Goal: Communication & Community: Answer question/provide support

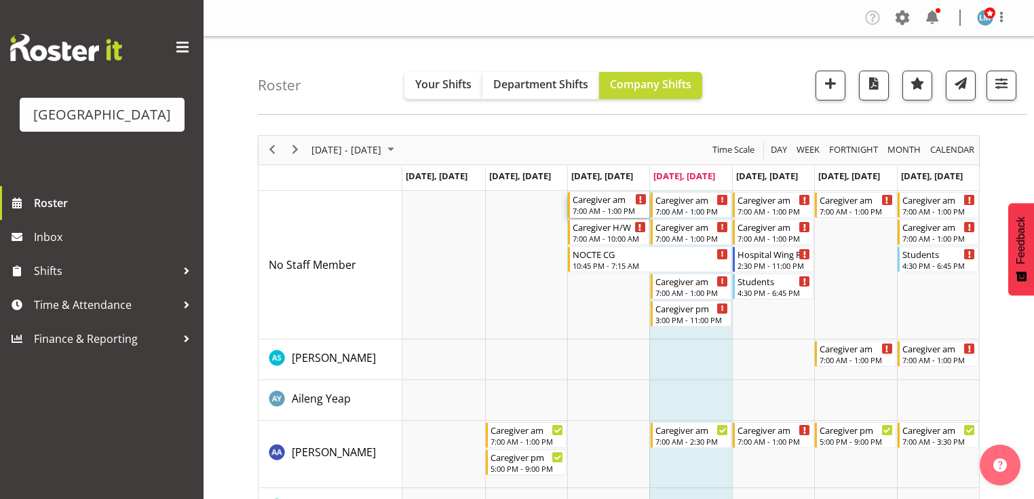
click at [597, 199] on div "Caregiver am" at bounding box center [609, 199] width 73 height 14
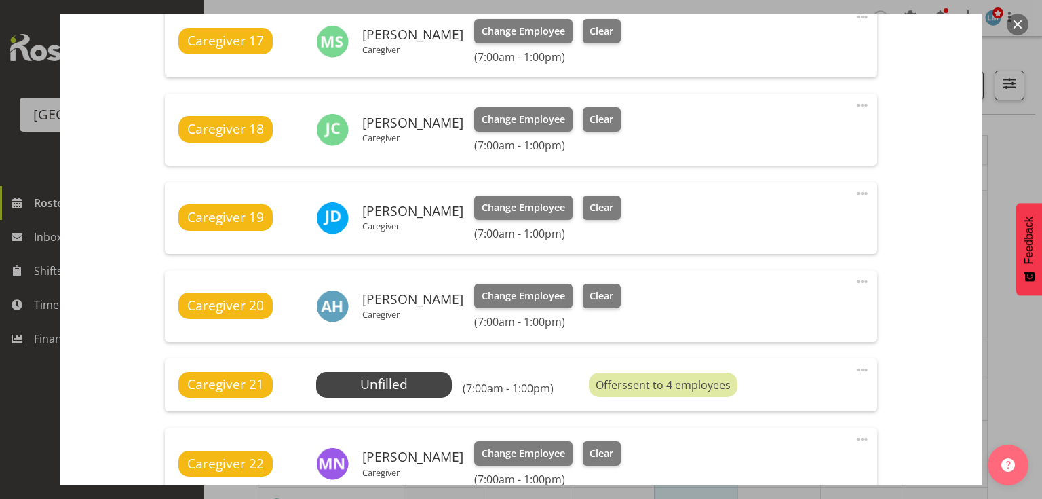
scroll to position [543, 0]
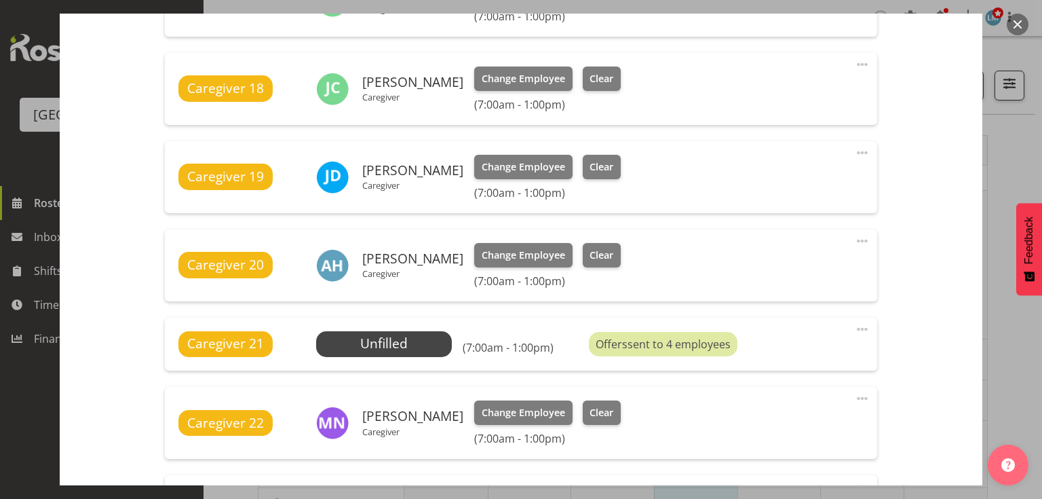
click at [859, 322] on span at bounding box center [862, 329] width 16 height 16
click at [766, 408] on link "Delete" at bounding box center [805, 408] width 130 height 24
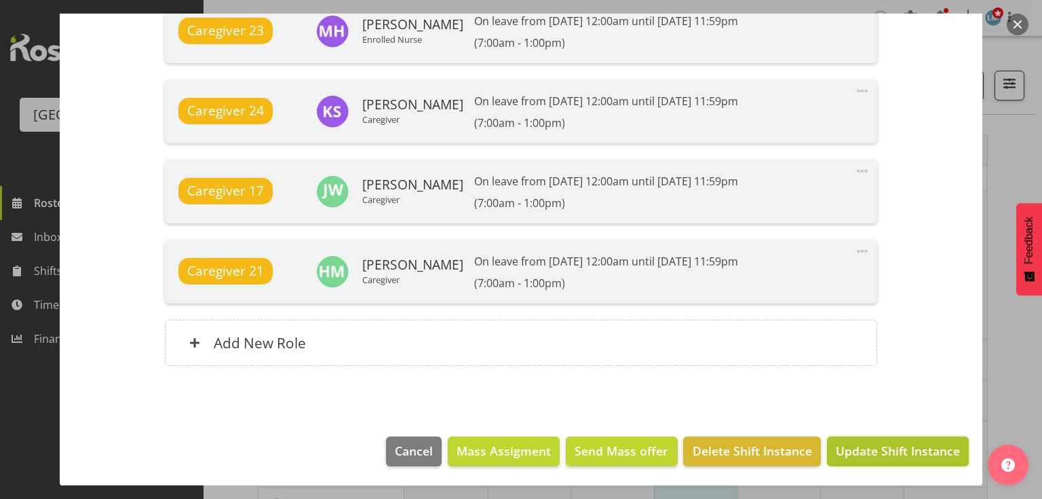
click at [902, 448] on span "Update Shift Instance" at bounding box center [898, 451] width 124 height 18
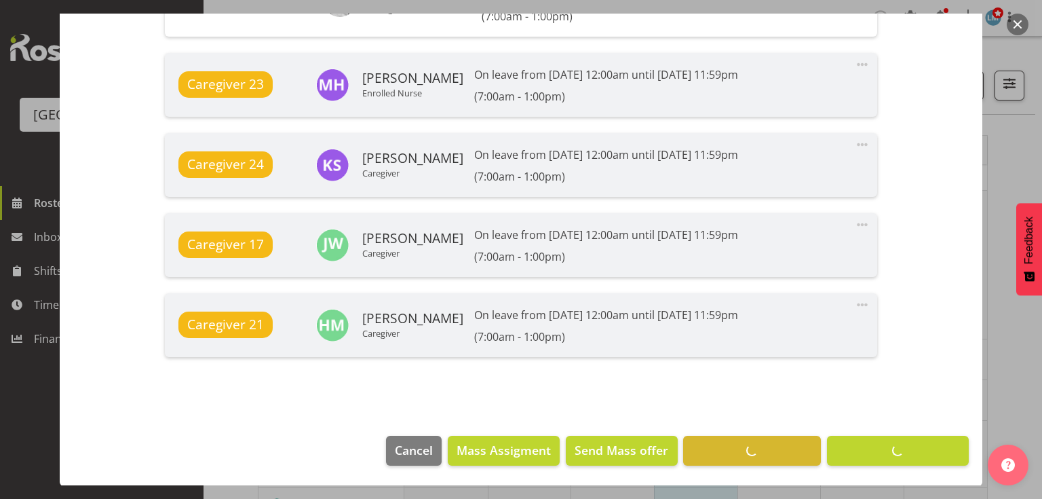
click at [1013, 21] on button "button" at bounding box center [1018, 25] width 22 height 22
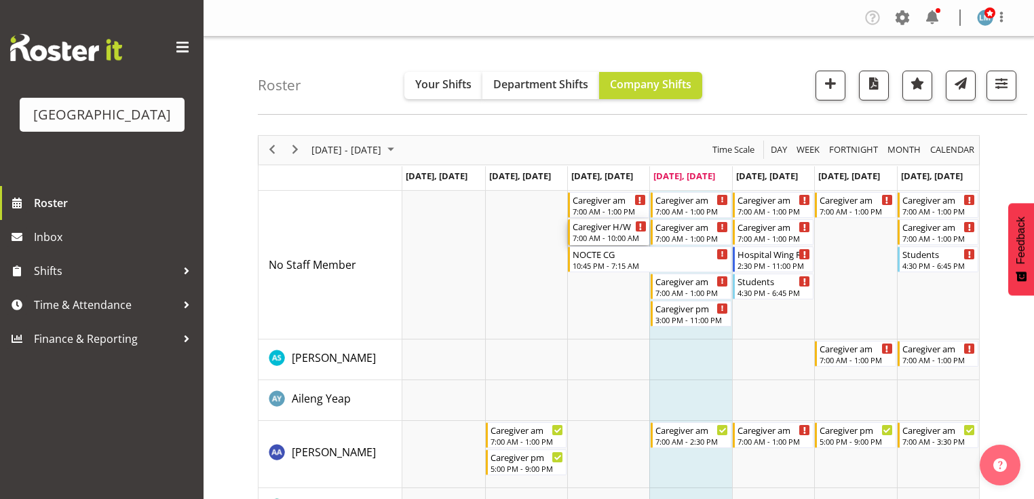
click at [596, 236] on div "7:00 AM - 10:00 AM" at bounding box center [609, 237] width 73 height 11
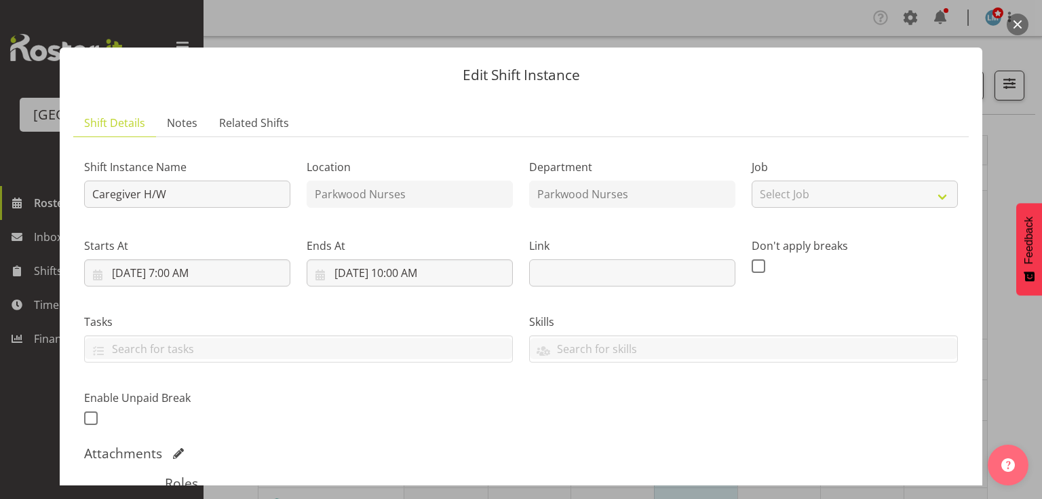
scroll to position [258, 0]
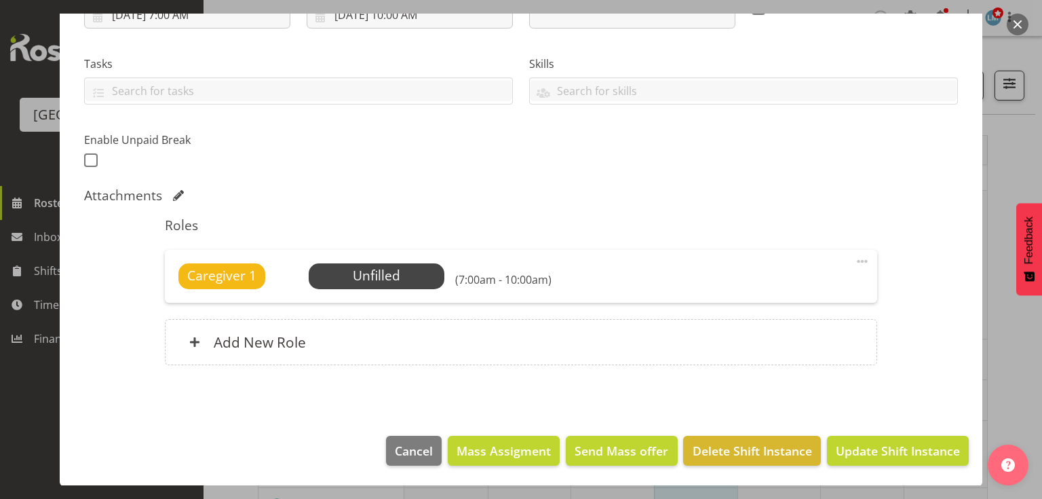
click at [858, 255] on span at bounding box center [862, 261] width 16 height 16
click at [767, 336] on link "Delete" at bounding box center [805, 340] width 130 height 24
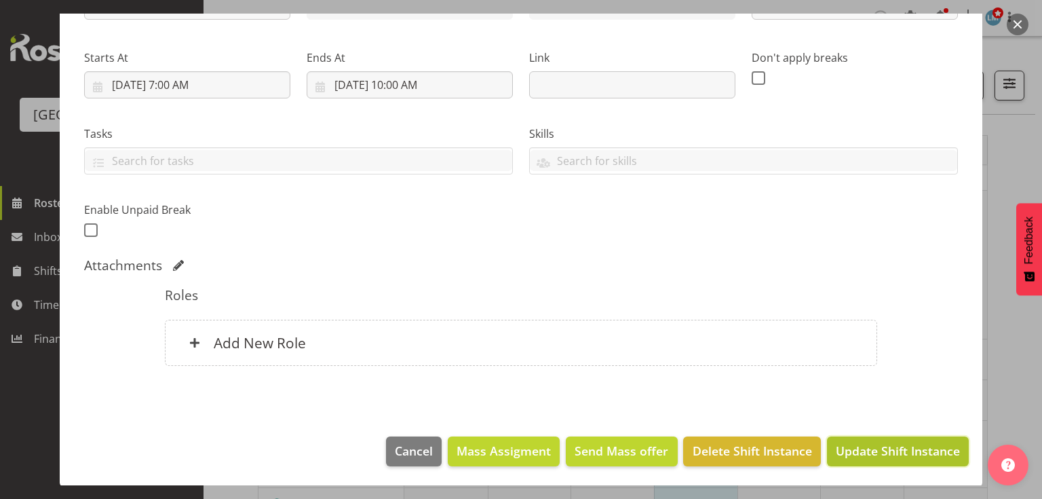
click at [884, 446] on span "Update Shift Instance" at bounding box center [898, 451] width 124 height 18
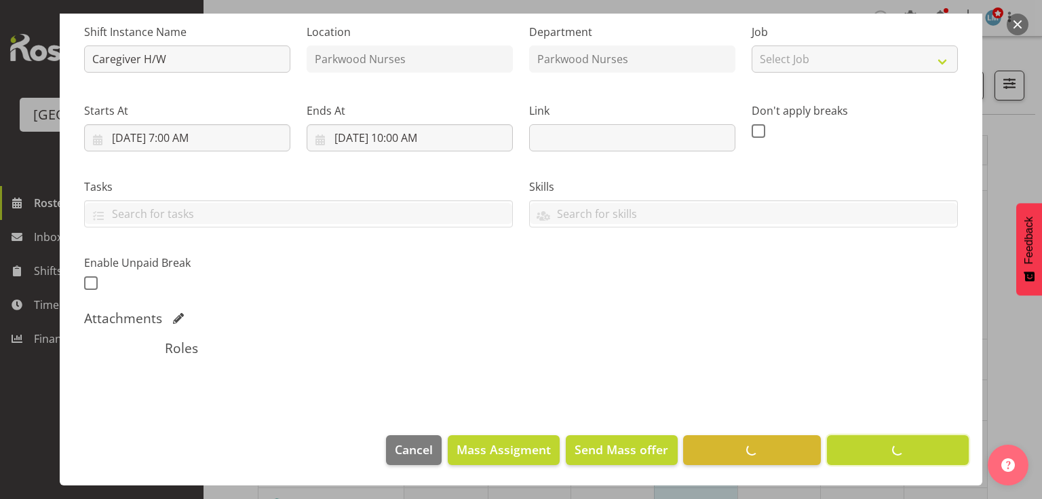
scroll to position [134, 0]
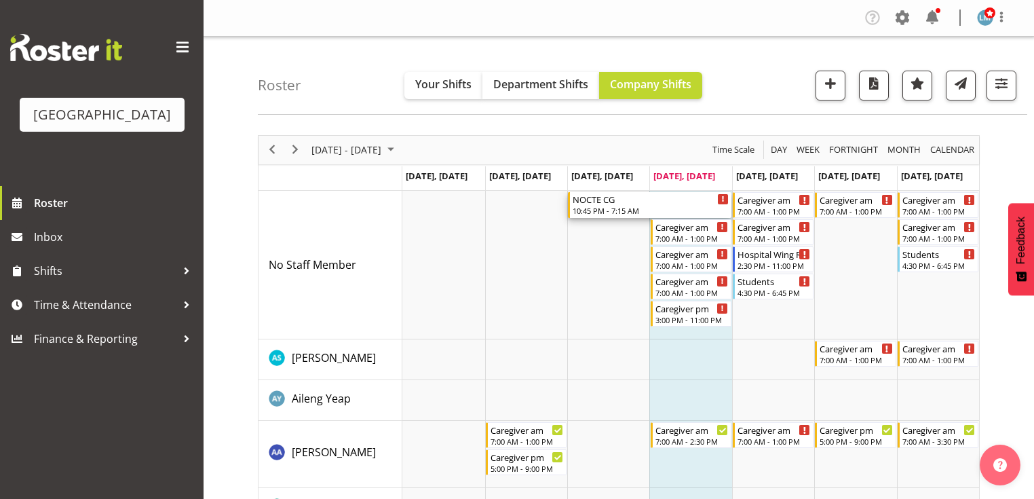
click at [605, 208] on div "10:45 PM - 7:15 AM" at bounding box center [651, 210] width 156 height 11
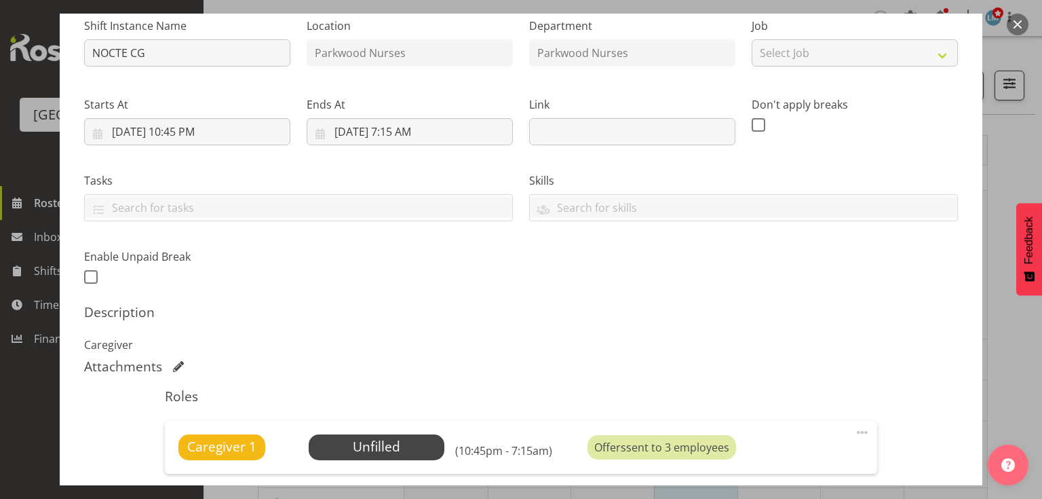
scroll to position [217, 0]
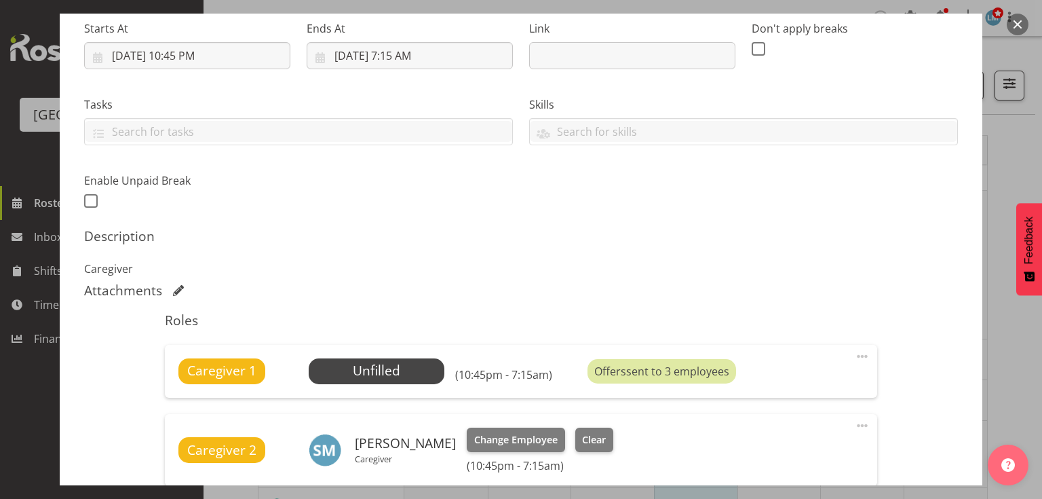
click at [857, 351] on span at bounding box center [862, 356] width 16 height 16
click at [763, 434] on link "Delete" at bounding box center [805, 435] width 130 height 24
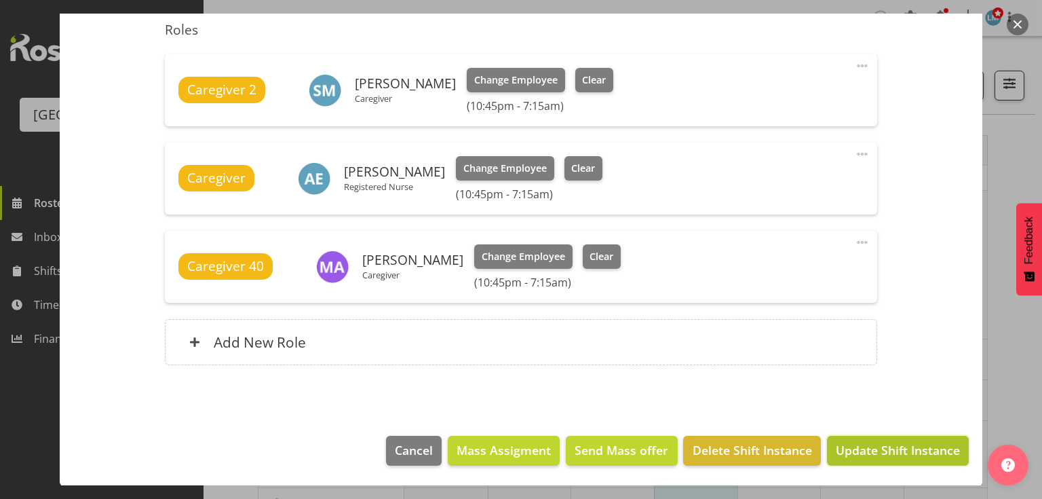
click at [874, 452] on span "Update Shift Instance" at bounding box center [898, 450] width 124 height 18
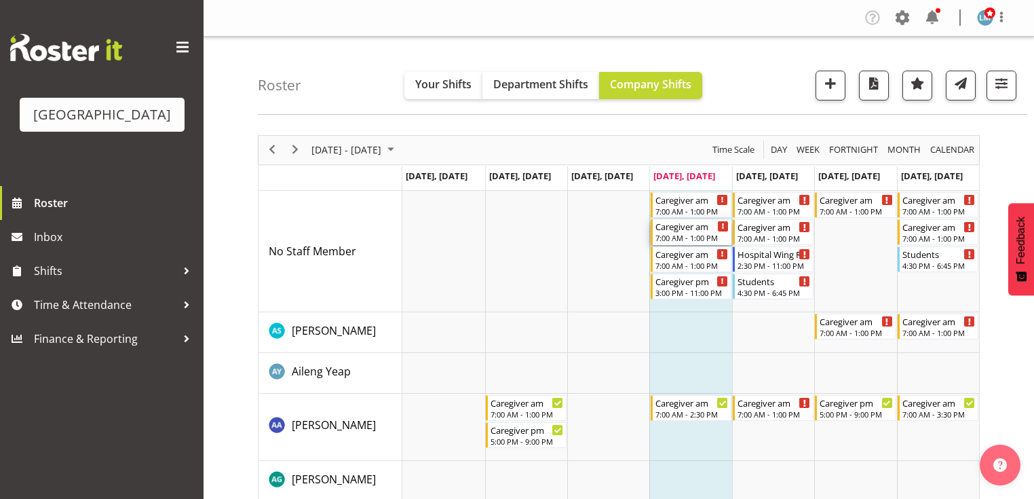
click at [699, 233] on div "7:00 AM - 1:00 PM" at bounding box center [691, 237] width 73 height 11
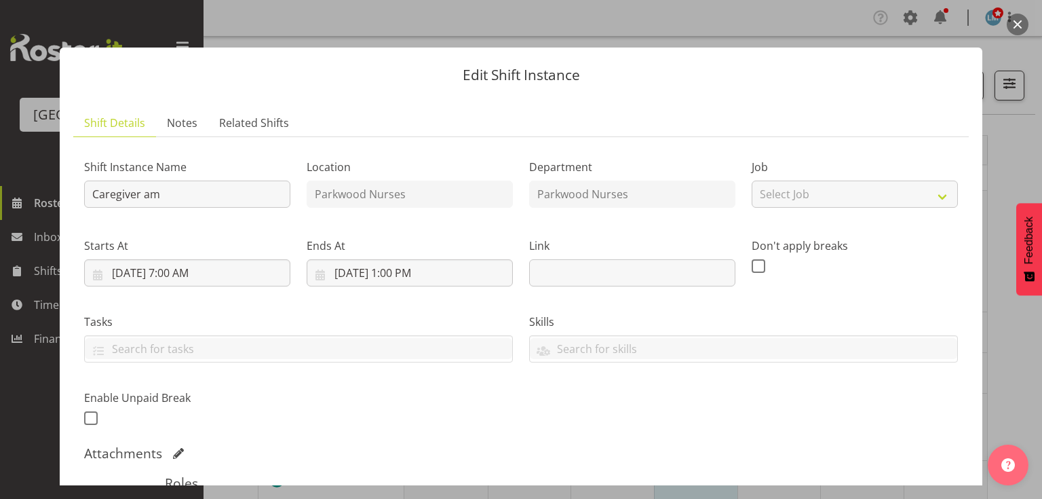
scroll to position [271, 0]
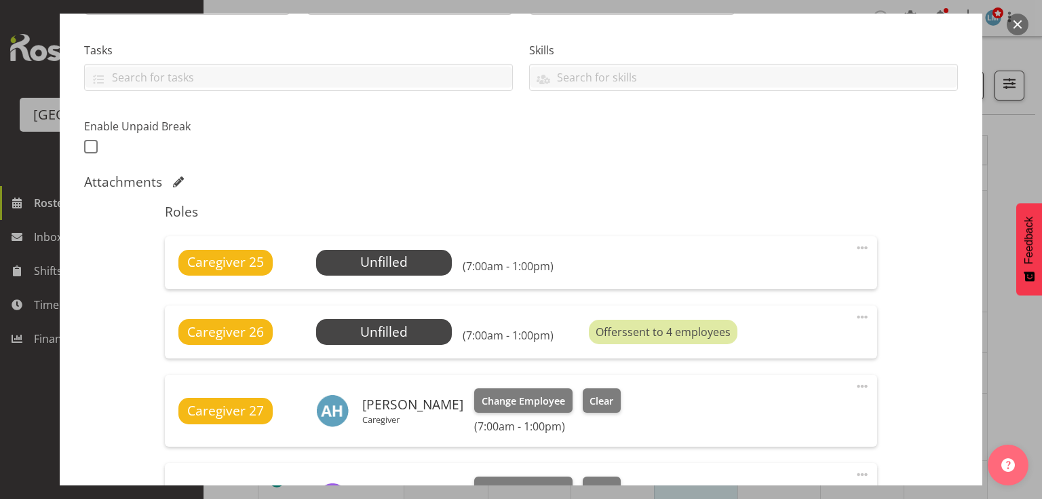
click at [860, 239] on span at bounding box center [862, 247] width 16 height 16
click at [773, 326] on link "Delete" at bounding box center [805, 326] width 130 height 24
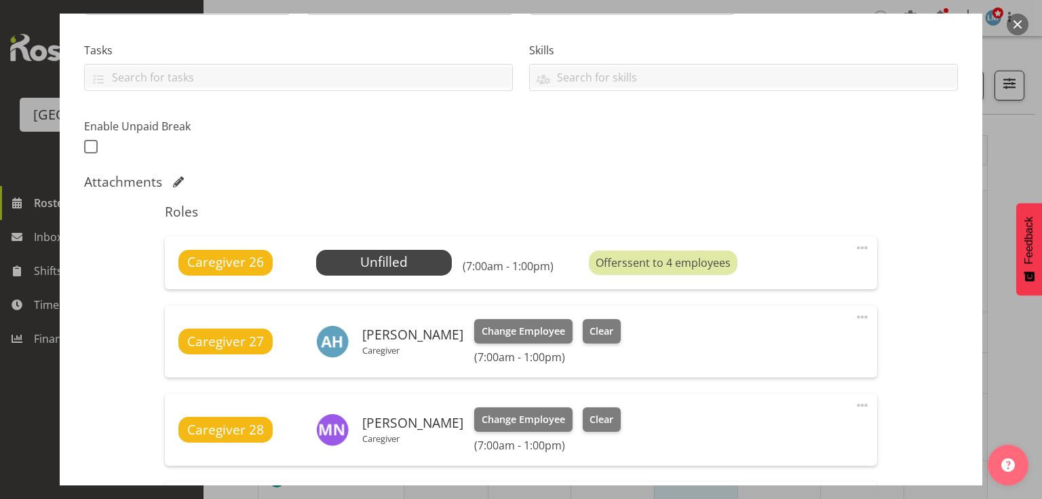
click at [856, 309] on span at bounding box center [862, 317] width 16 height 16
click at [854, 244] on span at bounding box center [862, 247] width 16 height 16
click at [760, 324] on link "Delete" at bounding box center [805, 326] width 130 height 24
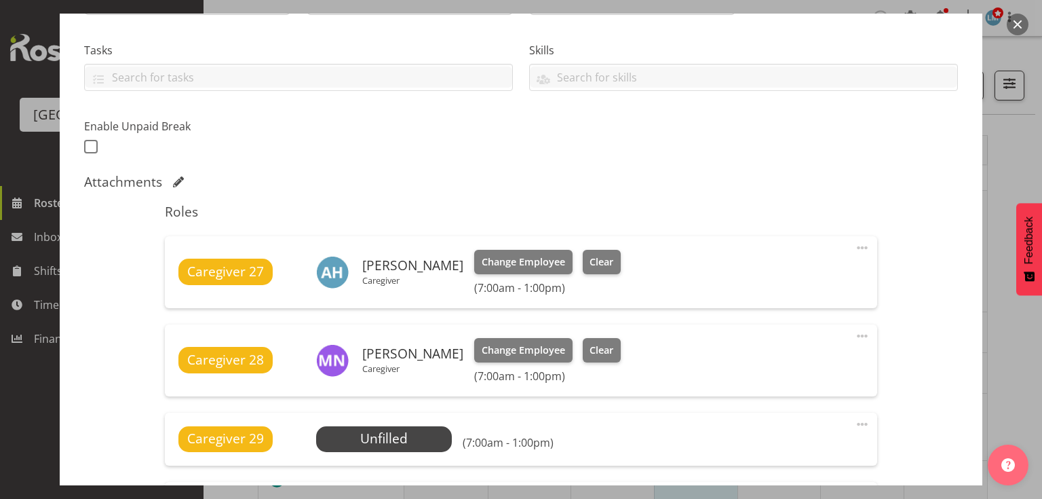
scroll to position [488, 0]
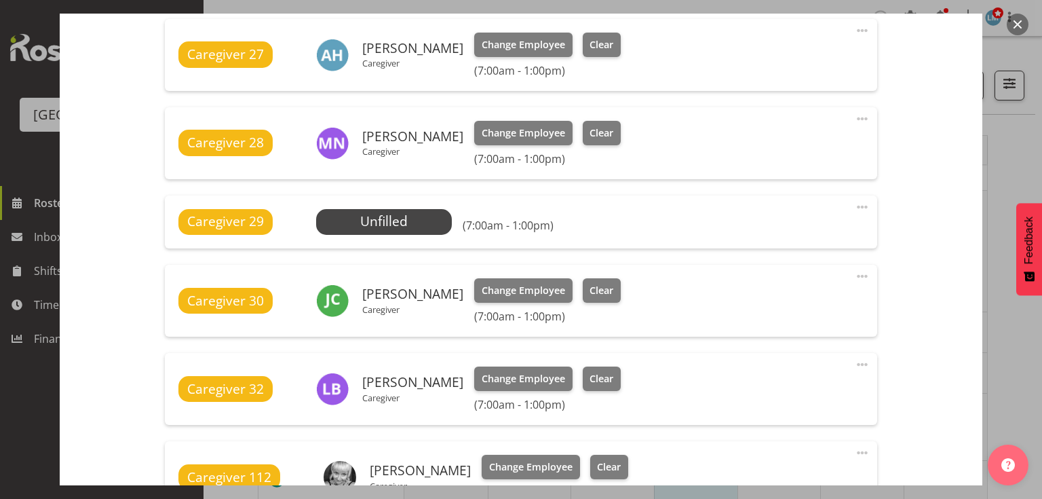
click at [854, 204] on span at bounding box center [862, 207] width 16 height 16
click at [771, 286] on link "Delete" at bounding box center [805, 285] width 130 height 24
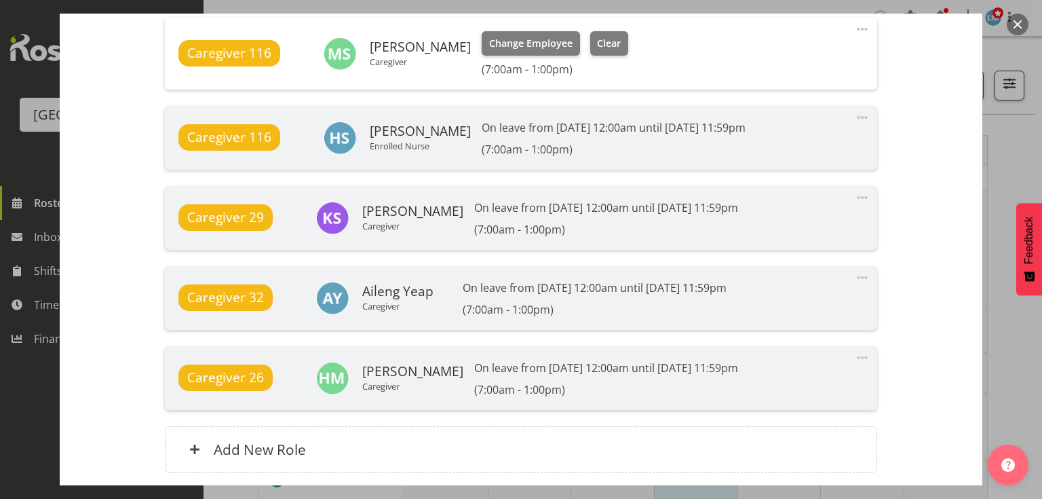
scroll to position [1037, 0]
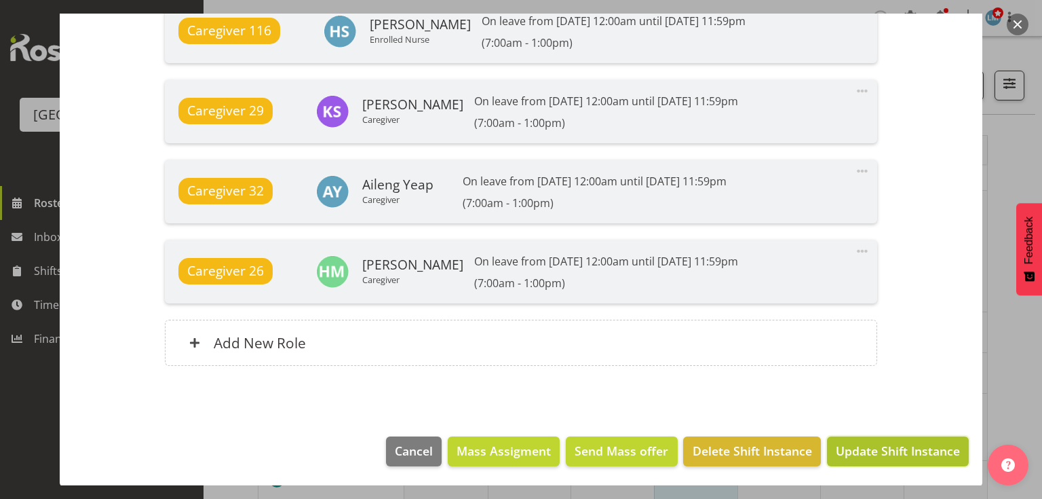
click at [883, 450] on span "Update Shift Instance" at bounding box center [898, 451] width 124 height 18
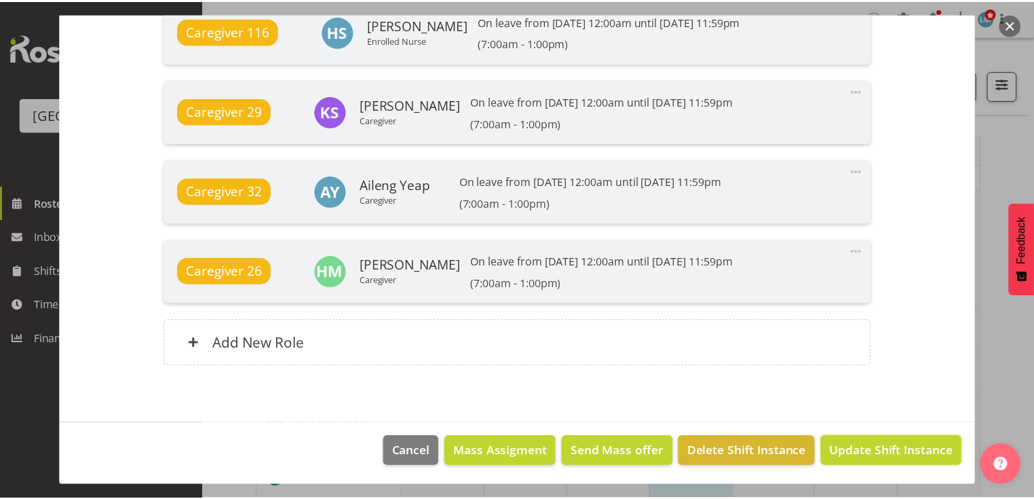
scroll to position [984, 0]
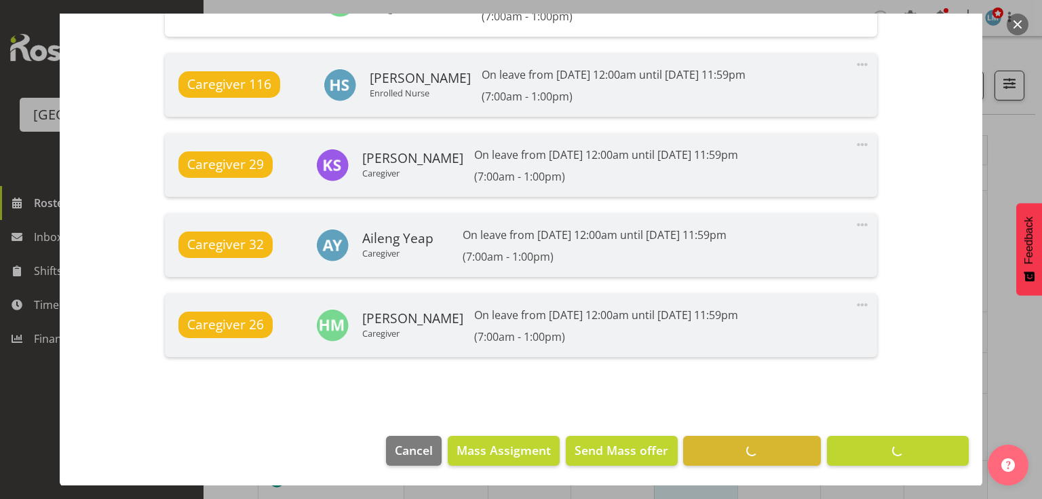
click at [1014, 27] on button "button" at bounding box center [1018, 25] width 22 height 22
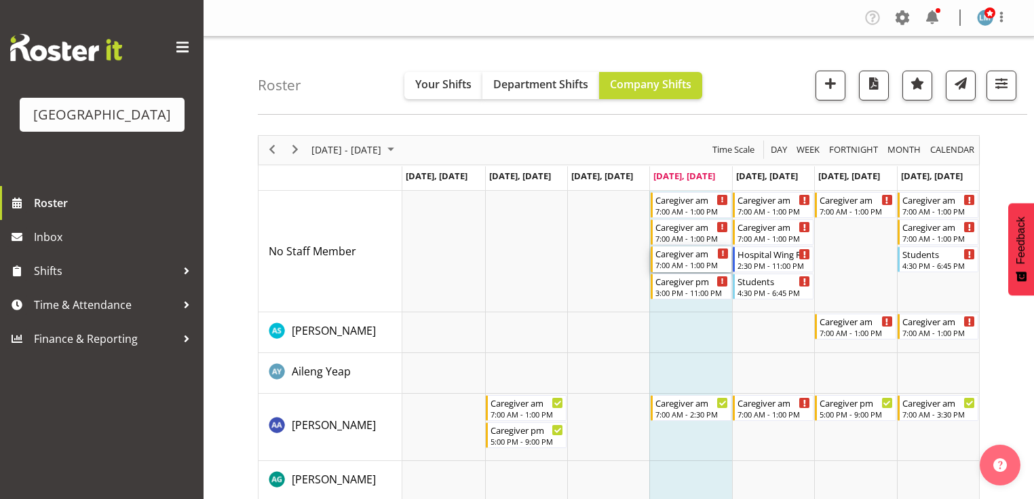
click at [682, 263] on div "7:00 AM - 1:00 PM" at bounding box center [691, 264] width 73 height 11
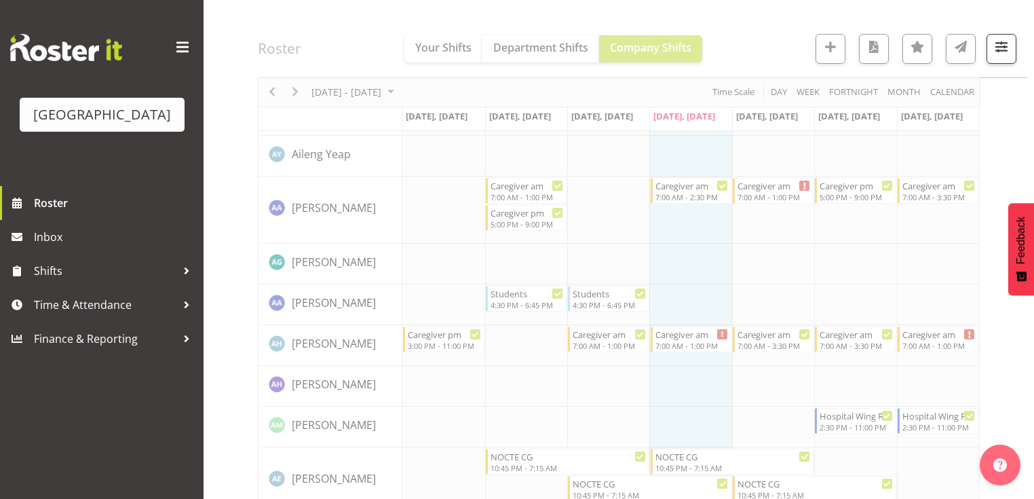
scroll to position [0, 0]
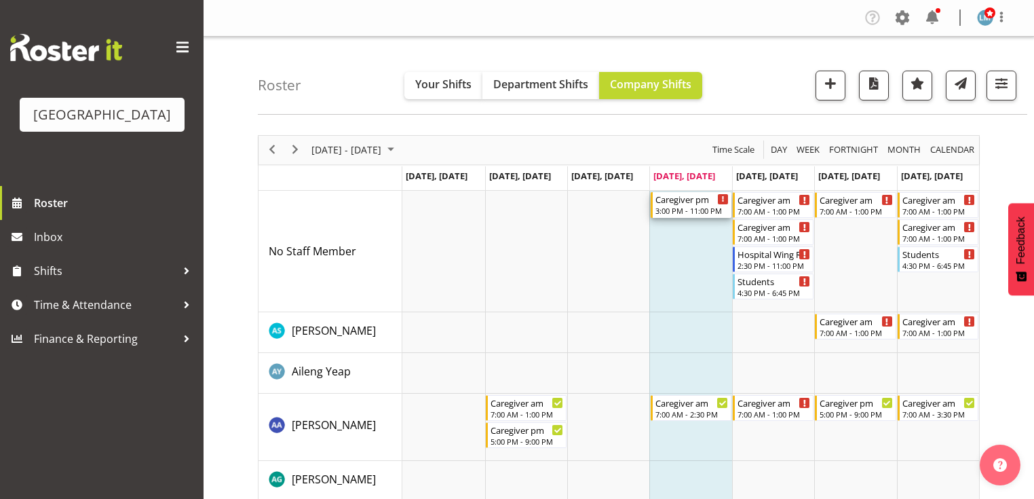
click at [687, 199] on div "Caregiver pm" at bounding box center [691, 199] width 73 height 14
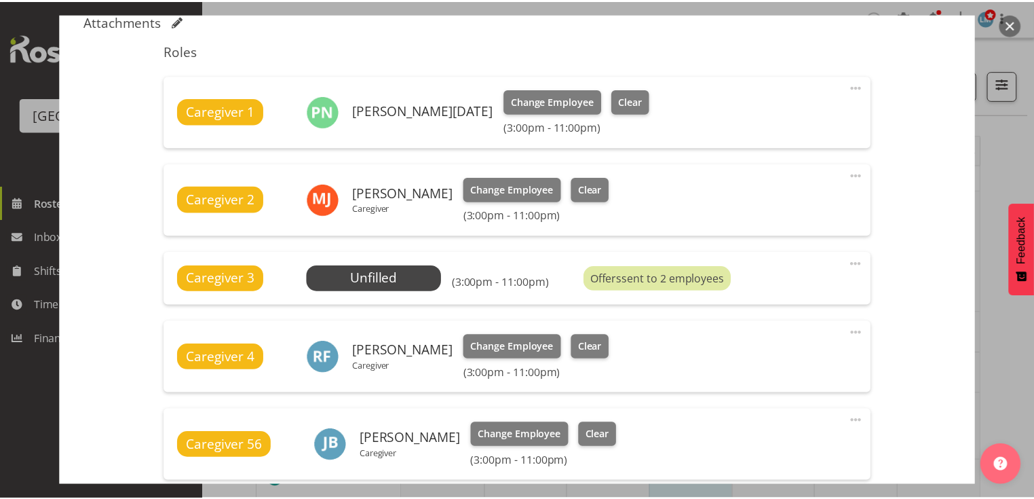
scroll to position [434, 0]
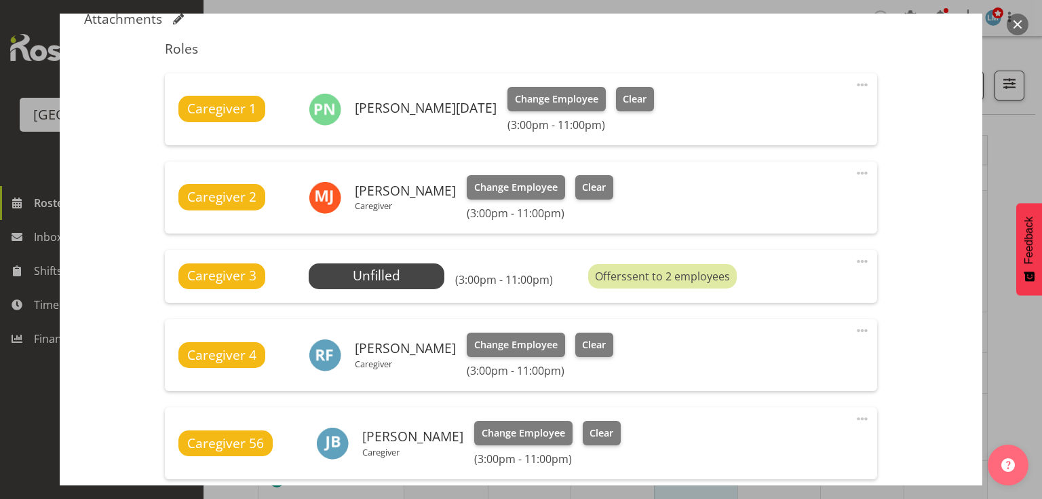
click at [1016, 15] on button "button" at bounding box center [1018, 25] width 22 height 22
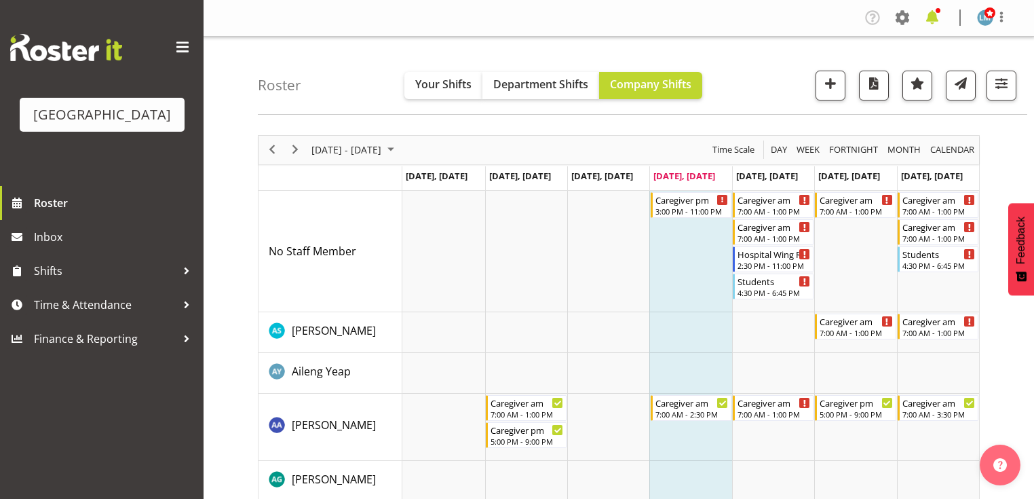
click at [925, 20] on span at bounding box center [932, 18] width 22 height 22
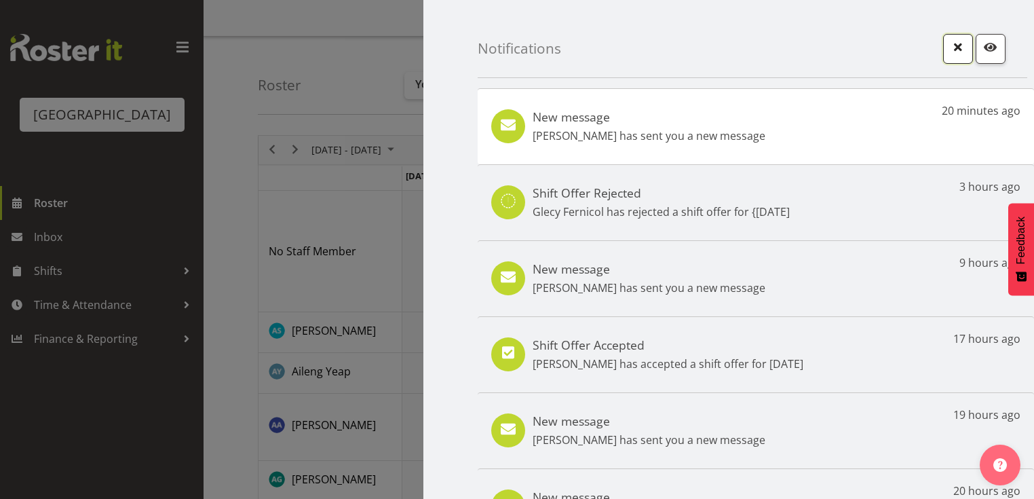
click at [949, 49] on span "button" at bounding box center [958, 47] width 18 height 18
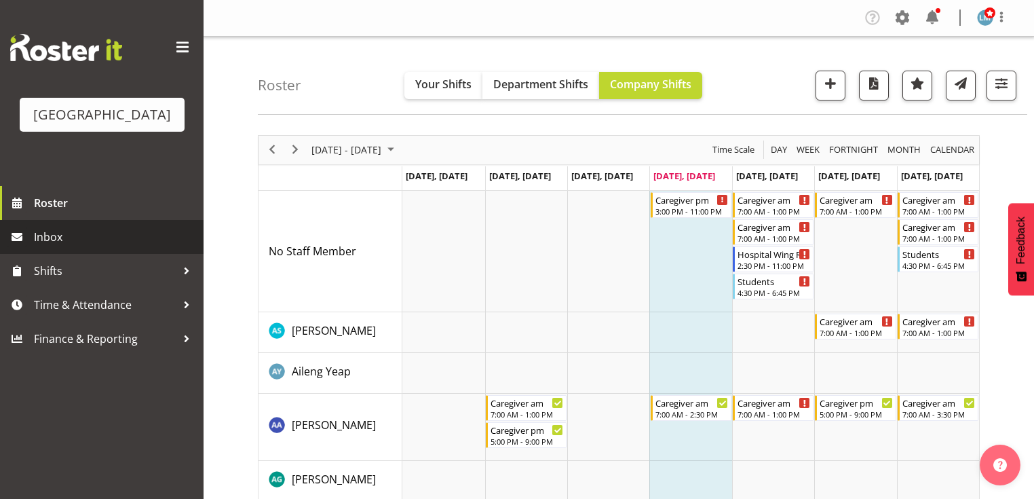
click at [69, 247] on span "Inbox" at bounding box center [115, 237] width 163 height 20
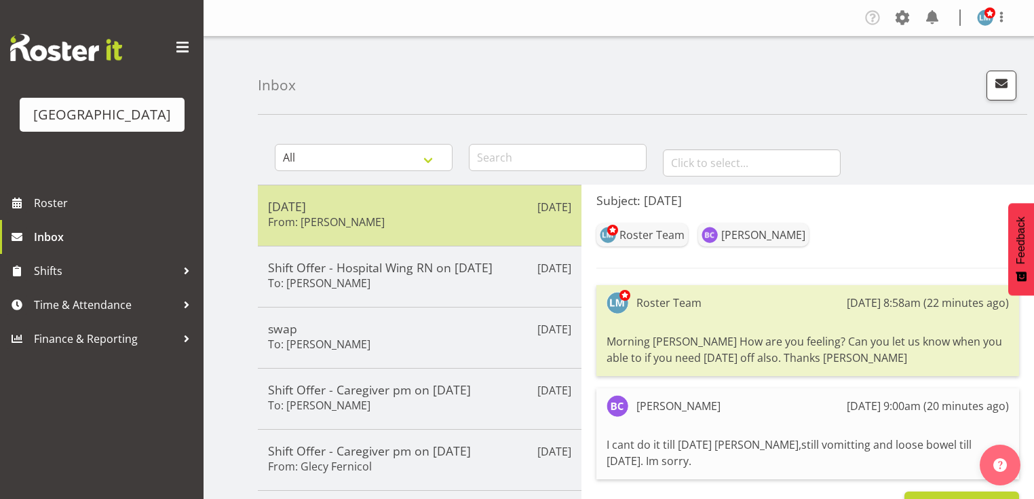
click at [413, 201] on h5 "Friday" at bounding box center [419, 206] width 303 height 15
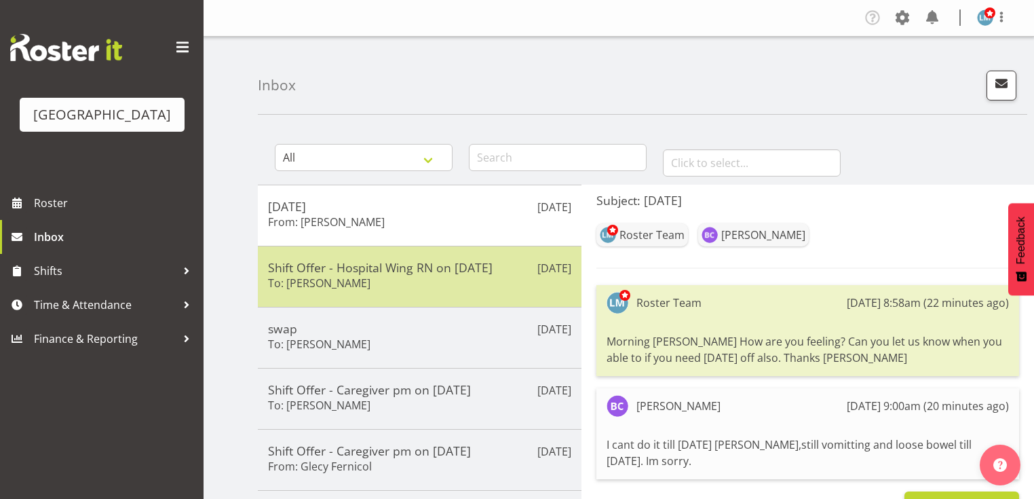
click at [429, 270] on h5 "Shift Offer - Hospital Wing RN on 19/09/25" at bounding box center [419, 267] width 303 height 15
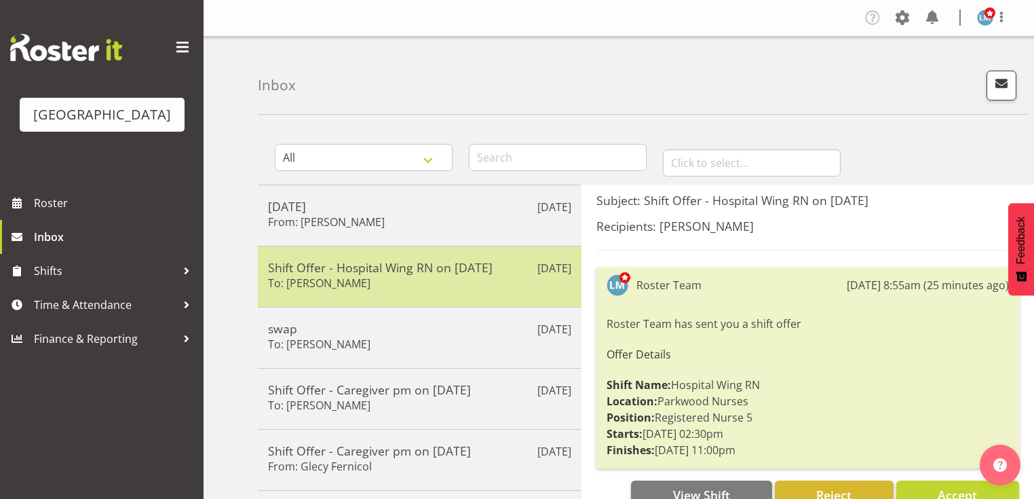
scroll to position [54, 0]
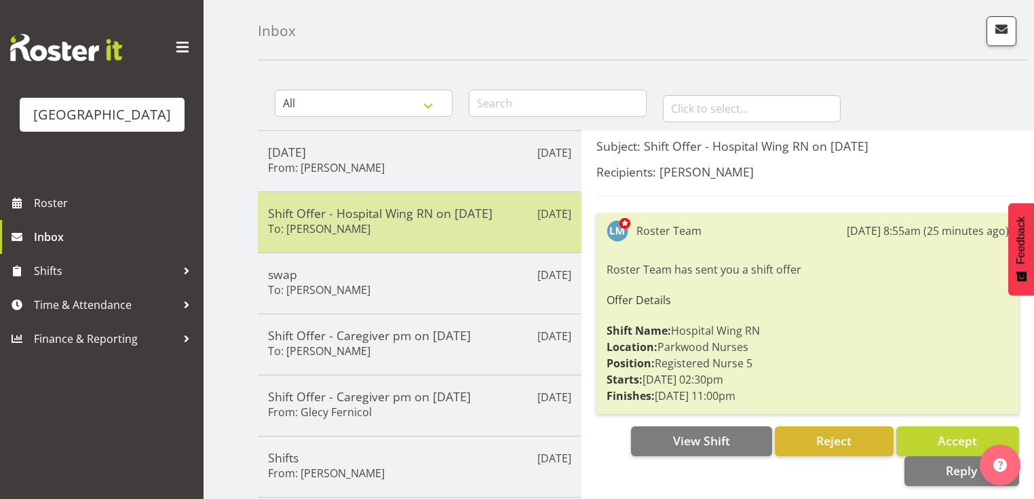
click at [429, 270] on h5 "swap" at bounding box center [419, 274] width 303 height 15
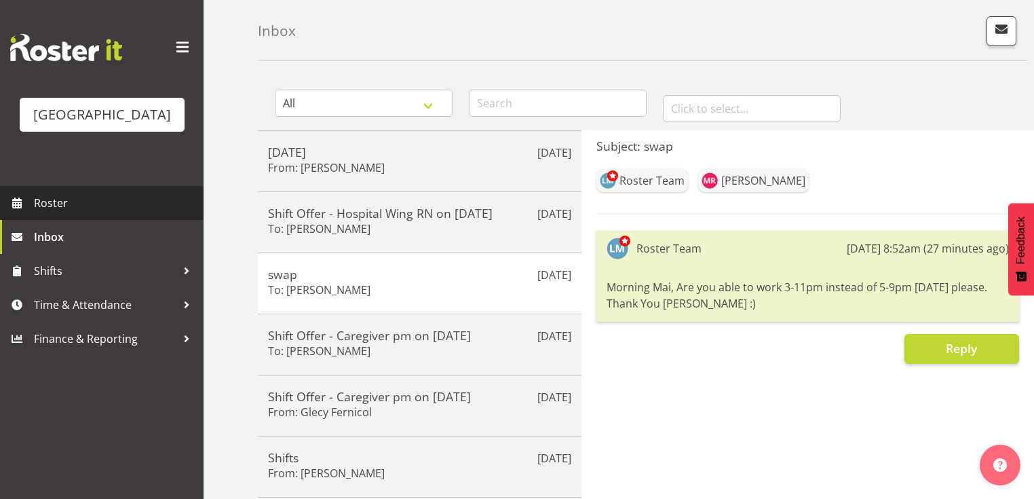
click at [73, 213] on span "Roster" at bounding box center [115, 203] width 163 height 20
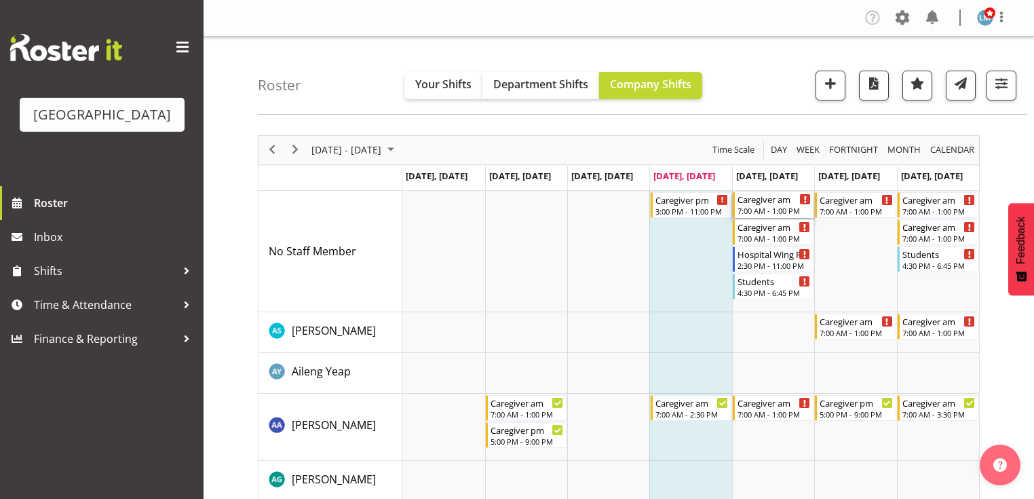
click at [763, 209] on div "7:00 AM - 1:00 PM" at bounding box center [773, 210] width 73 height 11
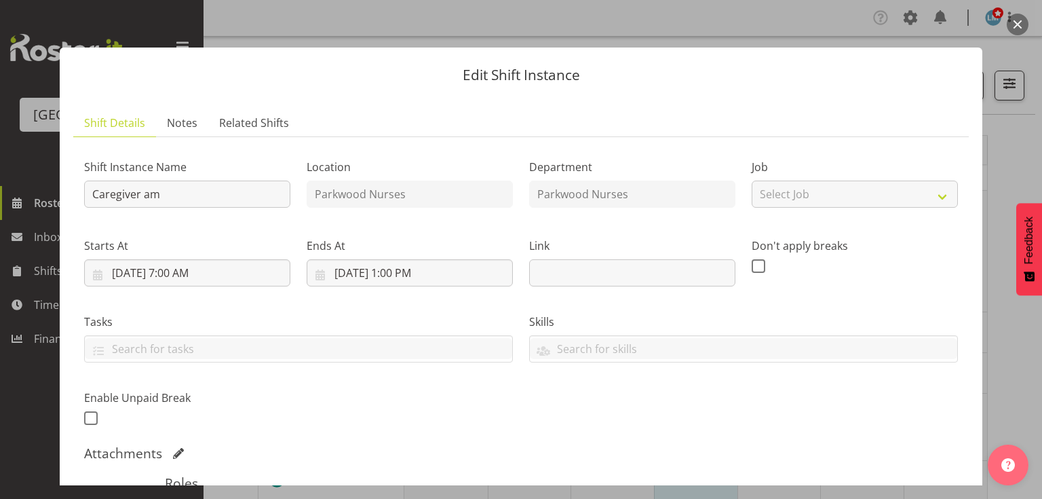
click at [1017, 24] on button "button" at bounding box center [1018, 25] width 22 height 22
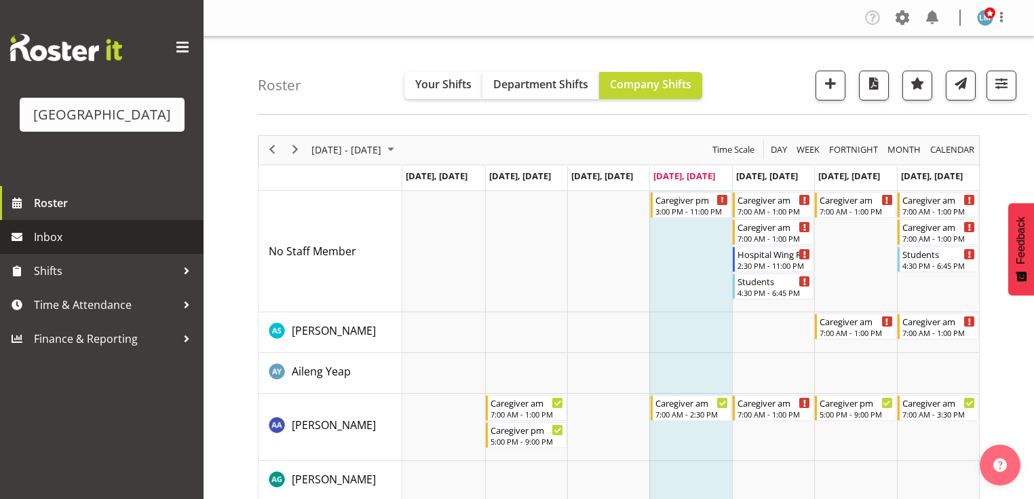
click at [74, 247] on span "Inbox" at bounding box center [115, 237] width 163 height 20
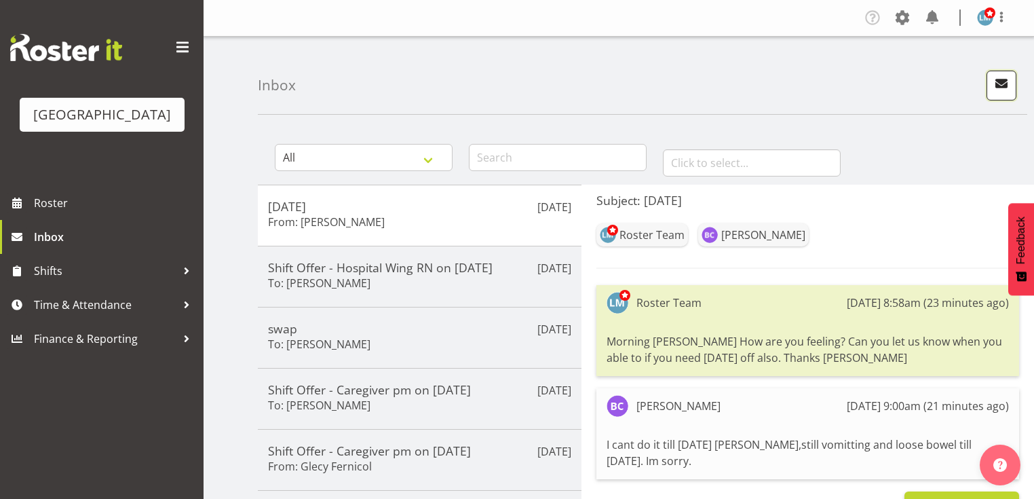
click at [1001, 81] on span "button" at bounding box center [1002, 84] width 18 height 18
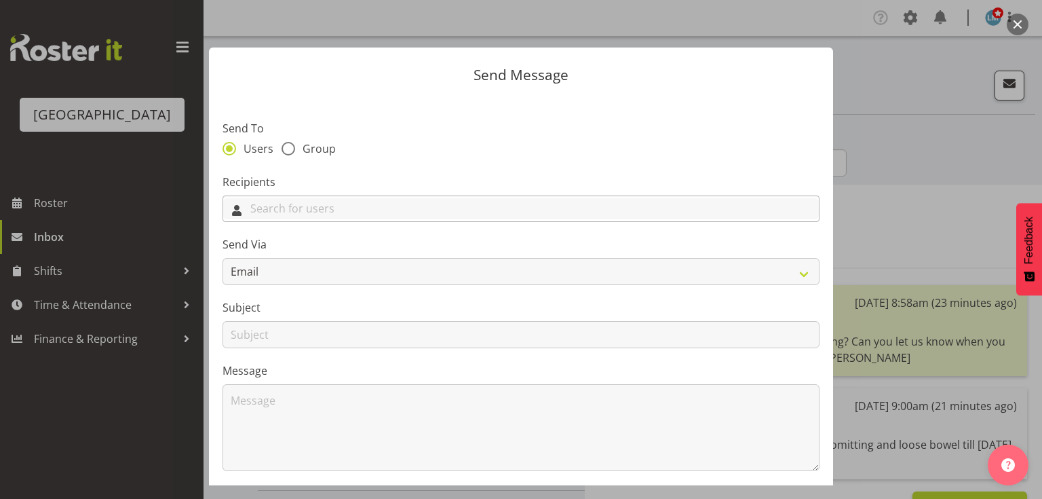
click at [594, 211] on input "text" at bounding box center [521, 208] width 596 height 21
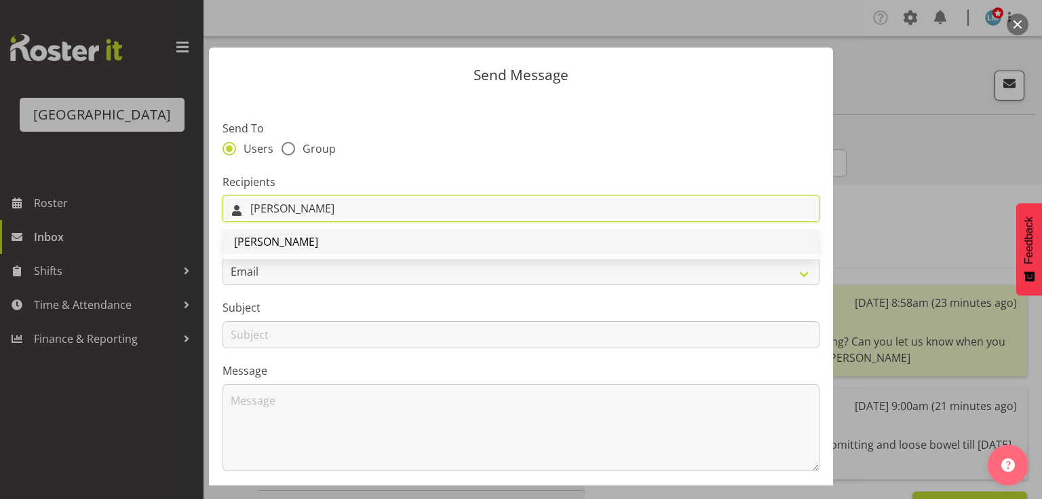
type input "Lorie"
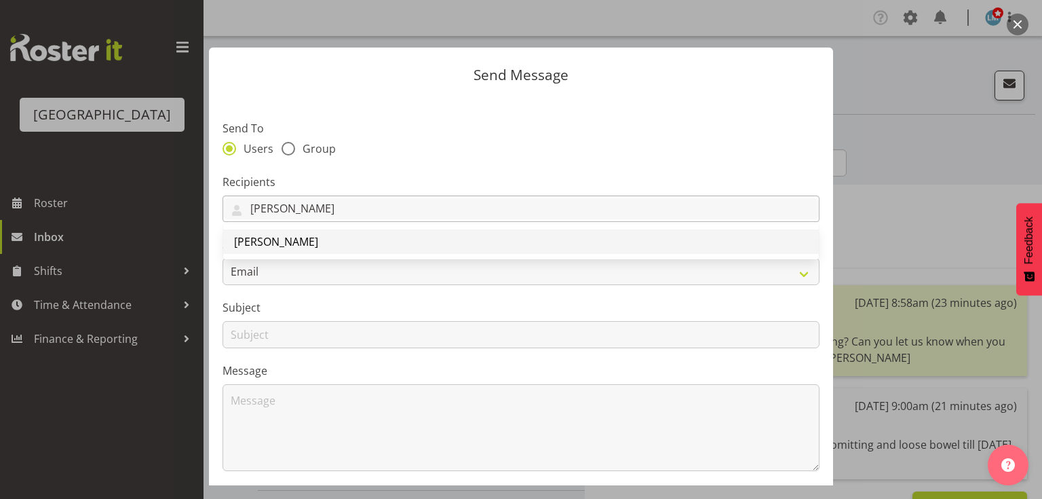
click at [262, 240] on span "[PERSON_NAME]" at bounding box center [276, 241] width 84 height 15
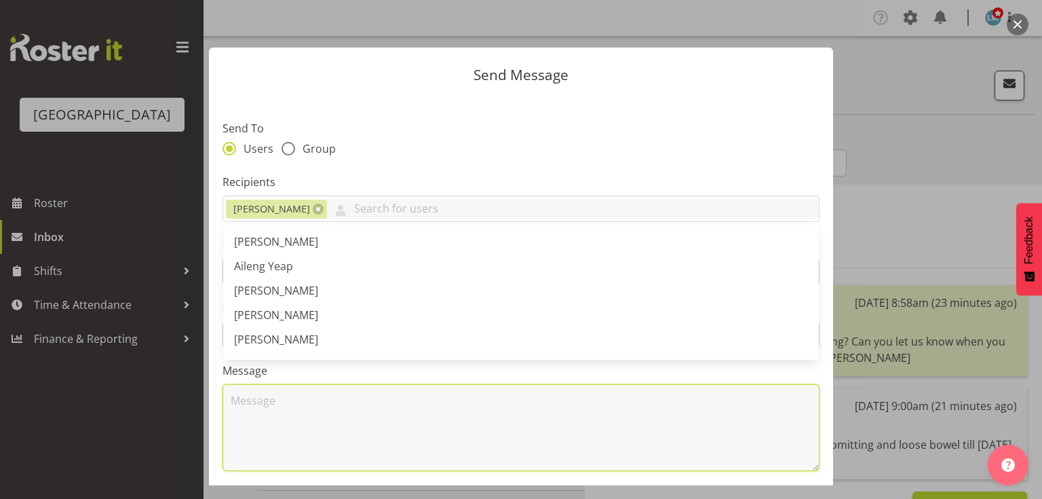
click at [446, 440] on textarea at bounding box center [521, 427] width 597 height 87
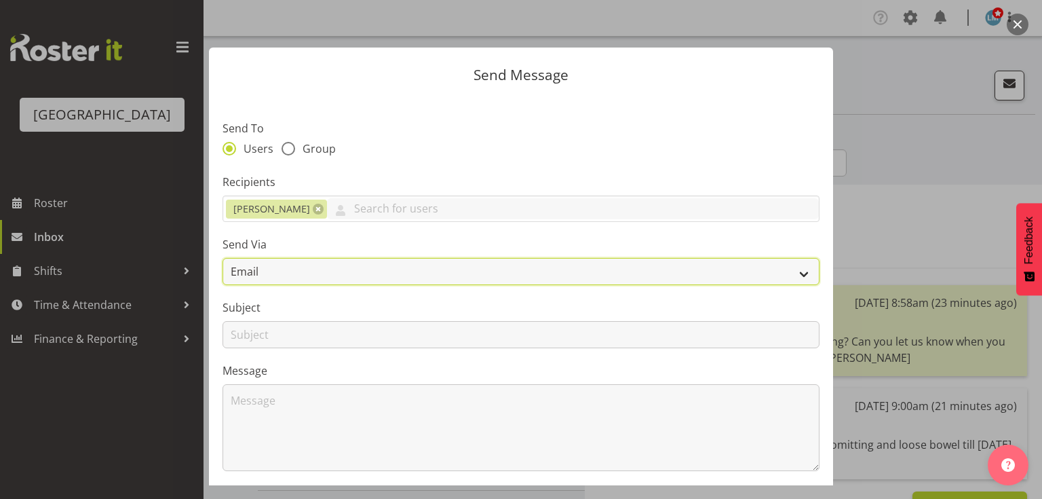
drag, startPoint x: 796, startPoint y: 273, endPoint x: 783, endPoint y: 272, distance: 12.9
click at [796, 273] on select "Email SMS" at bounding box center [521, 271] width 597 height 27
select select "sms"
click at [223, 258] on select "Email SMS" at bounding box center [521, 271] width 597 height 27
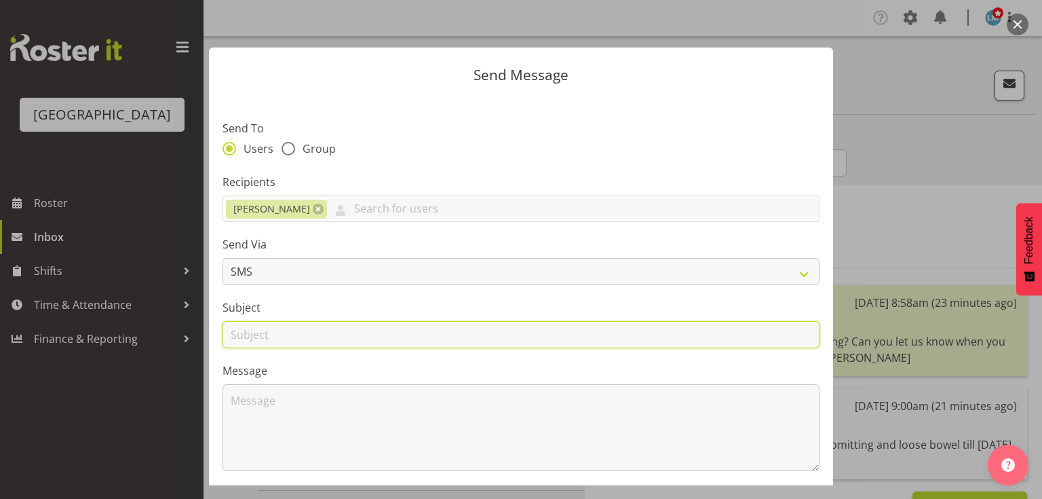
click at [250, 332] on input "text" at bounding box center [521, 334] width 597 height 27
type input "Shifts"
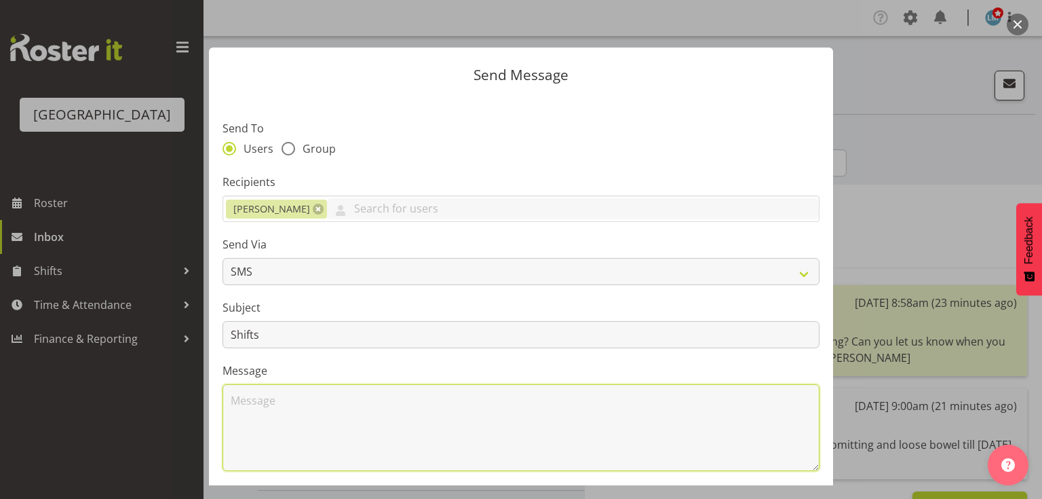
click at [317, 429] on textarea at bounding box center [521, 427] width 597 height 87
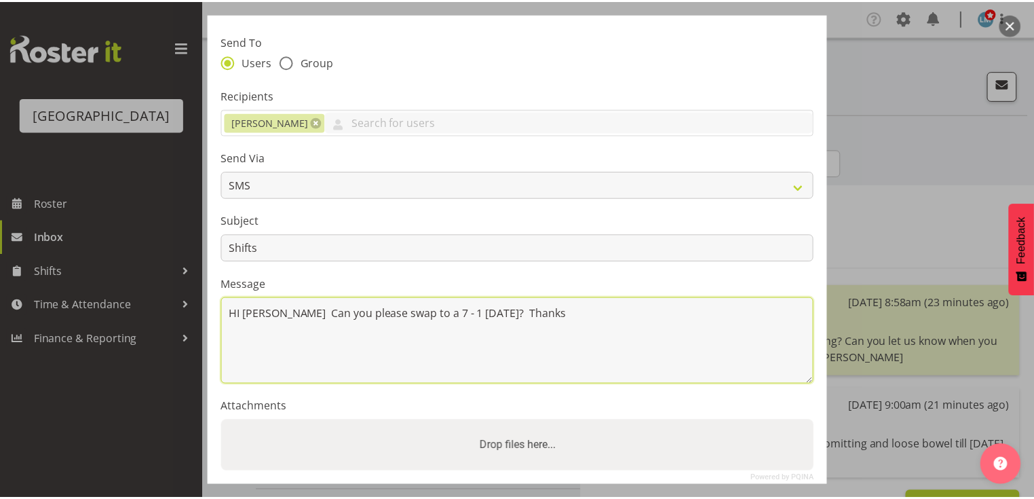
scroll to position [182, 0]
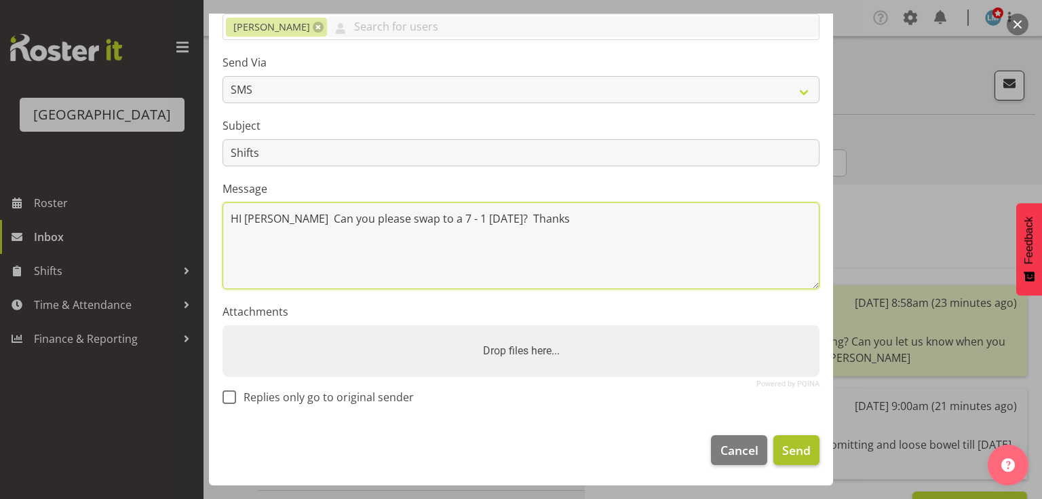
type textarea "HI Lorie Can you please swap to a 7 - 1 tomorrow? Thanks"
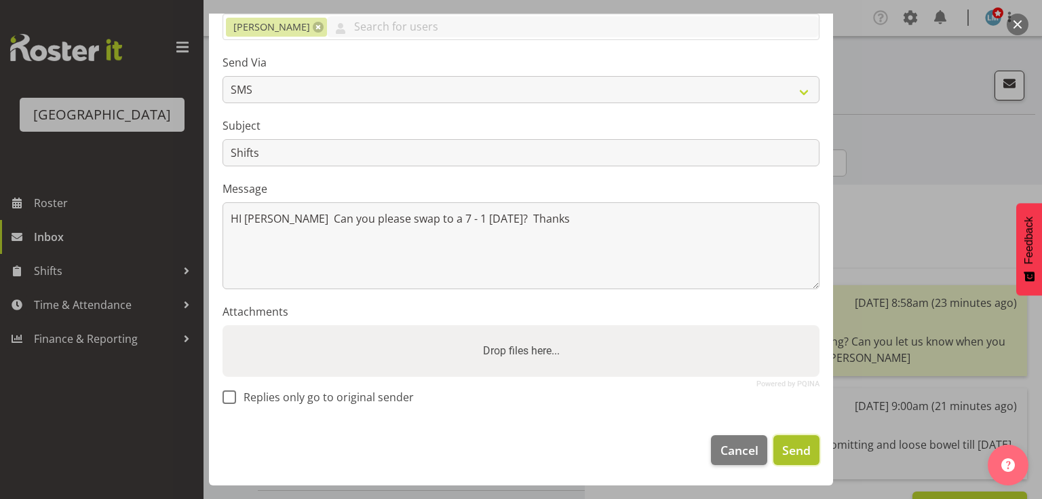
click at [790, 440] on button "Send" at bounding box center [796, 450] width 46 height 30
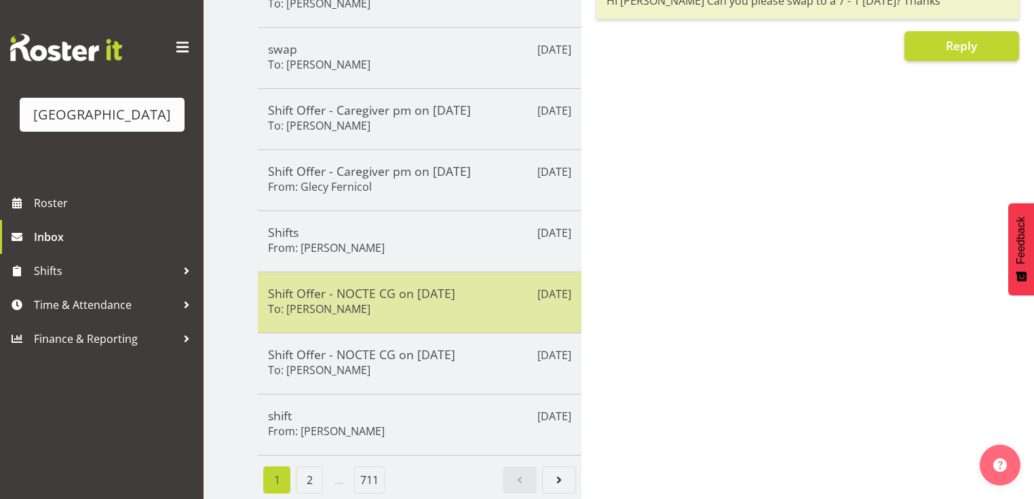
scroll to position [18, 0]
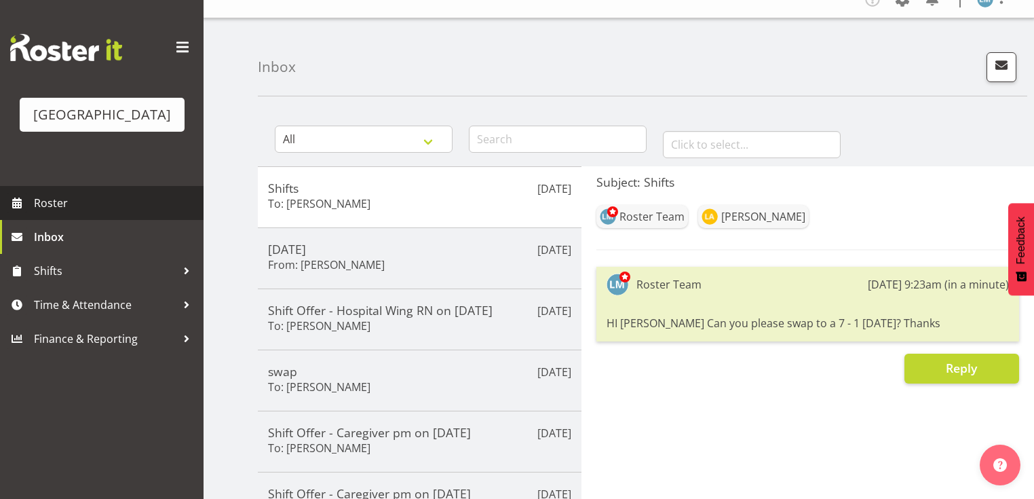
click at [60, 213] on span "Roster" at bounding box center [115, 203] width 163 height 20
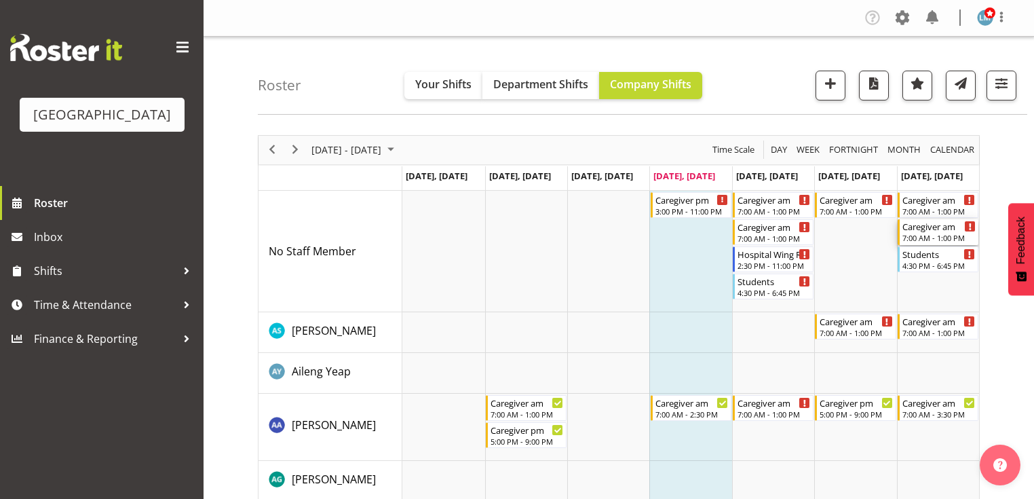
click at [944, 231] on div "Caregiver am" at bounding box center [938, 226] width 73 height 14
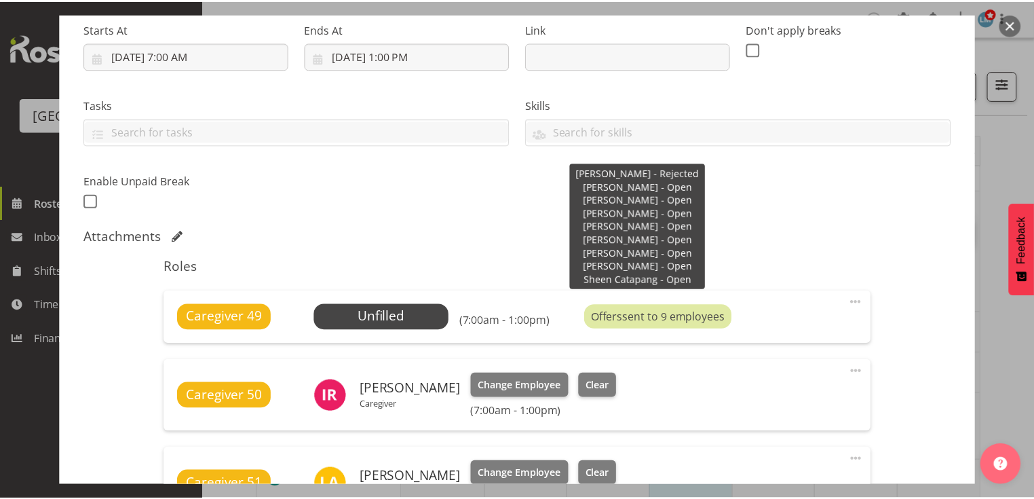
scroll to position [380, 0]
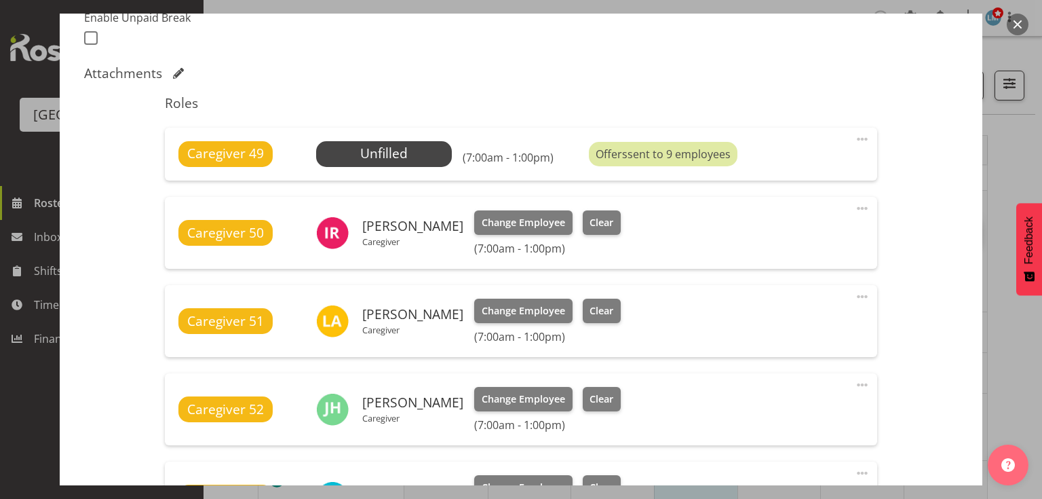
click at [1018, 22] on button "button" at bounding box center [1018, 25] width 22 height 22
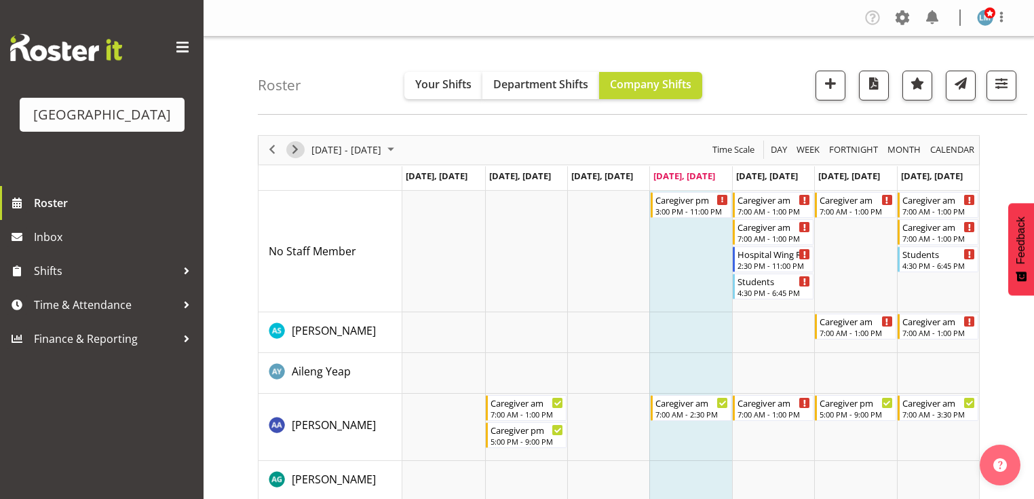
click at [297, 143] on span "Next" at bounding box center [295, 149] width 16 height 17
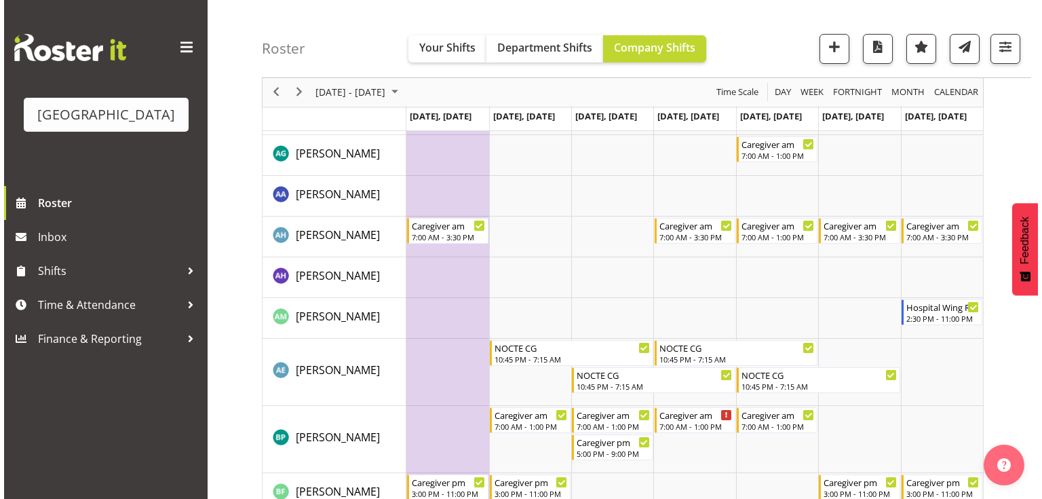
scroll to position [434, 0]
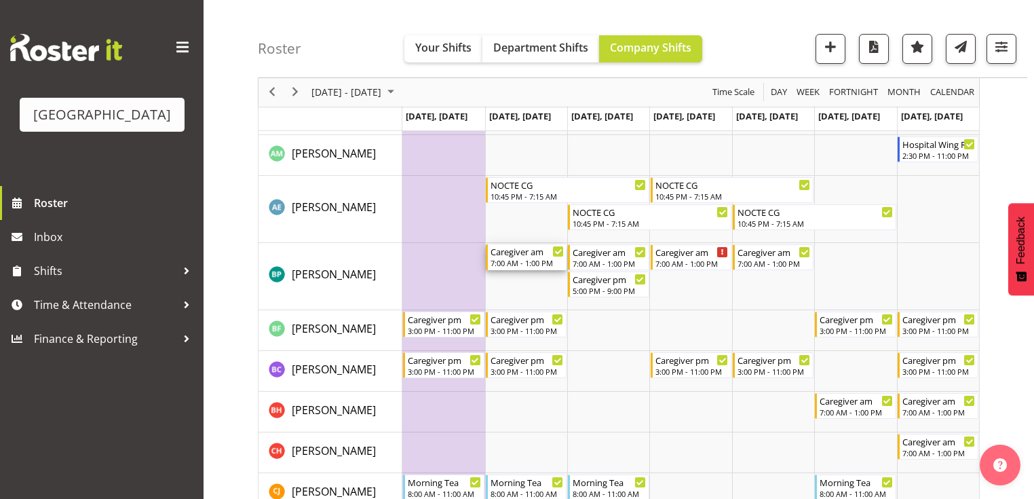
click at [521, 256] on div "Caregiver am" at bounding box center [527, 251] width 73 height 14
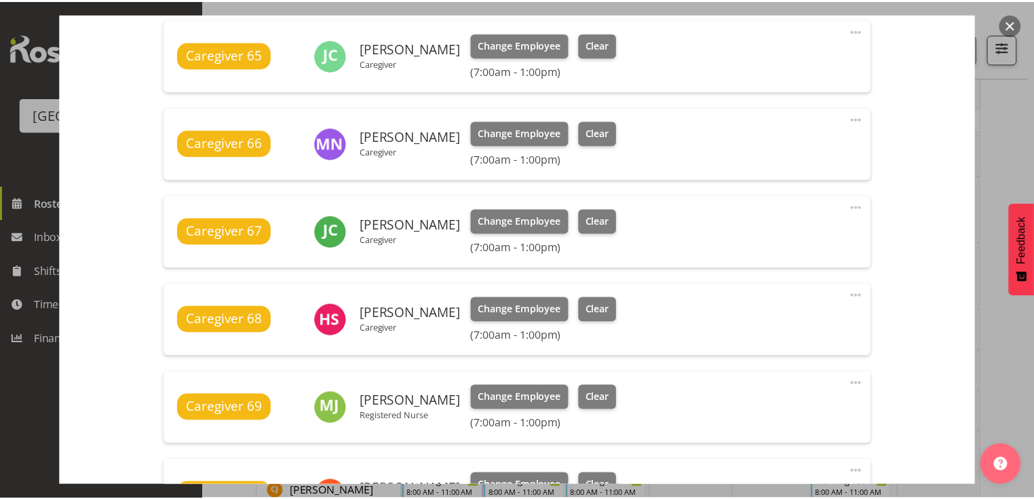
scroll to position [543, 0]
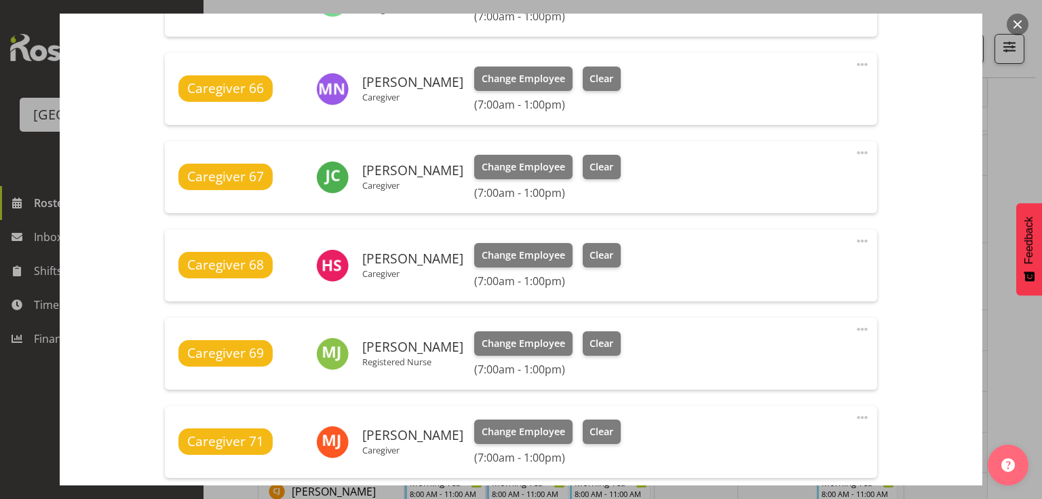
click at [1014, 24] on button "button" at bounding box center [1018, 25] width 22 height 22
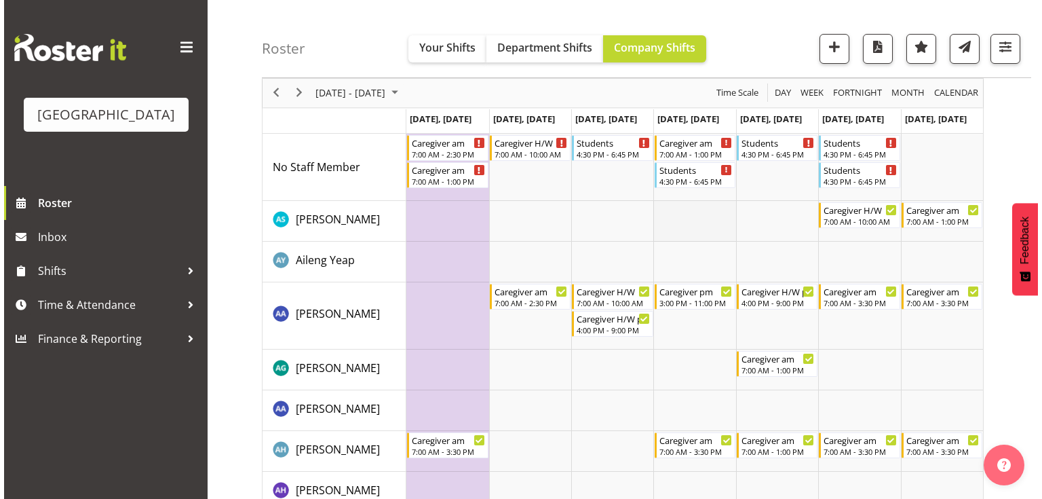
scroll to position [0, 0]
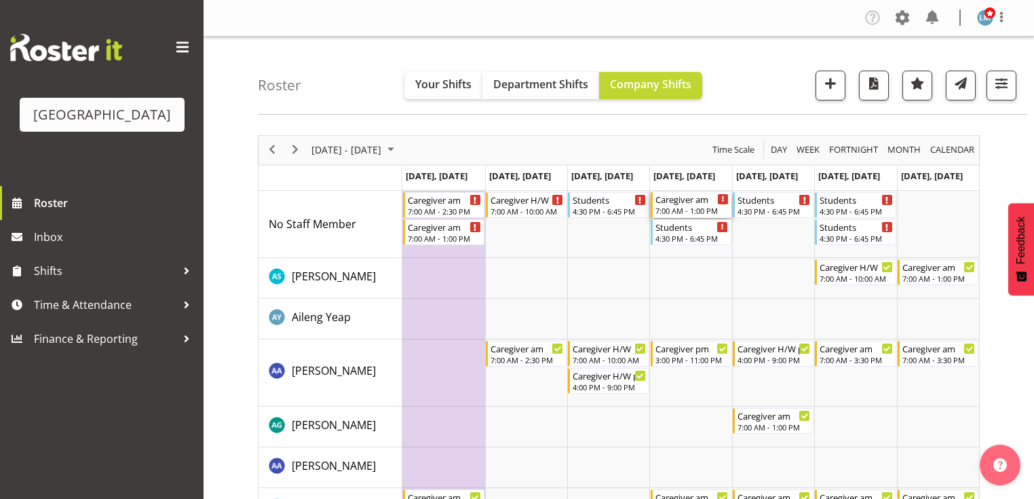
click at [678, 204] on div "Caregiver am" at bounding box center [691, 199] width 73 height 14
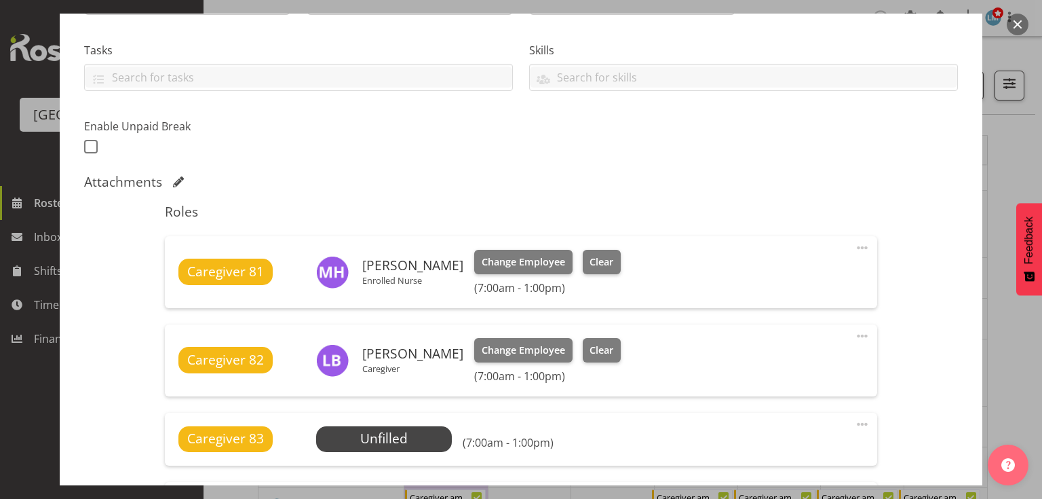
scroll to position [488, 0]
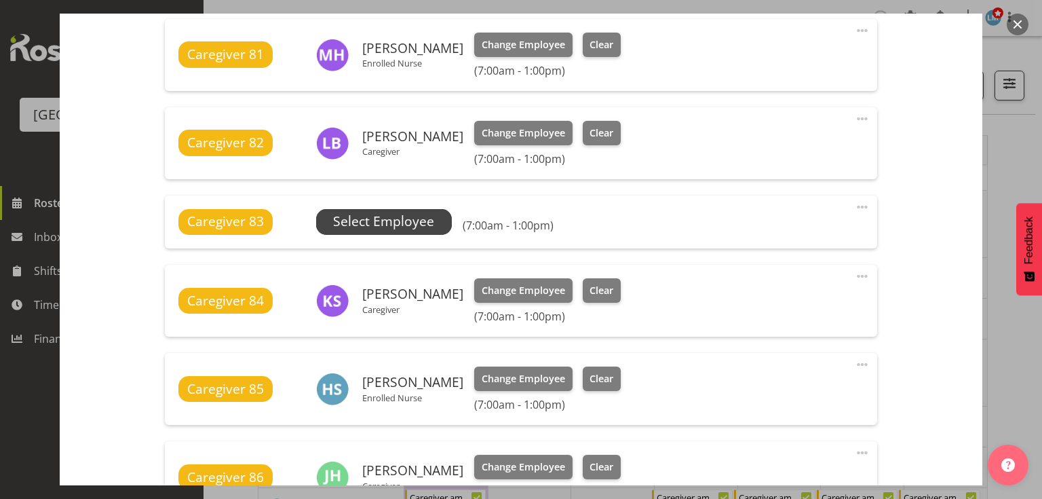
click at [396, 214] on span "Select Employee" at bounding box center [383, 222] width 101 height 20
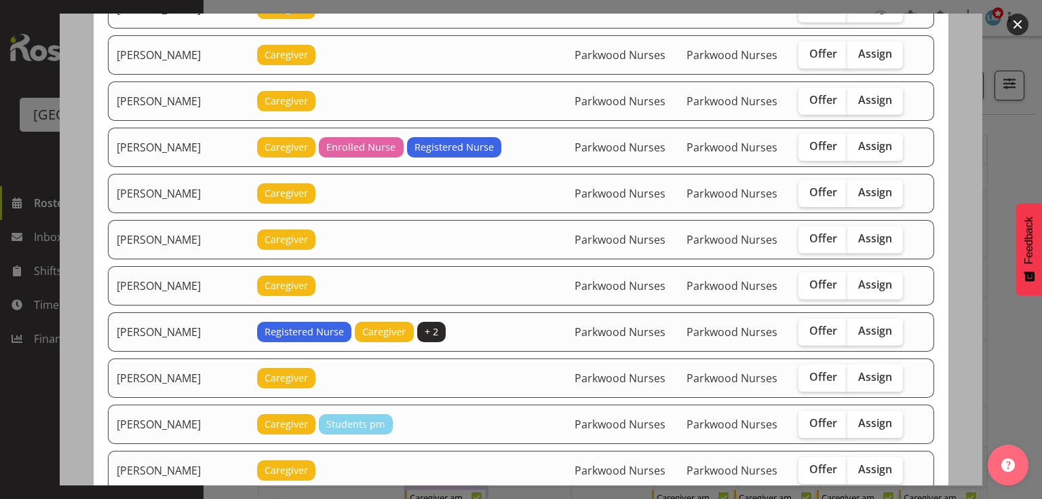
scroll to position [217, 0]
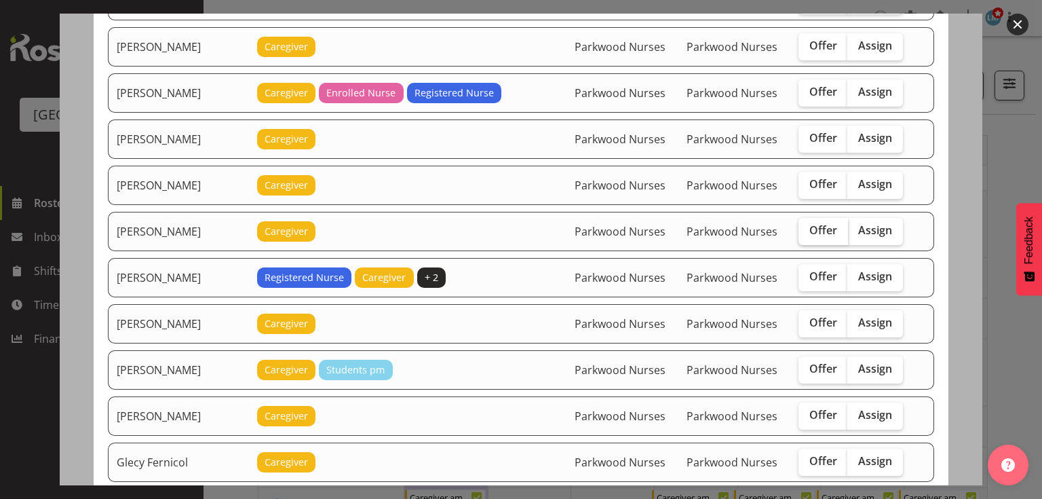
click at [817, 223] on span "Offer" at bounding box center [823, 230] width 28 height 14
click at [807, 226] on input "Offer" at bounding box center [803, 230] width 9 height 9
checkbox input "true"
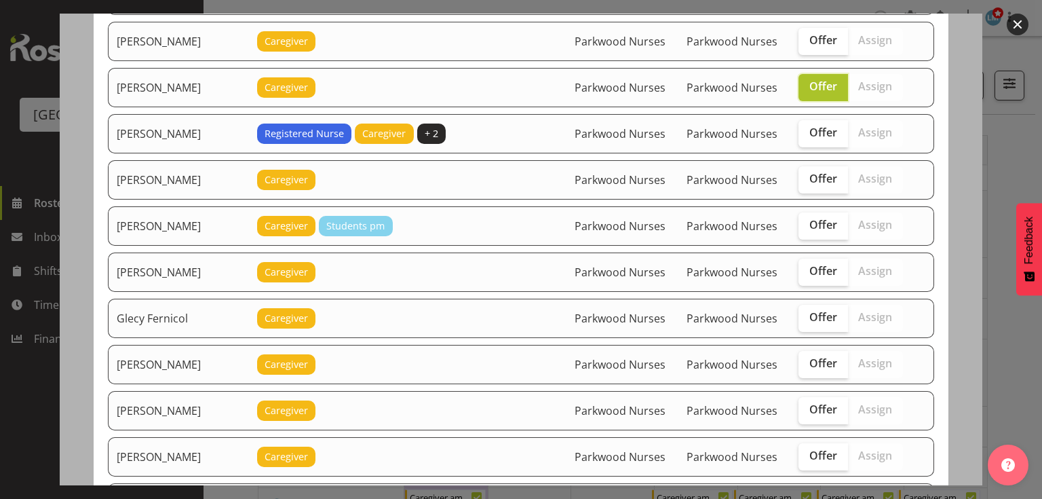
scroll to position [380, 0]
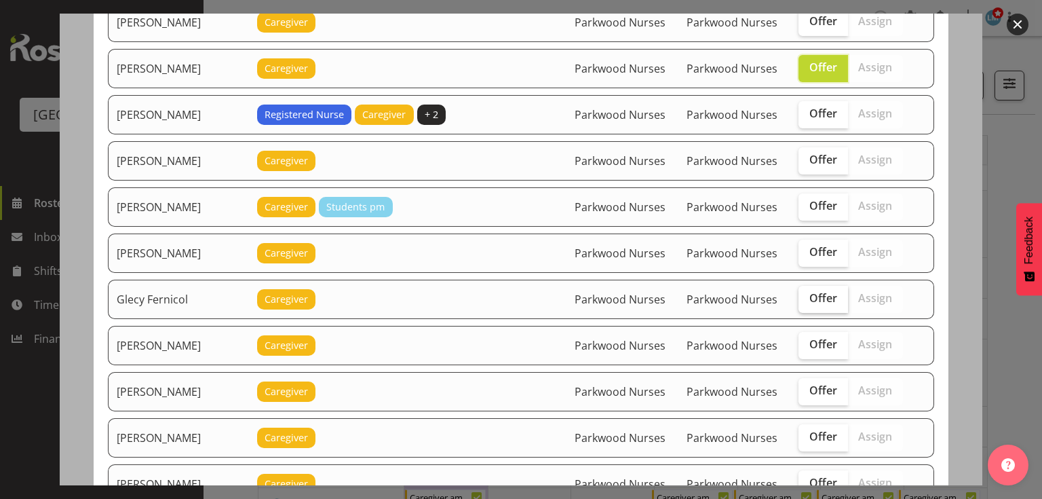
click at [813, 291] on span "Offer" at bounding box center [823, 298] width 28 height 14
click at [807, 294] on input "Offer" at bounding box center [803, 298] width 9 height 9
checkbox input "true"
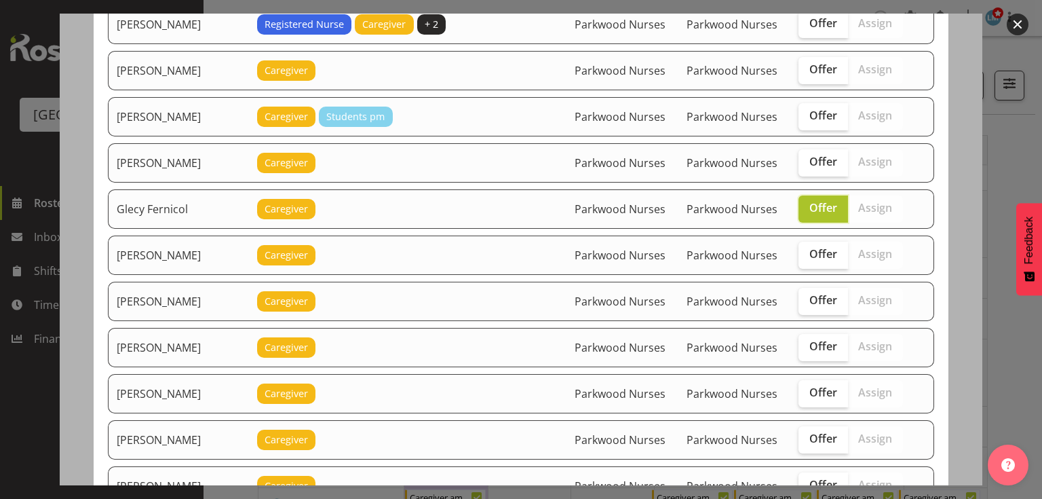
scroll to position [488, 0]
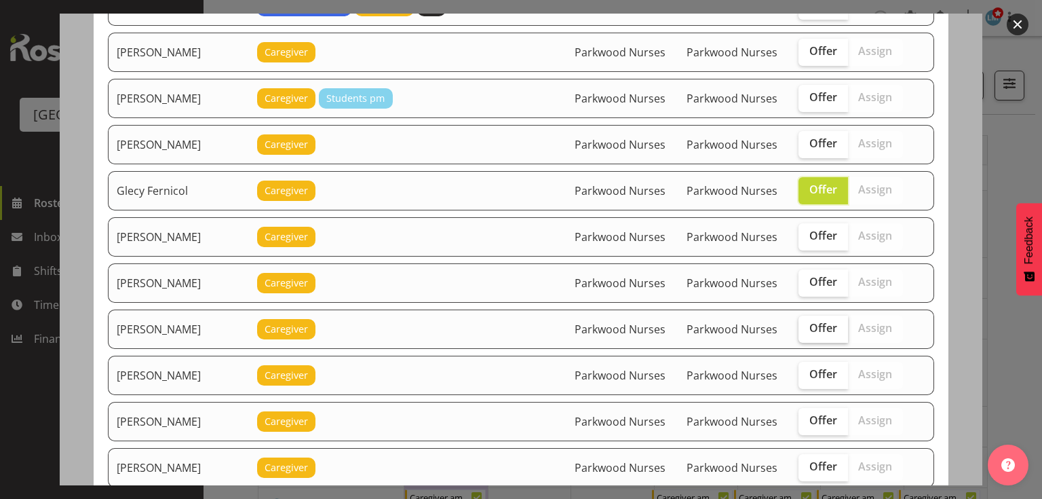
click at [822, 321] on span "Offer" at bounding box center [823, 328] width 28 height 14
click at [807, 324] on input "Offer" at bounding box center [803, 328] width 9 height 9
checkbox input "true"
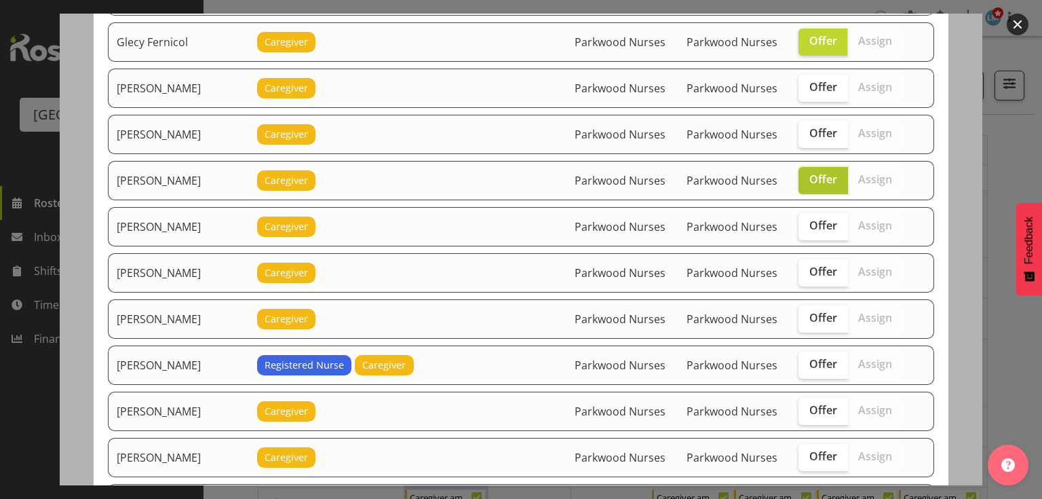
scroll to position [651, 0]
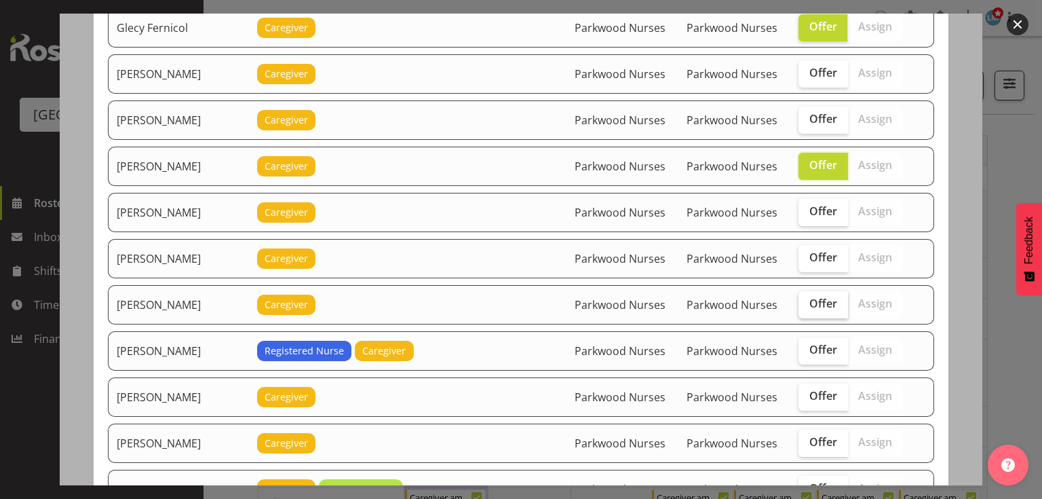
click at [821, 296] on span "Offer" at bounding box center [823, 303] width 28 height 14
click at [807, 299] on input "Offer" at bounding box center [803, 303] width 9 height 9
checkbox input "true"
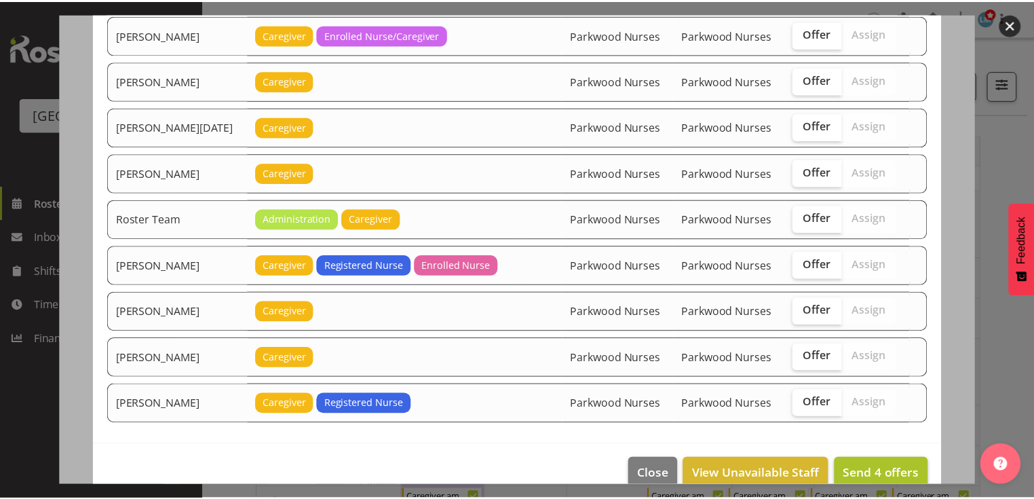
scroll to position [1522, 0]
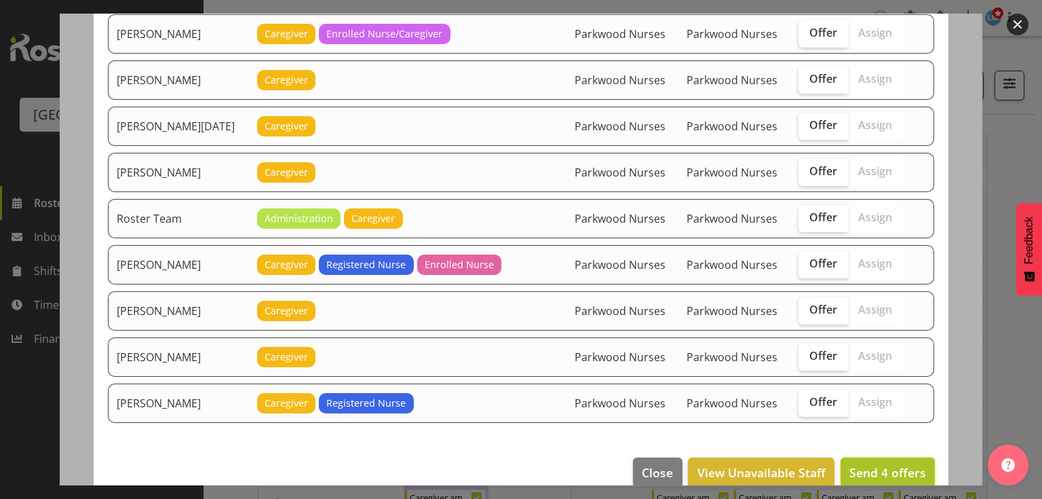
click at [880, 464] on span "Send 4 offers" at bounding box center [887, 472] width 77 height 16
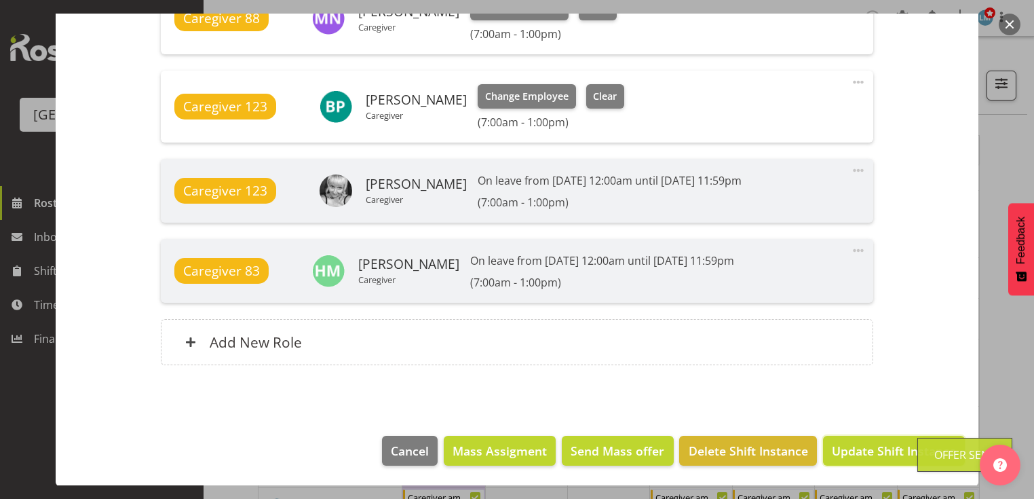
click at [880, 453] on span "Update Shift Instance" at bounding box center [894, 451] width 124 height 18
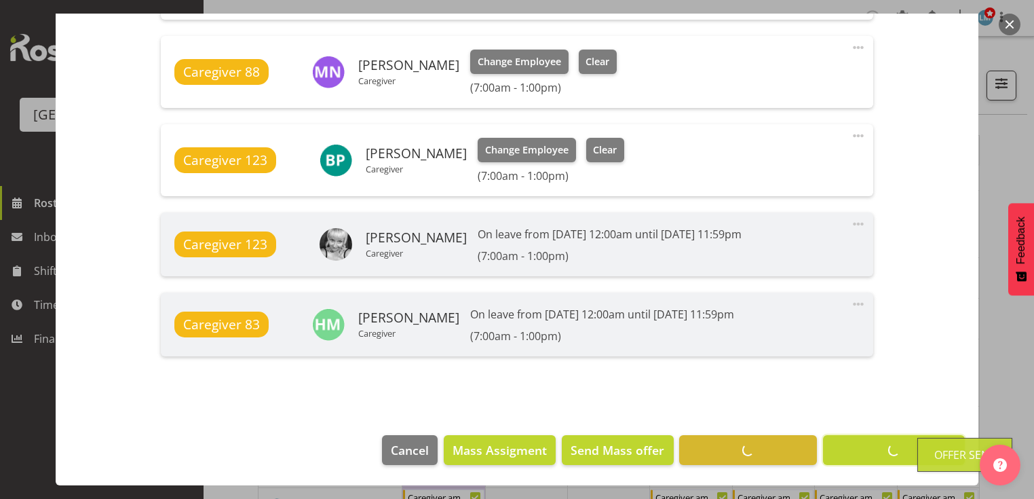
scroll to position [1069, 0]
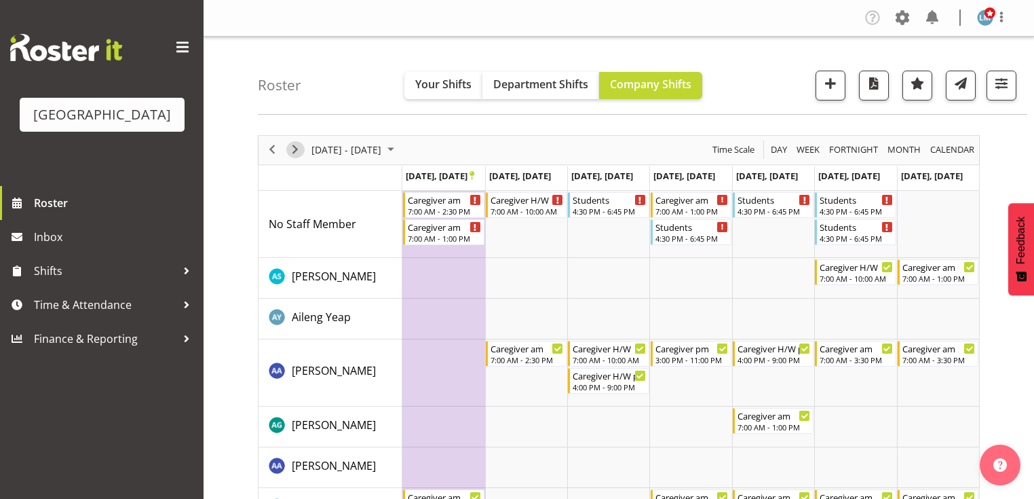
click at [294, 147] on span "Next" at bounding box center [295, 149] width 16 height 17
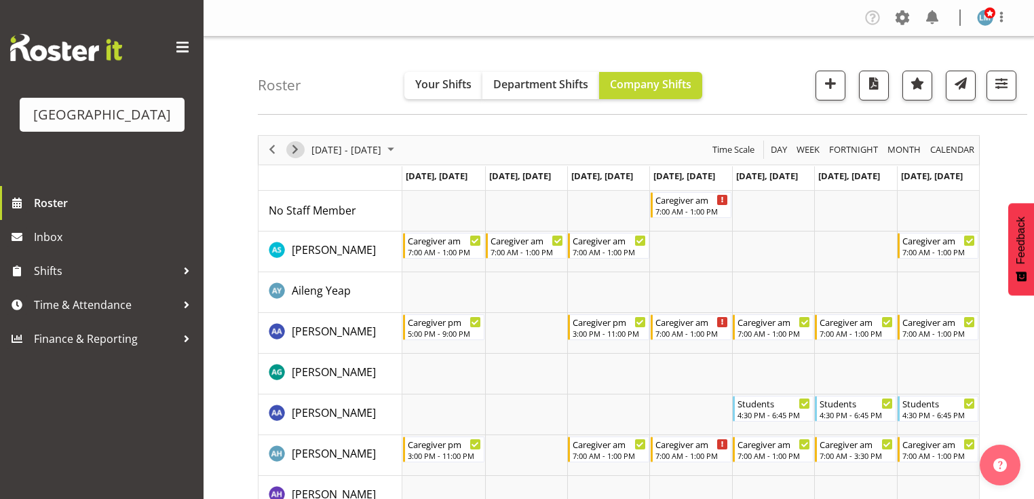
click at [301, 146] on span "Next" at bounding box center [295, 149] width 16 height 17
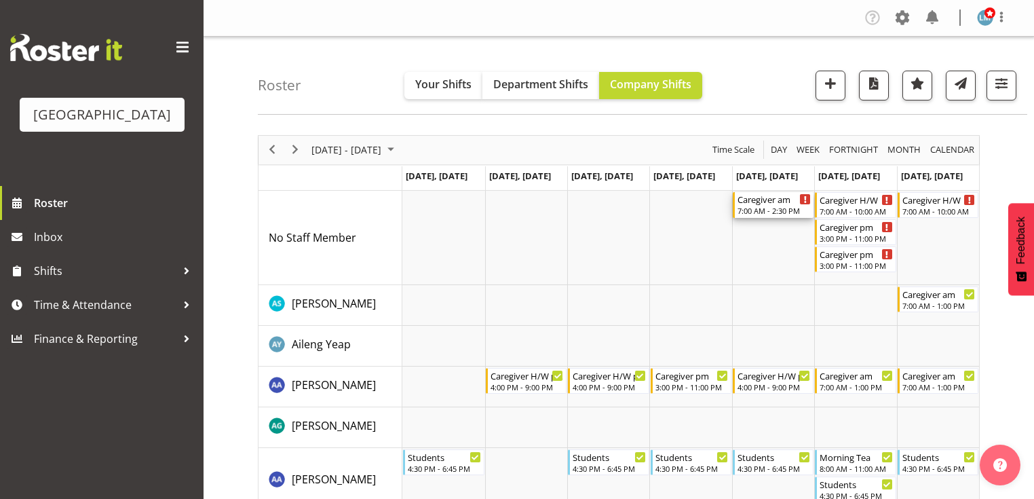
click at [754, 205] on div "Caregiver am 7:00 AM - 2:30 PM" at bounding box center [773, 205] width 73 height 26
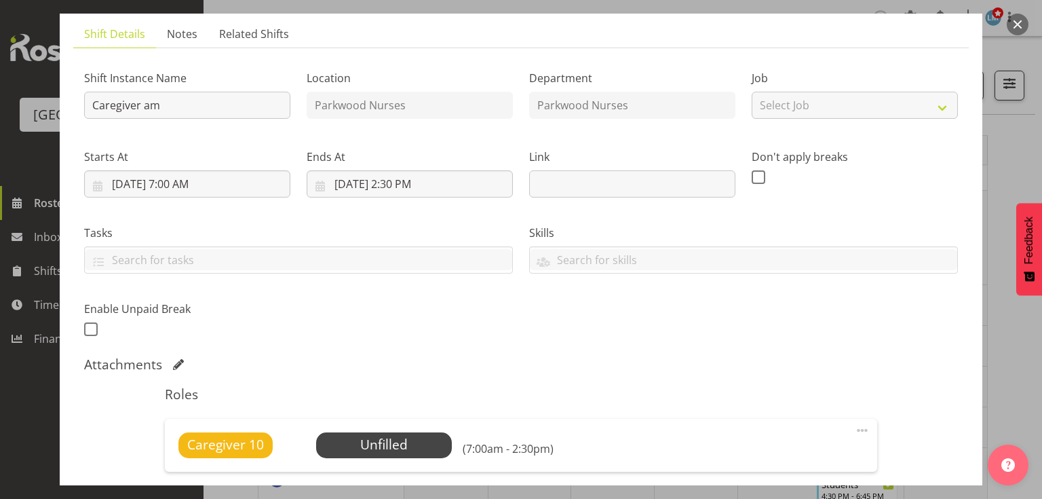
scroll to position [326, 0]
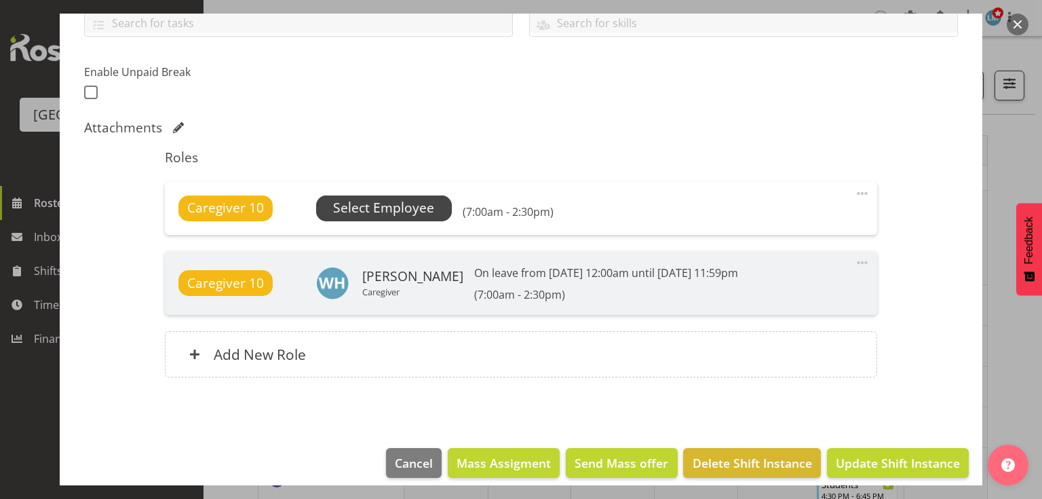
click at [393, 205] on span "Select Employee" at bounding box center [383, 208] width 101 height 20
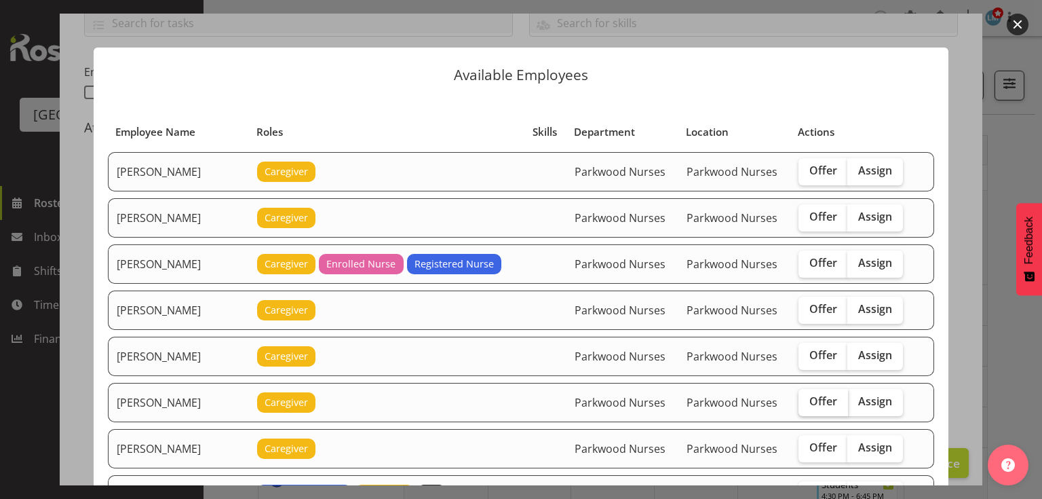
click at [812, 389] on label "Offer" at bounding box center [824, 402] width 50 height 27
click at [807, 397] on input "Offer" at bounding box center [803, 401] width 9 height 9
checkbox input "true"
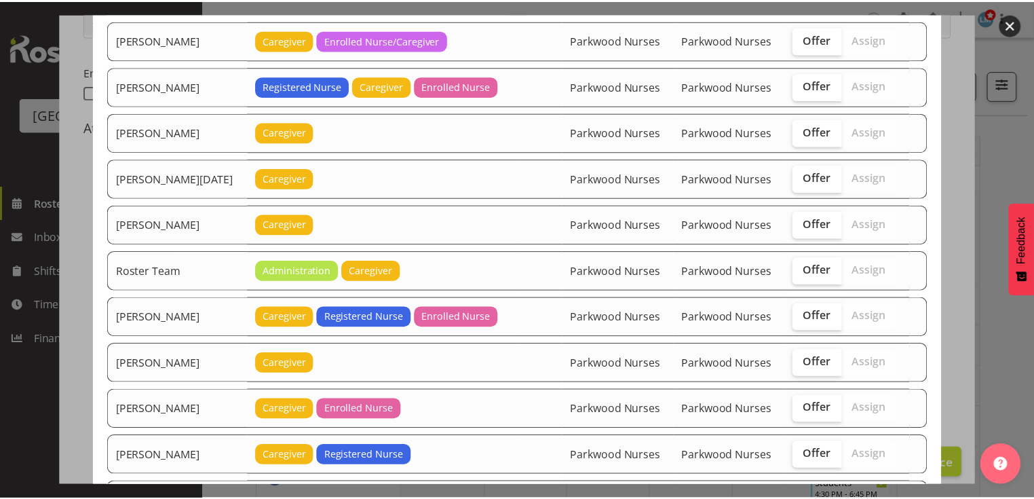
scroll to position [1658, 0]
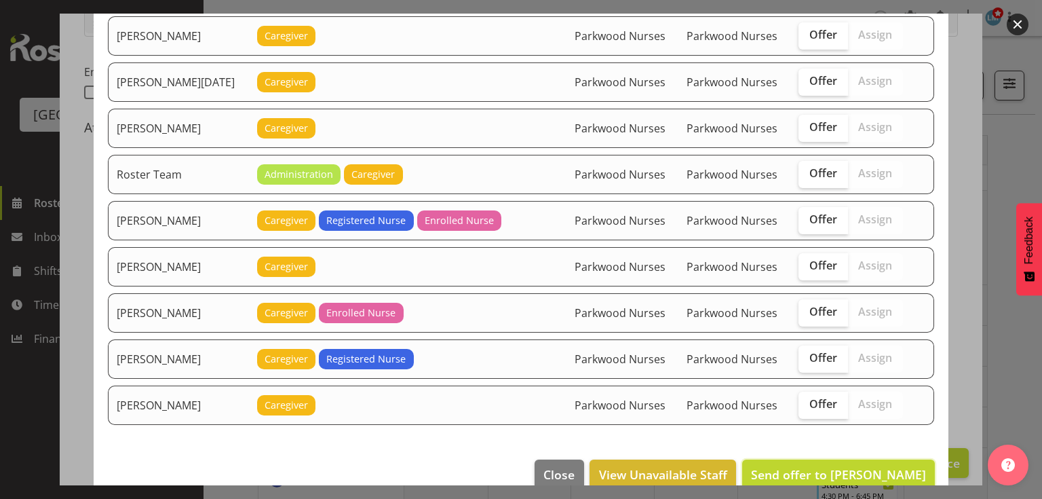
click at [839, 466] on span "Send offer to Caitlin Huria" at bounding box center [838, 474] width 175 height 16
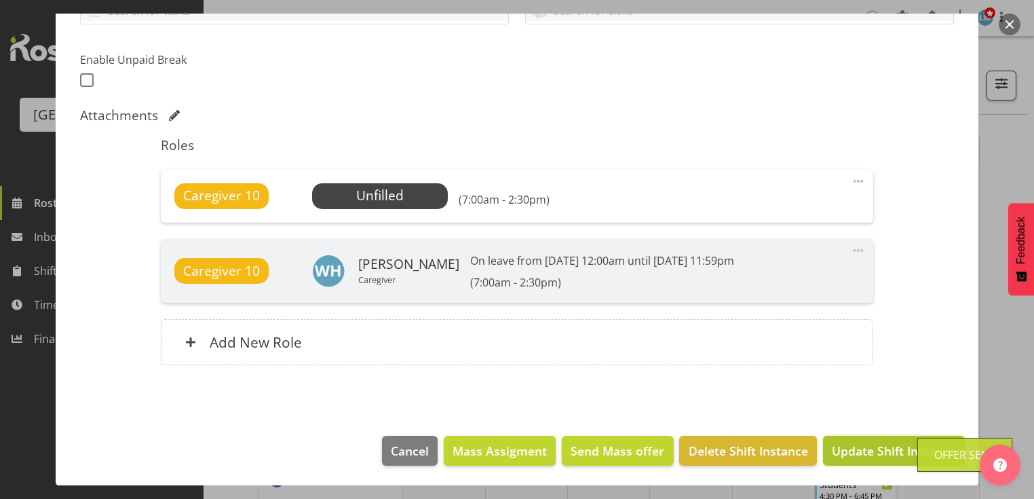
click at [843, 453] on span "Update Shift Instance" at bounding box center [894, 451] width 124 height 18
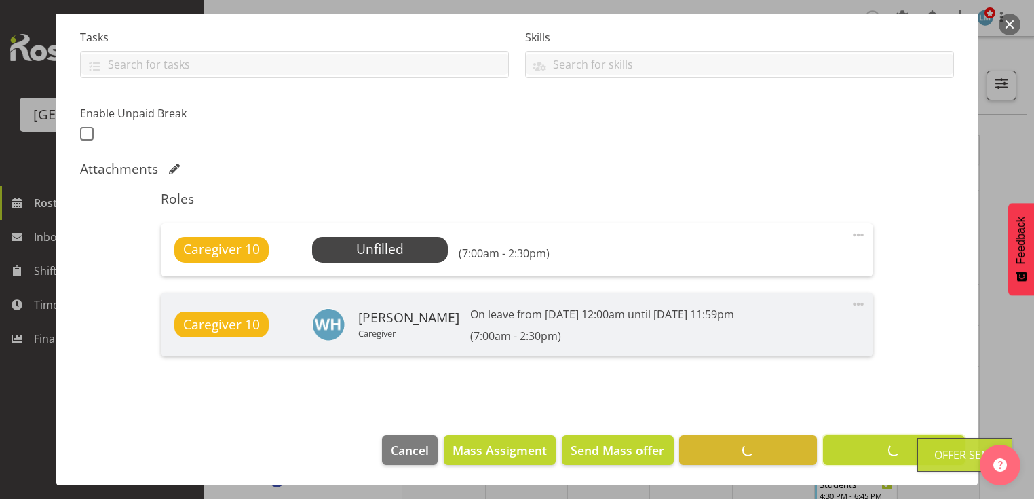
scroll to position [284, 0]
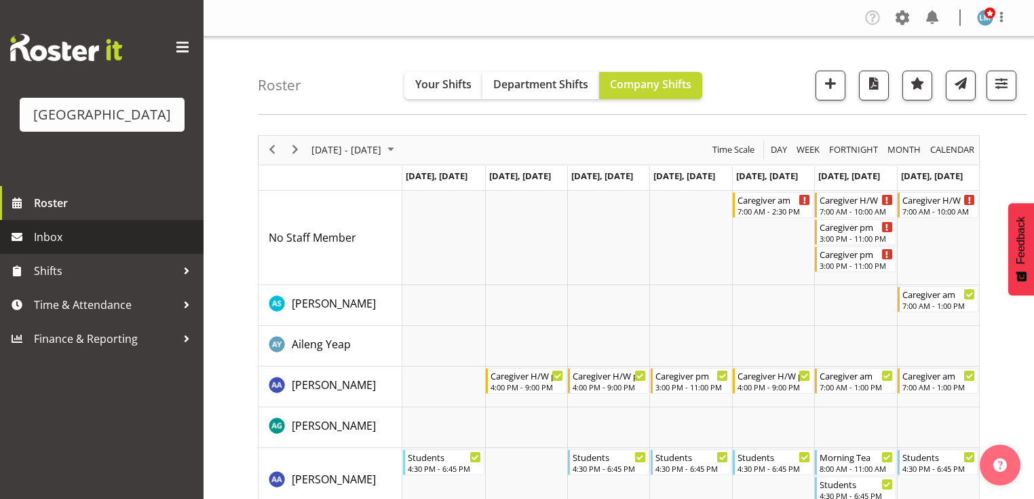
click at [62, 247] on span "Inbox" at bounding box center [115, 237] width 163 height 20
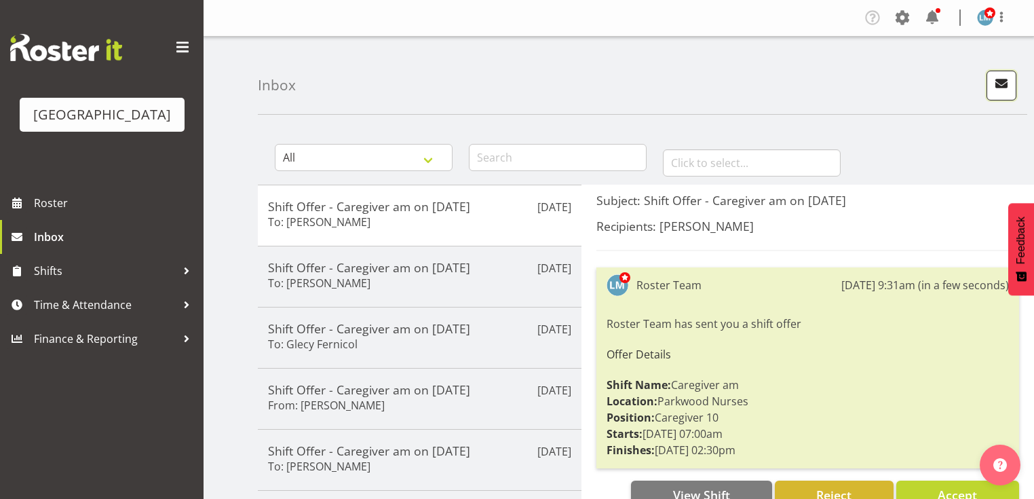
click at [1007, 75] on span "button" at bounding box center [1002, 84] width 18 height 18
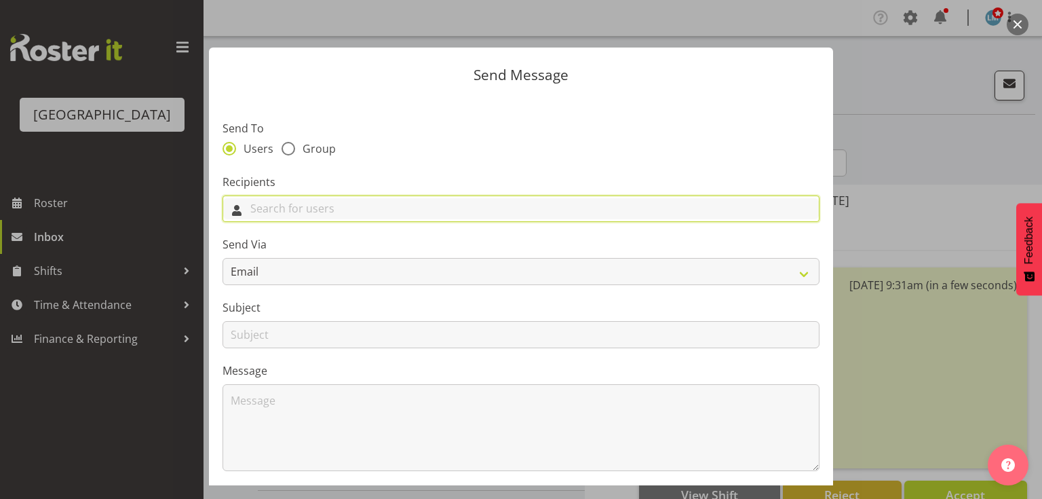
click at [469, 201] on input "text" at bounding box center [521, 208] width 596 height 21
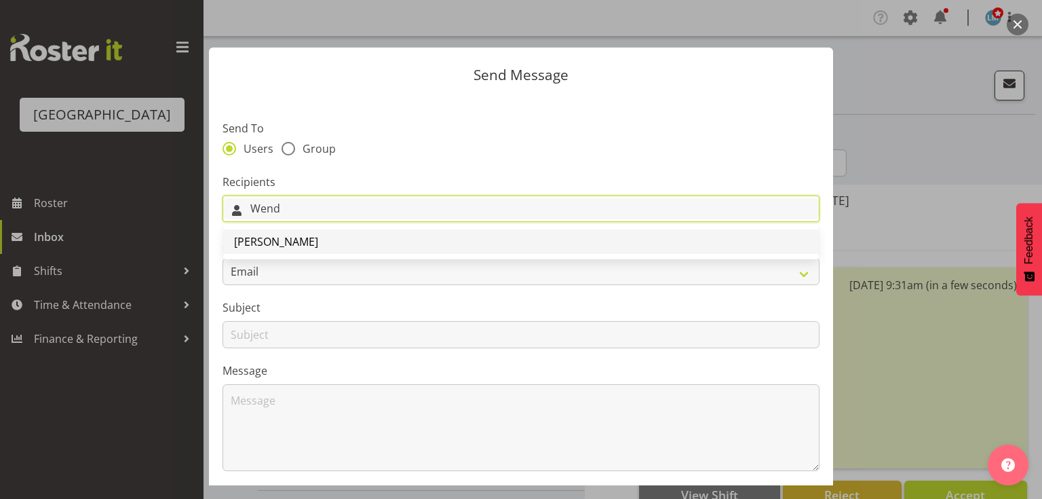
type input "Wend"
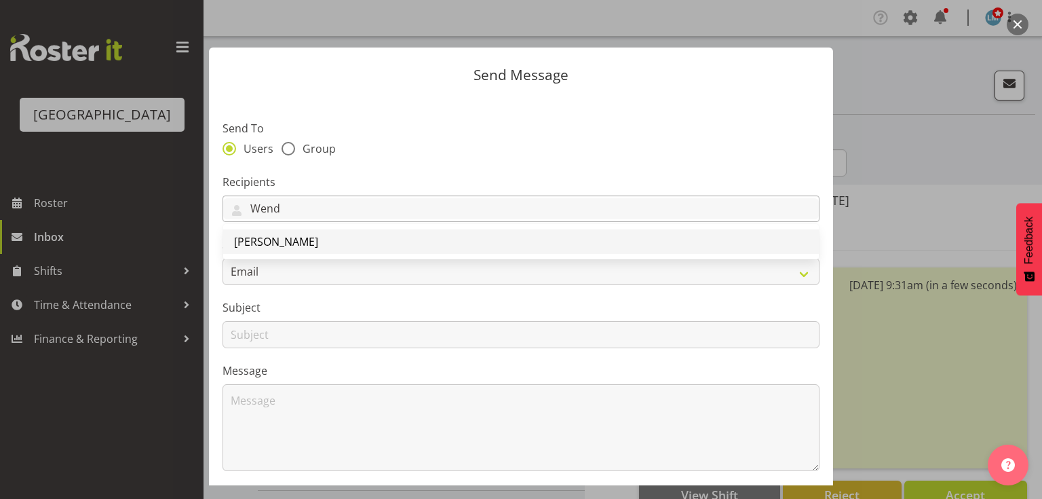
click at [286, 242] on span "[PERSON_NAME]" at bounding box center [276, 241] width 84 height 15
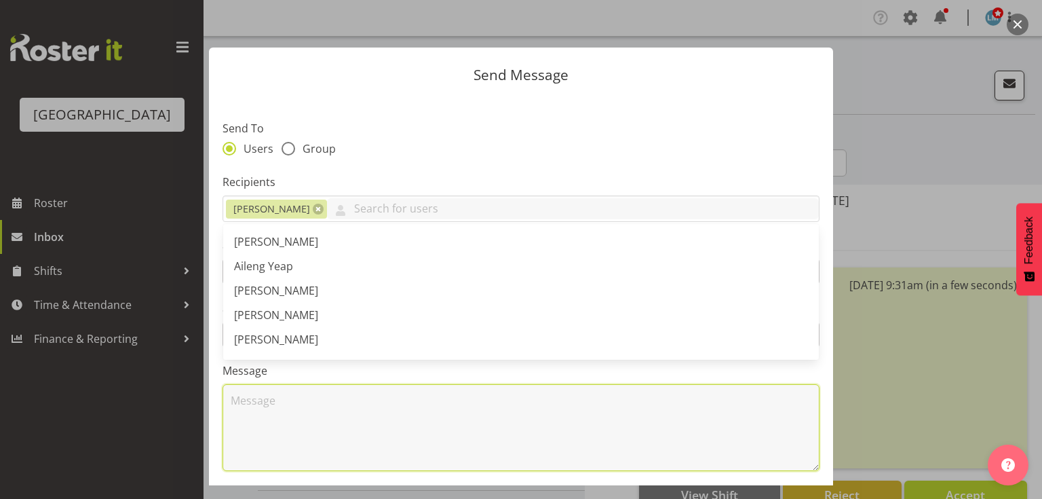
drag, startPoint x: 269, startPoint y: 438, endPoint x: 297, endPoint y: 407, distance: 41.8
click at [269, 437] on textarea at bounding box center [521, 427] width 597 height 87
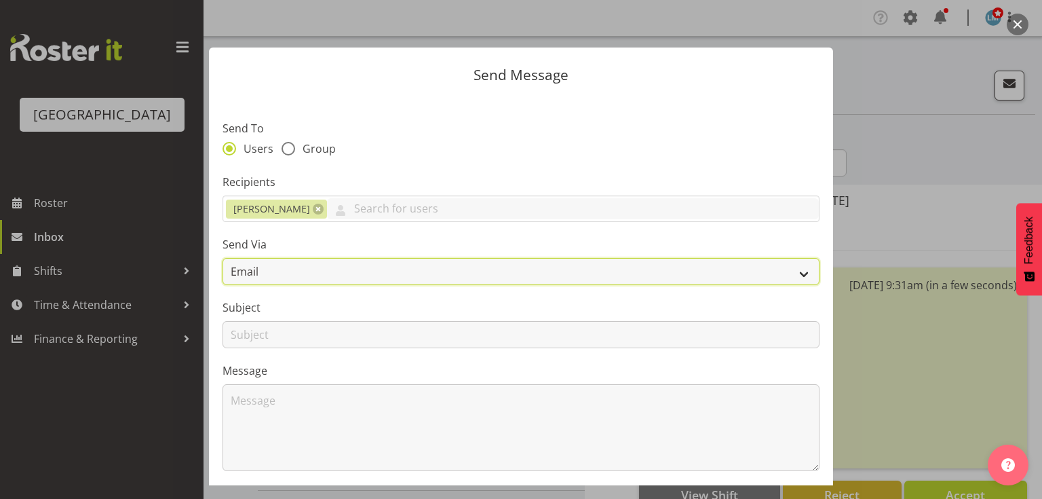
click at [798, 275] on select "Email SMS" at bounding box center [521, 271] width 597 height 27
select select "sms"
click at [223, 258] on select "Email SMS" at bounding box center [521, 271] width 597 height 27
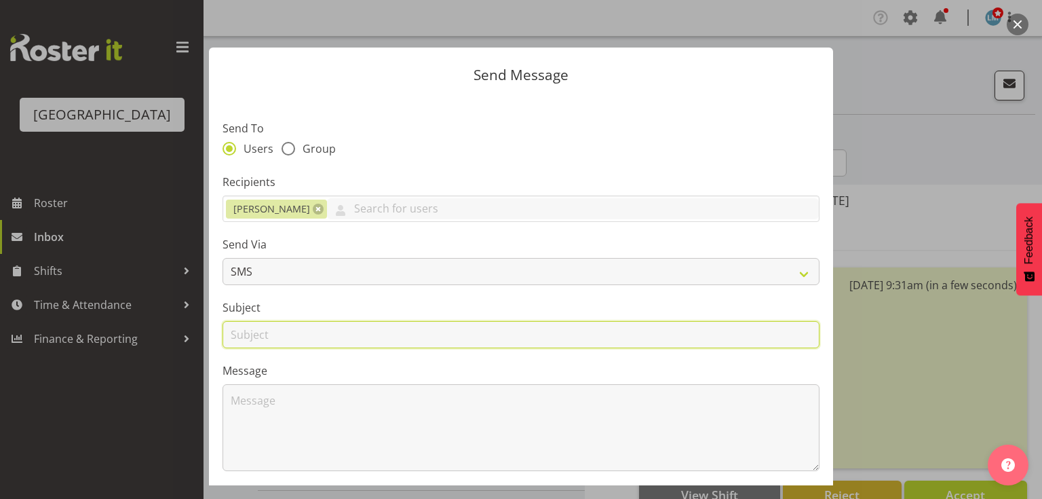
click at [245, 339] on input "text" at bounding box center [521, 334] width 597 height 27
type input "Leave"
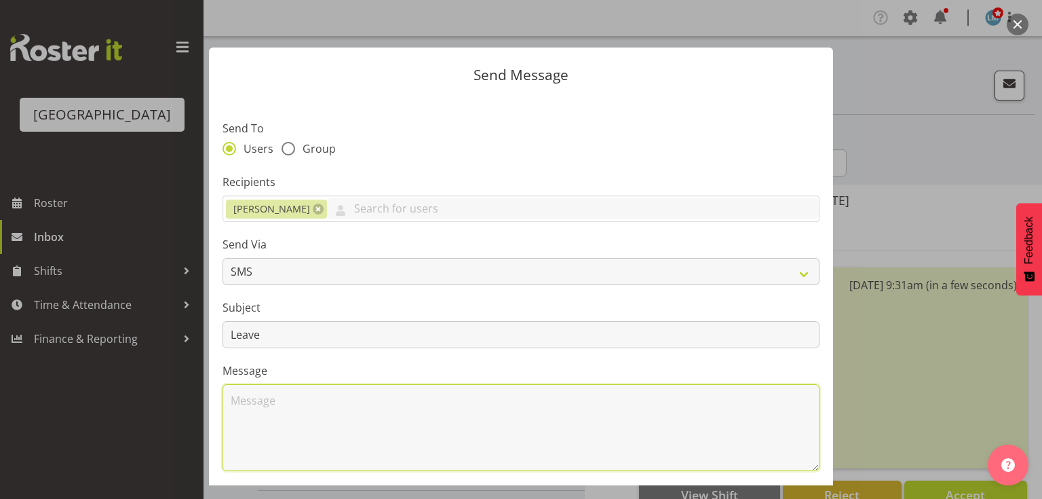
click at [299, 410] on textarea at bounding box center [521, 427] width 597 height 87
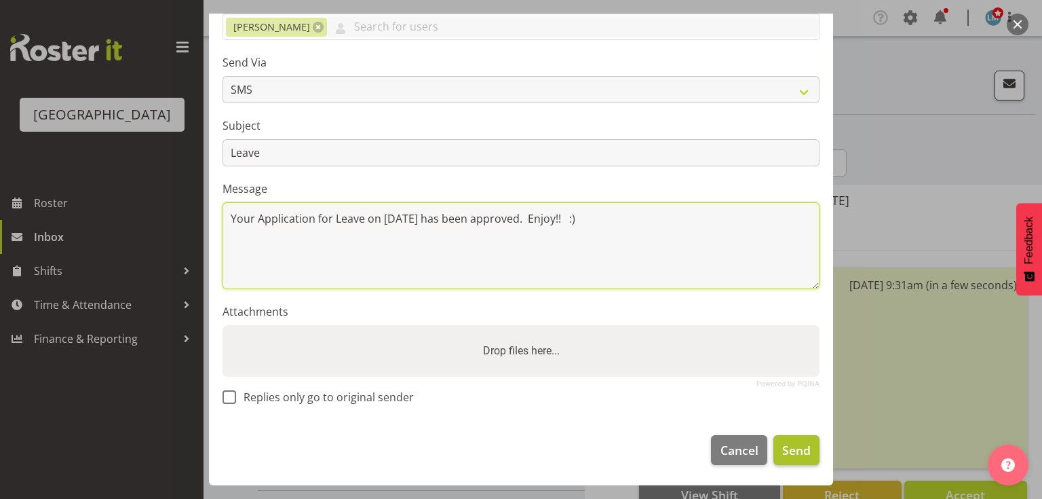
type textarea "Your Application for Leave on [DATE] has been approved. Enjoy!! :)"
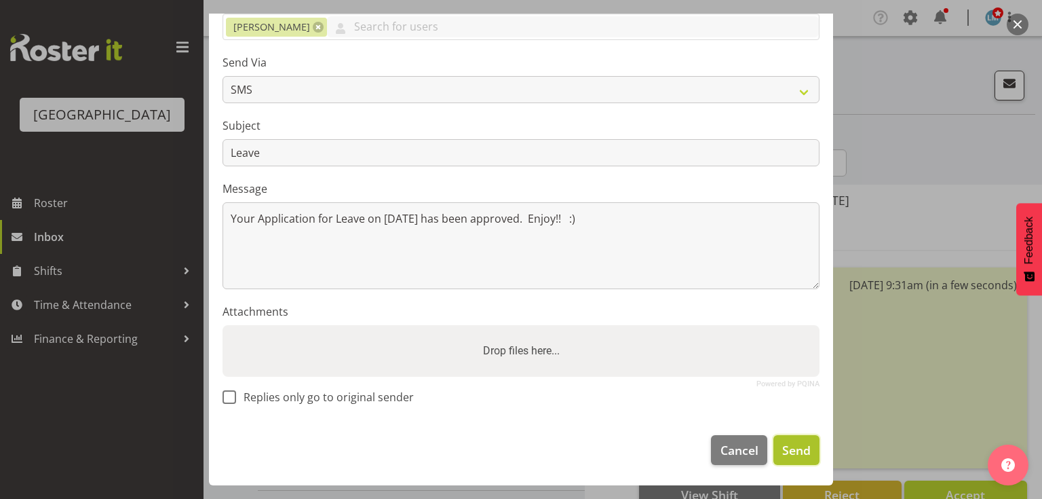
click at [800, 437] on button "Send" at bounding box center [796, 450] width 46 height 30
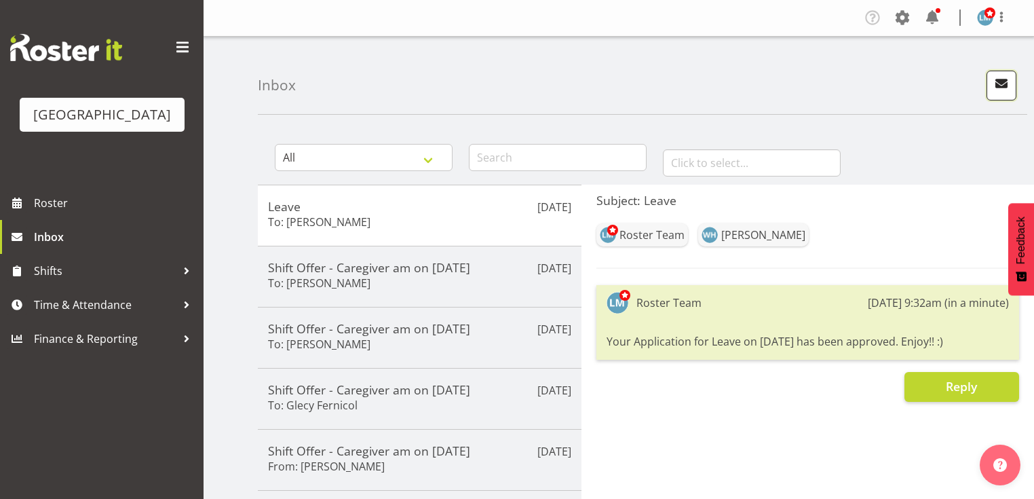
click at [1005, 82] on span "button" at bounding box center [1002, 84] width 18 height 18
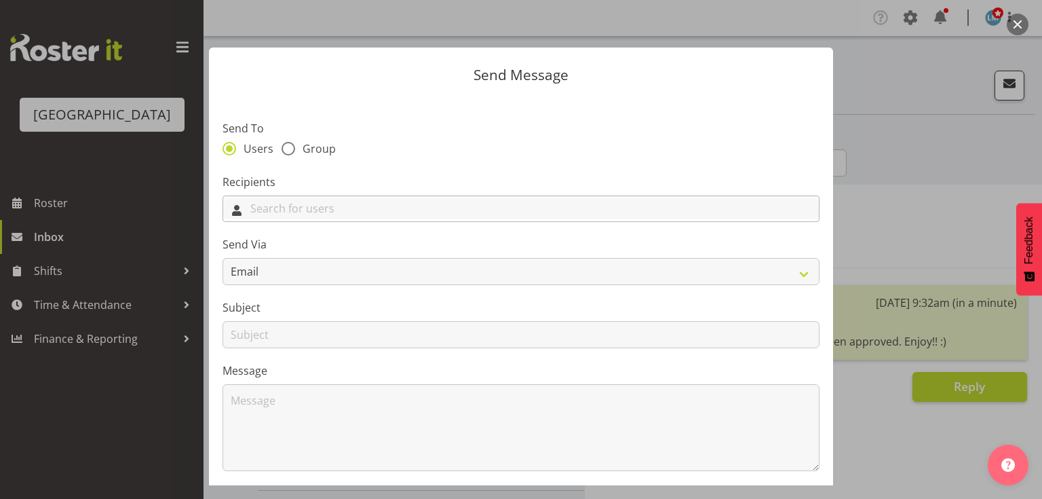
click at [483, 204] on input "text" at bounding box center [521, 208] width 596 height 21
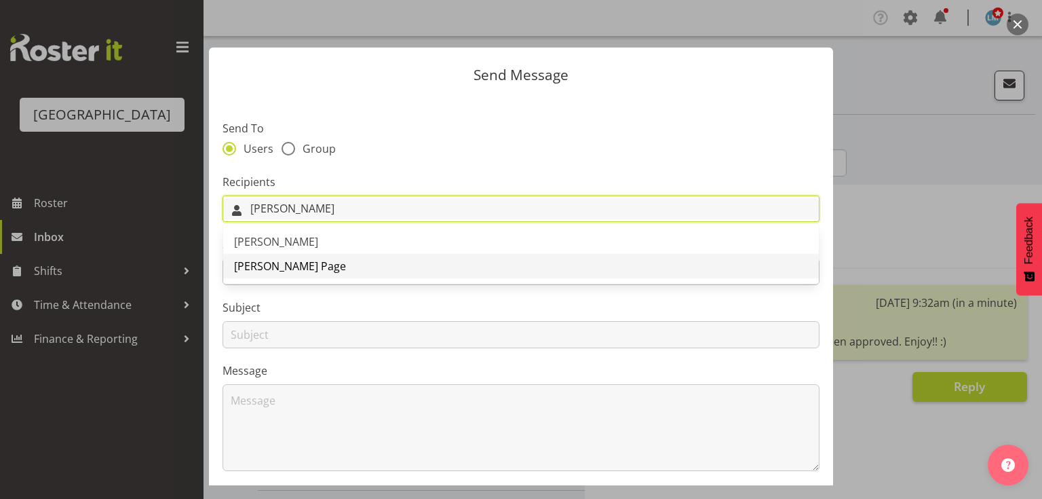
type input "[PERSON_NAME]"
click at [281, 264] on span "[PERSON_NAME] Page" at bounding box center [290, 265] width 112 height 15
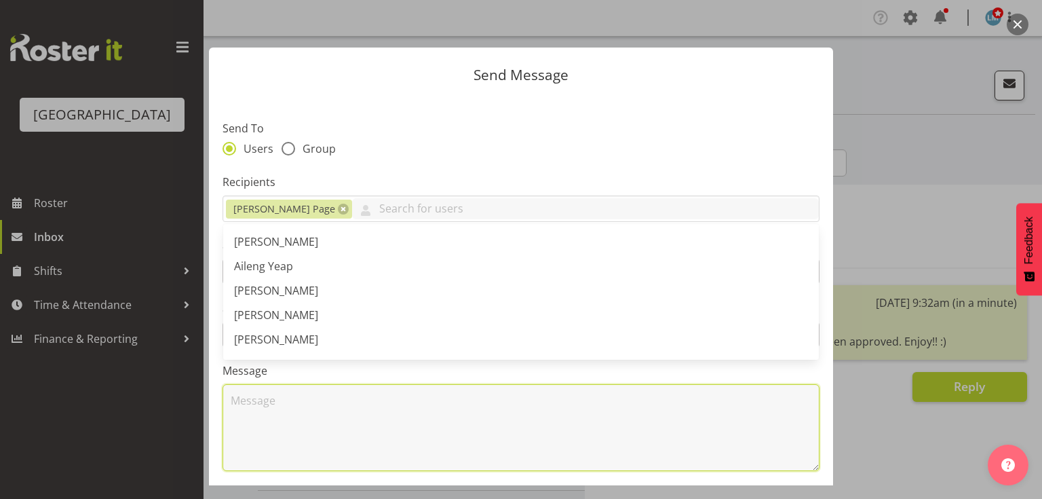
click at [324, 449] on textarea at bounding box center [521, 427] width 597 height 87
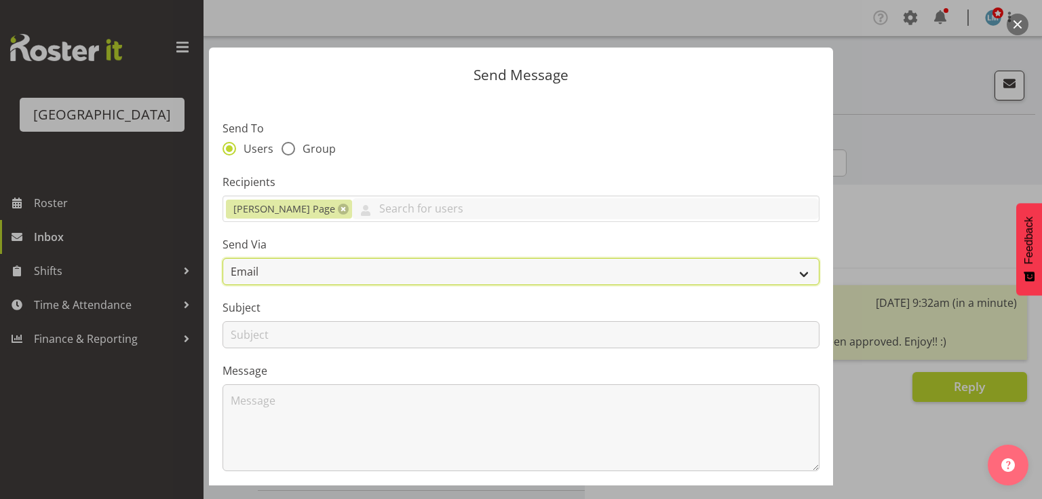
click at [792, 276] on select "Email SMS" at bounding box center [521, 271] width 597 height 27
select select "sms"
click at [223, 258] on select "Email SMS" at bounding box center [521, 271] width 597 height 27
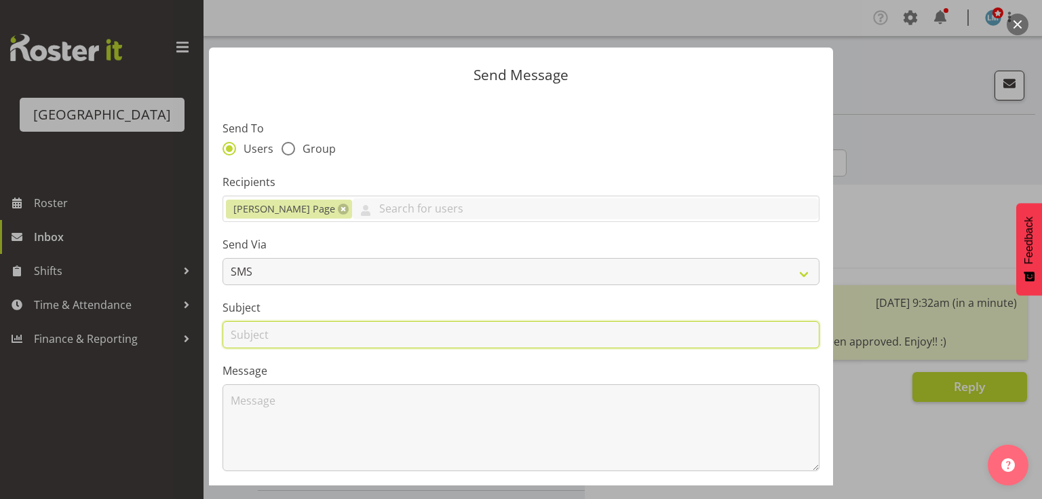
click at [242, 334] on input "text" at bounding box center [521, 334] width 597 height 27
type input "Leave"
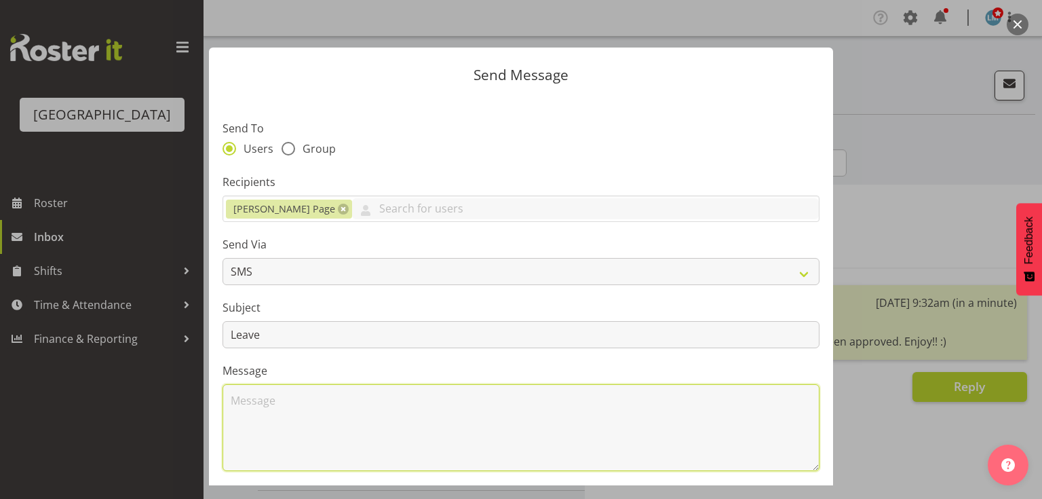
click at [315, 397] on textarea at bounding box center [521, 427] width 597 height 87
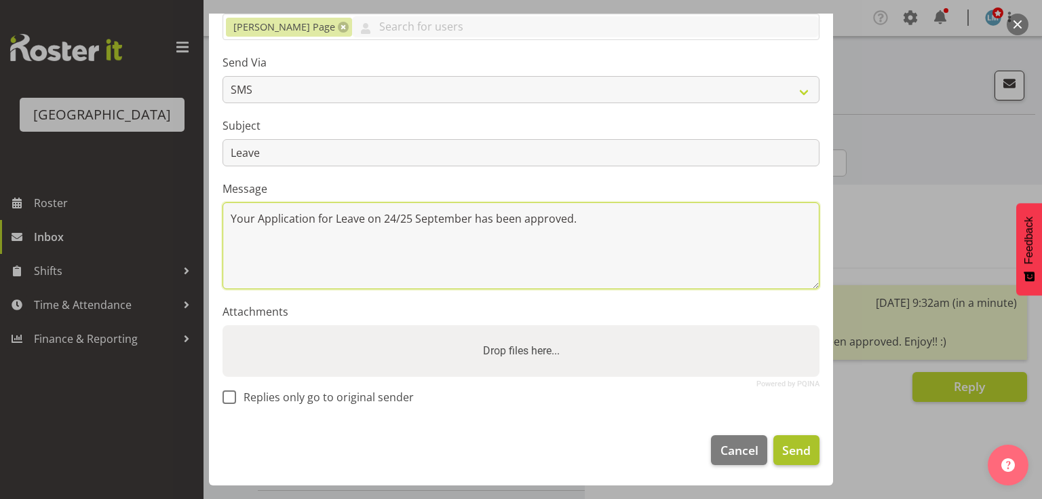
type textarea "Your Application for Leave on 24/25 September has been approved."
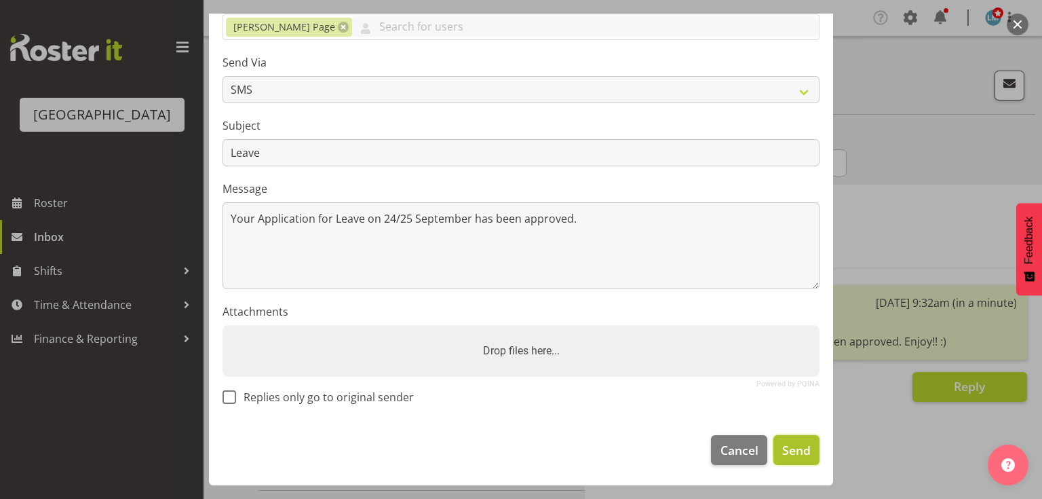
click at [794, 440] on button "Send" at bounding box center [796, 450] width 46 height 30
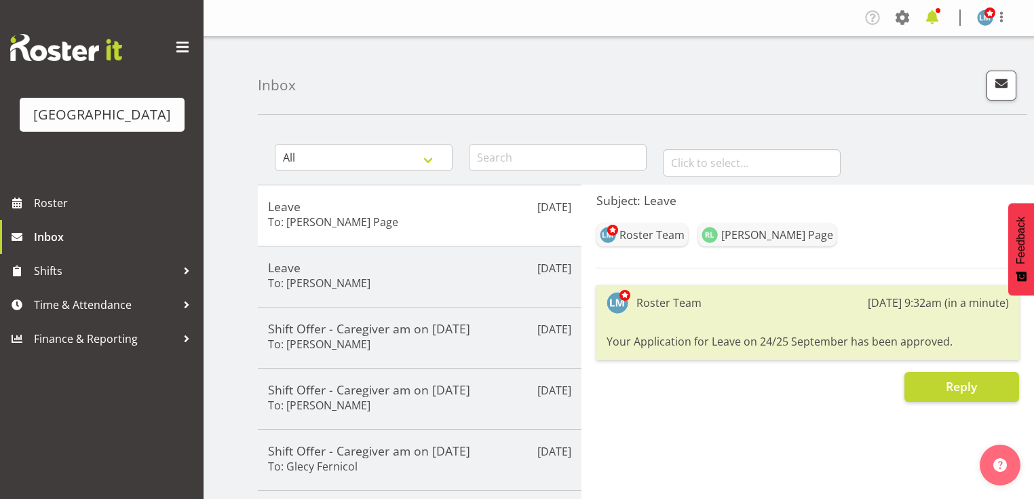
click at [931, 16] on span at bounding box center [932, 18] width 22 height 22
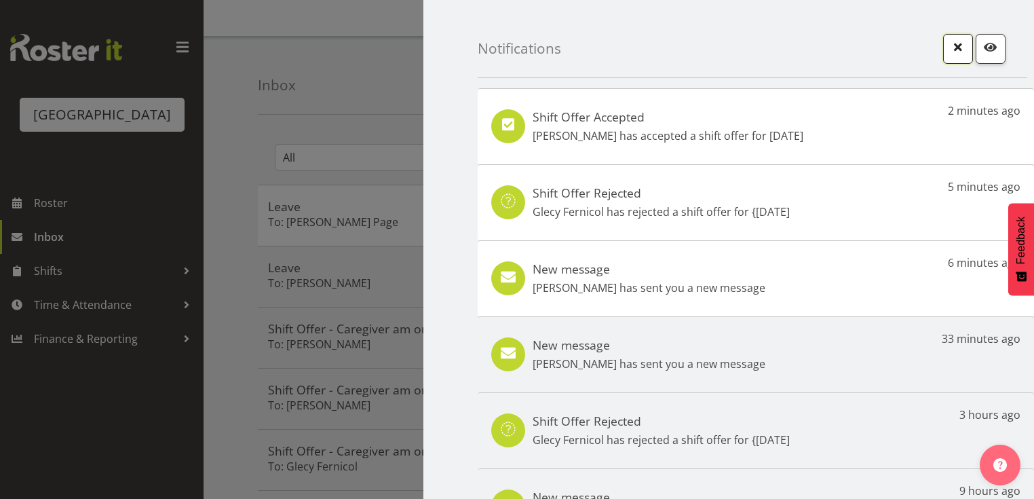
click at [949, 46] on span "button" at bounding box center [958, 47] width 18 height 18
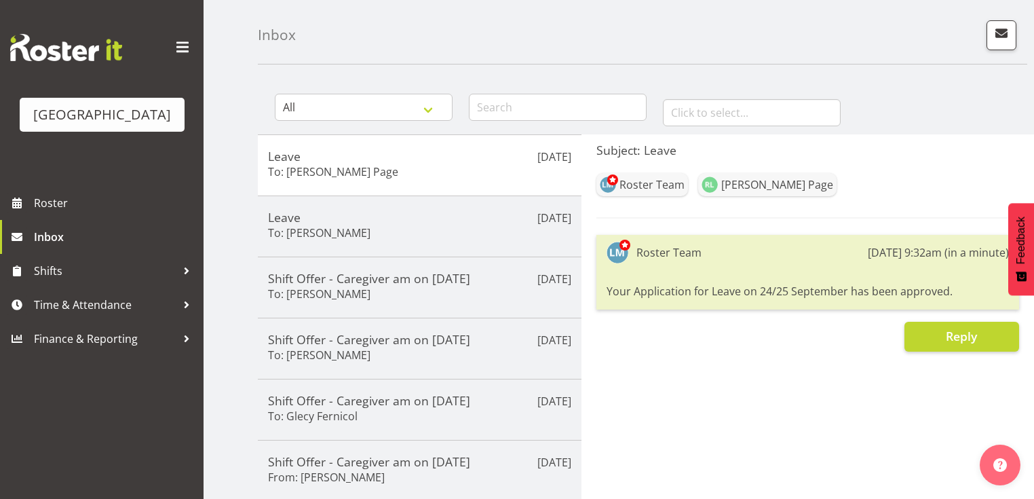
scroll to position [163, 0]
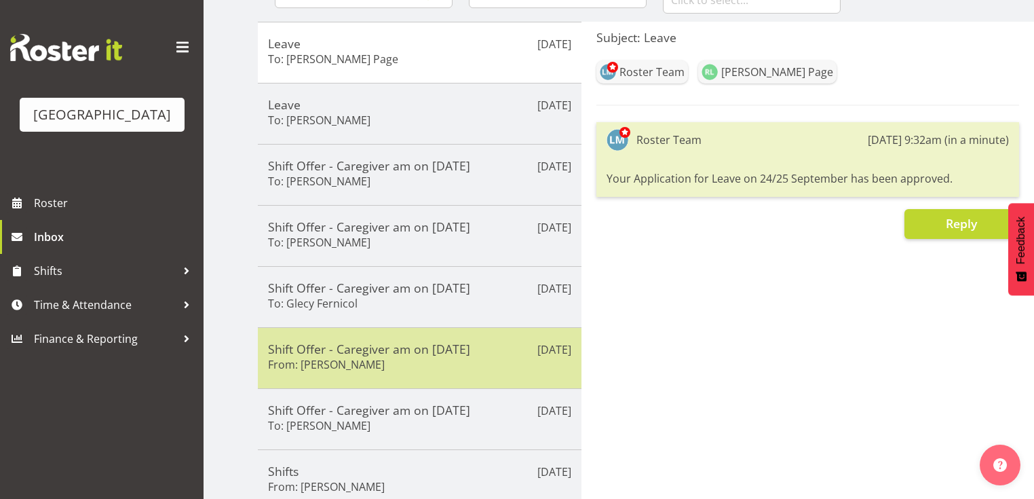
click at [478, 361] on div "Shift Offer - Caregiver am on [DATE] From: [PERSON_NAME]" at bounding box center [419, 357] width 303 height 33
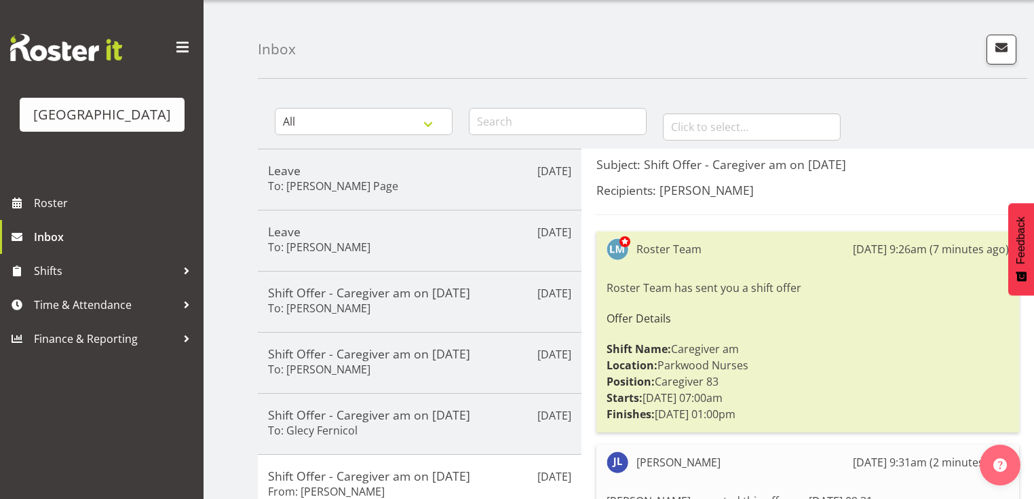
scroll to position [54, 0]
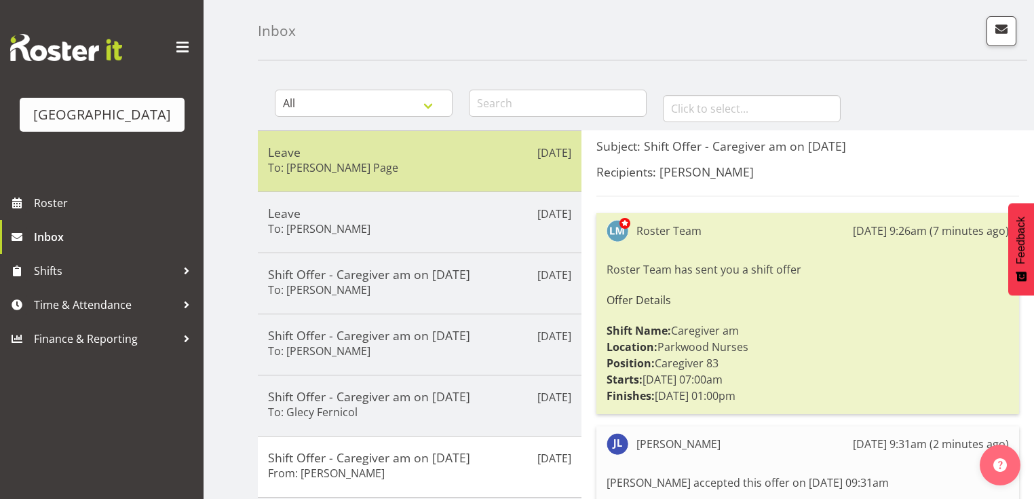
click at [497, 170] on div "Leave To: [PERSON_NAME] Page" at bounding box center [419, 161] width 303 height 33
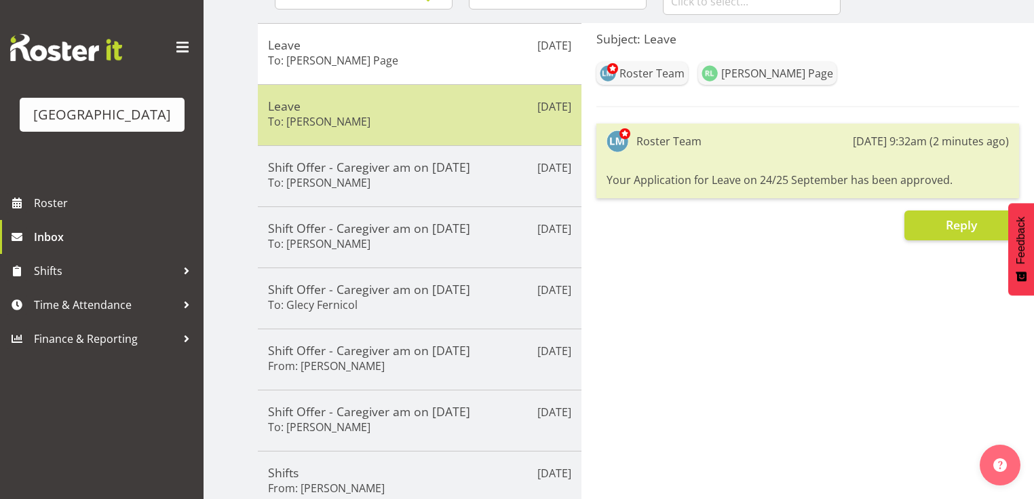
scroll to position [163, 0]
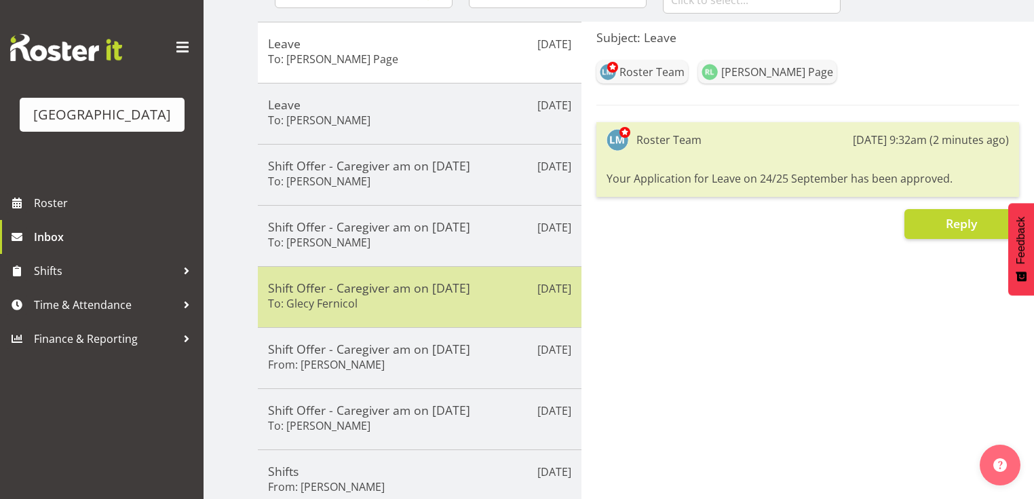
click at [499, 296] on div "Shift Offer - Caregiver am on [DATE] To: Glecy Fernicol" at bounding box center [419, 296] width 303 height 33
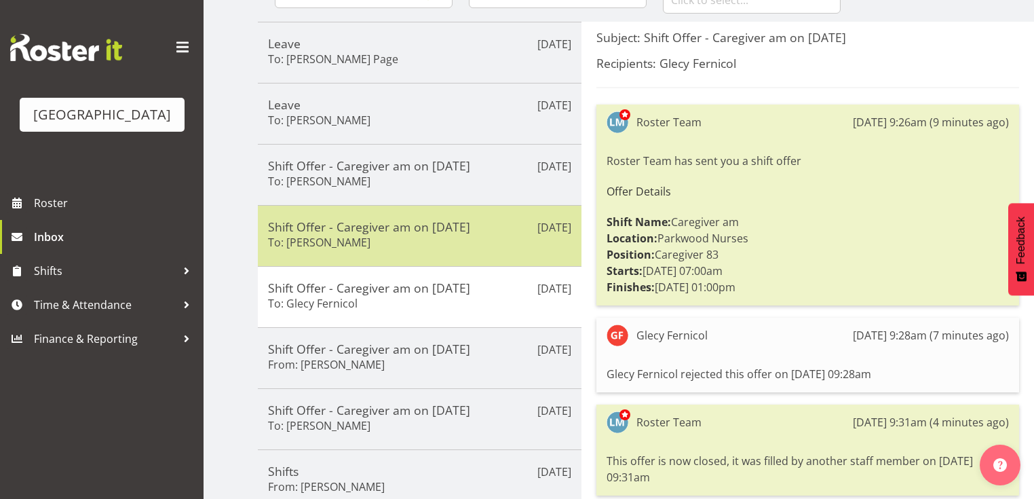
click at [503, 225] on h5 "Shift Offer - Caregiver am on [DATE]" at bounding box center [419, 226] width 303 height 15
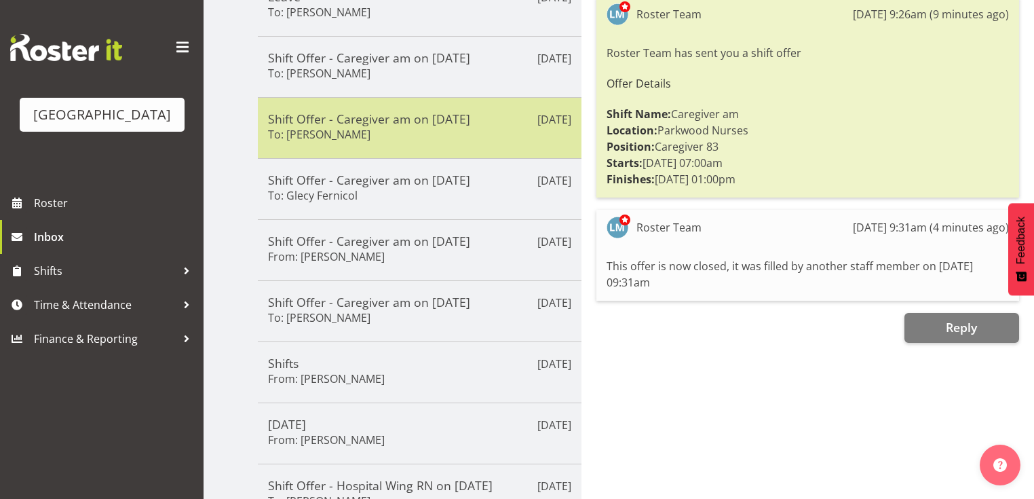
scroll to position [271, 0]
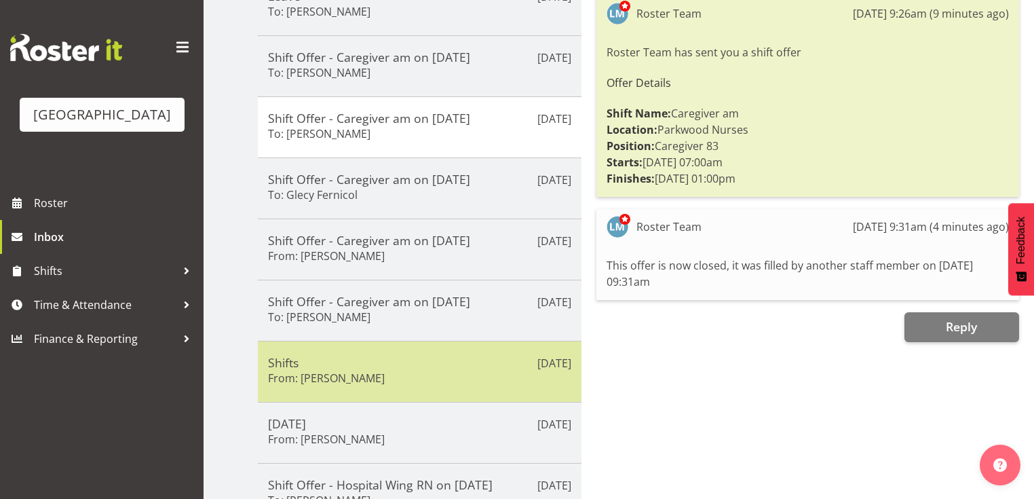
click at [469, 358] on h5 "Shifts" at bounding box center [419, 362] width 303 height 15
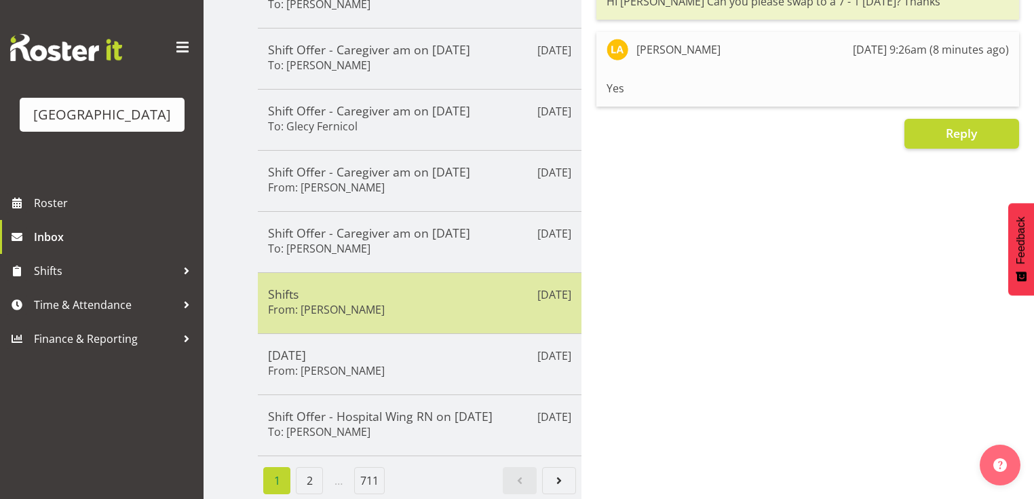
scroll to position [344, 0]
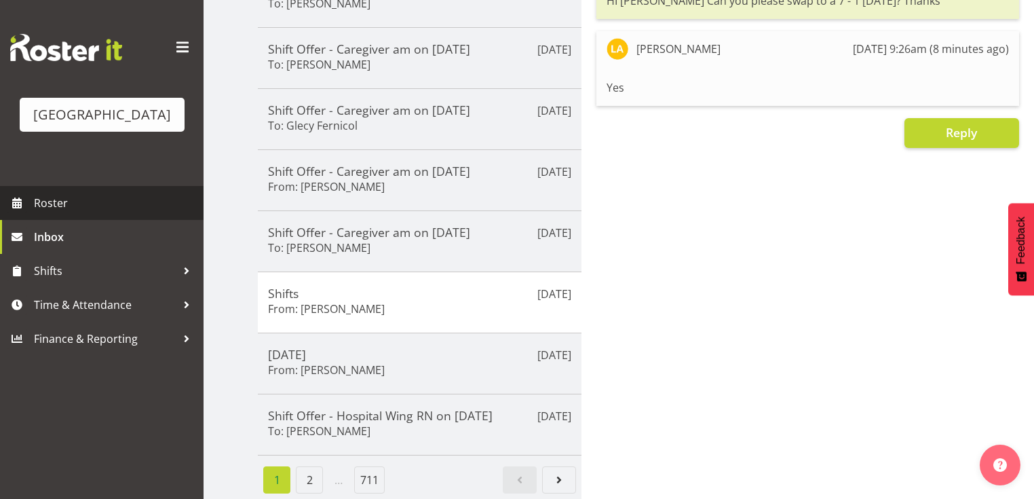
click at [50, 213] on span "Roster" at bounding box center [115, 203] width 163 height 20
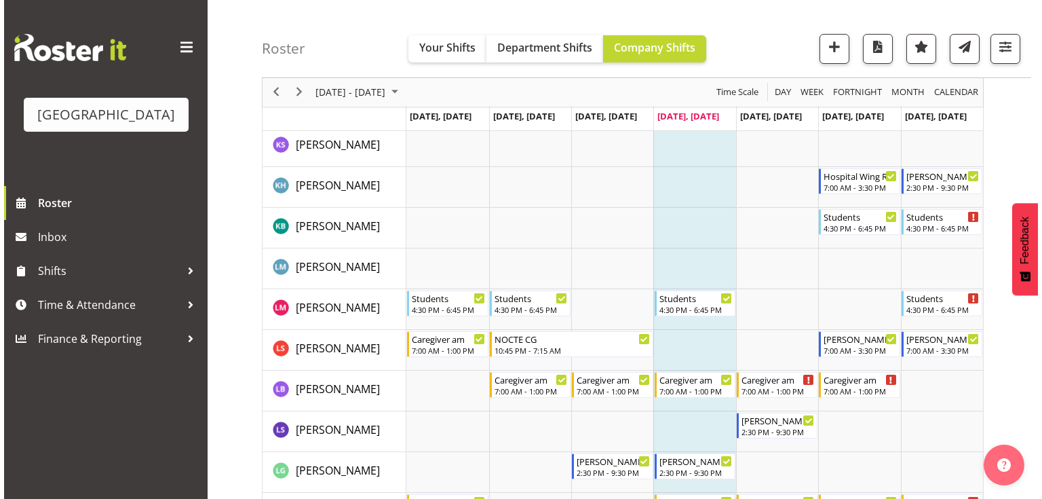
scroll to position [2659, 0]
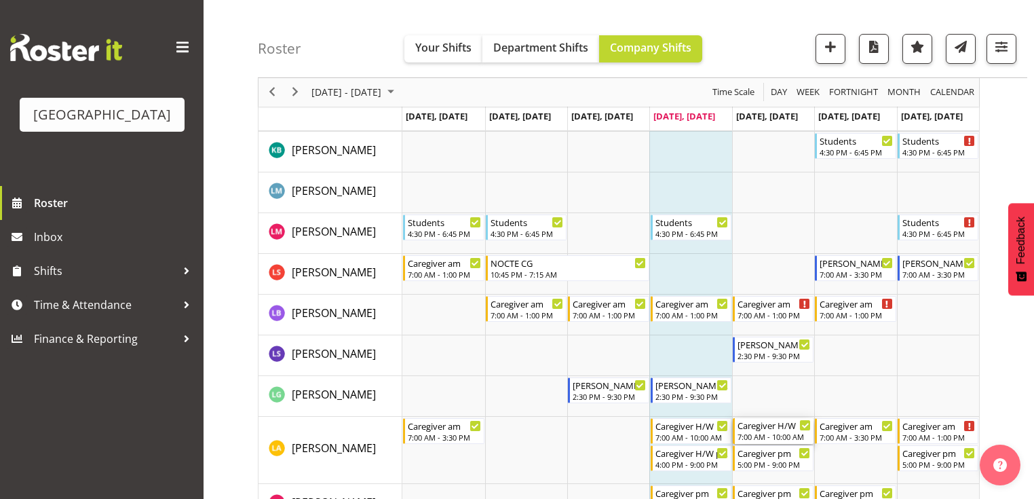
click at [771, 430] on div "Caregiver H/W" at bounding box center [773, 425] width 73 height 14
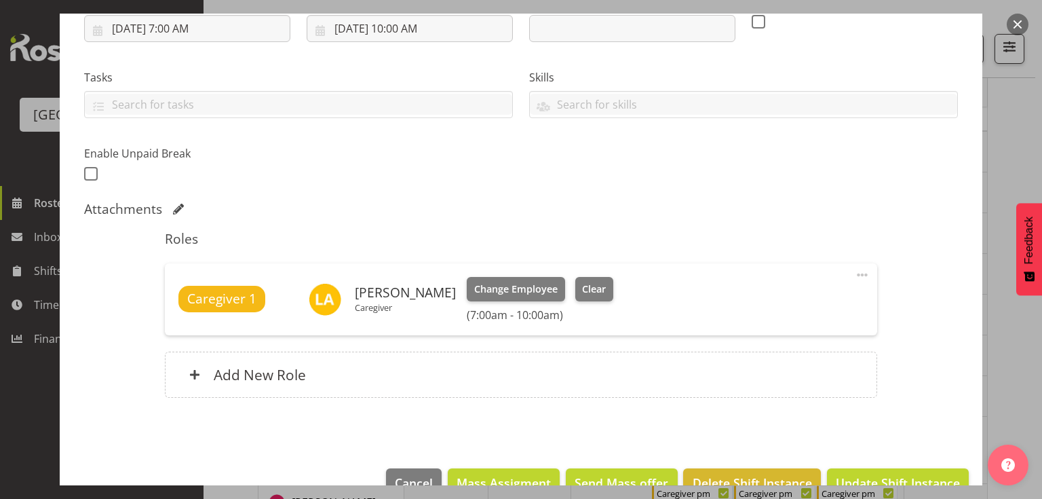
scroll to position [271, 0]
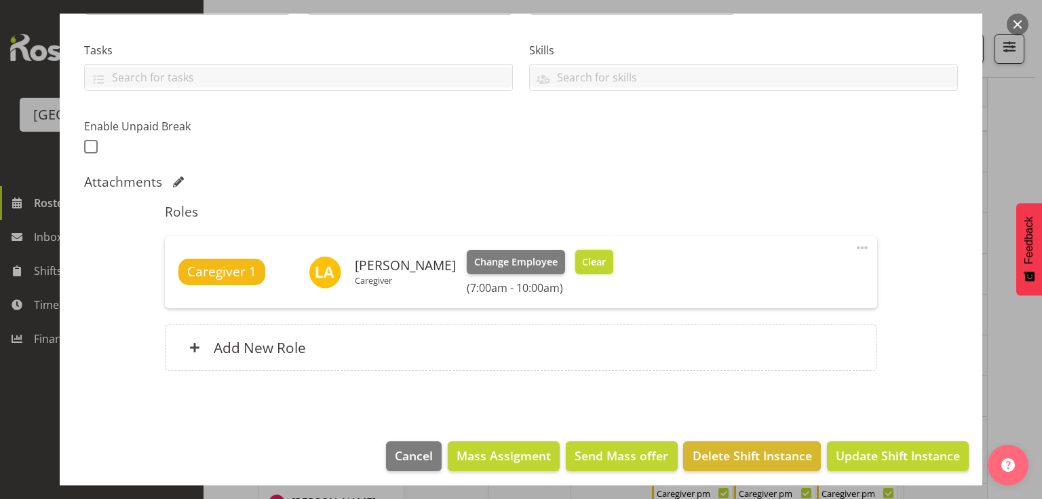
click at [588, 252] on button "Clear" at bounding box center [594, 262] width 39 height 24
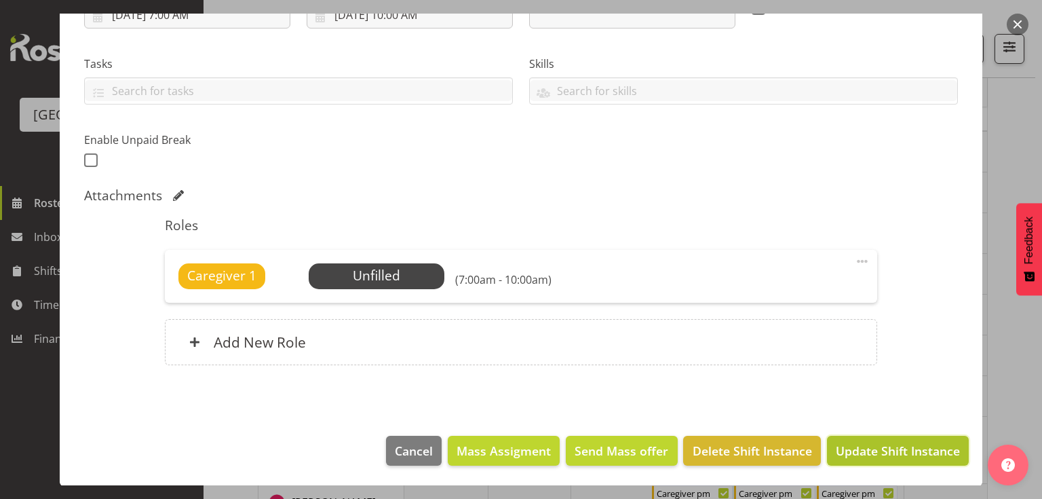
click at [877, 449] on span "Update Shift Instance" at bounding box center [898, 451] width 124 height 18
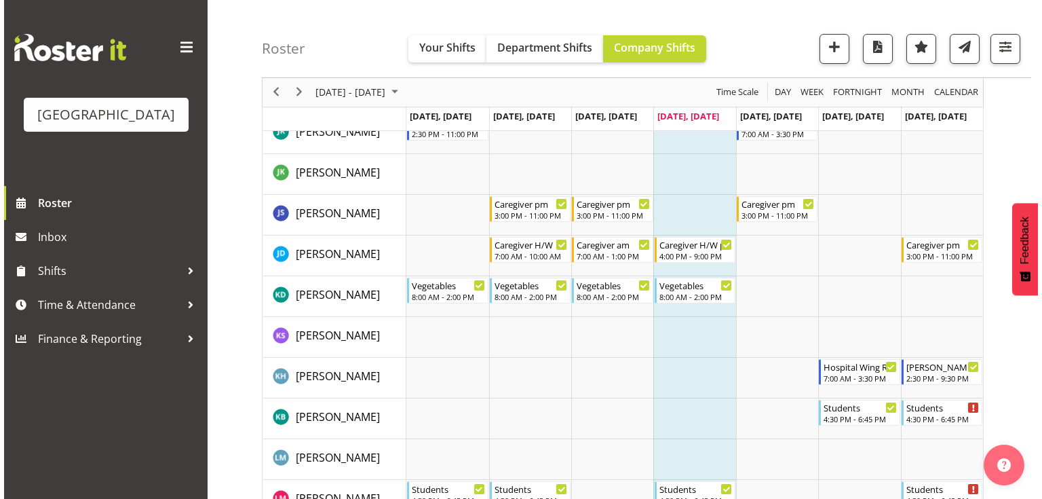
scroll to position [2687, 0]
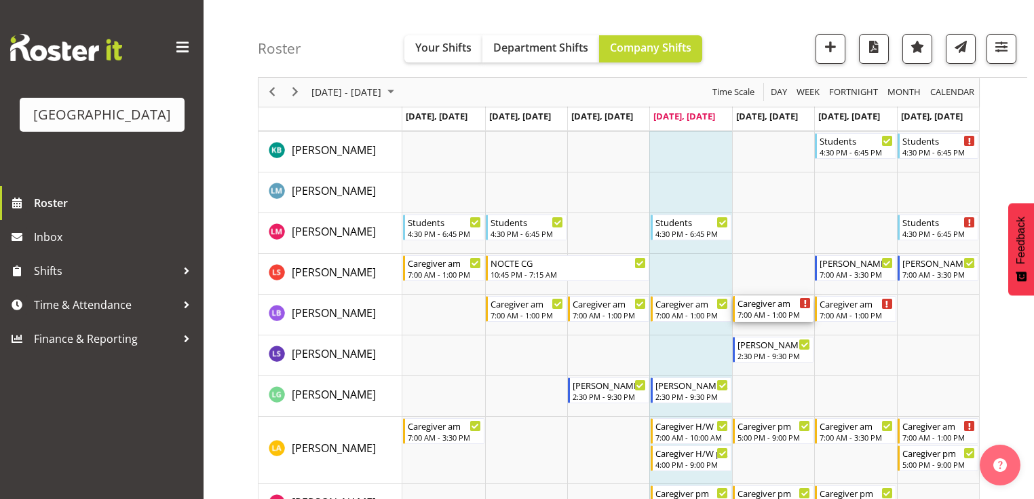
click at [767, 309] on div "7:00 AM - 1:00 PM" at bounding box center [773, 314] width 73 height 11
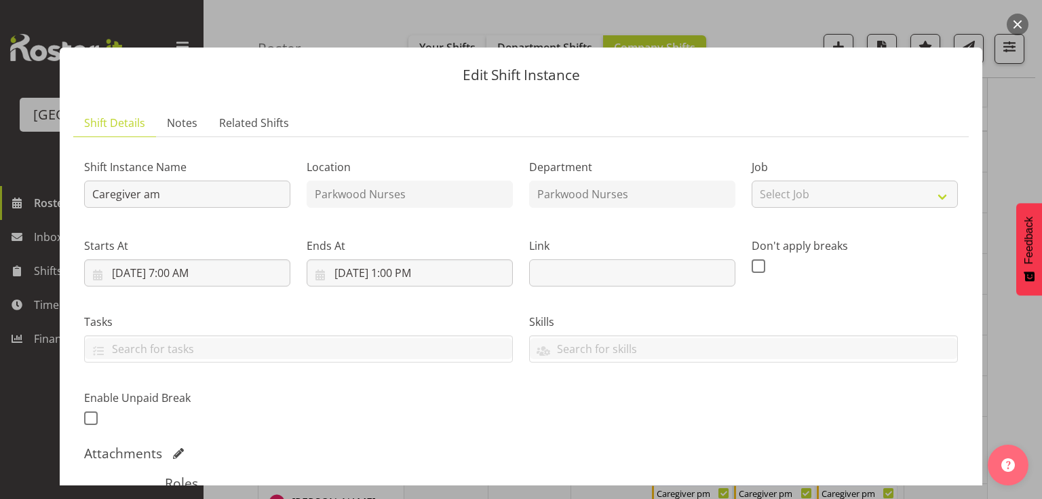
scroll to position [271, 0]
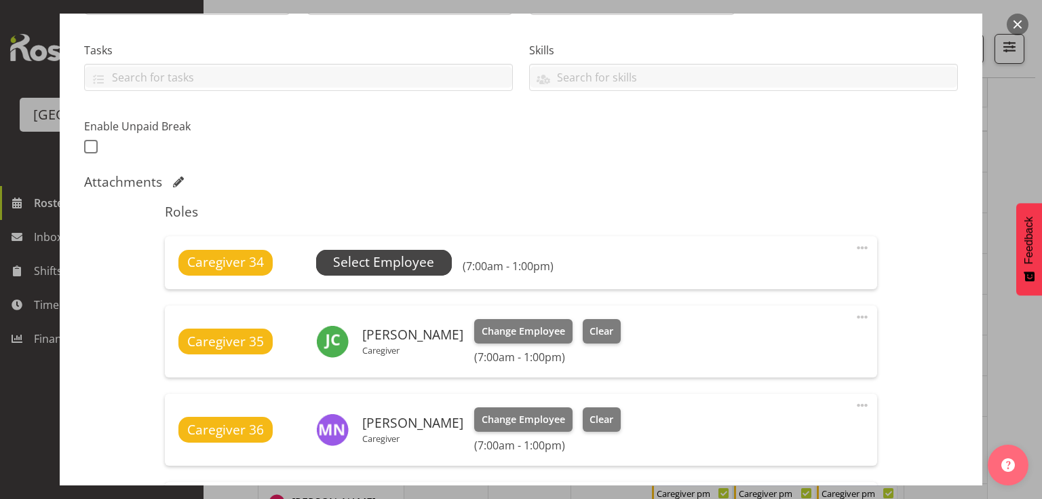
click at [354, 260] on span "Select Employee" at bounding box center [383, 262] width 101 height 20
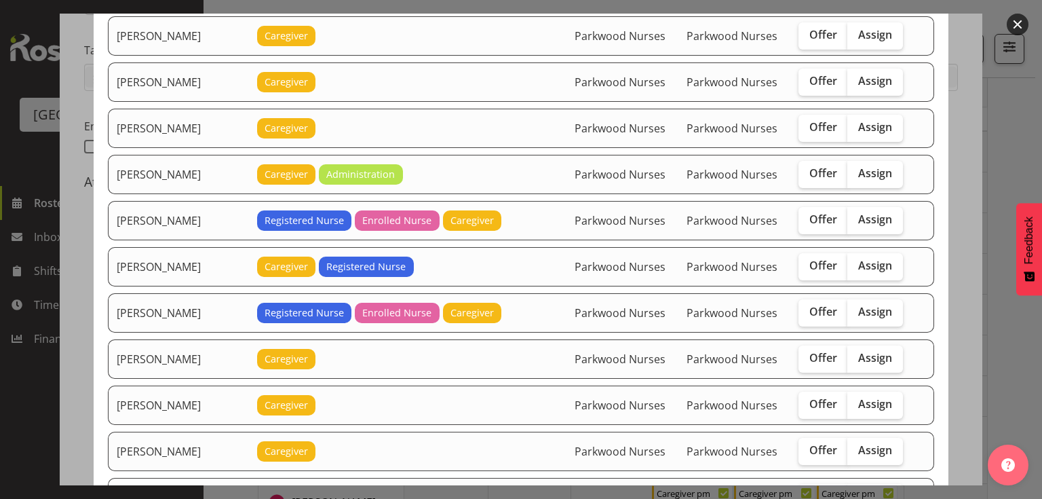
scroll to position [923, 0]
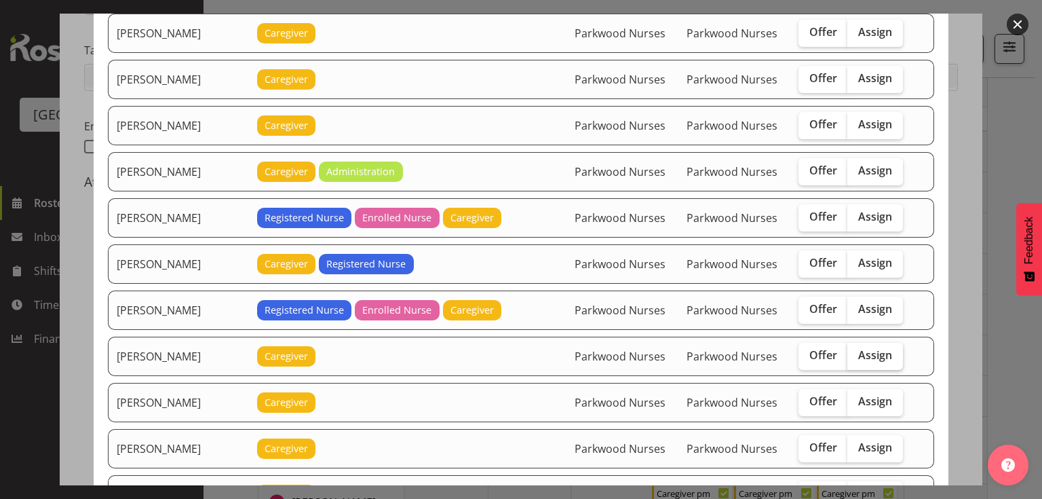
click at [875, 348] on span "Assign" at bounding box center [875, 355] width 34 height 14
click at [856, 351] on input "Assign" at bounding box center [851, 355] width 9 height 9
checkbox input "true"
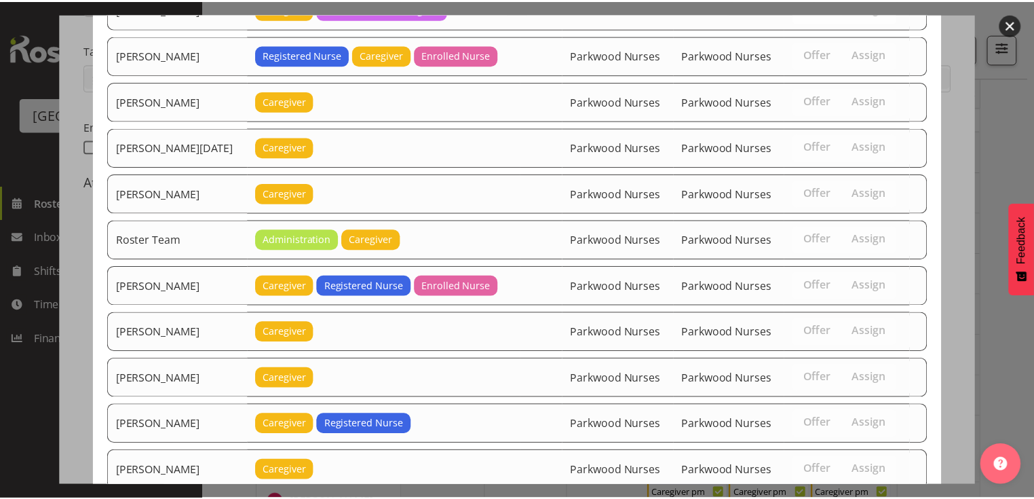
scroll to position [1704, 0]
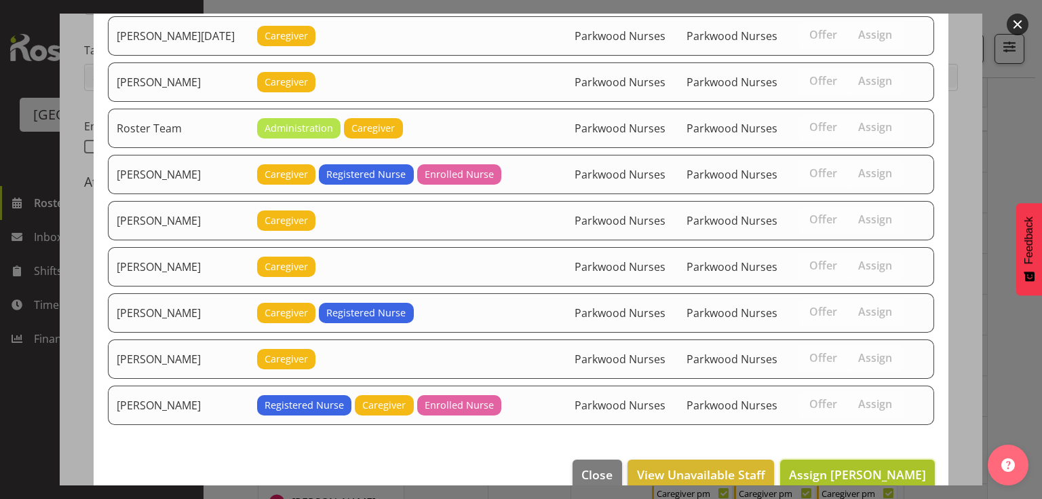
click at [874, 466] on span "Assign [PERSON_NAME]" at bounding box center [857, 474] width 137 height 16
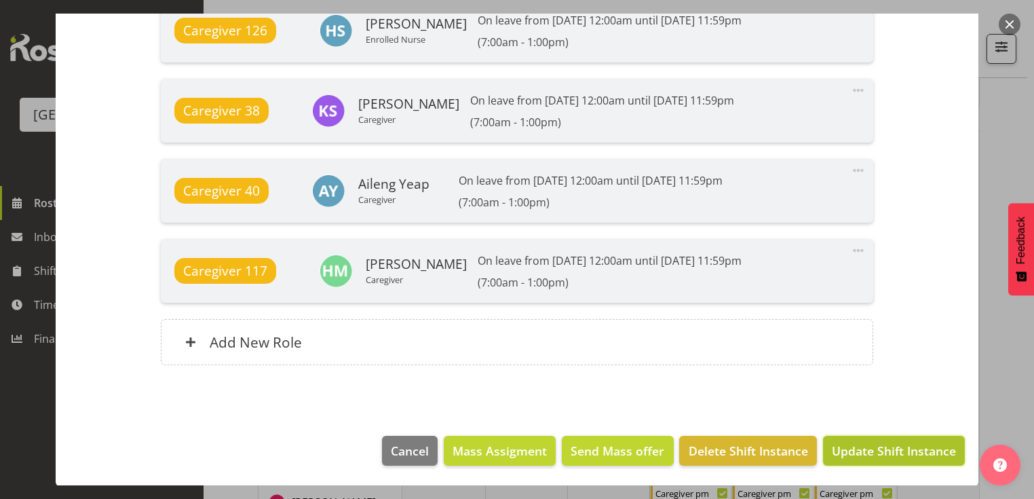
drag, startPoint x: 875, startPoint y: 453, endPoint x: 877, endPoint y: 440, distance: 13.7
click at [875, 451] on span "Update Shift Instance" at bounding box center [894, 451] width 124 height 18
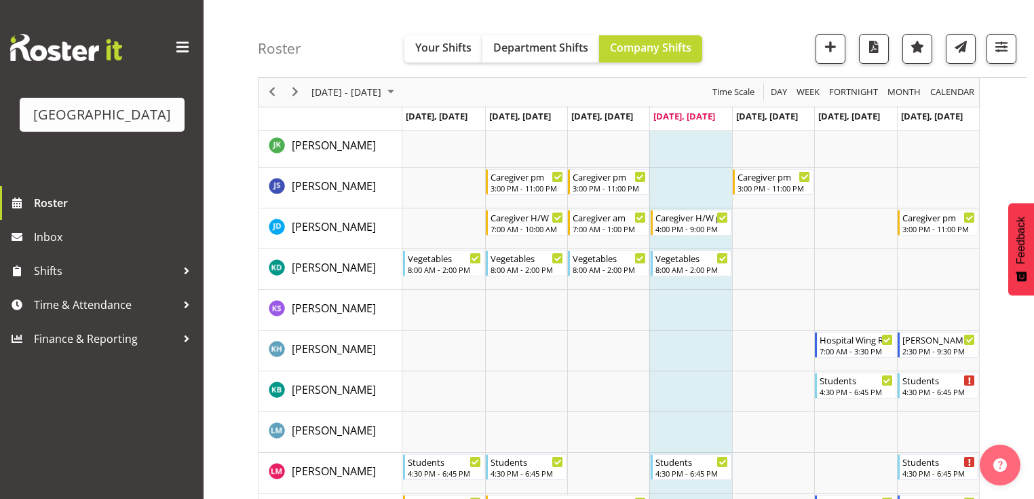
scroll to position [2659, 0]
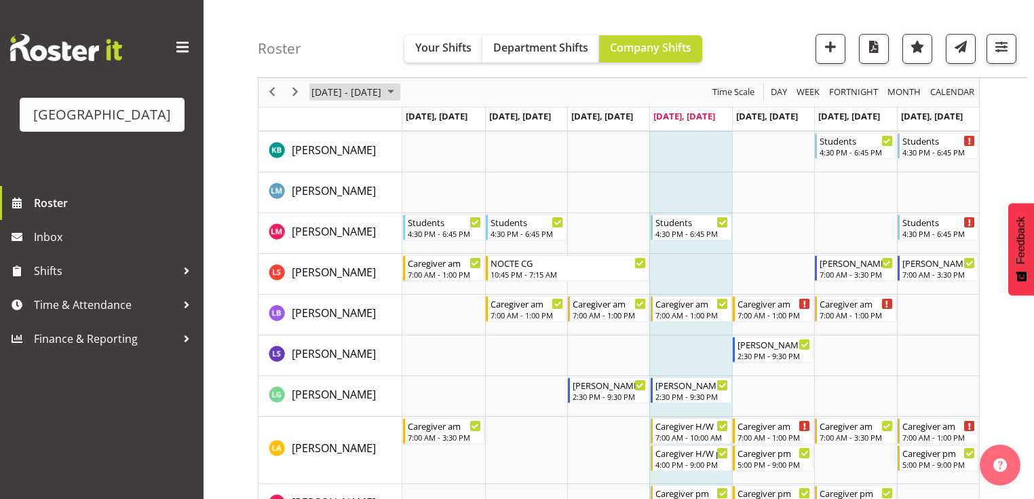
click at [399, 92] on span "September 2025" at bounding box center [391, 92] width 16 height 17
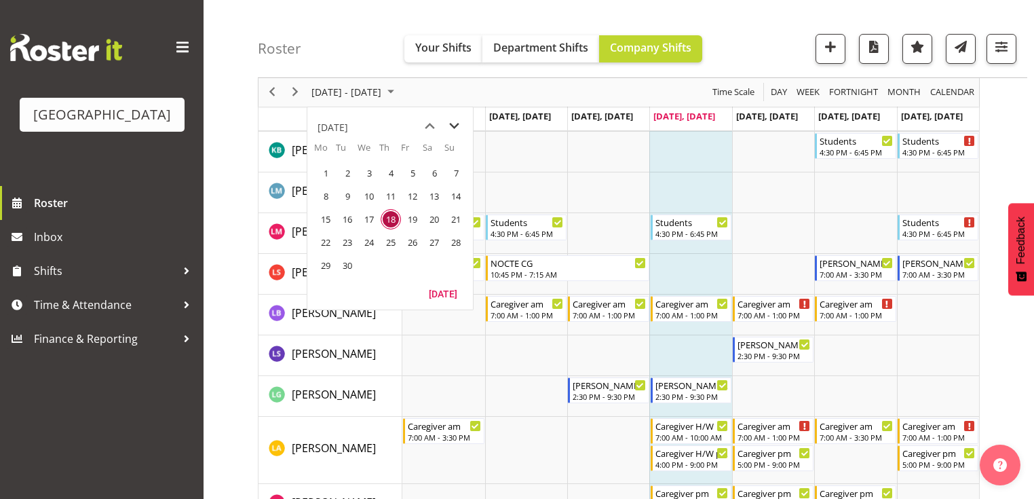
click at [455, 125] on span "next month" at bounding box center [454, 126] width 24 height 24
click at [328, 219] on span "13" at bounding box center [325, 219] width 20 height 20
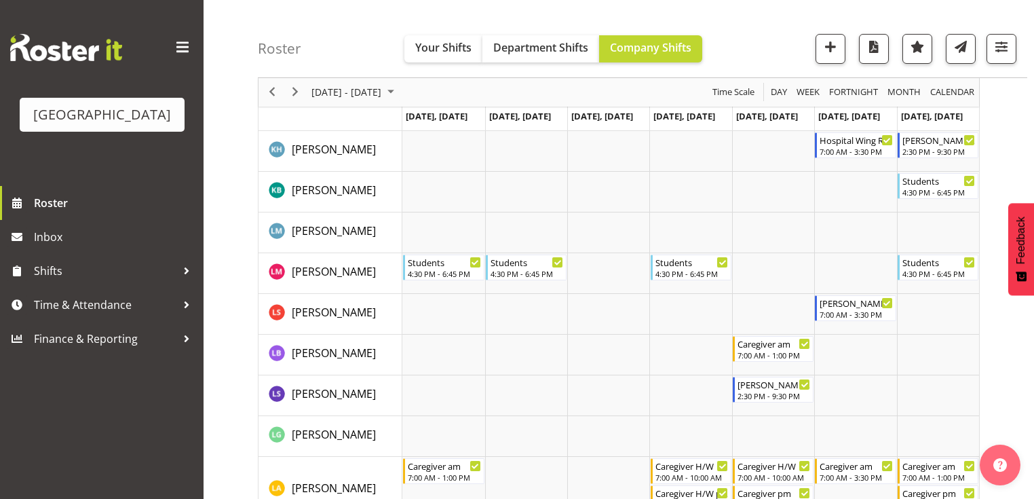
scroll to position [2497, 0]
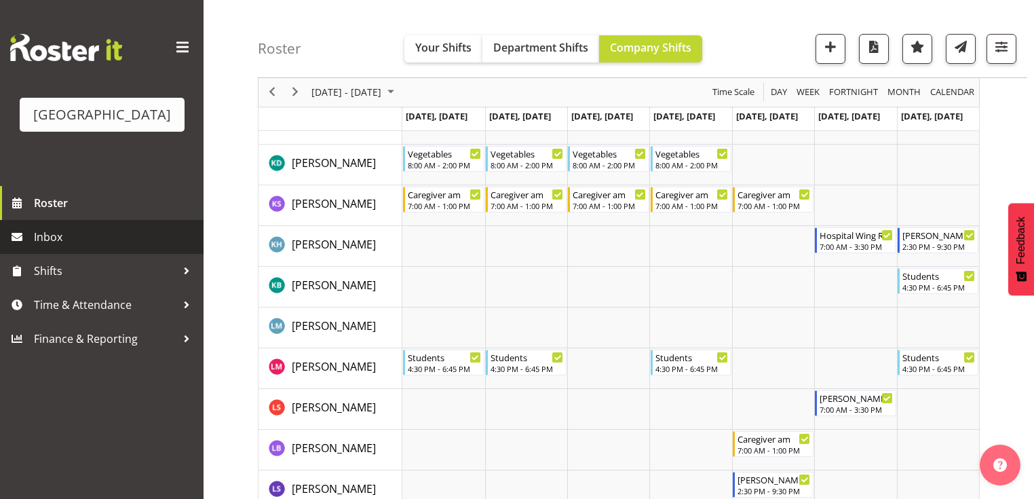
click at [64, 247] on span "Inbox" at bounding box center [115, 237] width 163 height 20
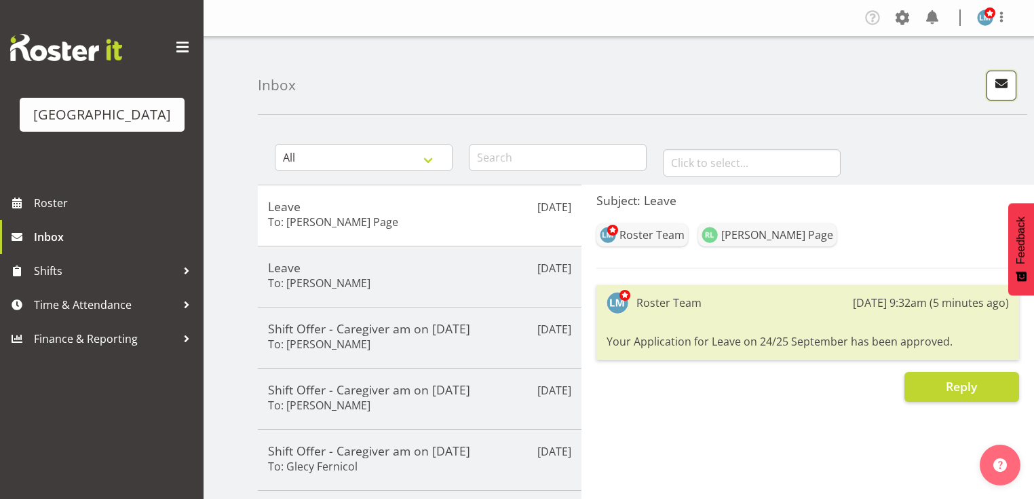
click at [999, 77] on span "button" at bounding box center [1002, 84] width 18 height 18
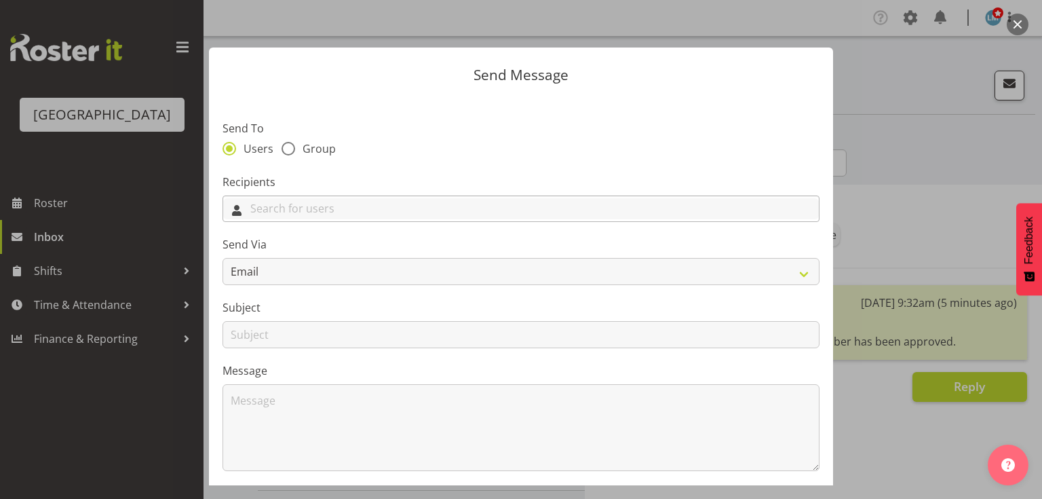
click at [586, 210] on input "text" at bounding box center [521, 208] width 596 height 21
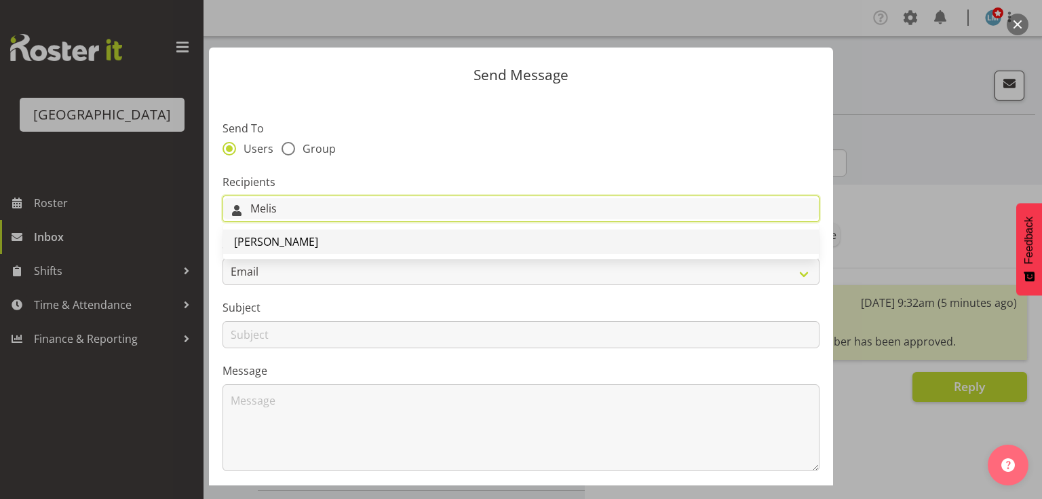
type input "Melis"
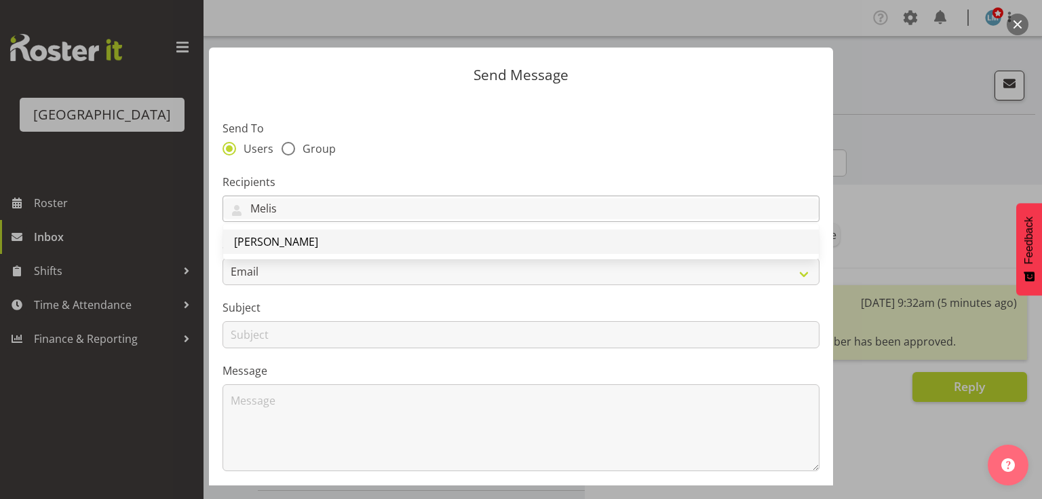
click at [288, 239] on span "[PERSON_NAME]" at bounding box center [276, 241] width 84 height 15
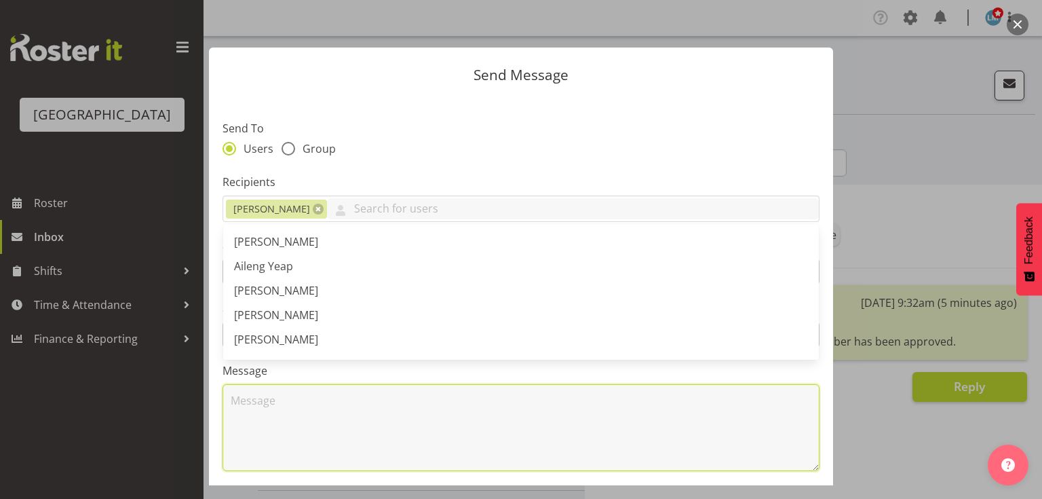
click at [347, 428] on textarea at bounding box center [521, 427] width 597 height 87
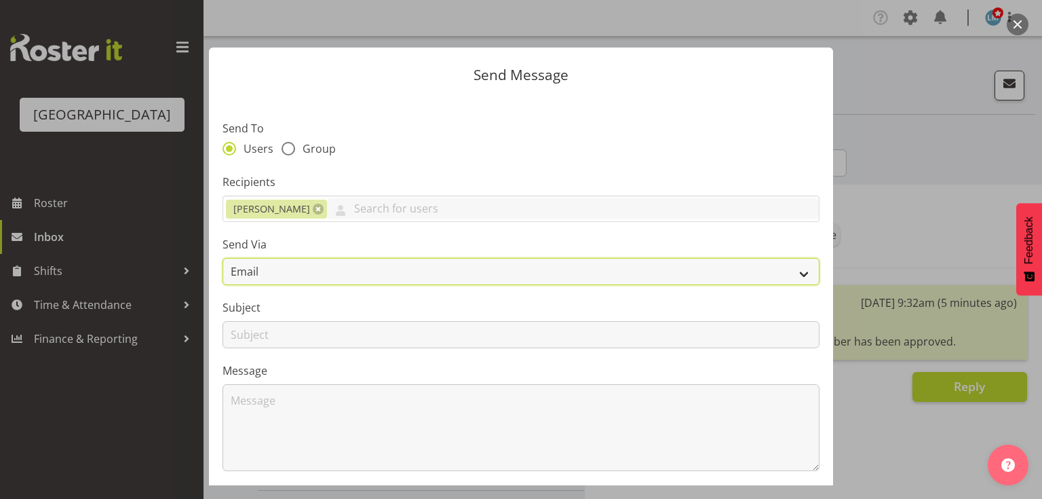
click at [792, 268] on select "Email SMS" at bounding box center [521, 271] width 597 height 27
select select "sms"
click at [223, 258] on select "Email SMS" at bounding box center [521, 271] width 597 height 27
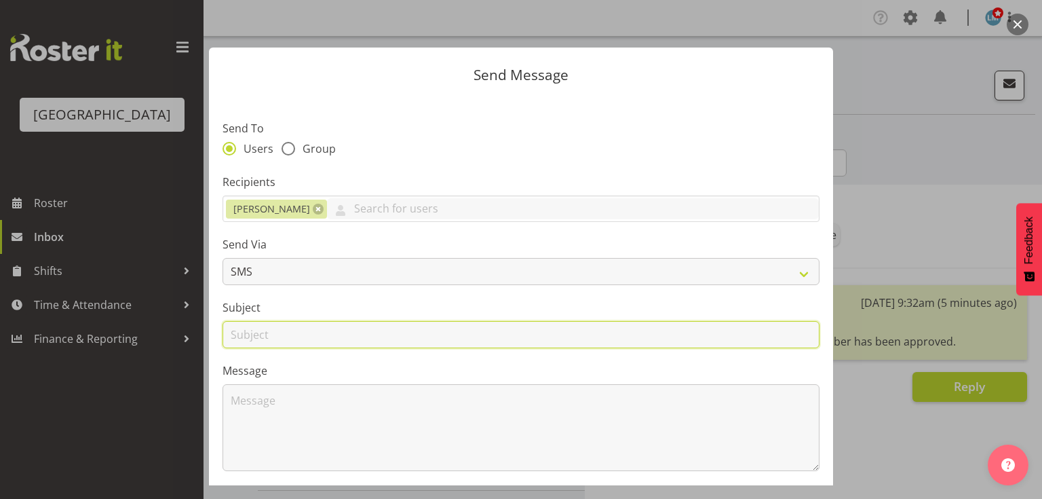
click at [251, 330] on input "text" at bounding box center [521, 334] width 597 height 27
type input "Leave"
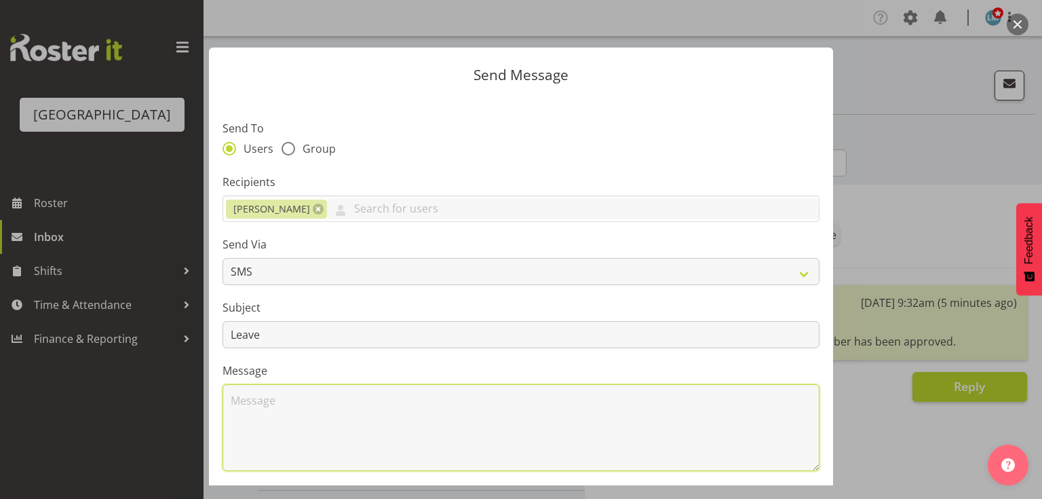
click at [302, 403] on textarea at bounding box center [521, 427] width 597 height 87
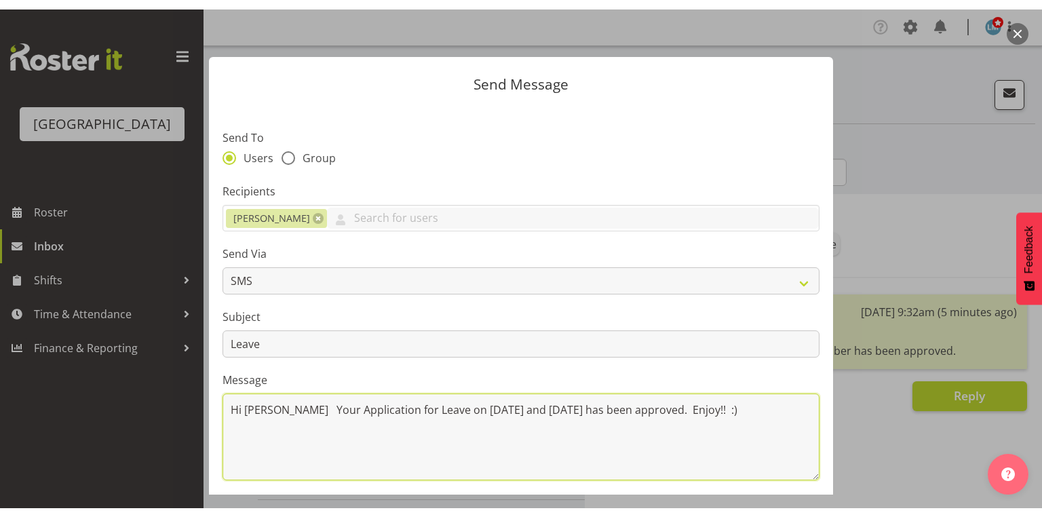
scroll to position [182, 0]
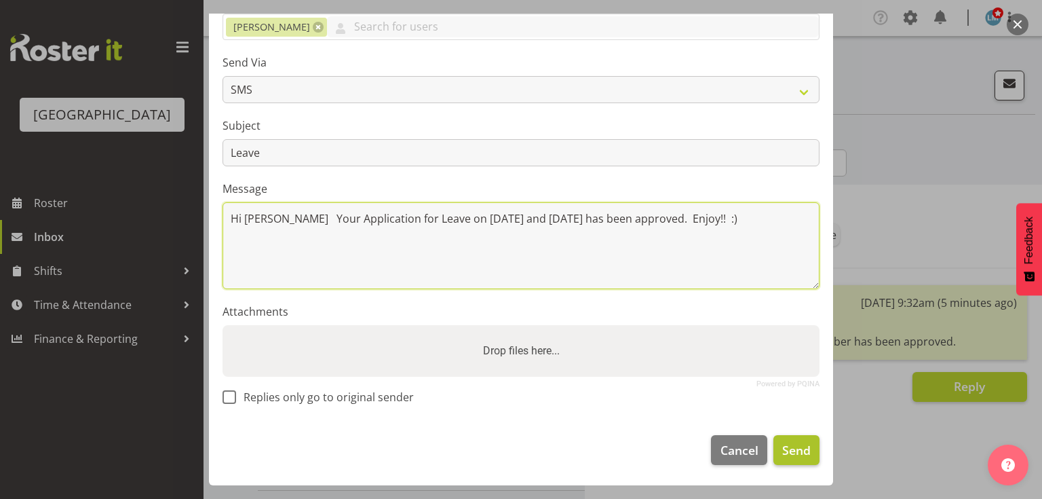
type textarea "Hi Melissa Your Application for Leave on 31 October and 1 November has been app…"
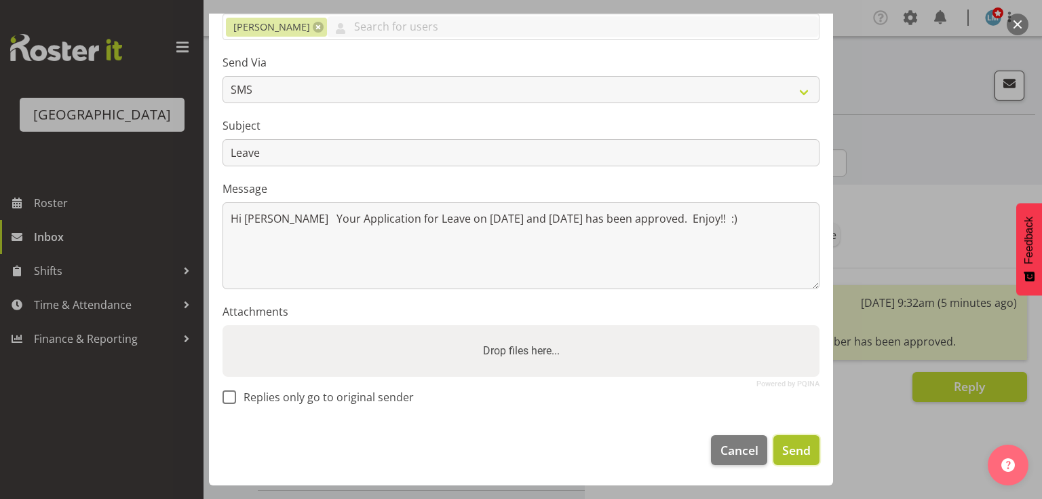
click at [796, 450] on span "Send" at bounding box center [796, 450] width 28 height 18
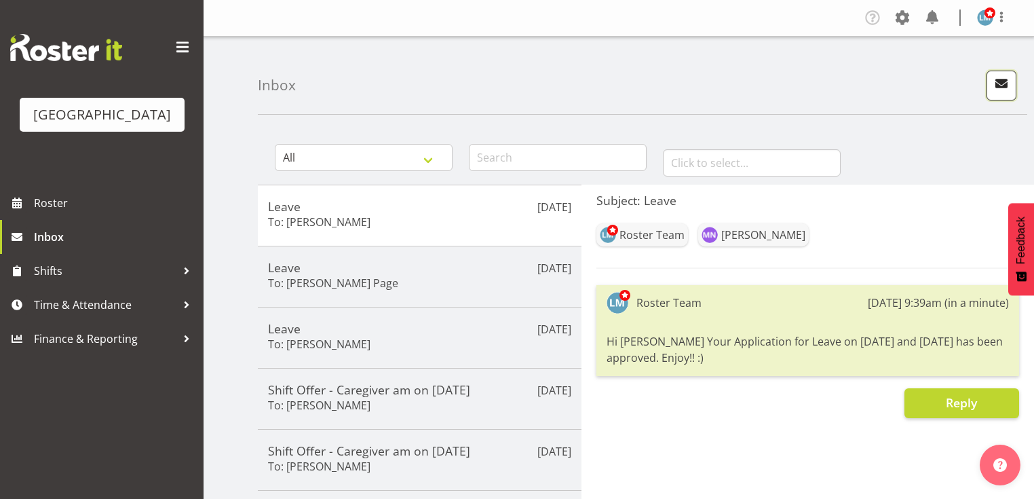
click at [999, 82] on span "button" at bounding box center [1002, 84] width 18 height 18
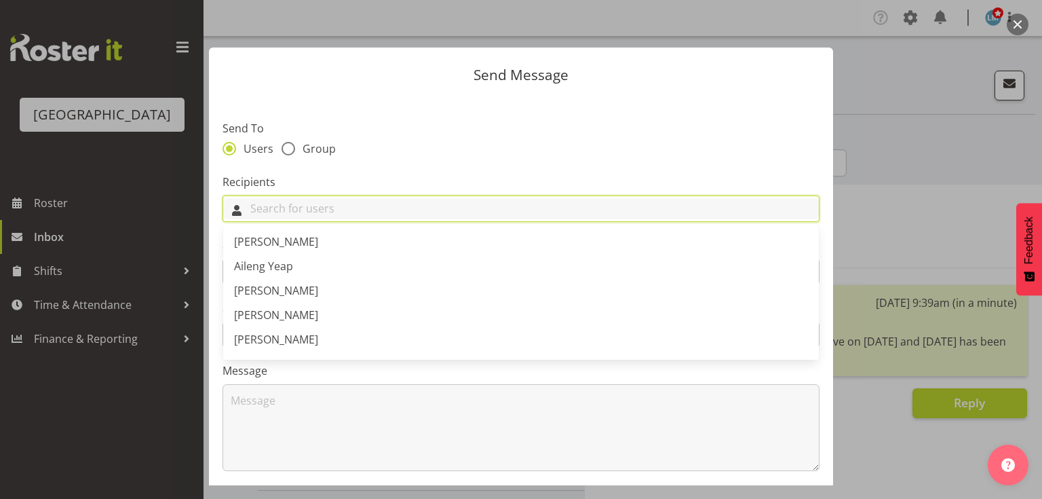
click at [415, 206] on input "text" at bounding box center [521, 208] width 596 height 21
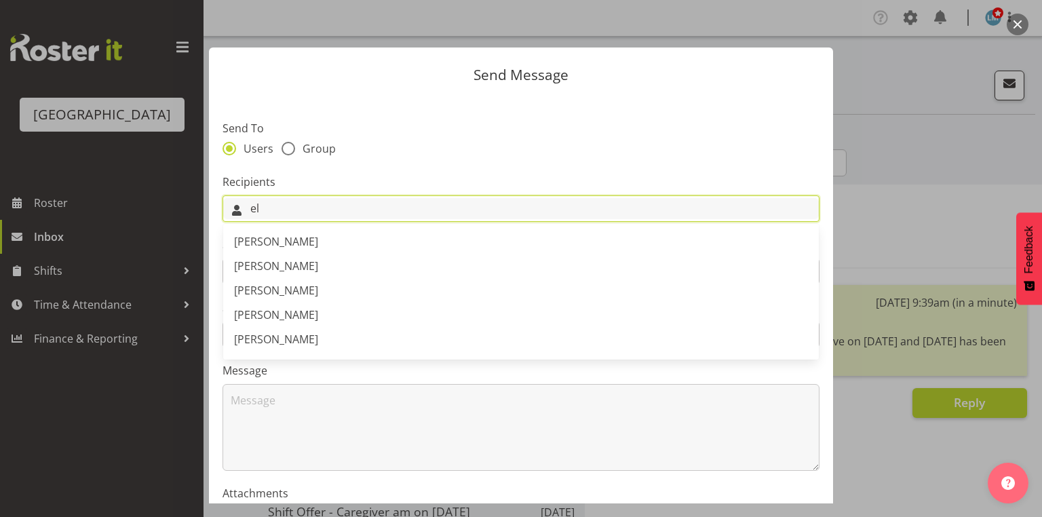
type input "e"
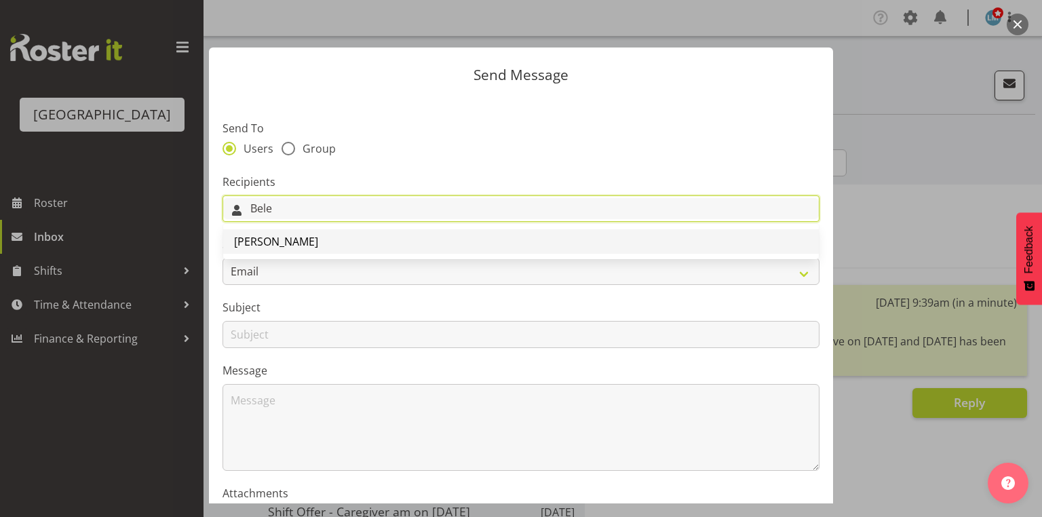
type input "Bele"
click at [281, 244] on span "[PERSON_NAME]" at bounding box center [276, 241] width 84 height 15
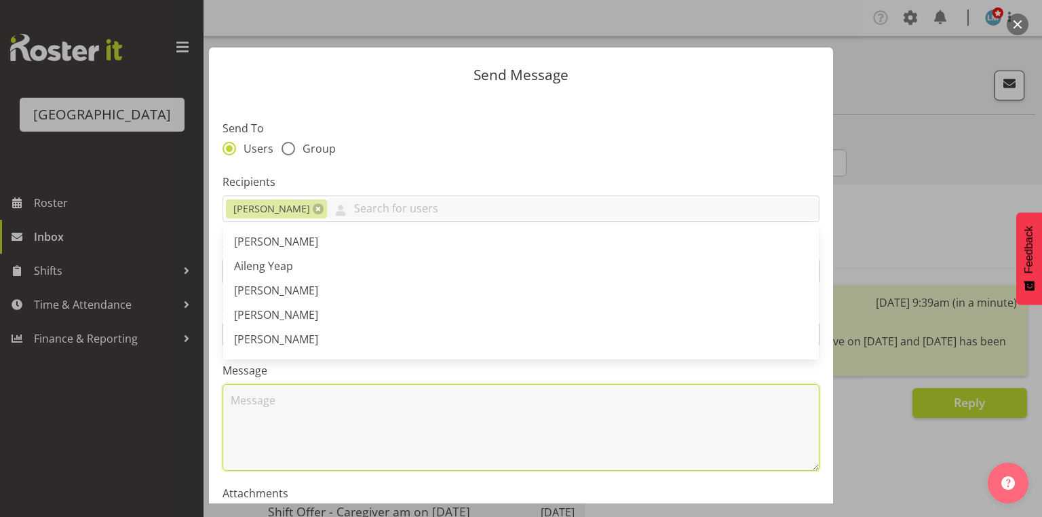
click at [307, 402] on textarea at bounding box center [521, 427] width 597 height 87
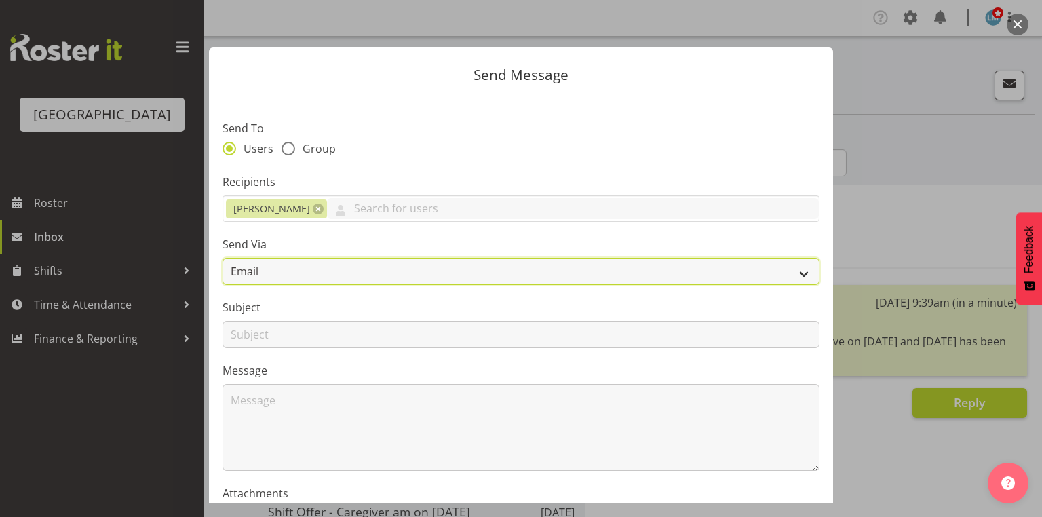
click at [795, 269] on select "Email SMS" at bounding box center [521, 271] width 597 height 27
select select "sms"
click at [223, 258] on select "Email SMS" at bounding box center [521, 271] width 597 height 27
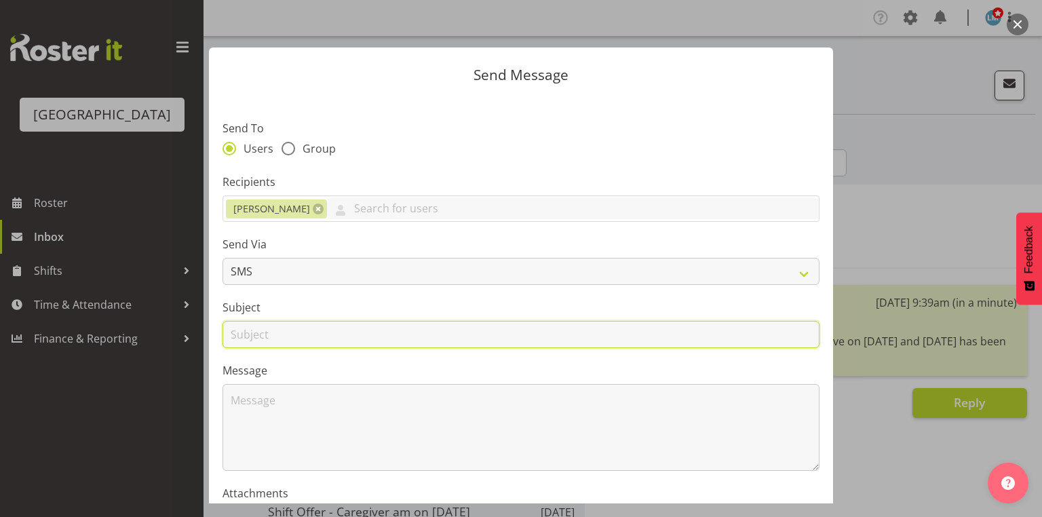
click at [241, 334] on input "text" at bounding box center [521, 334] width 597 height 27
type input "Leave"
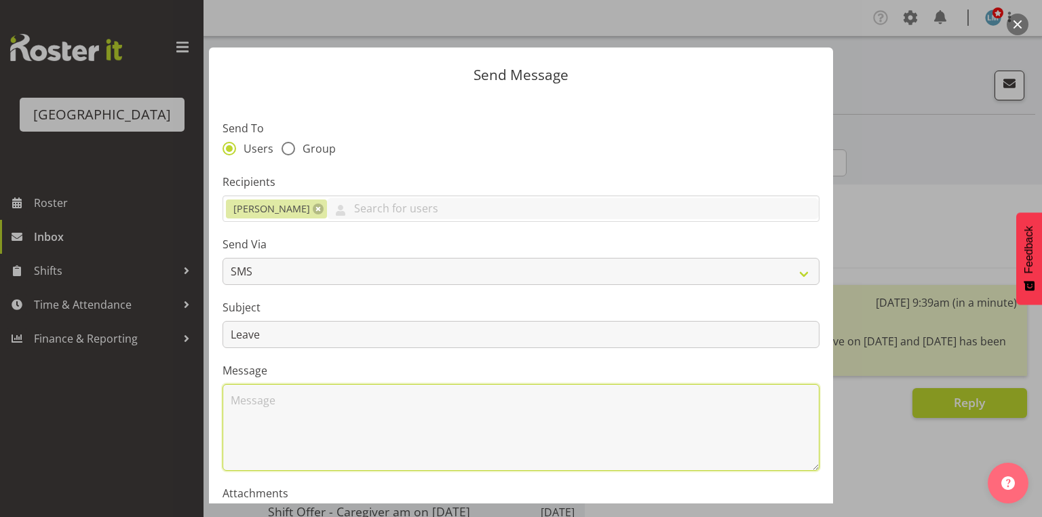
click at [297, 427] on textarea at bounding box center [521, 427] width 597 height 87
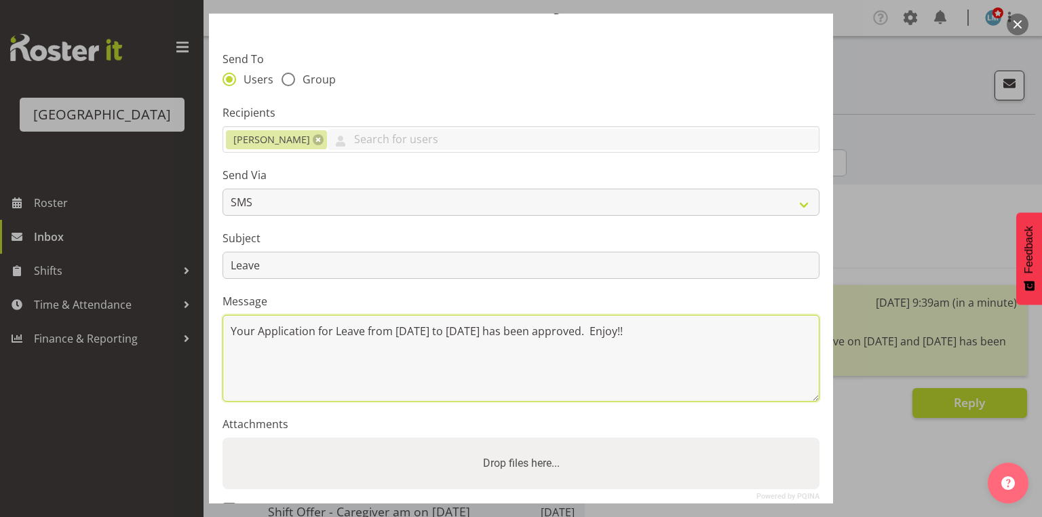
scroll to position [164, 0]
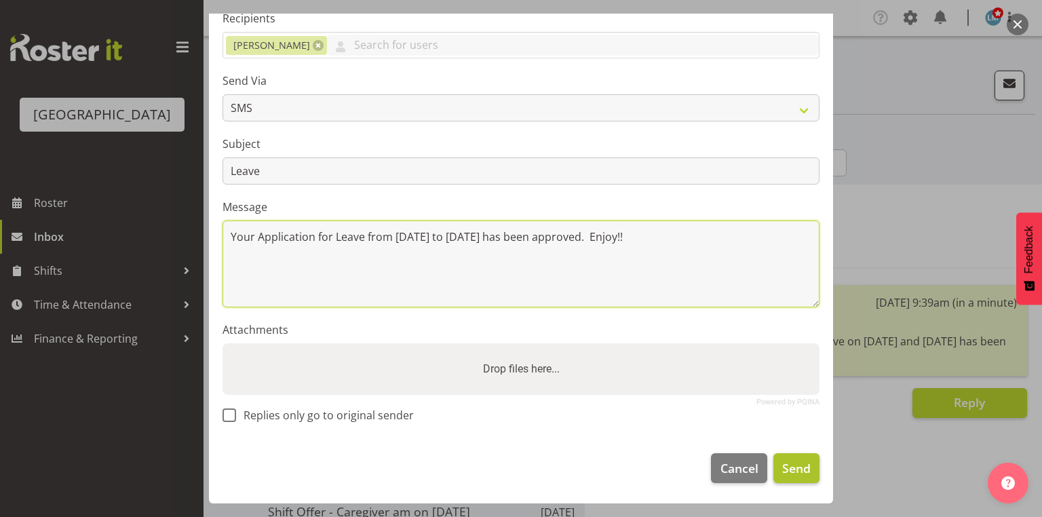
type textarea "Your Application for Leave from 8 November to 15 November has been approved. En…"
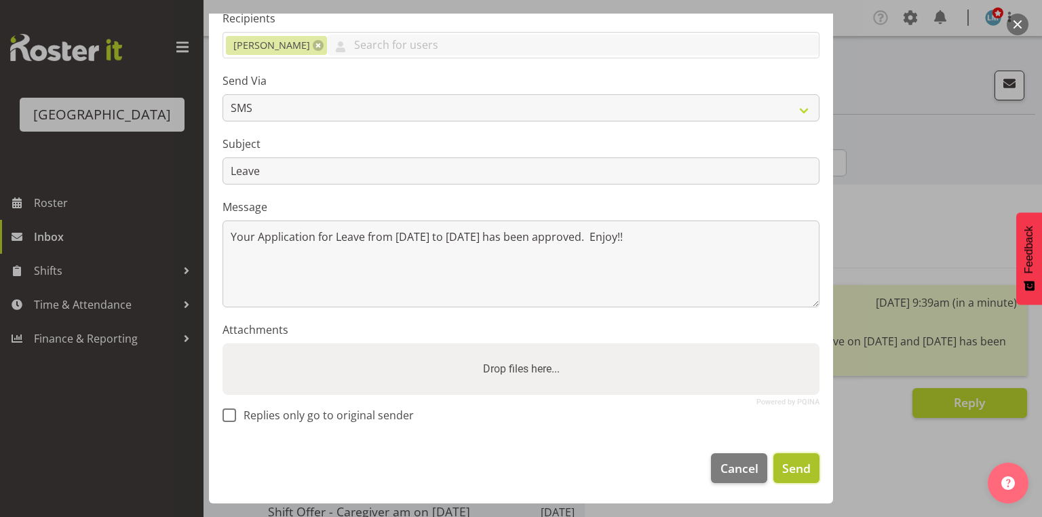
click at [784, 467] on span "Send" at bounding box center [796, 468] width 28 height 18
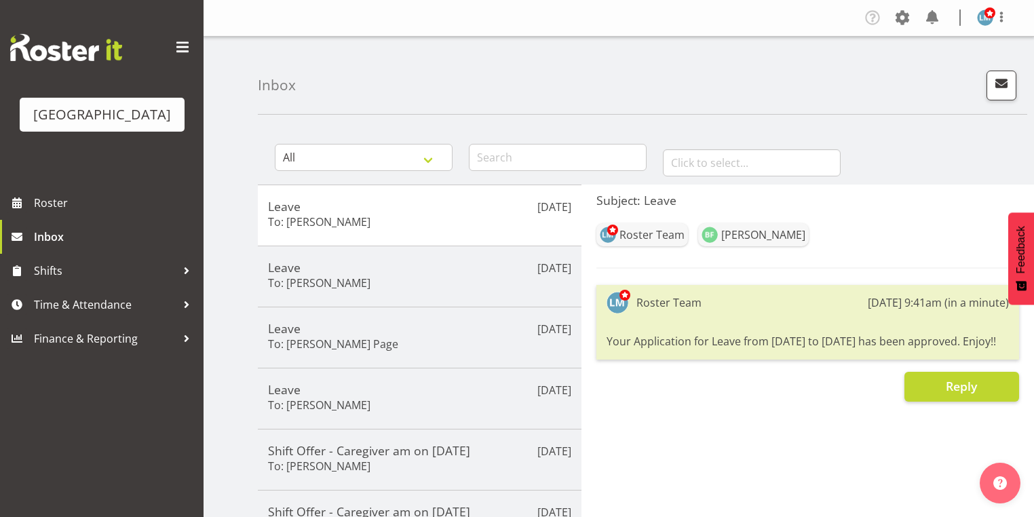
drag, startPoint x: 852, startPoint y: 382, endPoint x: 846, endPoint y: 388, distance: 8.6
drag, startPoint x: 846, startPoint y: 388, endPoint x: 769, endPoint y: 440, distance: 92.8
click at [769, 440] on div "Subject: Leave Roster Team Belen Flood Roster Team 18th Sep 9:41am (in a minute…" at bounding box center [807, 512] width 453 height 655
click at [997, 82] on span "button" at bounding box center [1002, 84] width 18 height 18
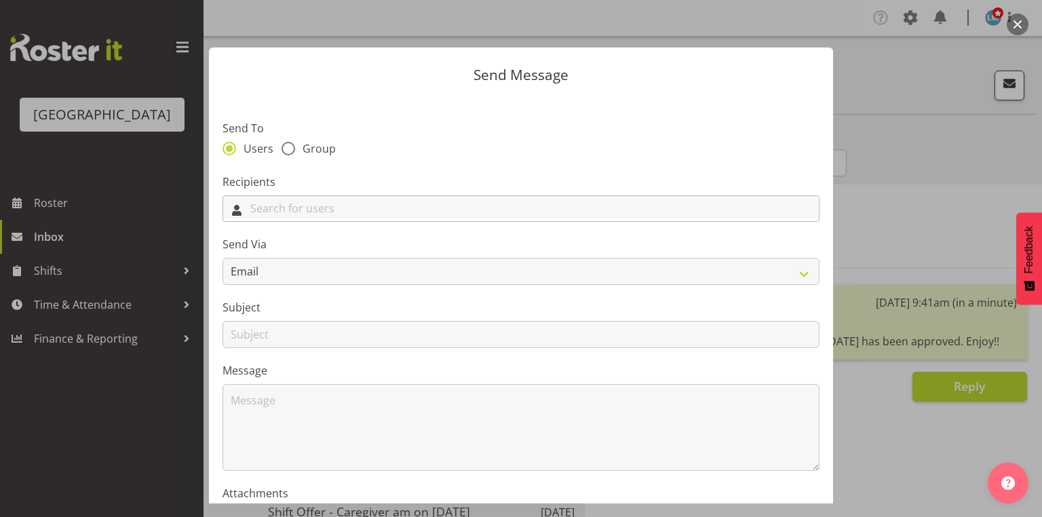
click at [502, 212] on input "text" at bounding box center [521, 208] width 596 height 21
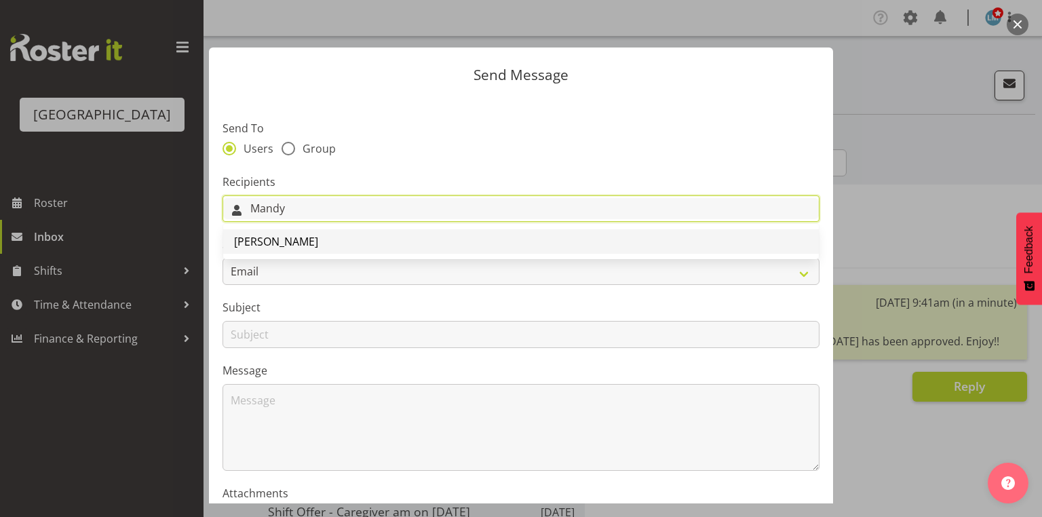
type input "Mandy"
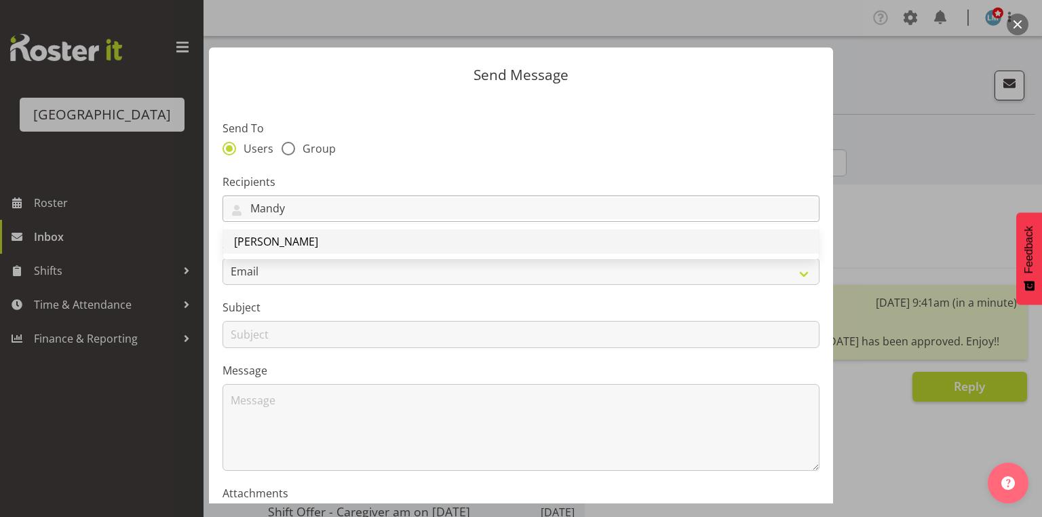
click at [292, 236] on span "[PERSON_NAME]" at bounding box center [276, 241] width 84 height 15
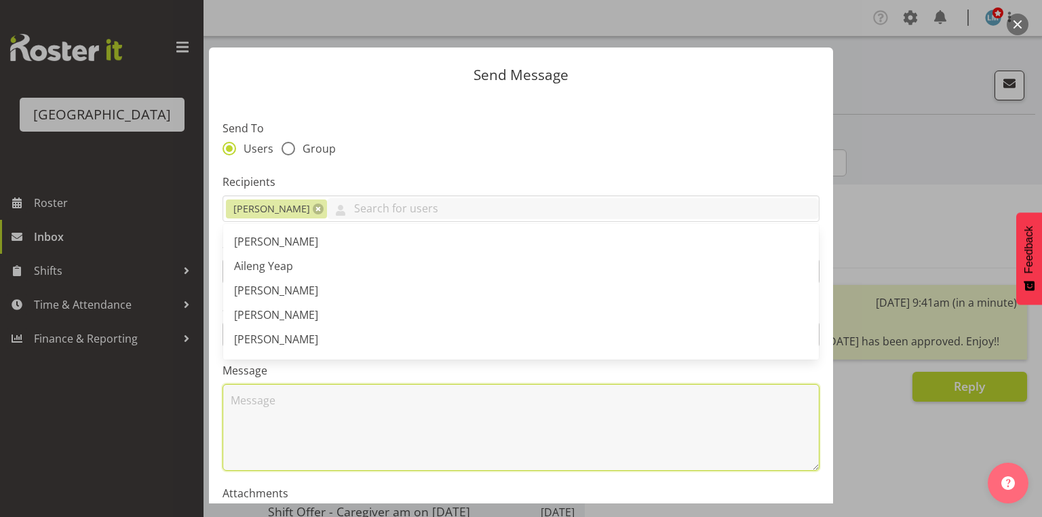
click at [282, 406] on textarea at bounding box center [521, 427] width 597 height 87
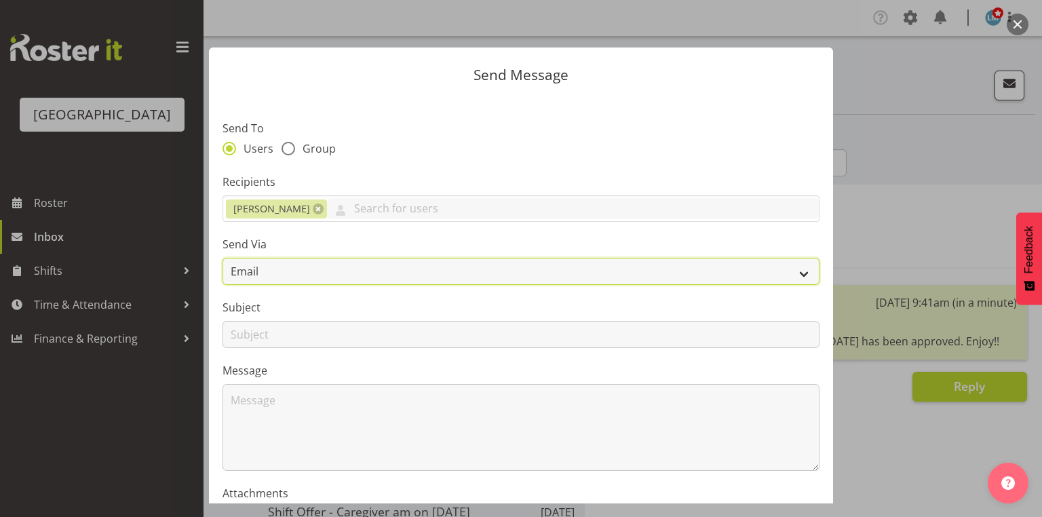
click at [792, 276] on select "Email SMS" at bounding box center [521, 271] width 597 height 27
select select "sms"
click at [223, 258] on select "Email SMS" at bounding box center [521, 271] width 597 height 27
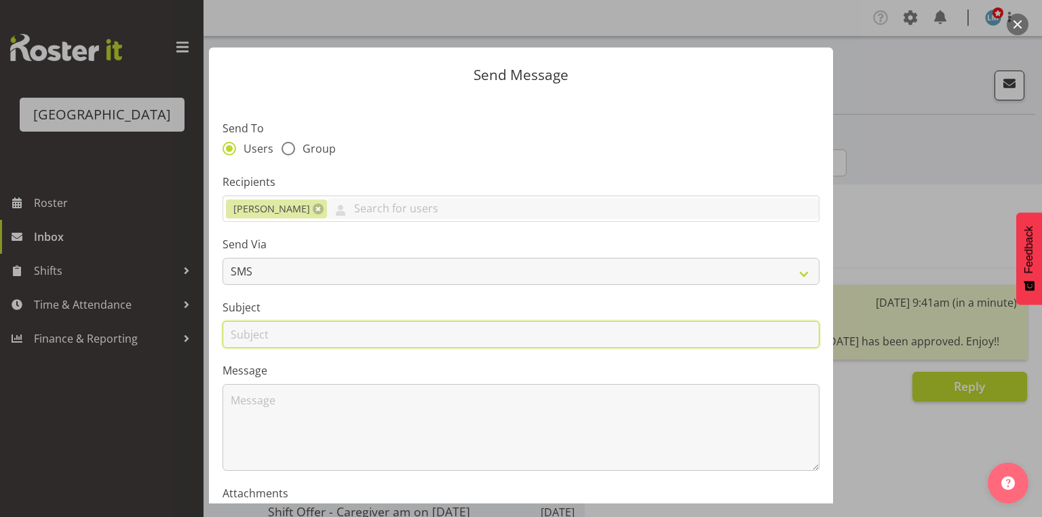
click at [242, 332] on input "text" at bounding box center [521, 334] width 597 height 27
type input "Leave"
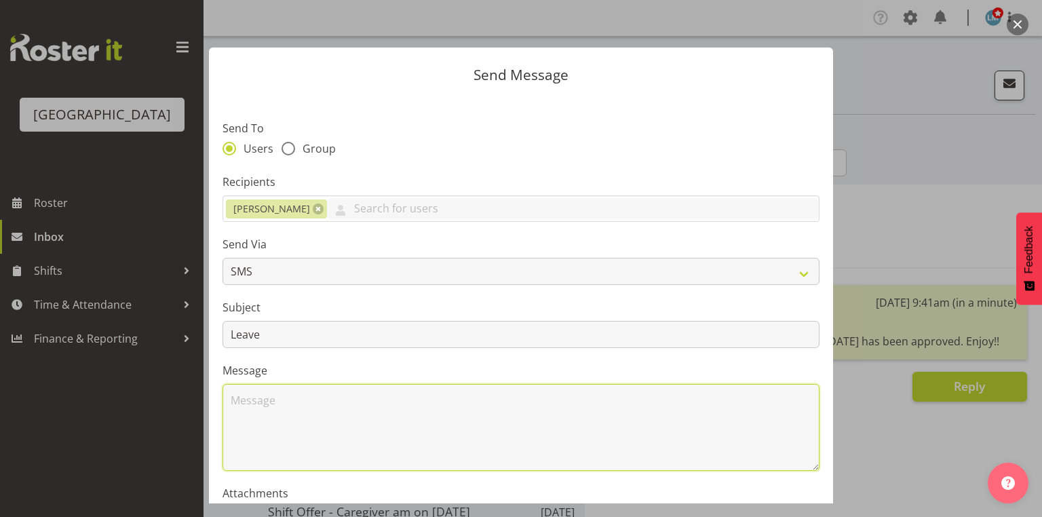
click at [277, 415] on textarea at bounding box center [521, 427] width 597 height 87
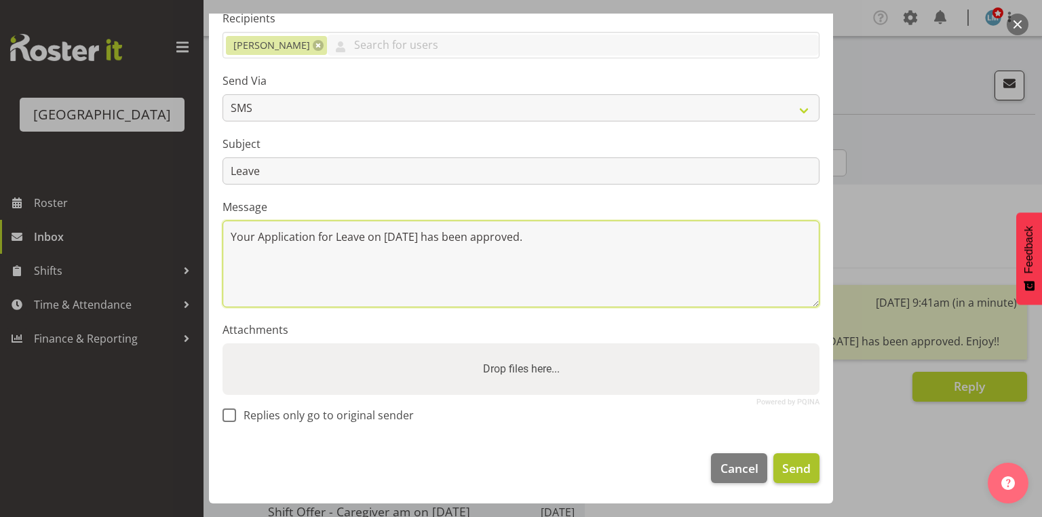
type textarea "Your Application for Leave on 20 November has been approved."
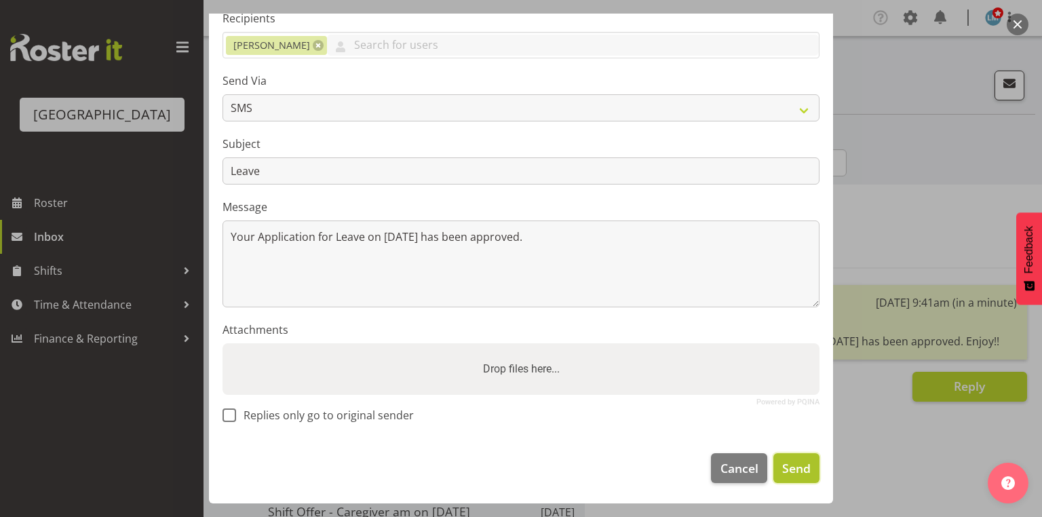
click at [782, 468] on span "Send" at bounding box center [796, 468] width 28 height 18
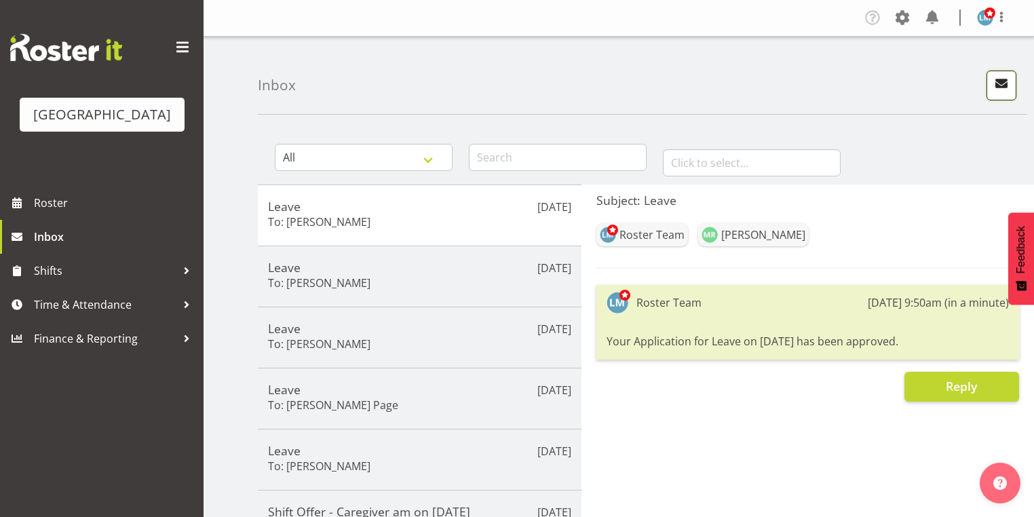
click at [997, 83] on span "button" at bounding box center [1002, 84] width 18 height 18
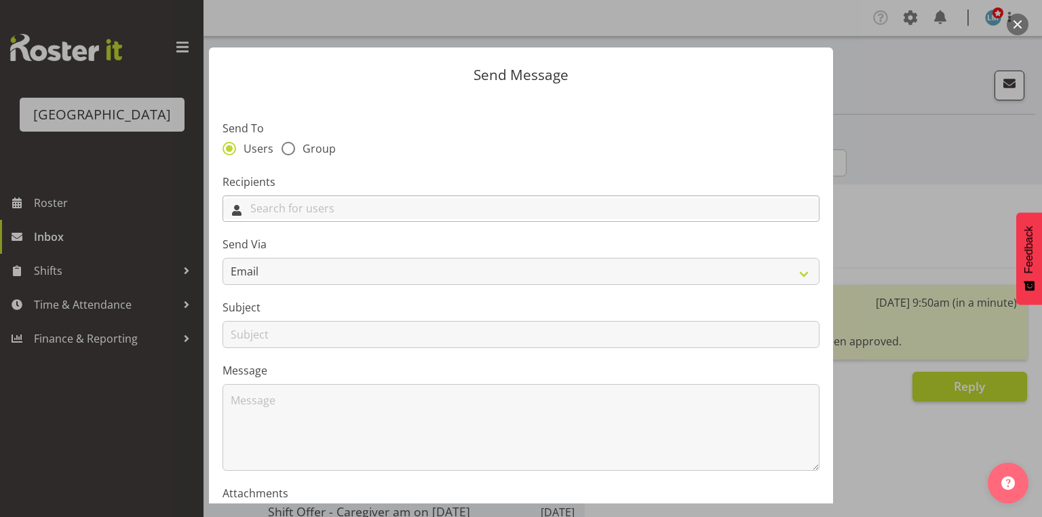
click at [477, 216] on input "text" at bounding box center [521, 208] width 596 height 21
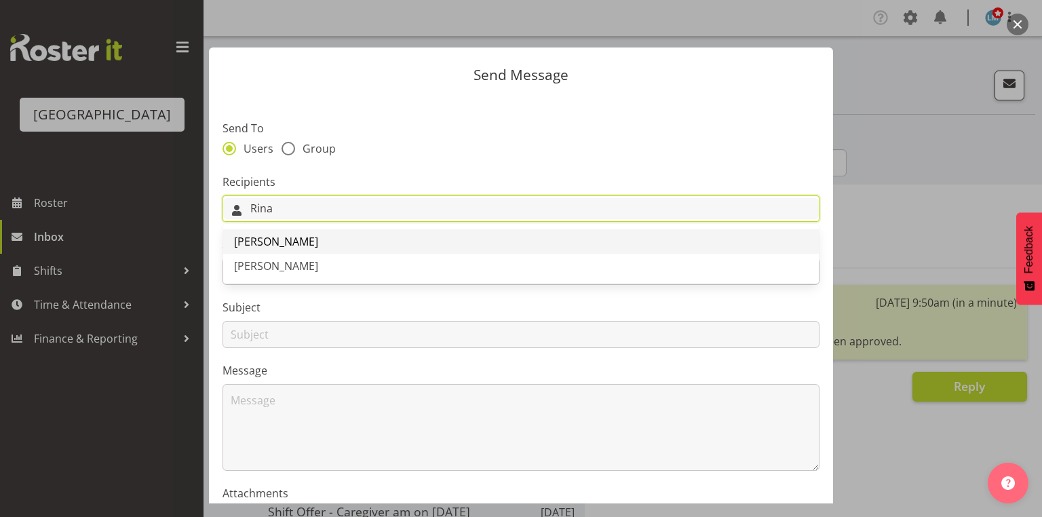
type input "Rina"
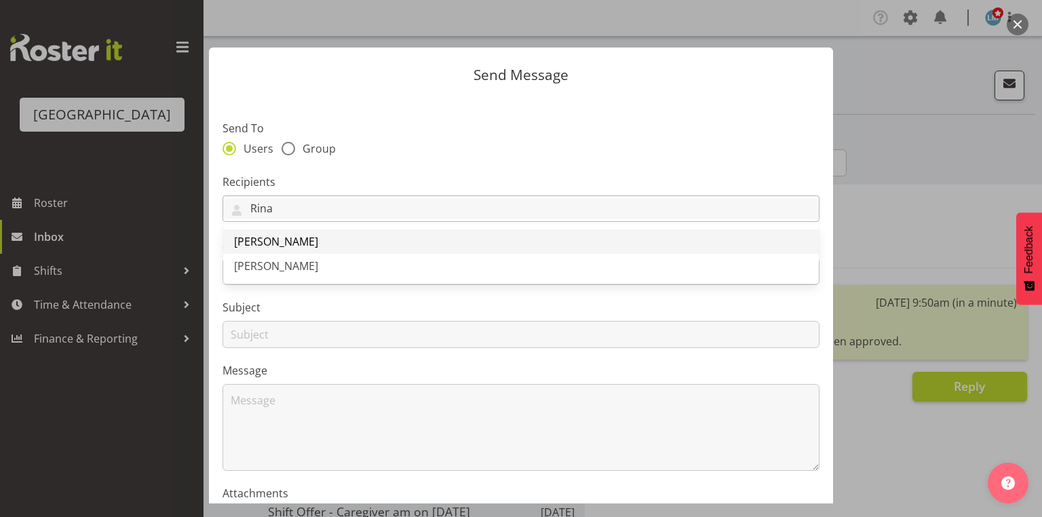
click at [278, 241] on span "Rina Armitage" at bounding box center [276, 241] width 84 height 15
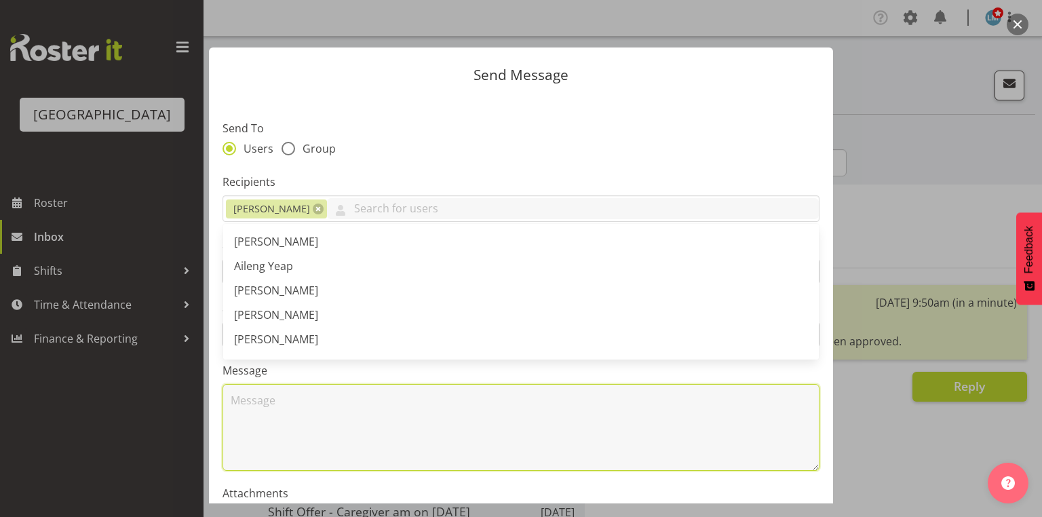
drag, startPoint x: 338, startPoint y: 431, endPoint x: 454, endPoint y: 389, distance: 123.6
click at [338, 431] on textarea at bounding box center [521, 427] width 597 height 87
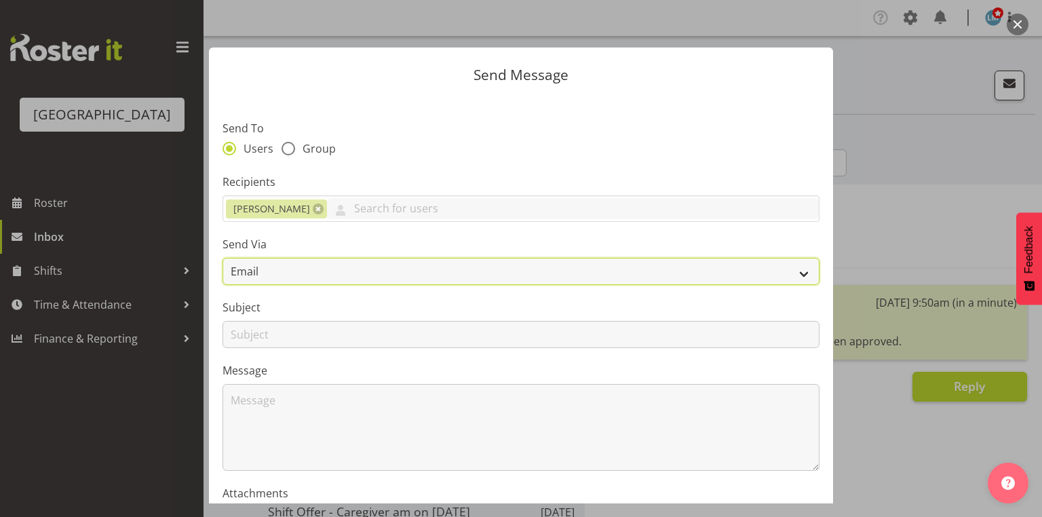
click at [789, 271] on select "Email SMS" at bounding box center [521, 271] width 597 height 27
select select "sms"
click at [223, 258] on select "Email SMS" at bounding box center [521, 271] width 597 height 27
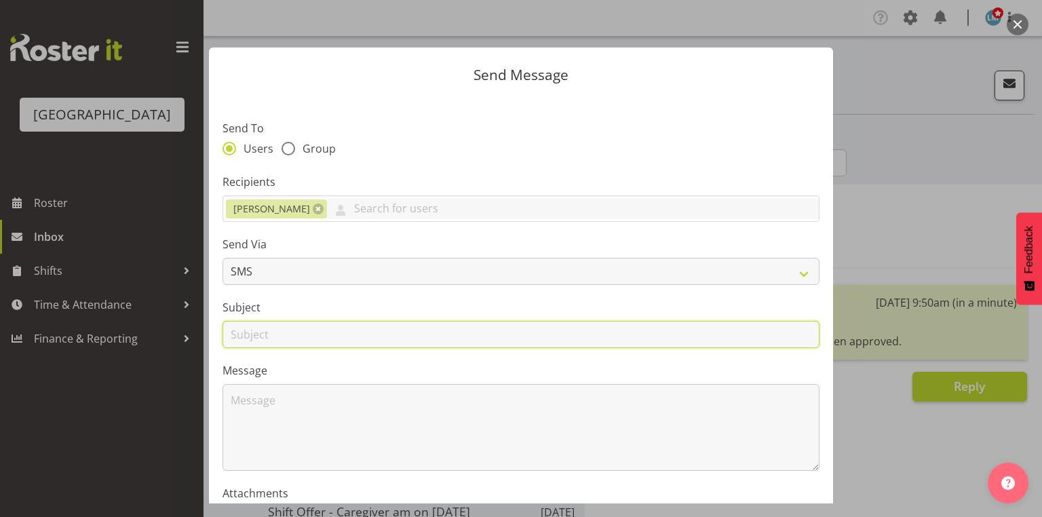
click at [255, 330] on input "text" at bounding box center [521, 334] width 597 height 27
type input "Leave"
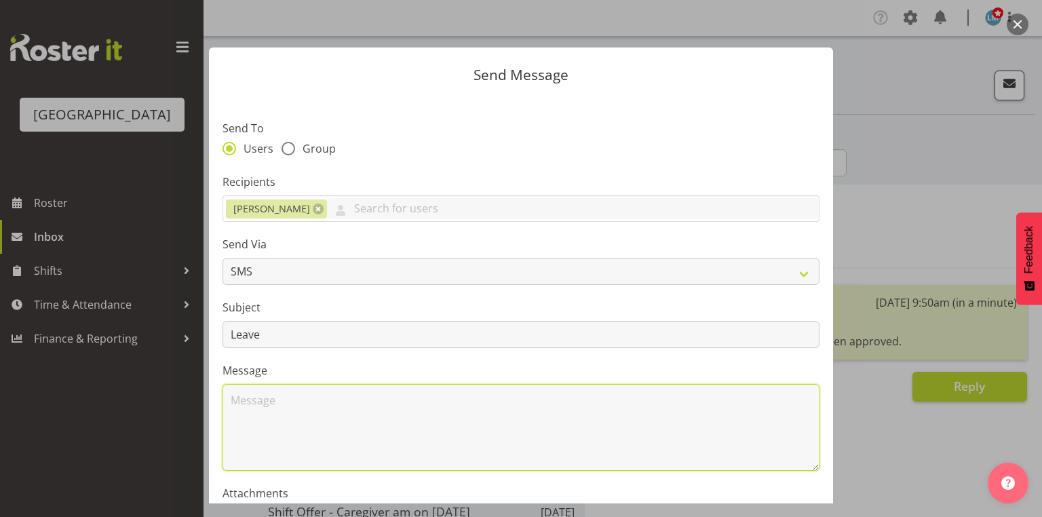
click at [305, 430] on textarea at bounding box center [521, 427] width 597 height 87
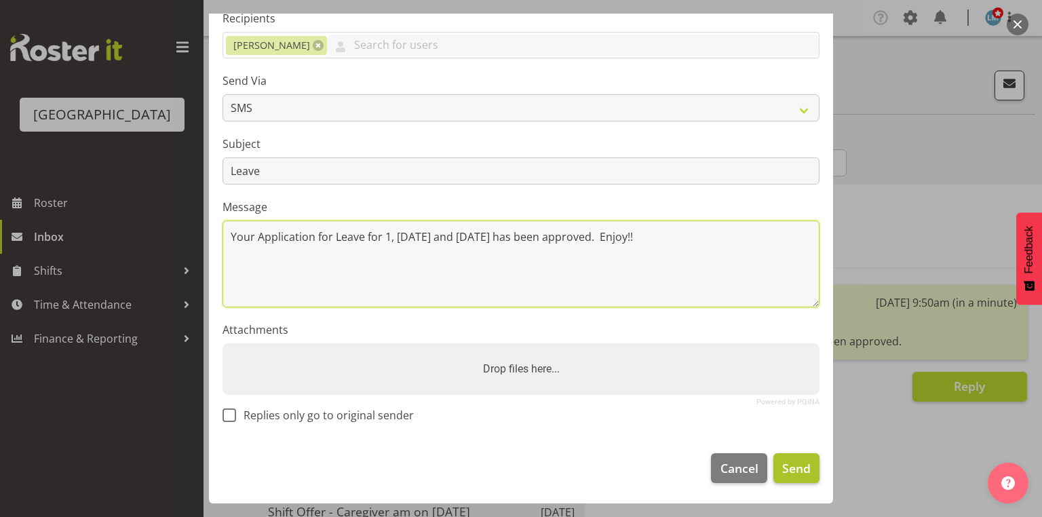
type textarea "Your Application for Leave for 1, 2 and 3 October has been approved. Enjoy!!"
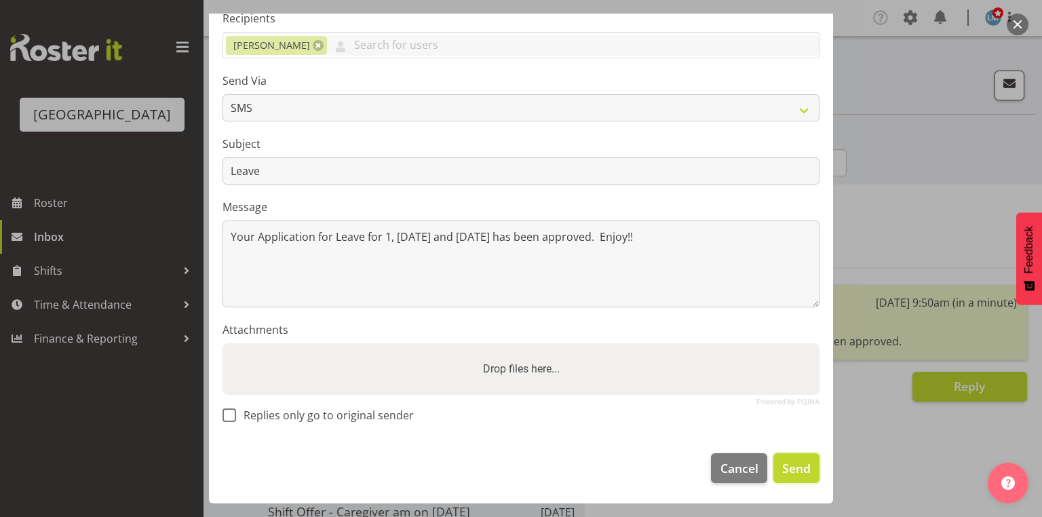
drag, startPoint x: 793, startPoint y: 468, endPoint x: 795, endPoint y: 458, distance: 10.4
click at [795, 462] on span "Send" at bounding box center [796, 468] width 28 height 18
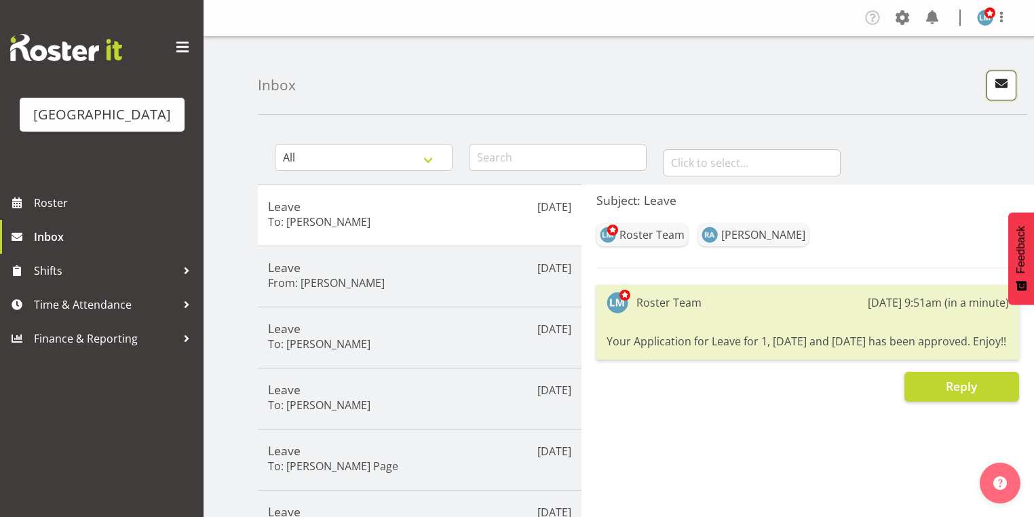
click at [999, 78] on span "button" at bounding box center [1002, 84] width 18 height 18
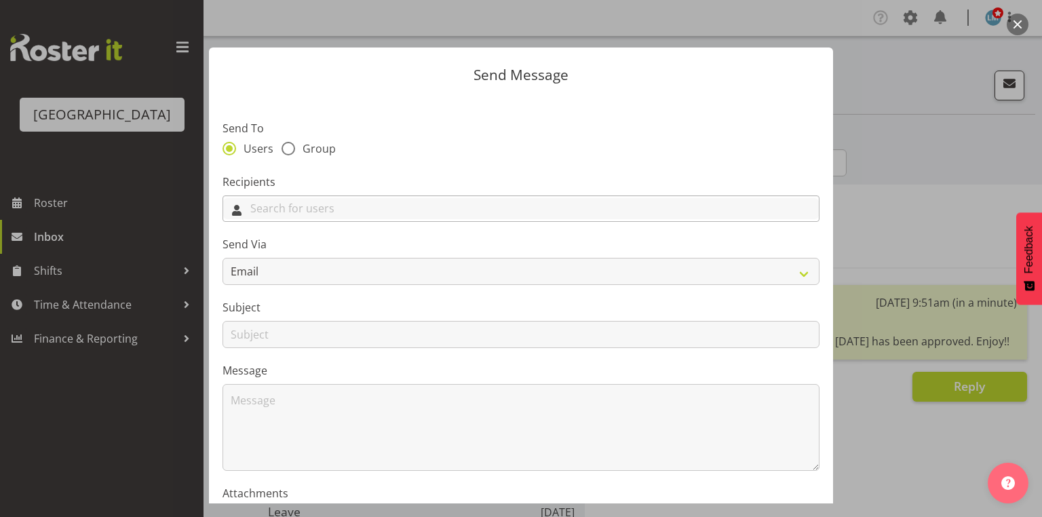
click at [543, 215] on input "text" at bounding box center [521, 208] width 596 height 21
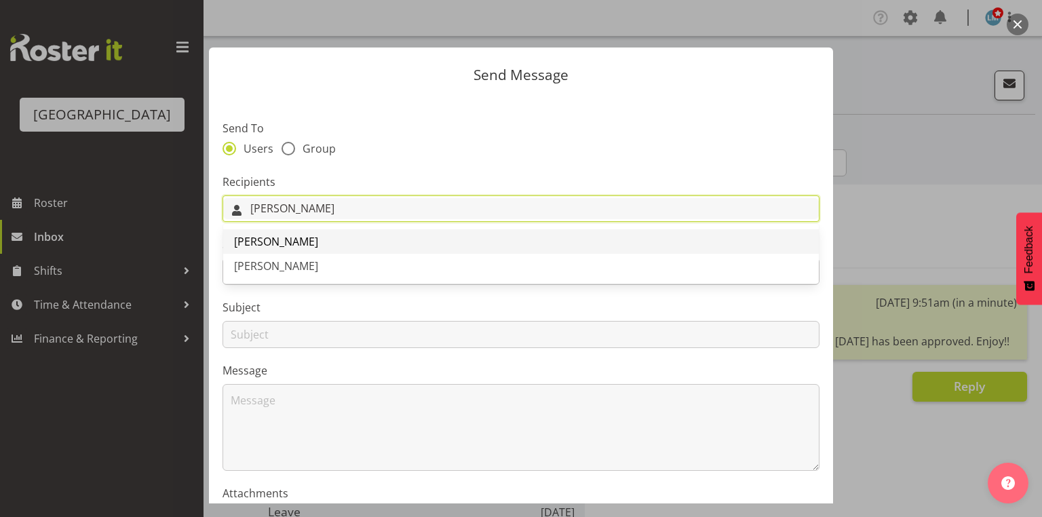
type input "Mel"
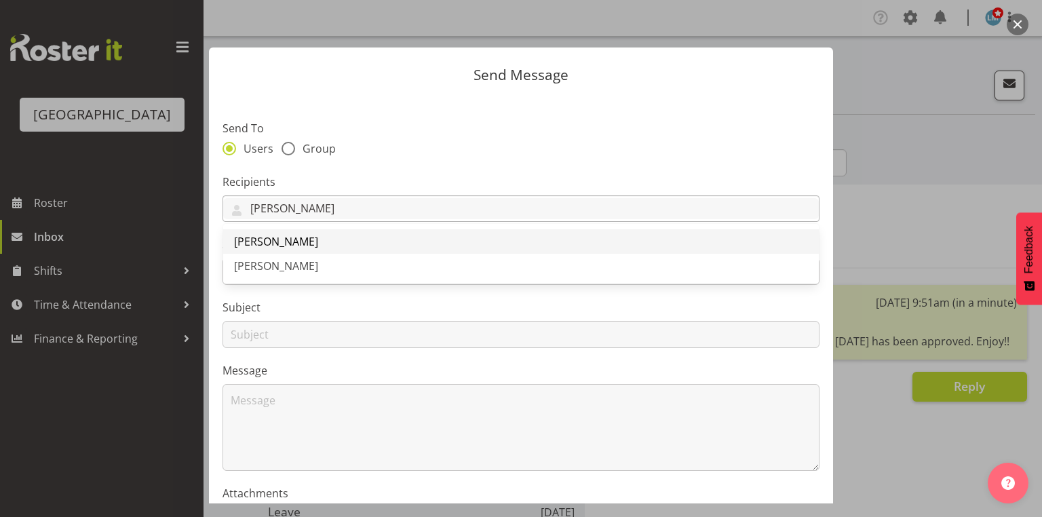
click at [272, 239] on span "[PERSON_NAME]" at bounding box center [276, 241] width 84 height 15
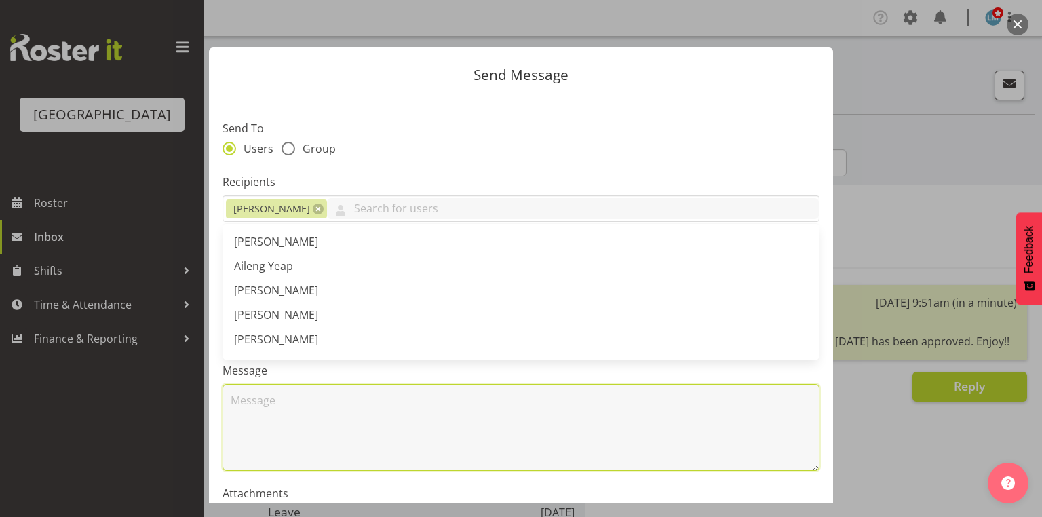
click at [463, 402] on textarea at bounding box center [521, 427] width 597 height 87
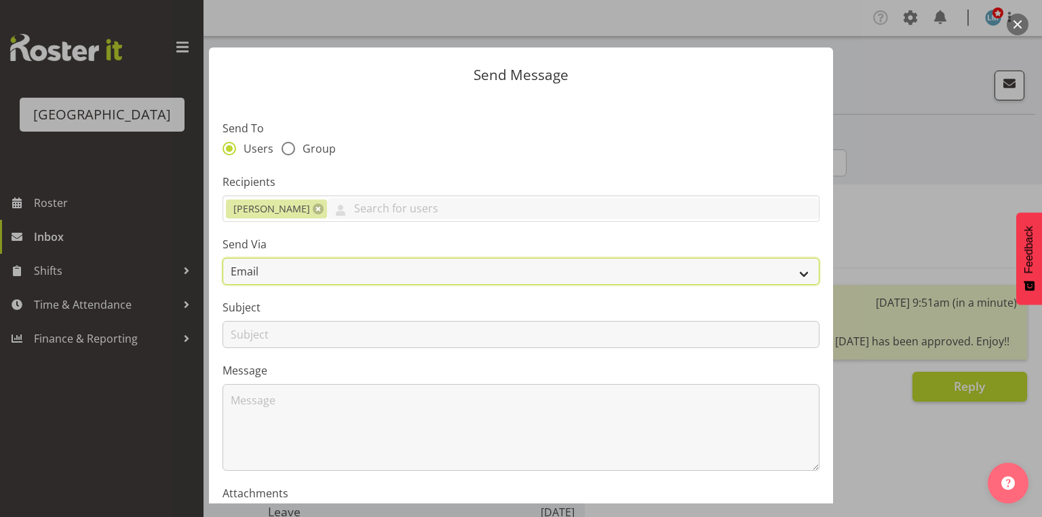
drag, startPoint x: 793, startPoint y: 269, endPoint x: 784, endPoint y: 269, distance: 8.8
click at [793, 269] on select "Email SMS" at bounding box center [521, 271] width 597 height 27
select select "sms"
click at [223, 258] on select "Email SMS" at bounding box center [521, 271] width 597 height 27
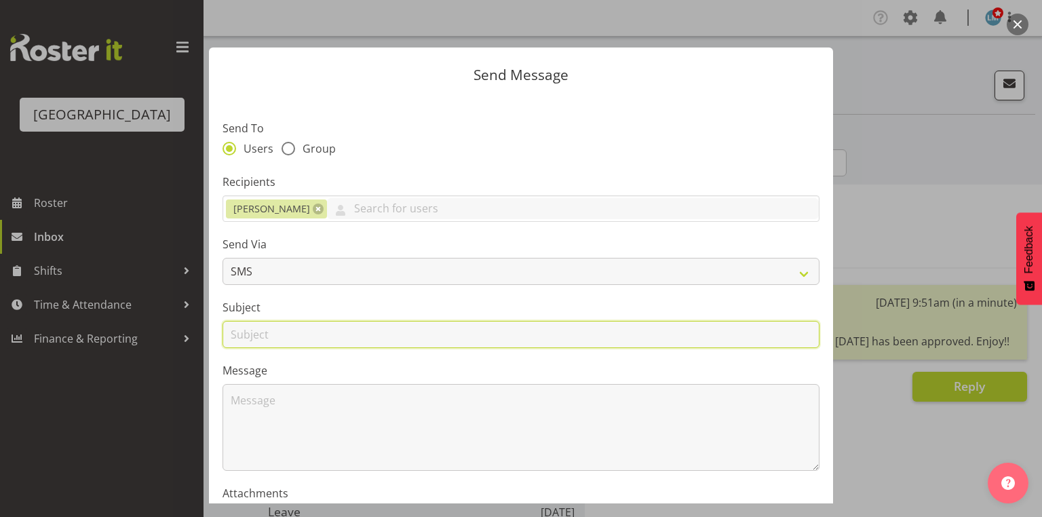
click at [246, 337] on input "text" at bounding box center [521, 334] width 597 height 27
type input "Leave"
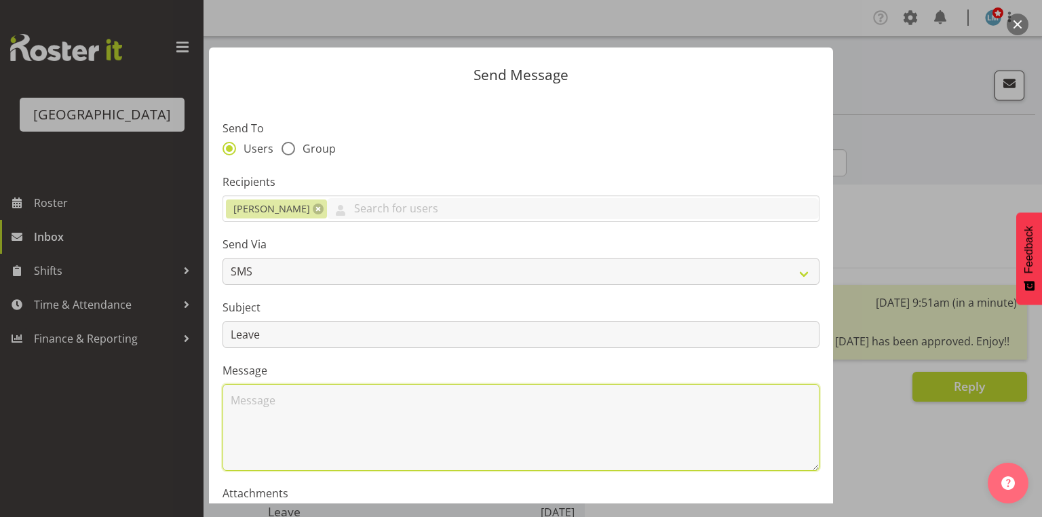
click at [255, 410] on textarea at bounding box center [521, 427] width 597 height 87
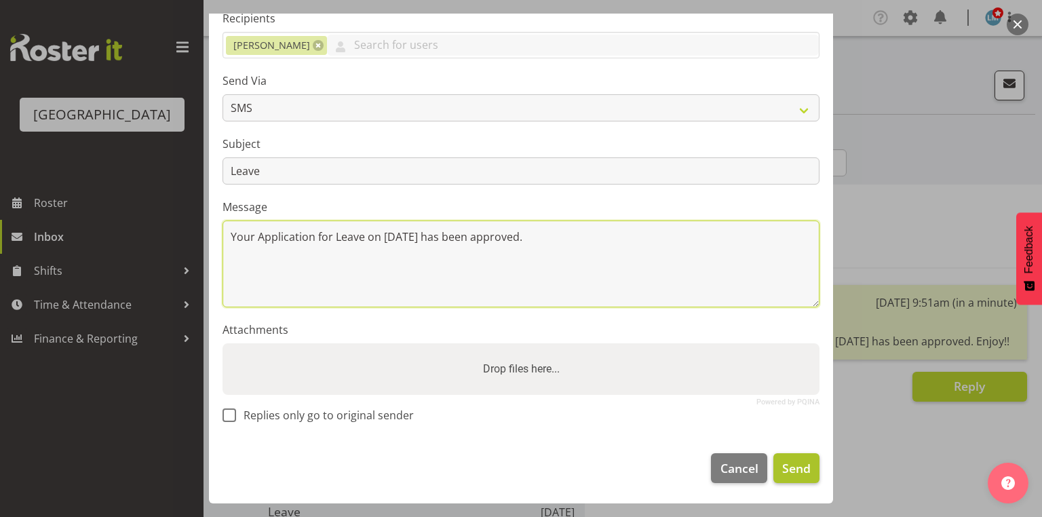
type textarea "Your Application for Leave on 4 October has been approved."
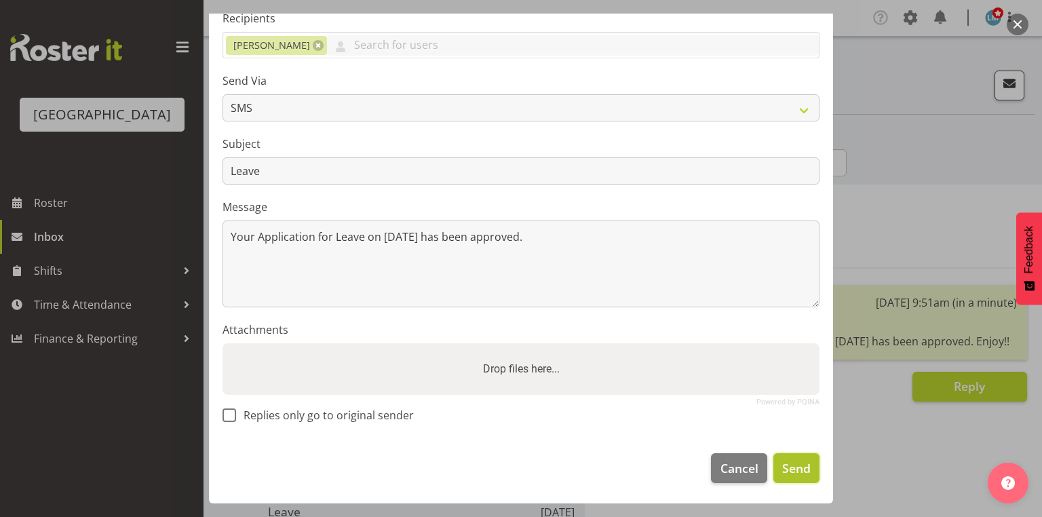
click at [782, 461] on span "Send" at bounding box center [796, 468] width 28 height 18
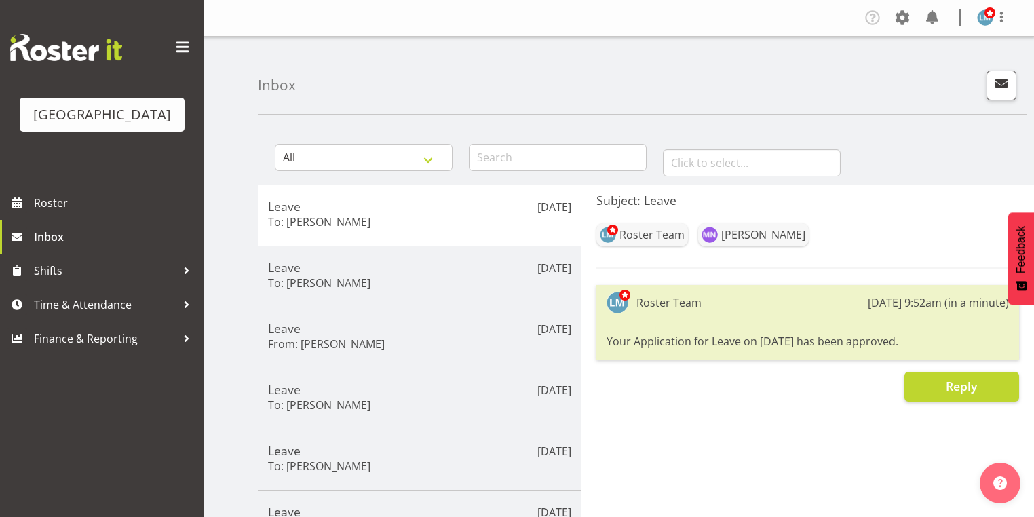
drag, startPoint x: 744, startPoint y: 432, endPoint x: 1041, endPoint y: 453, distance: 297.9
click at [822, 457] on div "Subject: Leave Roster Team Melissa Nixon Roster Team 18th Sep 9:52am (in a minu…" at bounding box center [807, 512] width 453 height 655
click at [1003, 81] on span "button" at bounding box center [1002, 84] width 18 height 18
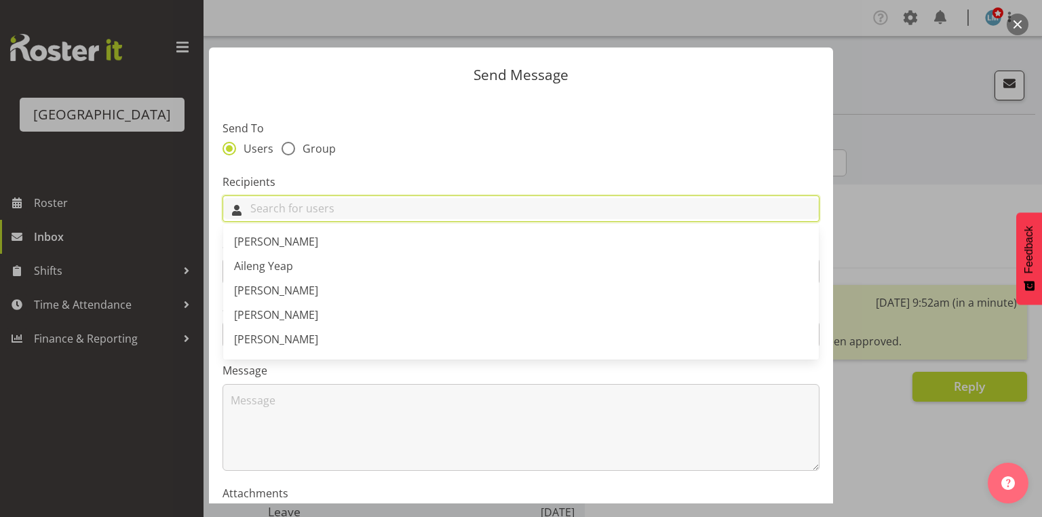
click at [423, 208] on input "text" at bounding box center [521, 208] width 596 height 21
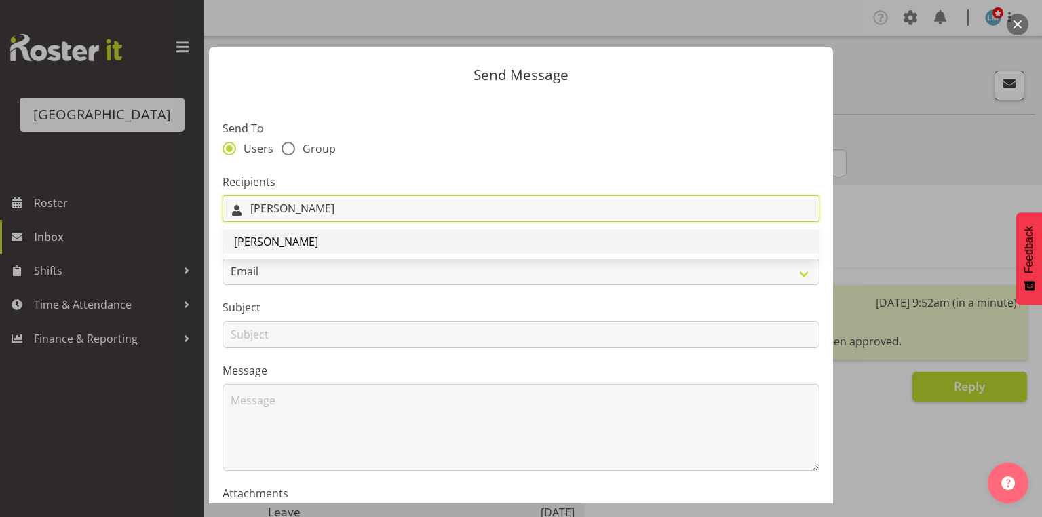
type input "Kelly"
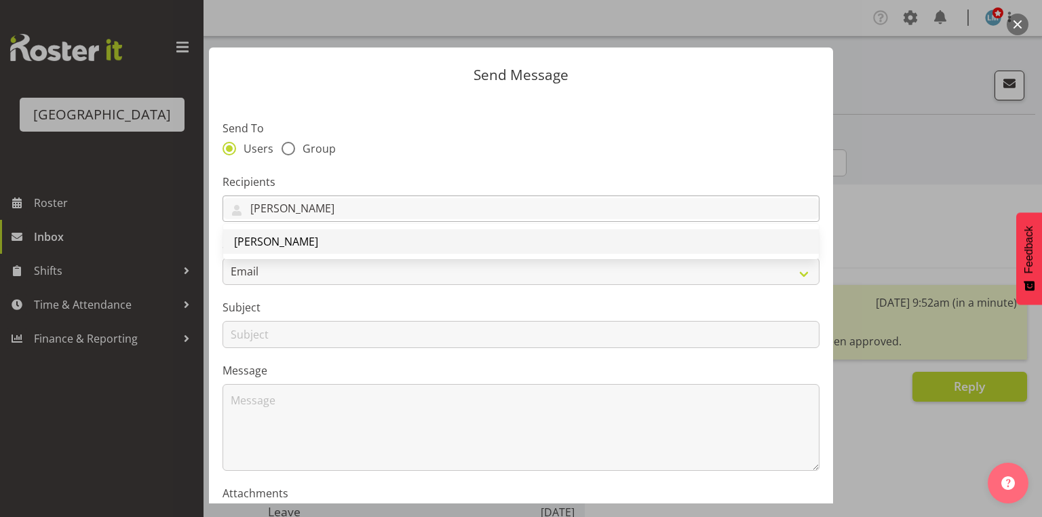
click at [288, 240] on span "[PERSON_NAME]" at bounding box center [276, 241] width 84 height 15
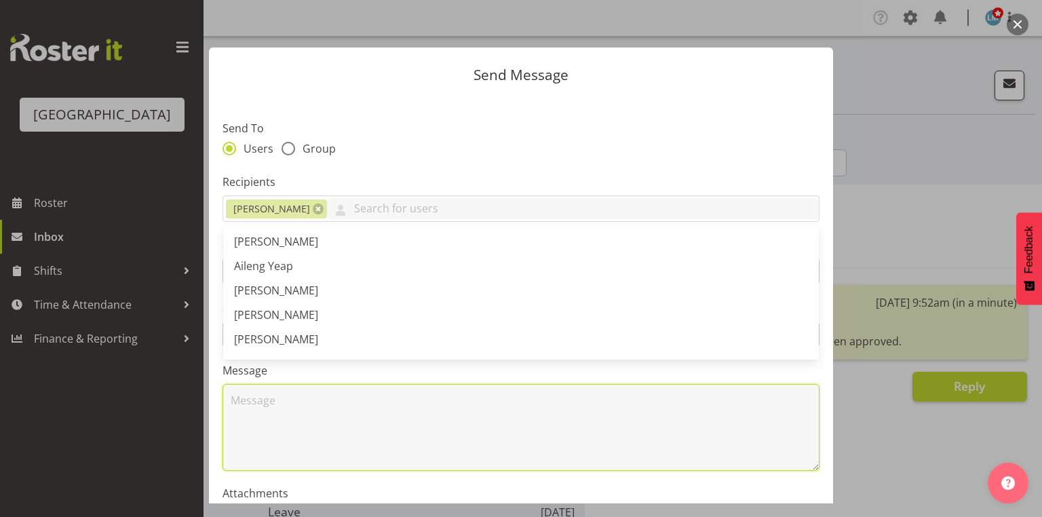
click at [339, 442] on textarea at bounding box center [521, 427] width 597 height 87
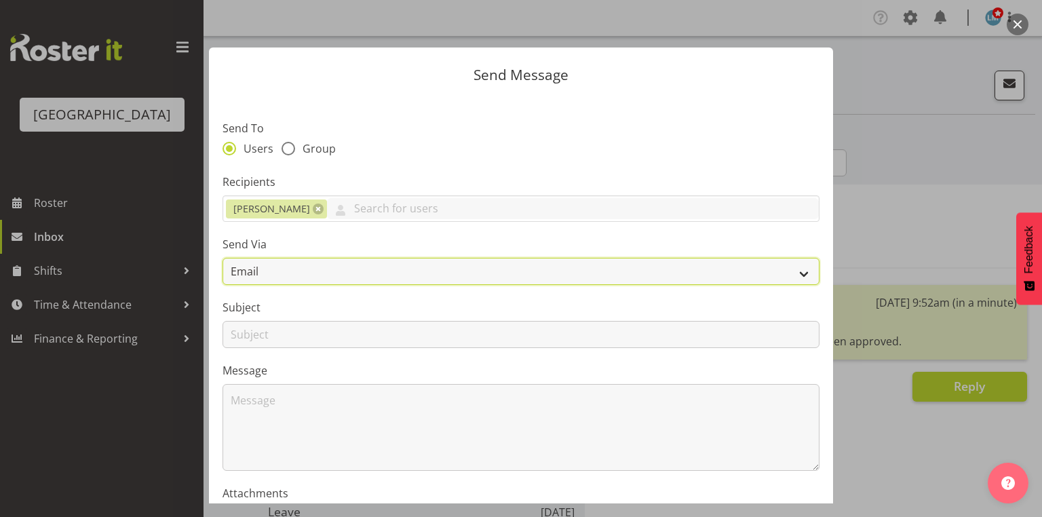
click at [798, 275] on select "Email SMS" at bounding box center [521, 271] width 597 height 27
select select "sms"
click at [223, 258] on select "Email SMS" at bounding box center [521, 271] width 597 height 27
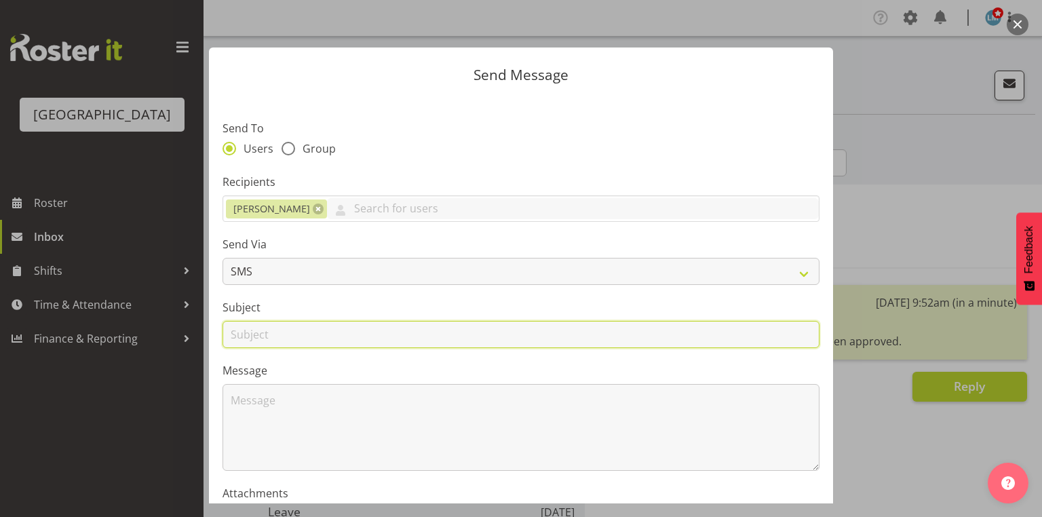
click at [250, 331] on input "text" at bounding box center [521, 334] width 597 height 27
type input "Leave"
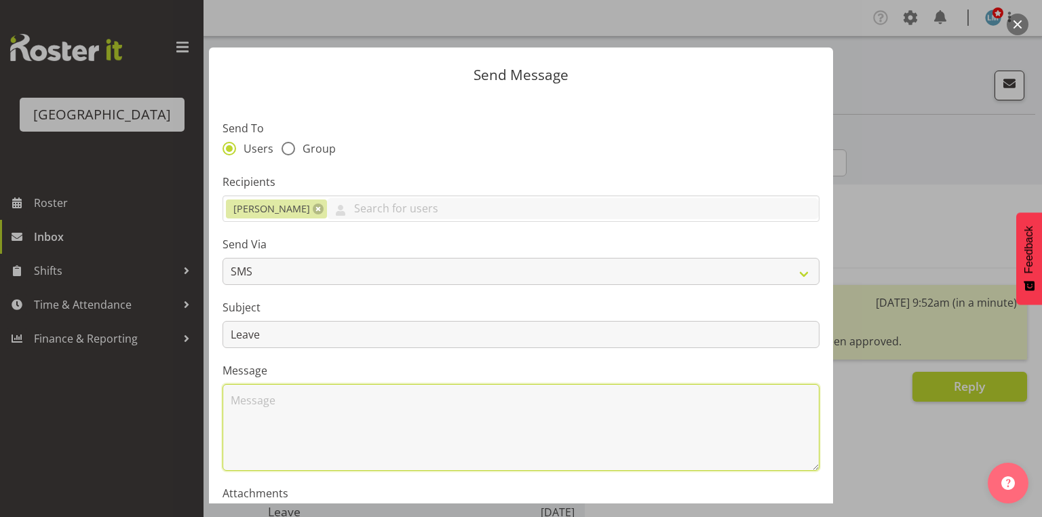
click at [286, 408] on textarea at bounding box center [521, 427] width 597 height 87
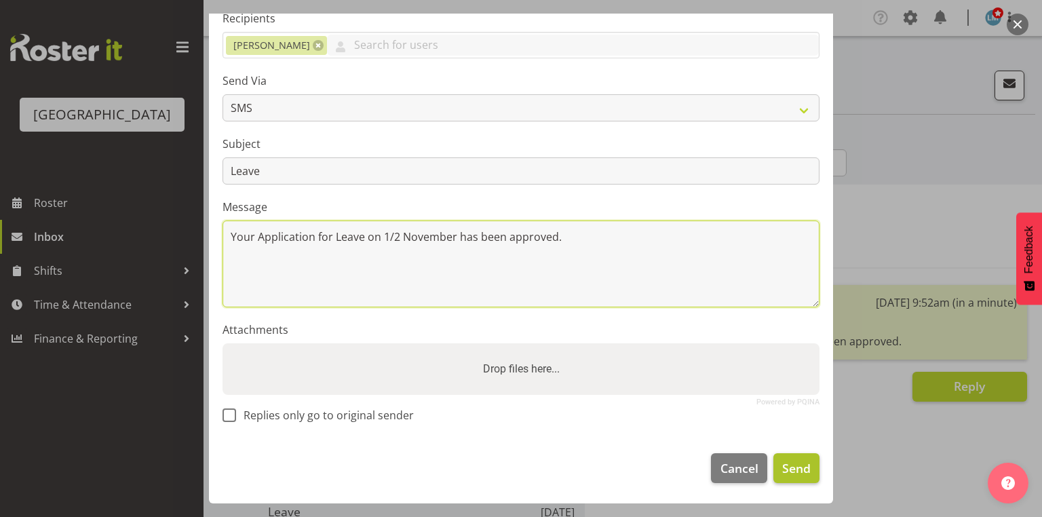
type textarea "Your Application for Leave on 1/2 November has been approved."
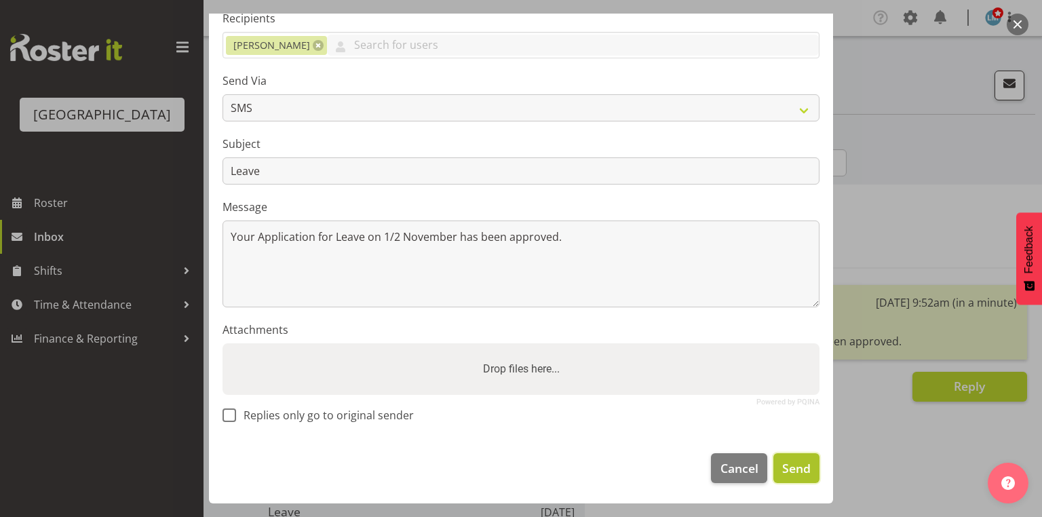
click at [773, 467] on button "Send" at bounding box center [796, 468] width 46 height 30
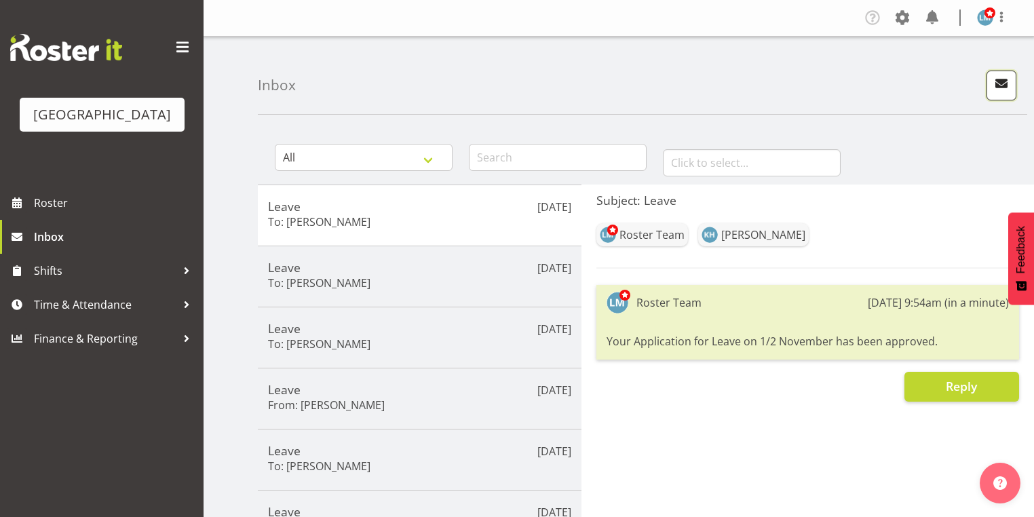
click at [1005, 77] on span "button" at bounding box center [1002, 84] width 18 height 18
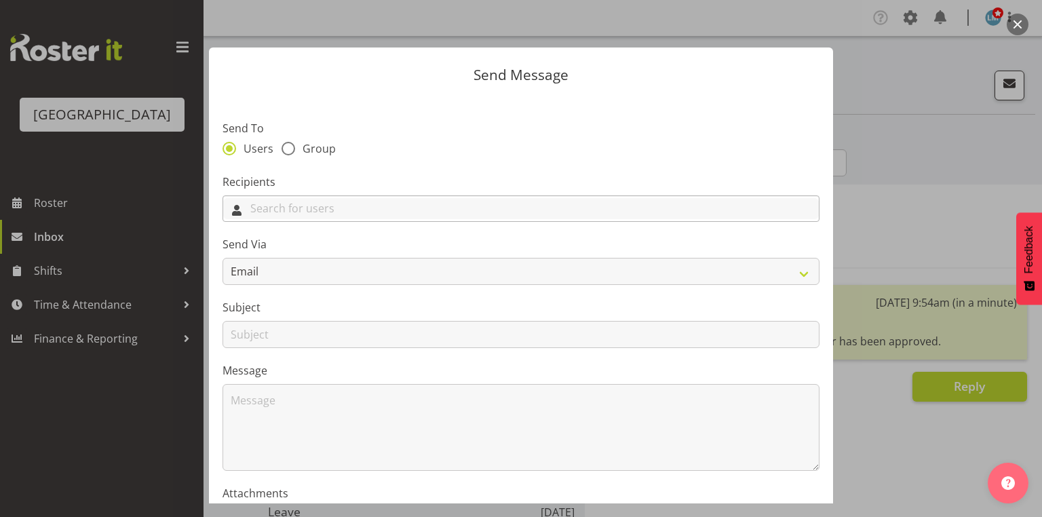
click at [532, 198] on input "text" at bounding box center [521, 208] width 596 height 21
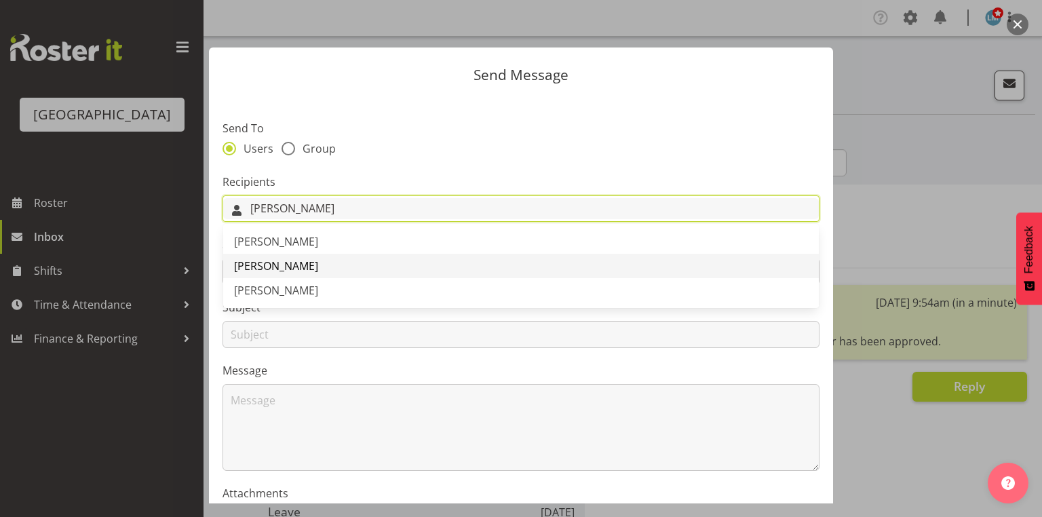
type input "Maria"
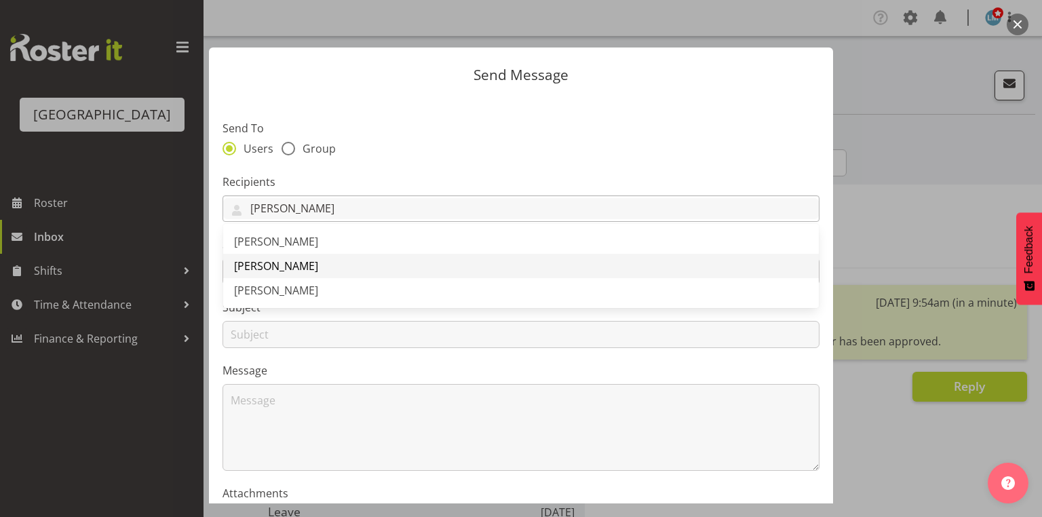
click at [305, 261] on link "[PERSON_NAME]" at bounding box center [521, 266] width 596 height 24
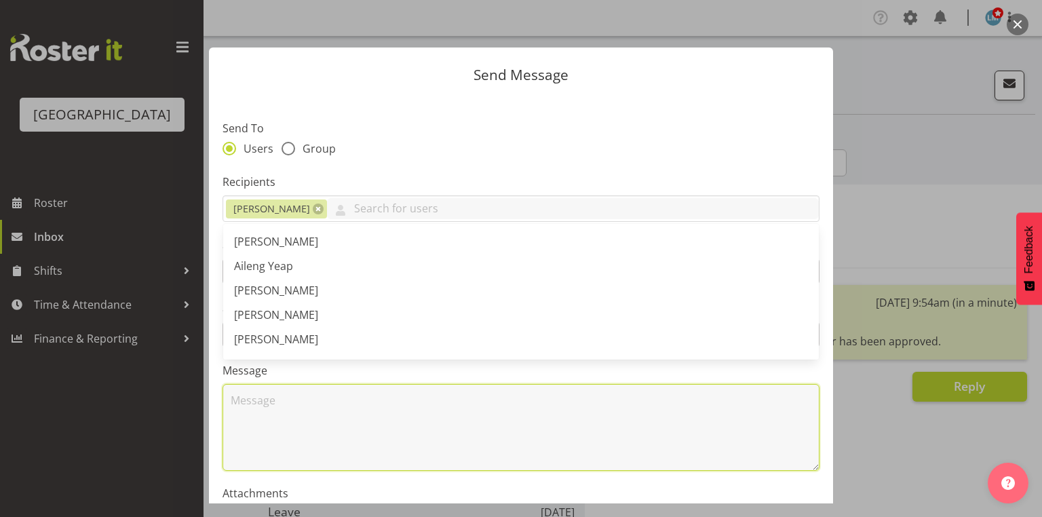
click at [321, 412] on textarea at bounding box center [521, 427] width 597 height 87
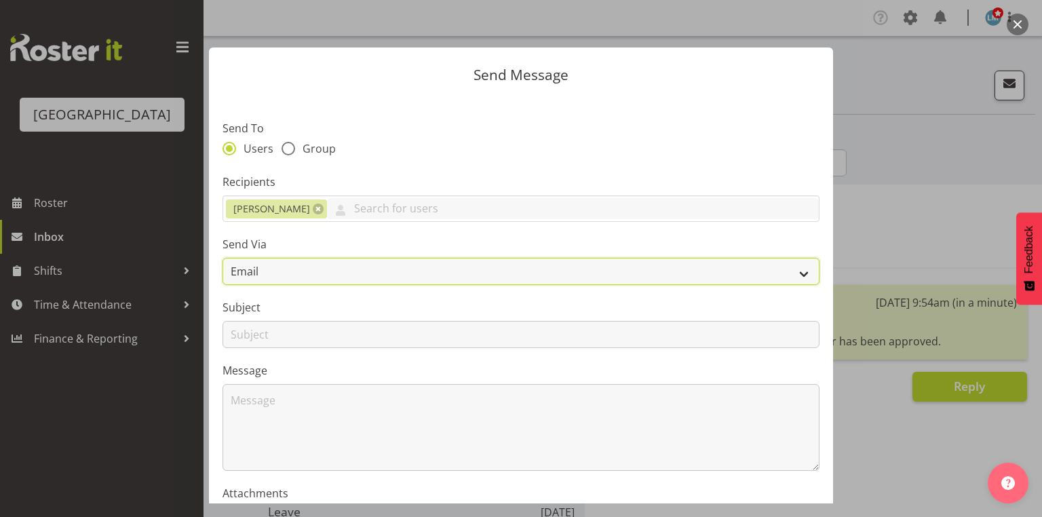
drag, startPoint x: 798, startPoint y: 266, endPoint x: 727, endPoint y: 278, distance: 71.6
click at [798, 266] on select "Email SMS" at bounding box center [521, 271] width 597 height 27
select select "sms"
click at [223, 258] on select "Email SMS" at bounding box center [521, 271] width 597 height 27
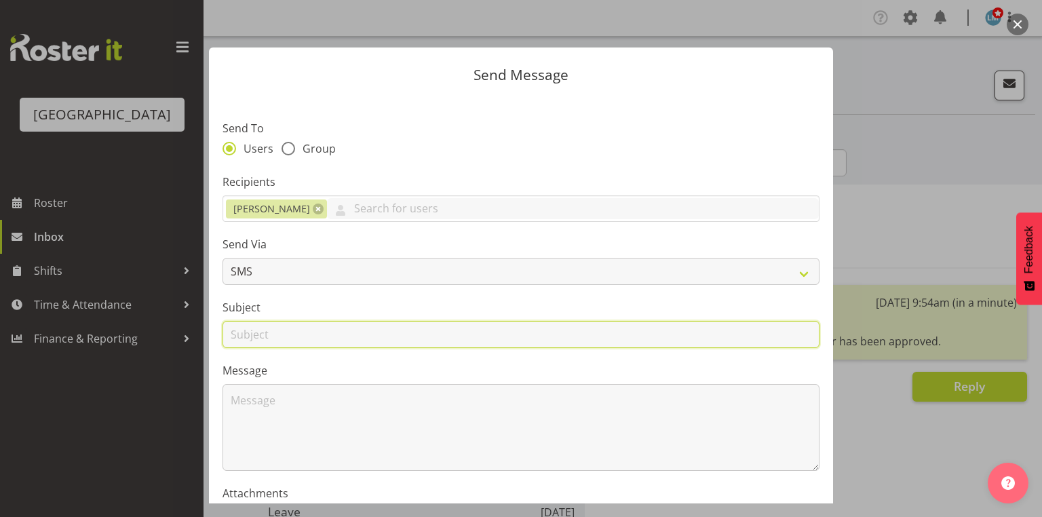
click at [248, 331] on input "text" at bounding box center [521, 334] width 597 height 27
type input "Leave"
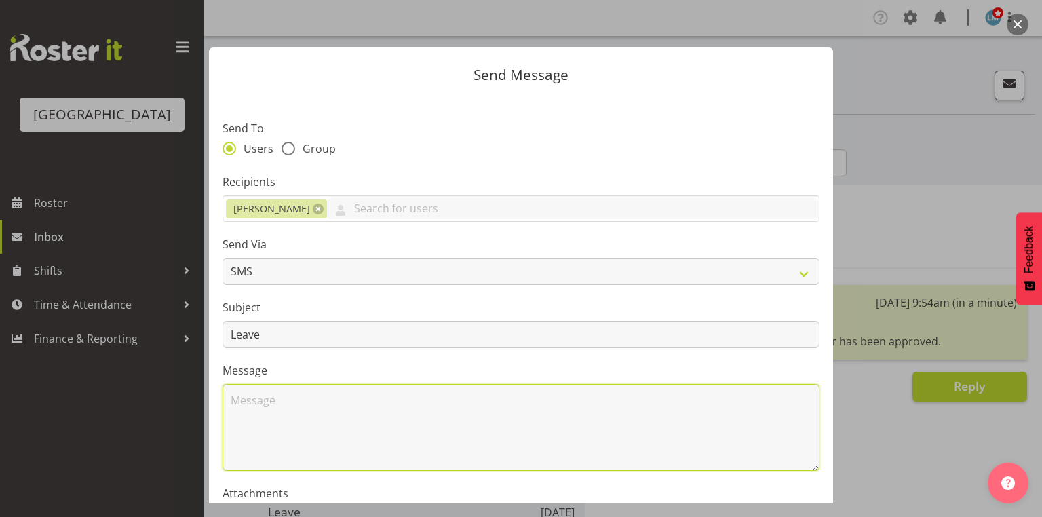
click at [285, 418] on textarea at bounding box center [521, 427] width 597 height 87
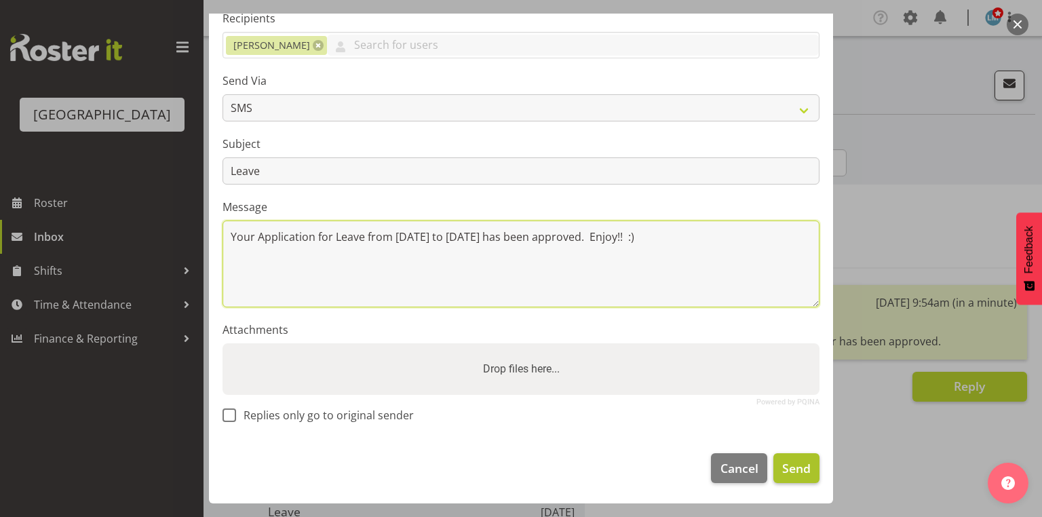
type textarea "Your Application for Leave from 4 November to 27 November has been approved. En…"
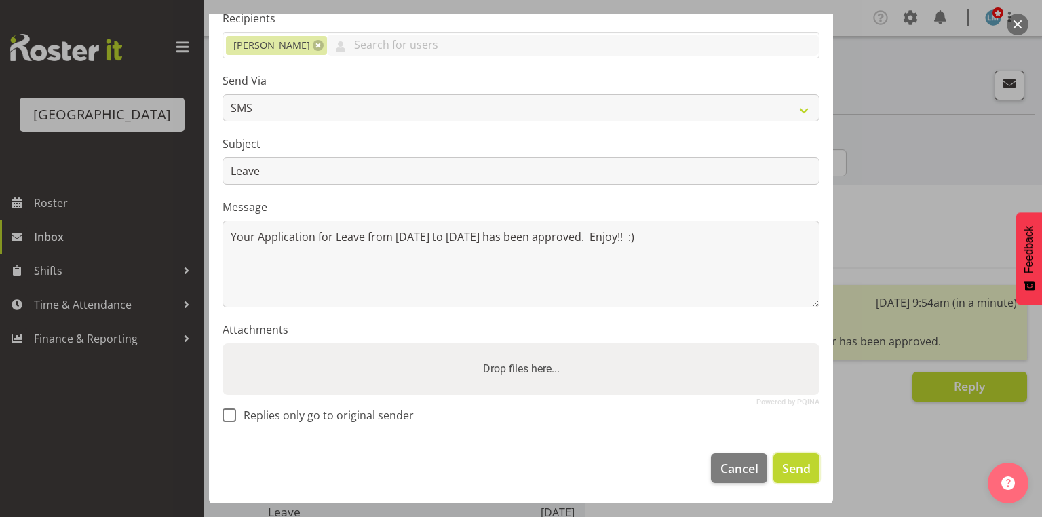
drag, startPoint x: 789, startPoint y: 462, endPoint x: 792, endPoint y: 450, distance: 11.8
click at [790, 461] on span "Send" at bounding box center [796, 468] width 28 height 18
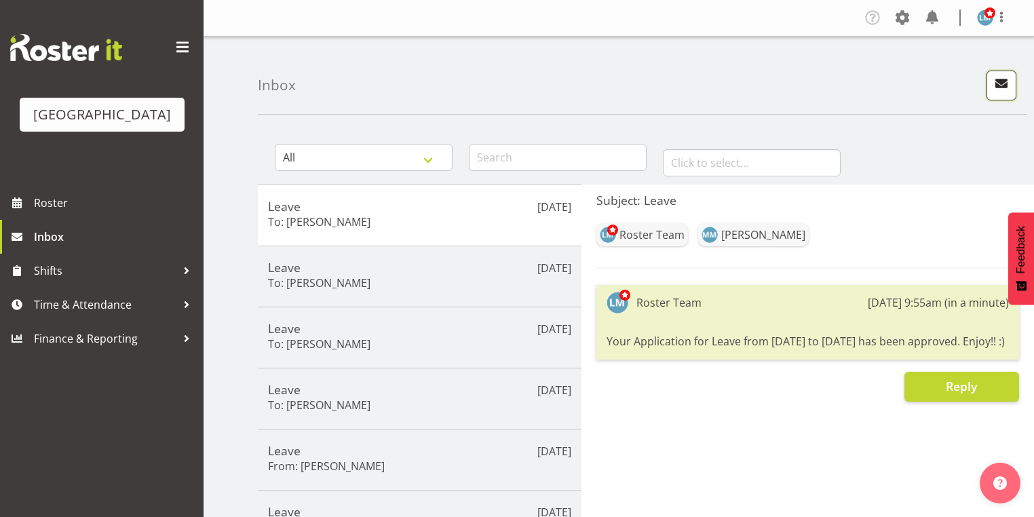
click at [1003, 86] on span "button" at bounding box center [1002, 84] width 18 height 18
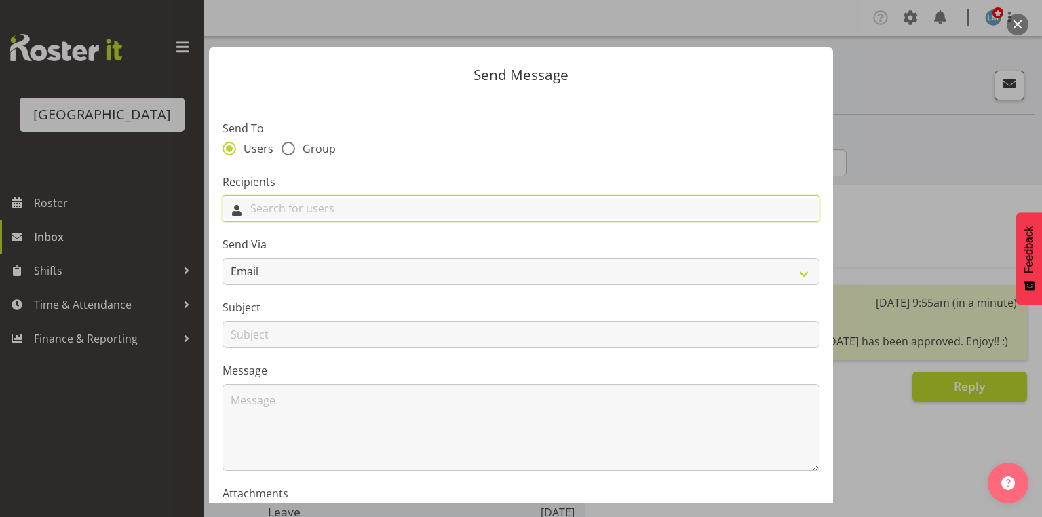
click at [474, 216] on input "text" at bounding box center [521, 208] width 596 height 21
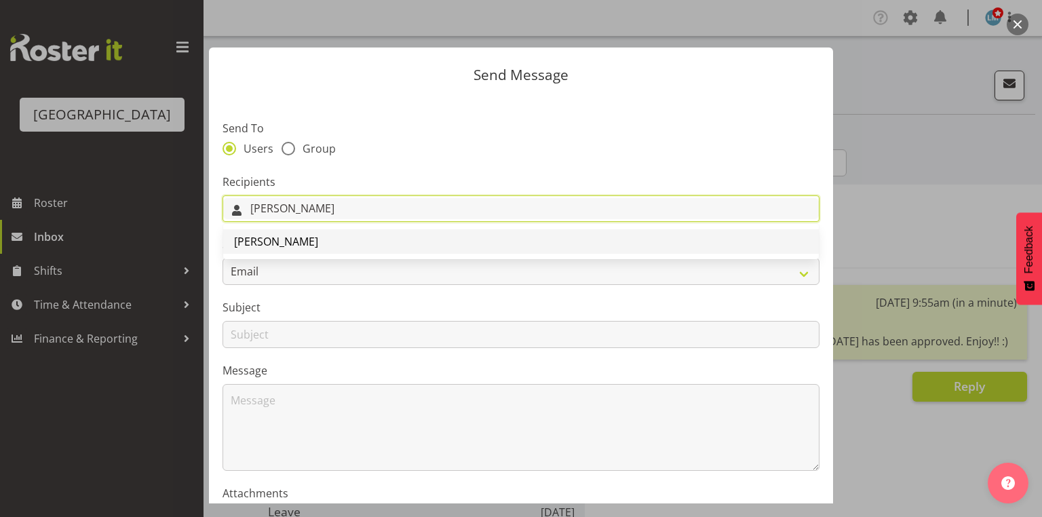
type input "Zoe"
click at [334, 242] on link "[PERSON_NAME]" at bounding box center [521, 241] width 596 height 24
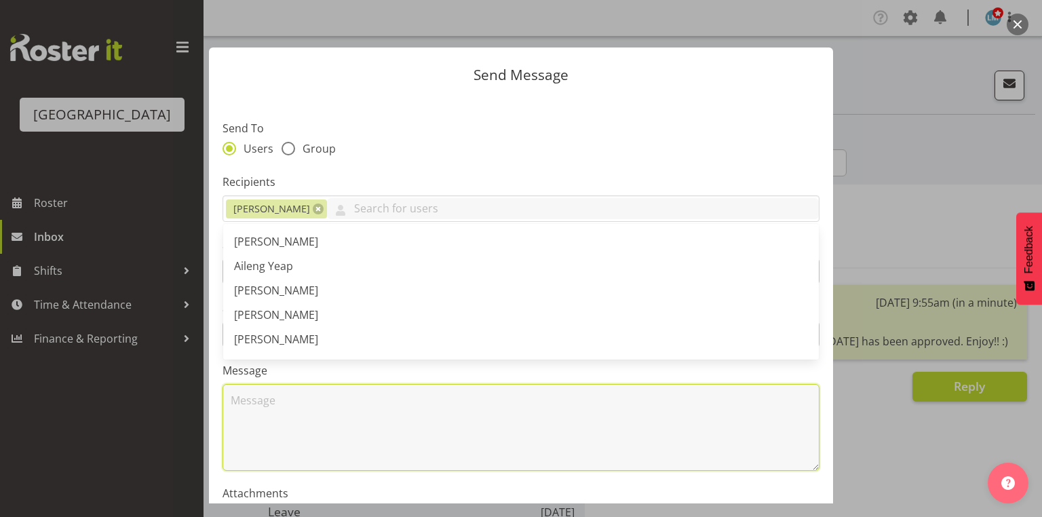
click at [279, 427] on textarea at bounding box center [521, 427] width 597 height 87
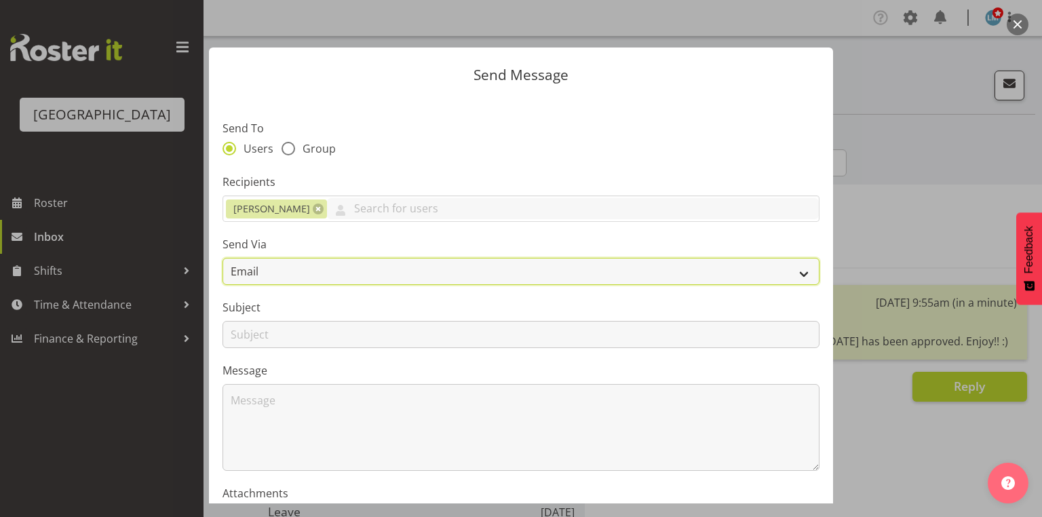
click at [793, 271] on select "Email SMS" at bounding box center [521, 271] width 597 height 27
select select "sms"
click at [223, 258] on select "Email SMS" at bounding box center [521, 271] width 597 height 27
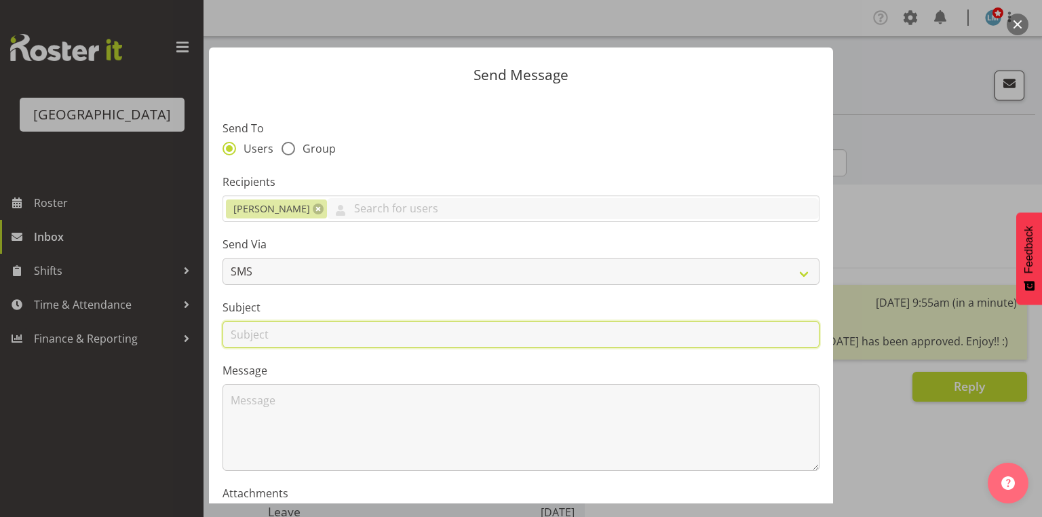
click at [244, 331] on input "text" at bounding box center [521, 334] width 597 height 27
type input "Leave"
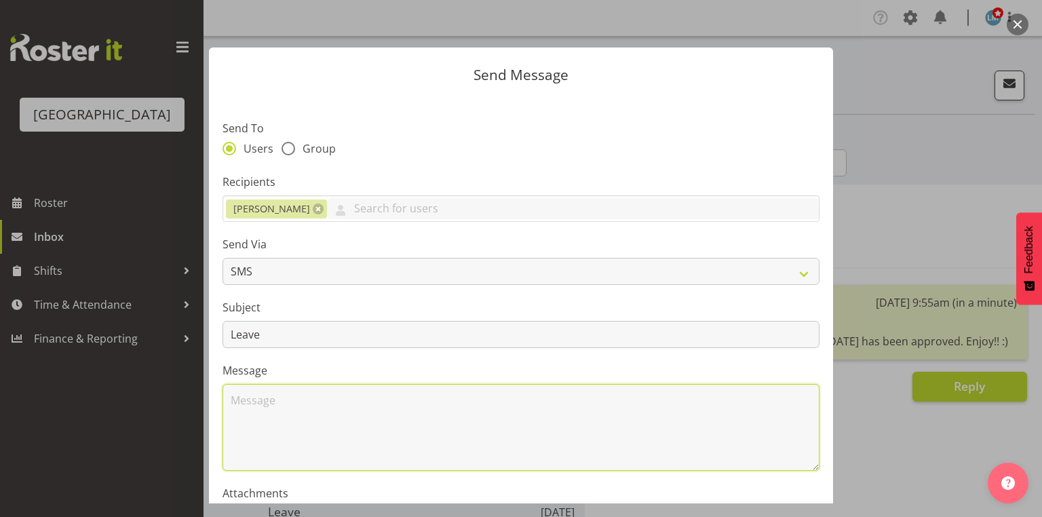
click at [312, 411] on textarea at bounding box center [521, 427] width 597 height 87
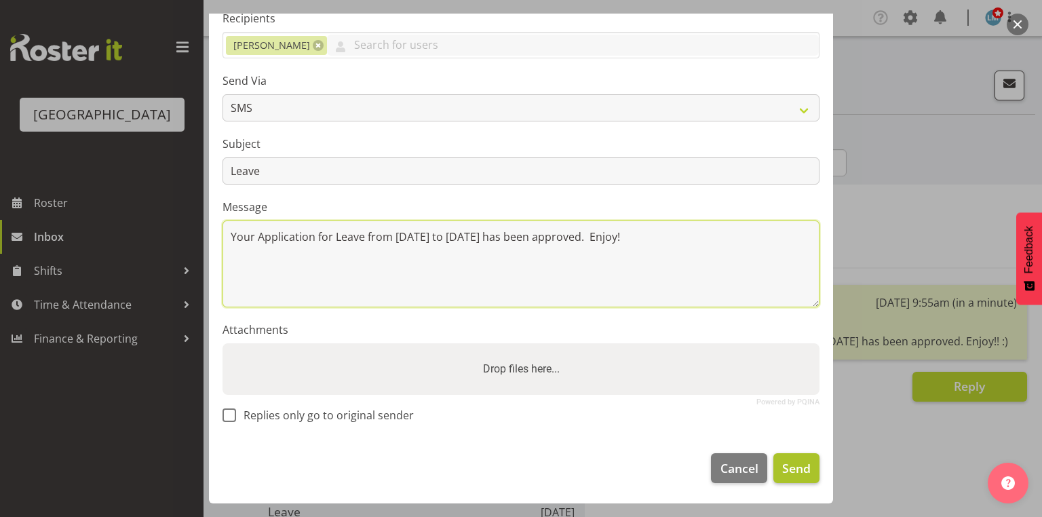
type textarea "Your Application for Leave from 4 November to 7 November has been approved. Enj…"
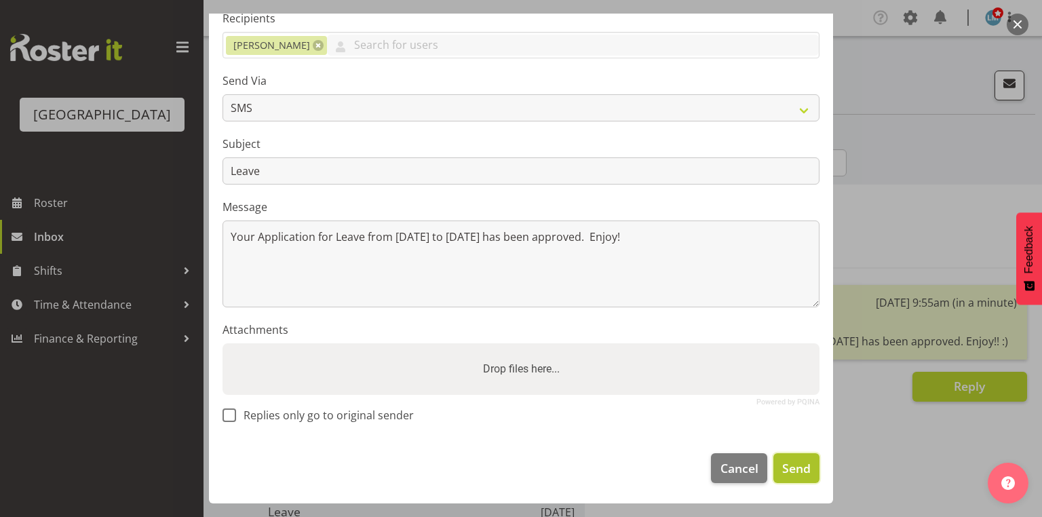
click at [789, 467] on span "Send" at bounding box center [796, 468] width 28 height 18
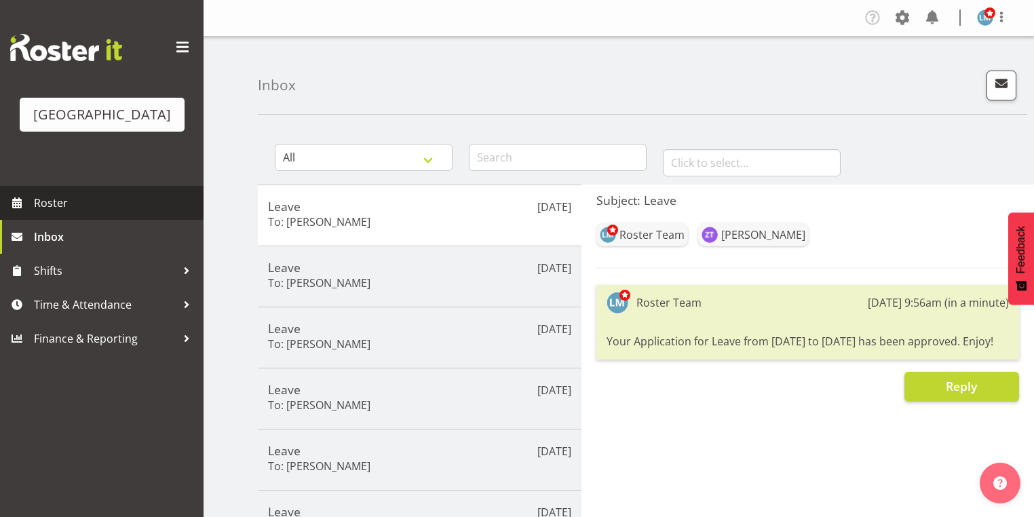
click at [98, 213] on span "Roster" at bounding box center [115, 203] width 163 height 20
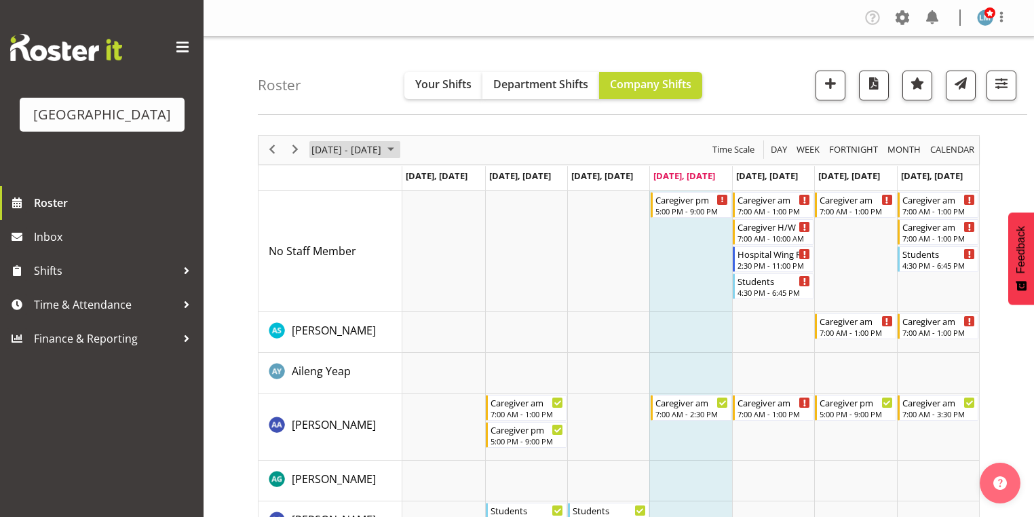
click at [399, 144] on span "September 2025" at bounding box center [391, 149] width 16 height 17
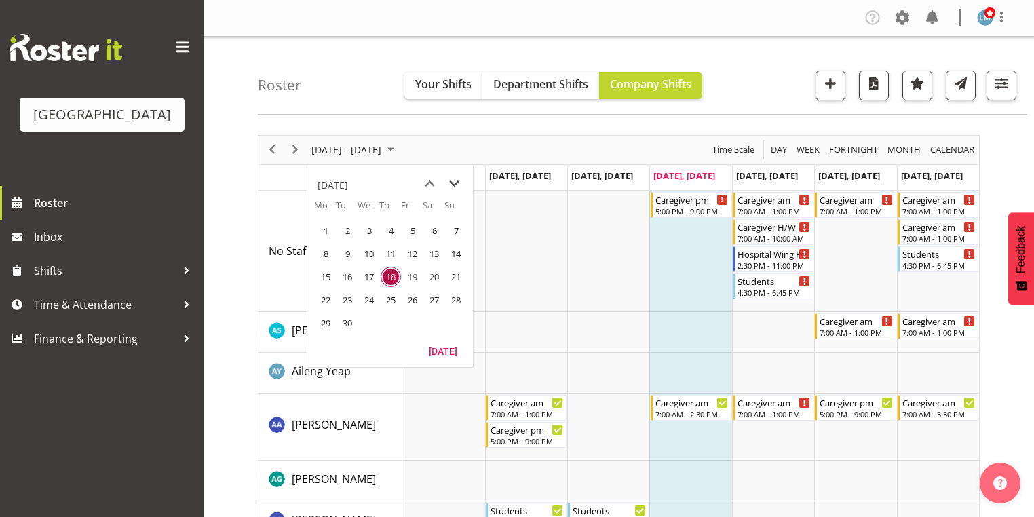
click at [455, 179] on span "next month" at bounding box center [454, 184] width 24 height 24
click at [325, 299] on span "20" at bounding box center [325, 300] width 20 height 20
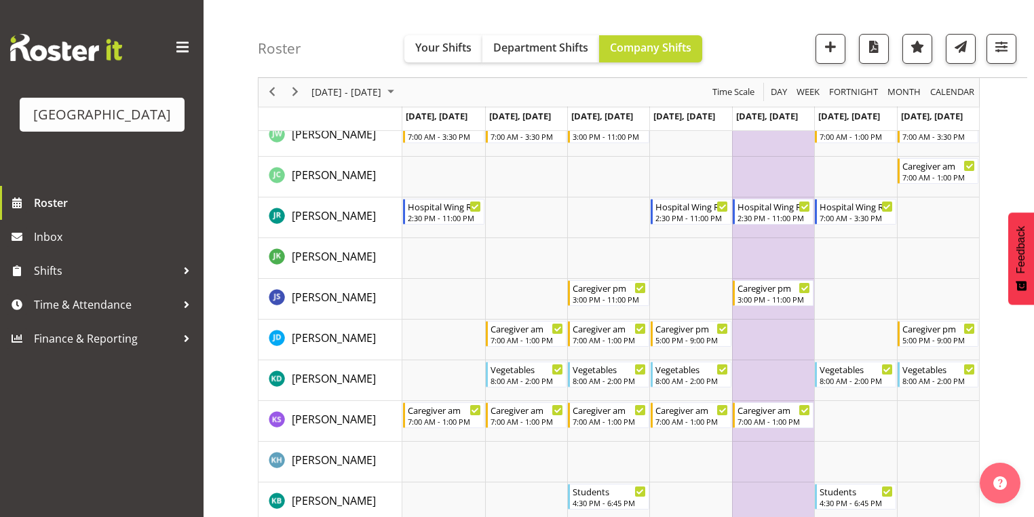
scroll to position [2714, 0]
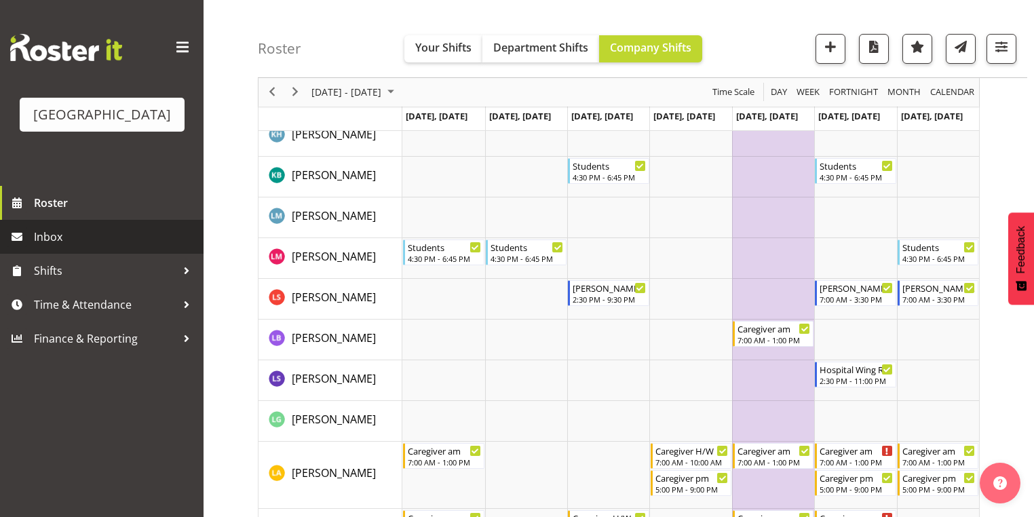
click at [39, 247] on span "Inbox" at bounding box center [115, 237] width 163 height 20
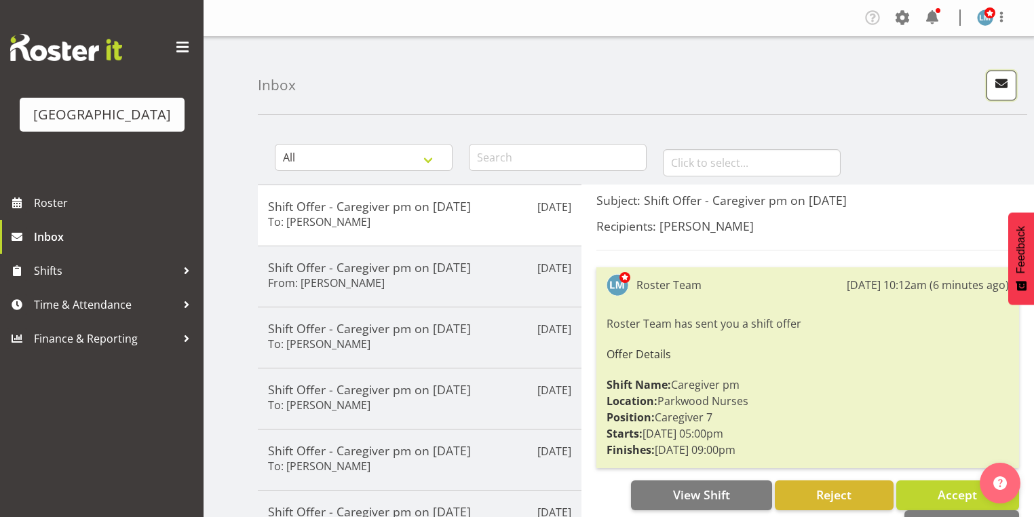
click at [1004, 81] on span "button" at bounding box center [1002, 84] width 18 height 18
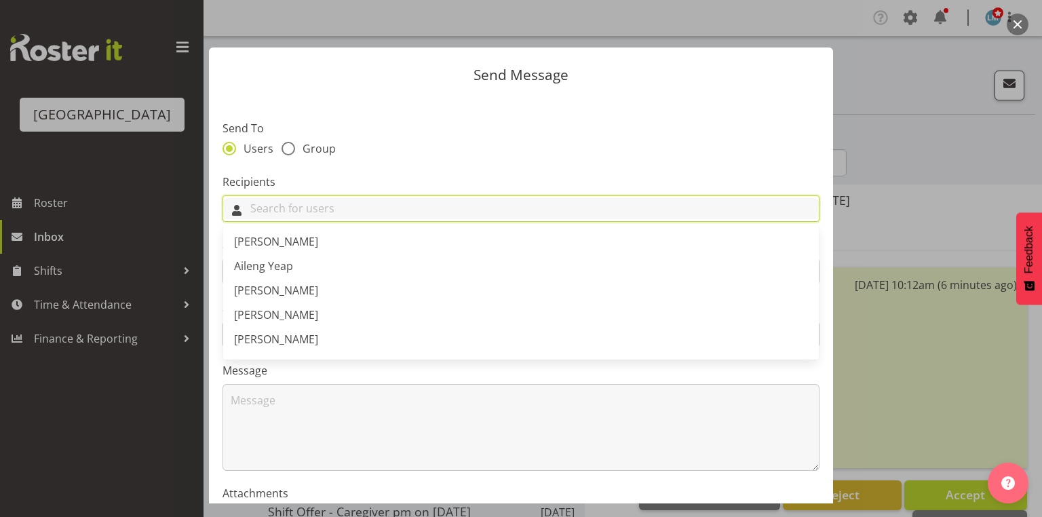
click at [483, 204] on input "text" at bounding box center [521, 208] width 596 height 21
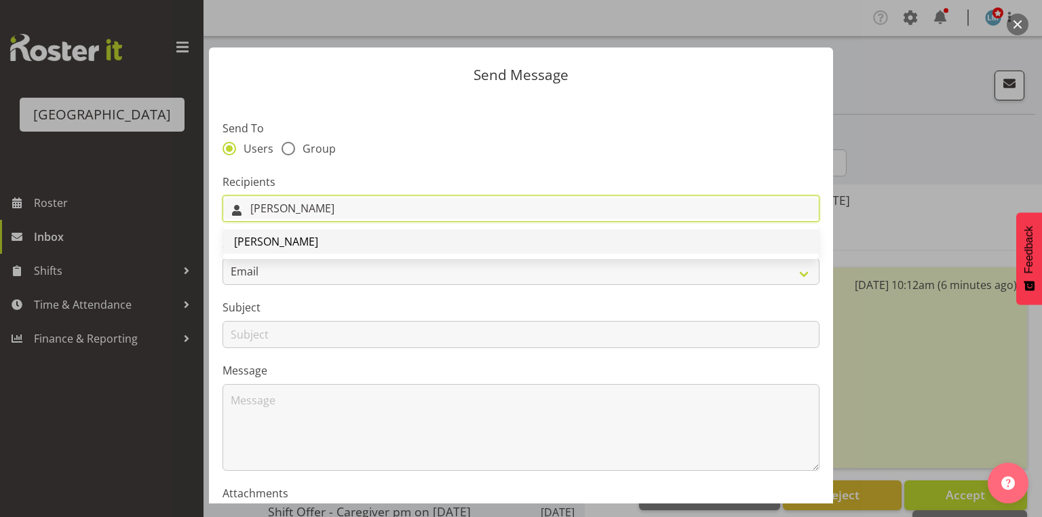
type input "[PERSON_NAME]"
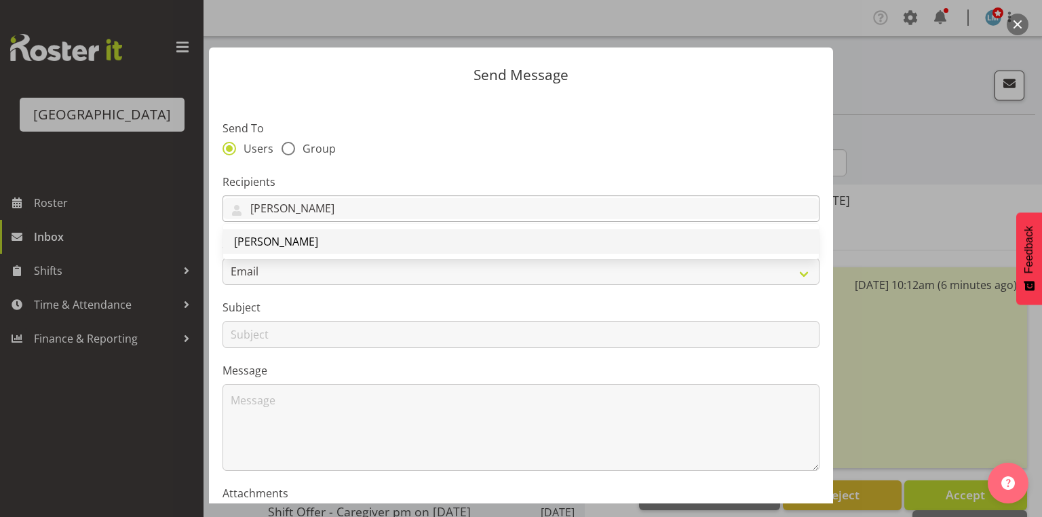
click at [288, 239] on span "[PERSON_NAME]" at bounding box center [276, 241] width 84 height 15
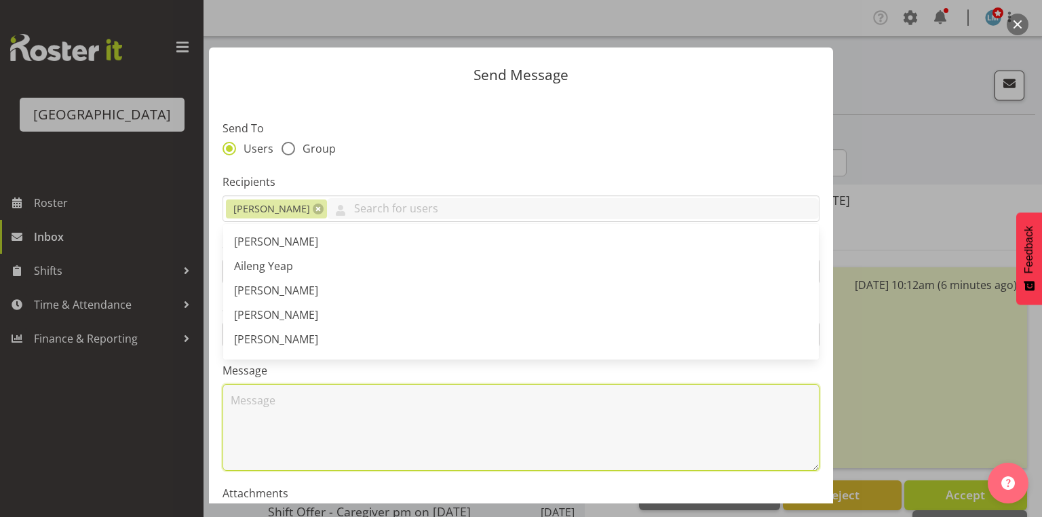
click at [330, 398] on textarea at bounding box center [521, 427] width 597 height 87
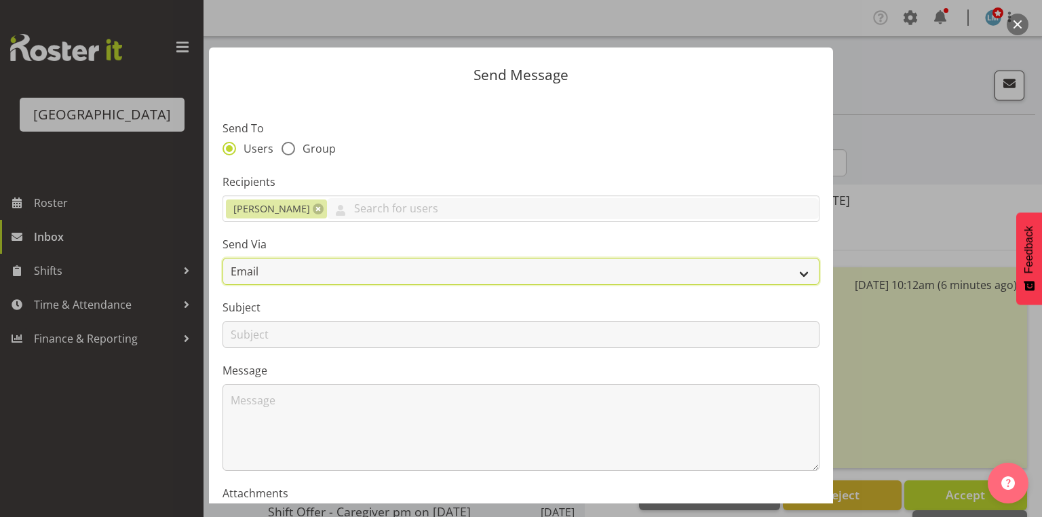
click at [801, 268] on select "Email SMS" at bounding box center [521, 271] width 597 height 27
select select "sms"
click at [223, 258] on select "Email SMS" at bounding box center [521, 271] width 597 height 27
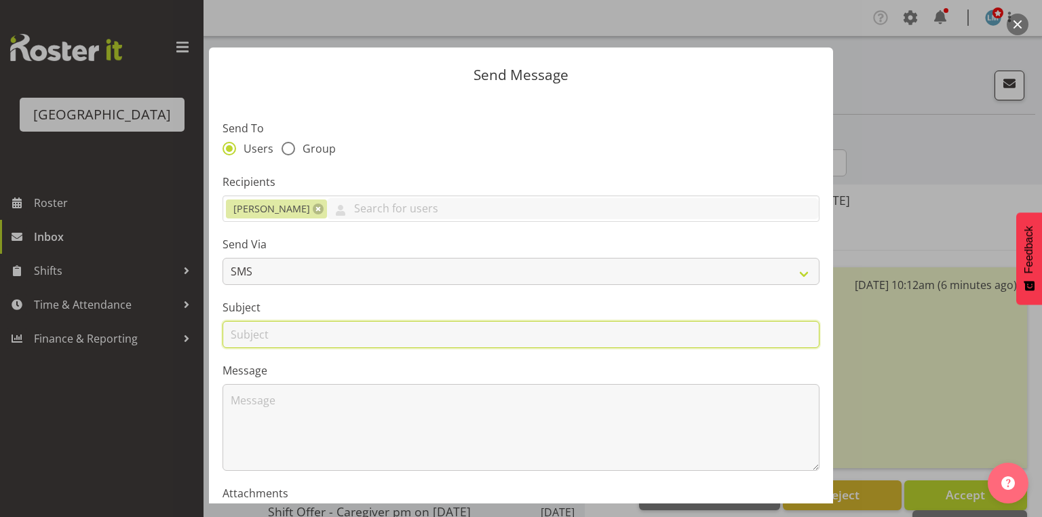
click at [240, 333] on input "text" at bounding box center [521, 334] width 597 height 27
type input "Shifts"
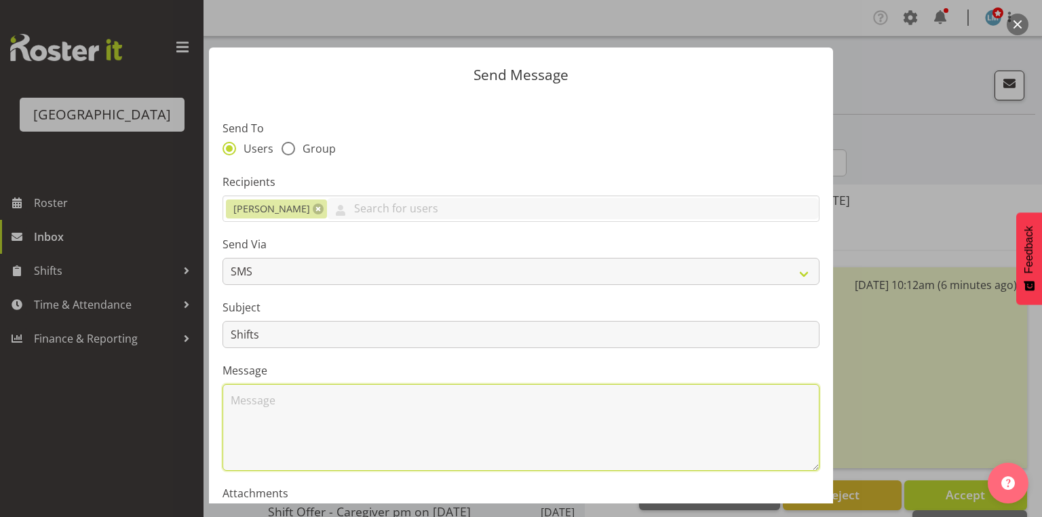
click at [301, 414] on textarea at bounding box center [521, 427] width 597 height 87
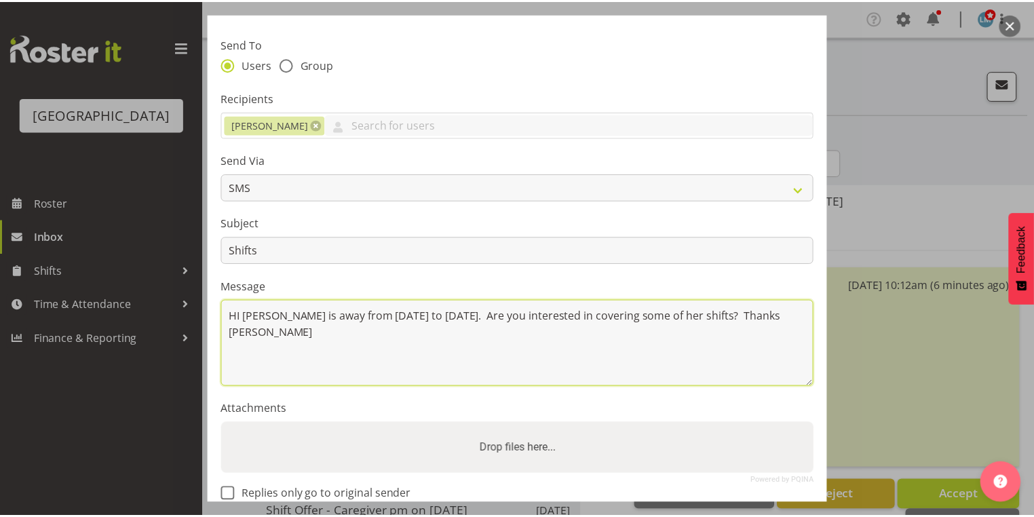
scroll to position [164, 0]
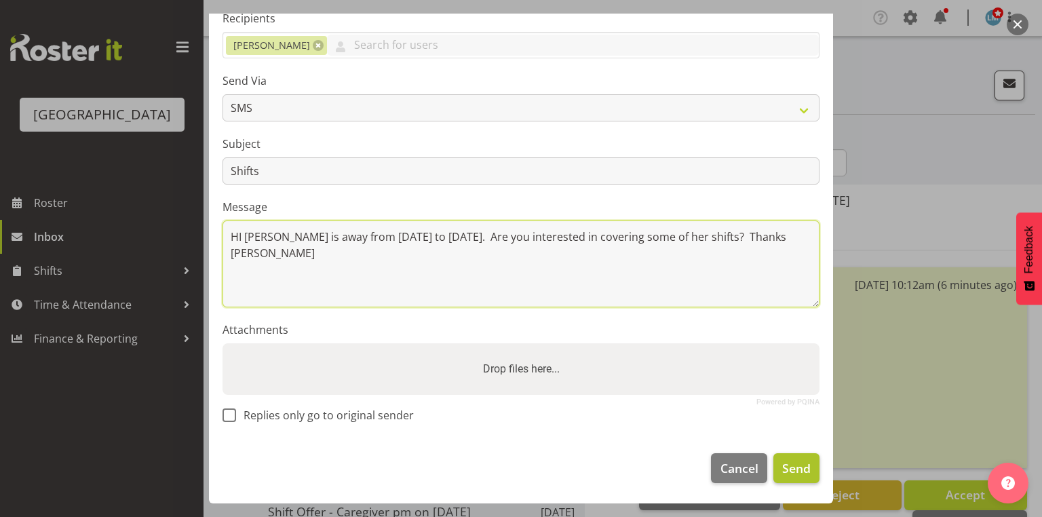
type textarea "HI [PERSON_NAME] is away from [DATE] to [DATE]. Are you interested in covering …"
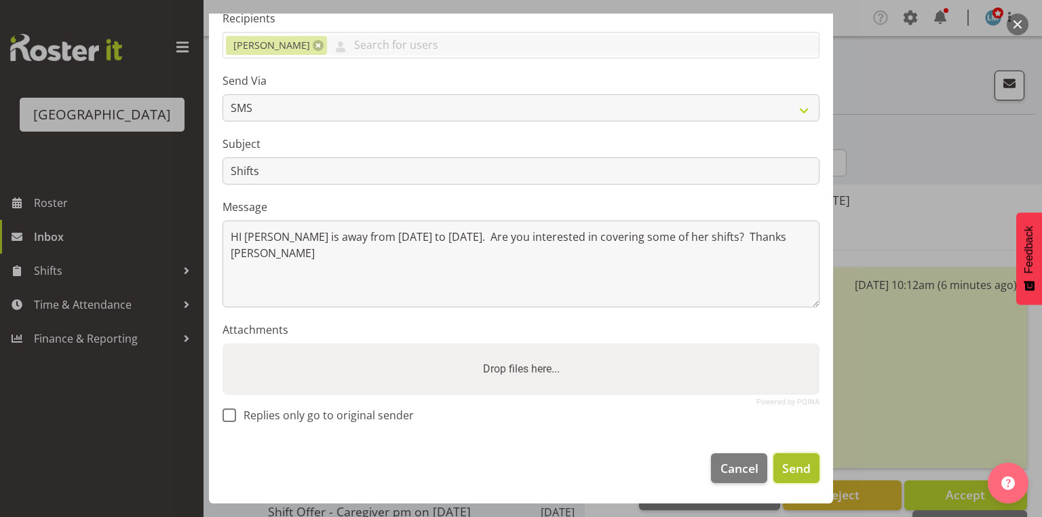
click at [798, 472] on span "Send" at bounding box center [796, 468] width 28 height 18
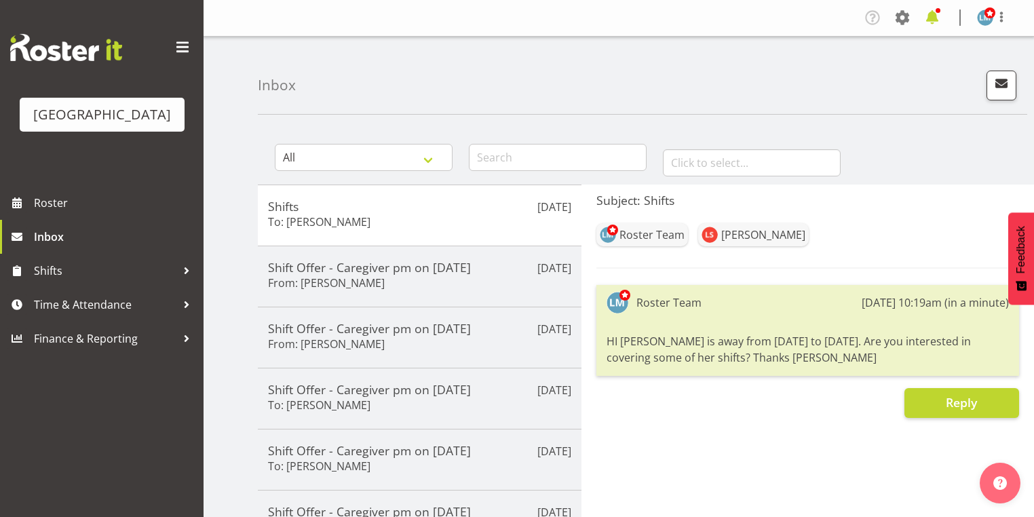
click at [927, 17] on span at bounding box center [932, 18] width 22 height 22
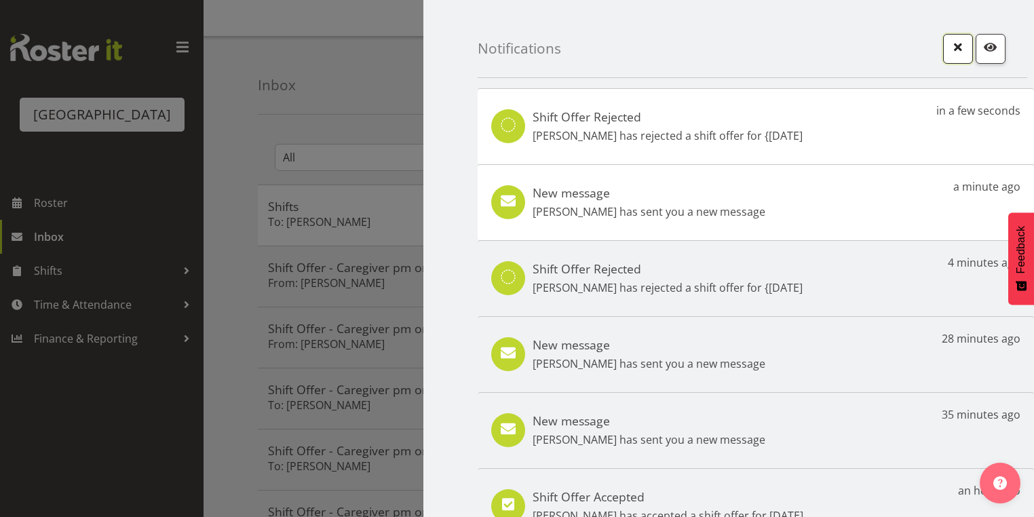
click at [949, 43] on span "button" at bounding box center [958, 47] width 18 height 18
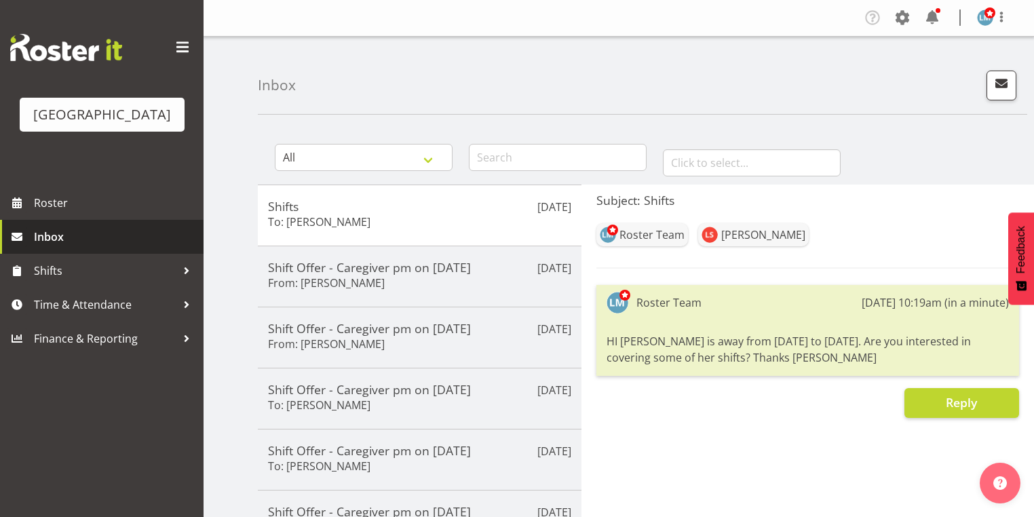
click at [68, 247] on span "Inbox" at bounding box center [115, 237] width 163 height 20
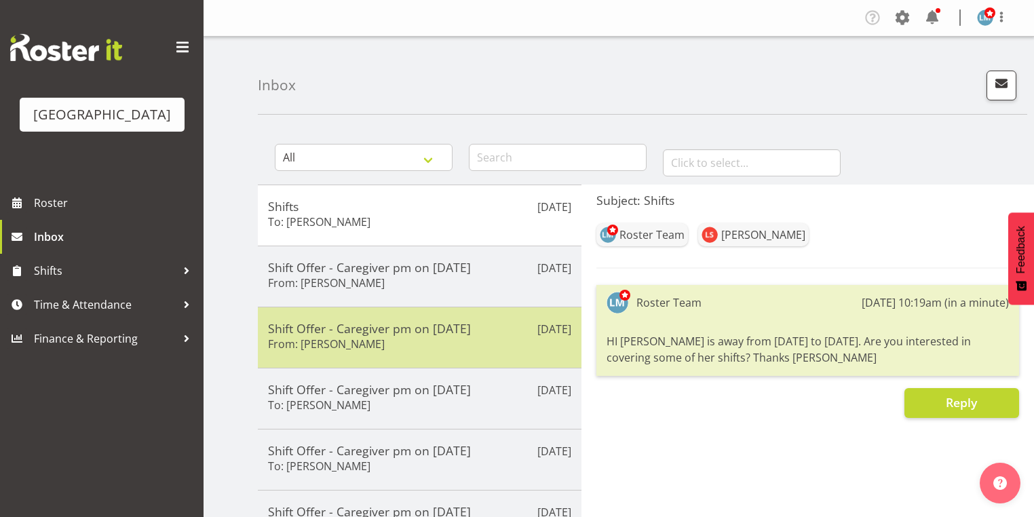
scroll to position [161, 0]
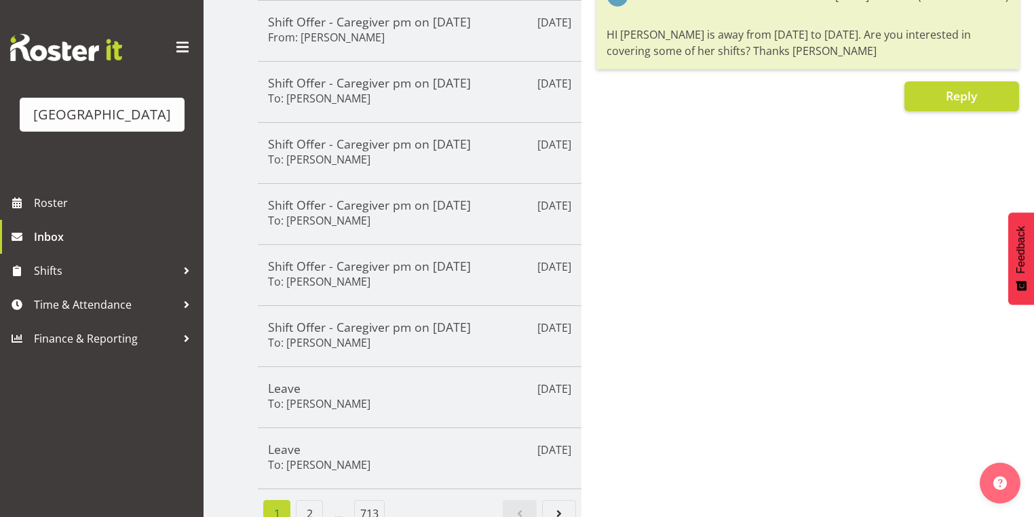
scroll to position [326, 0]
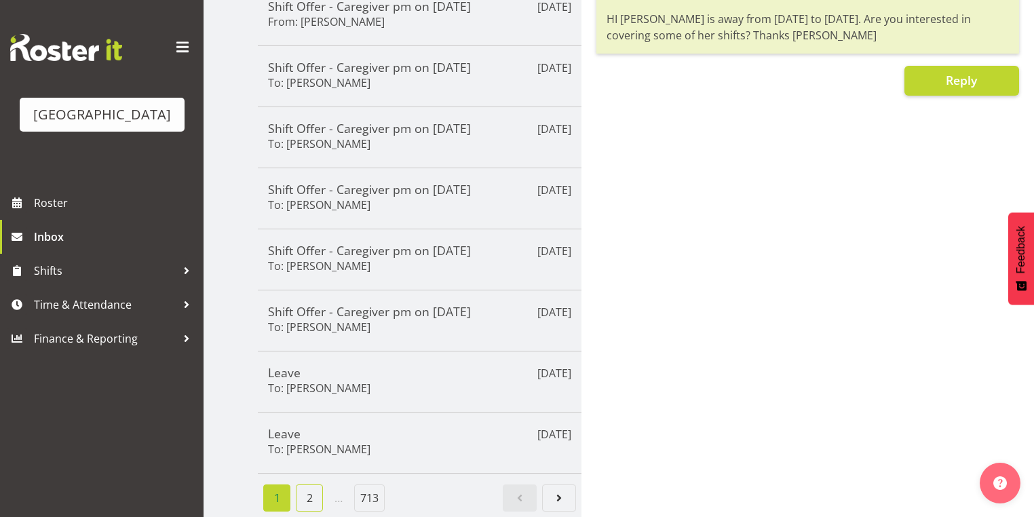
click at [299, 488] on link "2" at bounding box center [309, 497] width 27 height 27
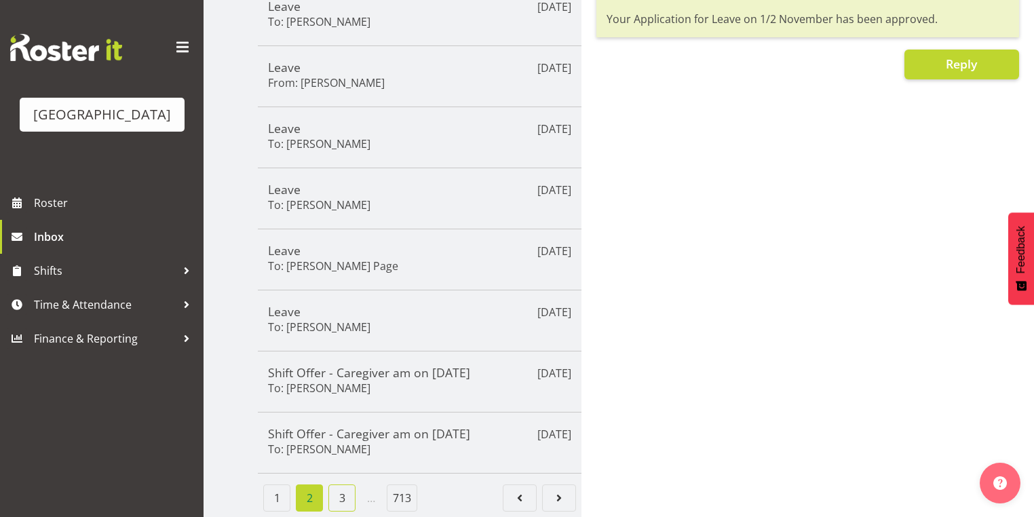
click at [341, 490] on link "3" at bounding box center [341, 497] width 27 height 27
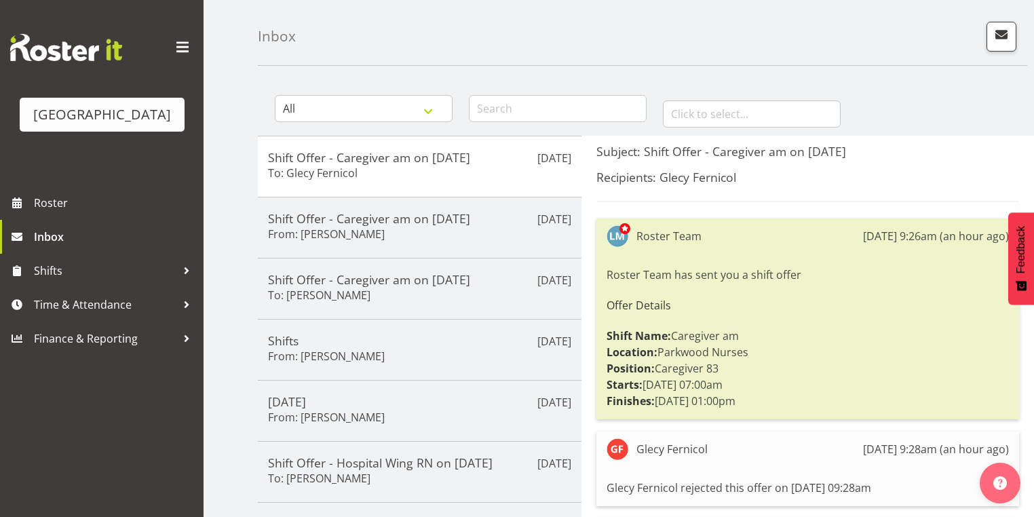
scroll to position [109, 0]
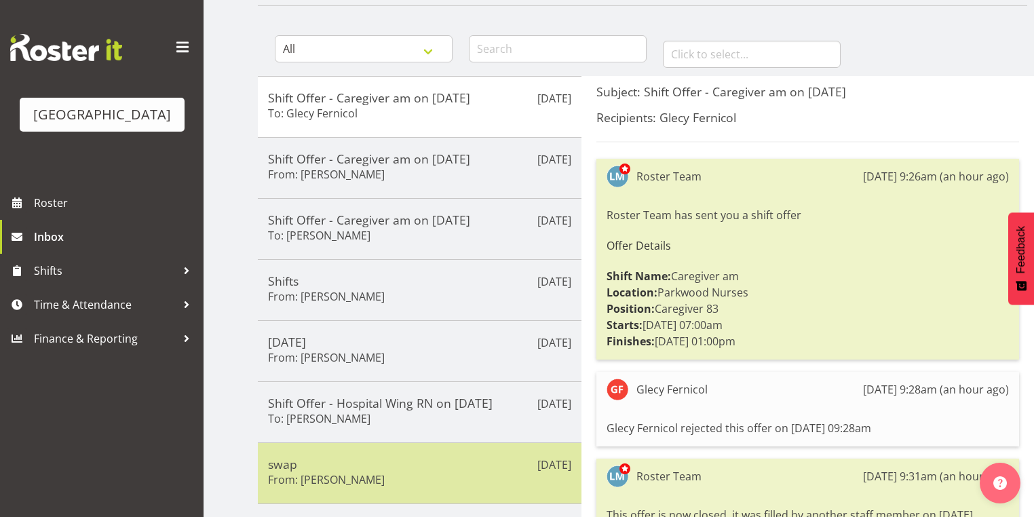
click at [412, 457] on h5 "swap" at bounding box center [419, 464] width 303 height 15
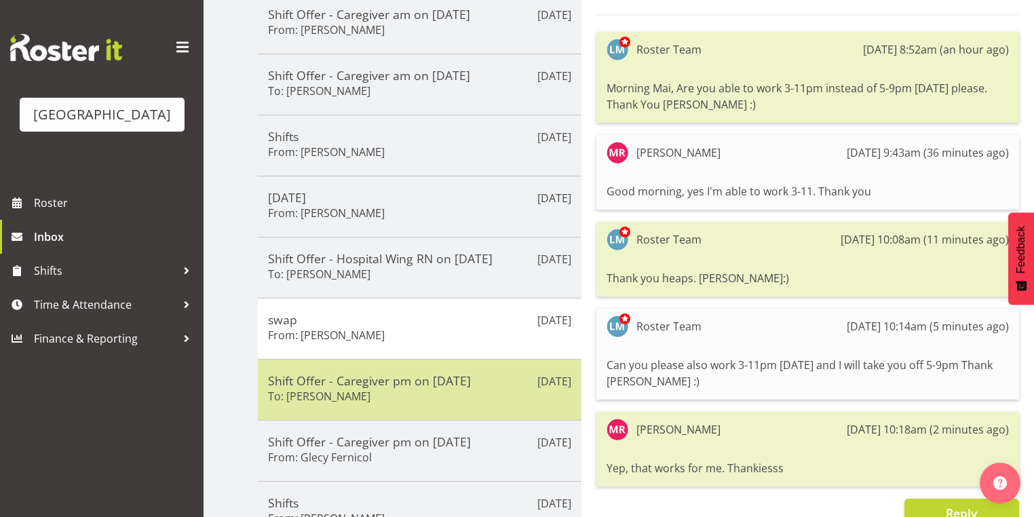
scroll to position [271, 0]
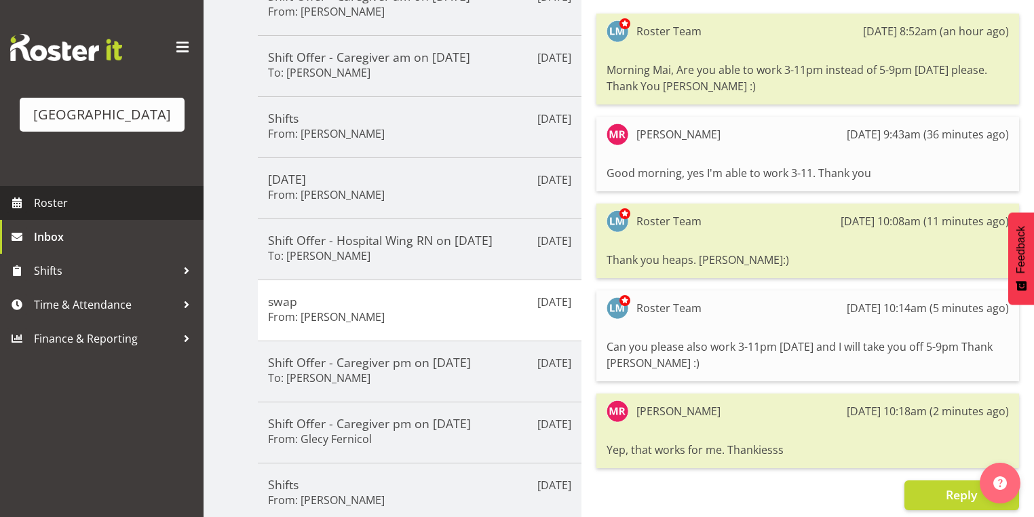
click at [60, 213] on span "Roster" at bounding box center [115, 203] width 163 height 20
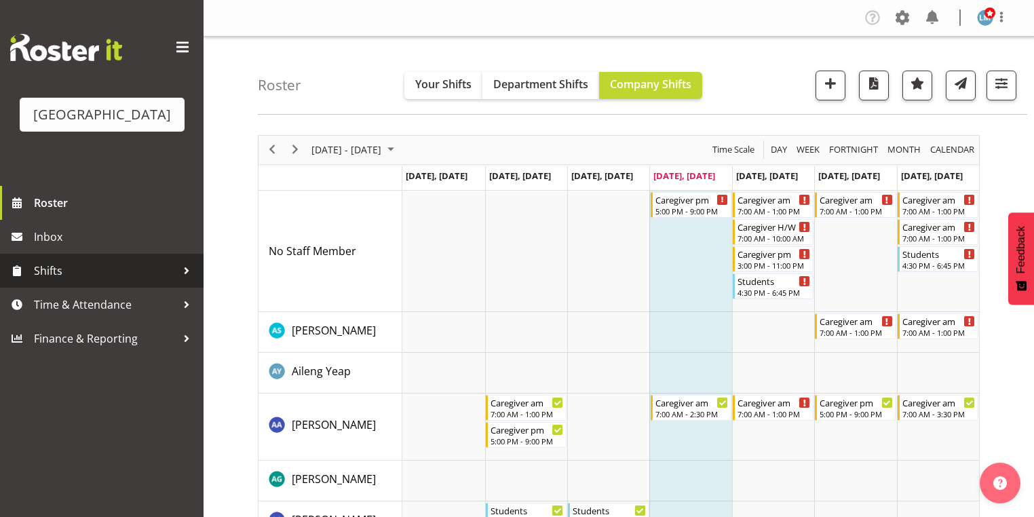
click at [187, 281] on div at bounding box center [186, 271] width 20 height 20
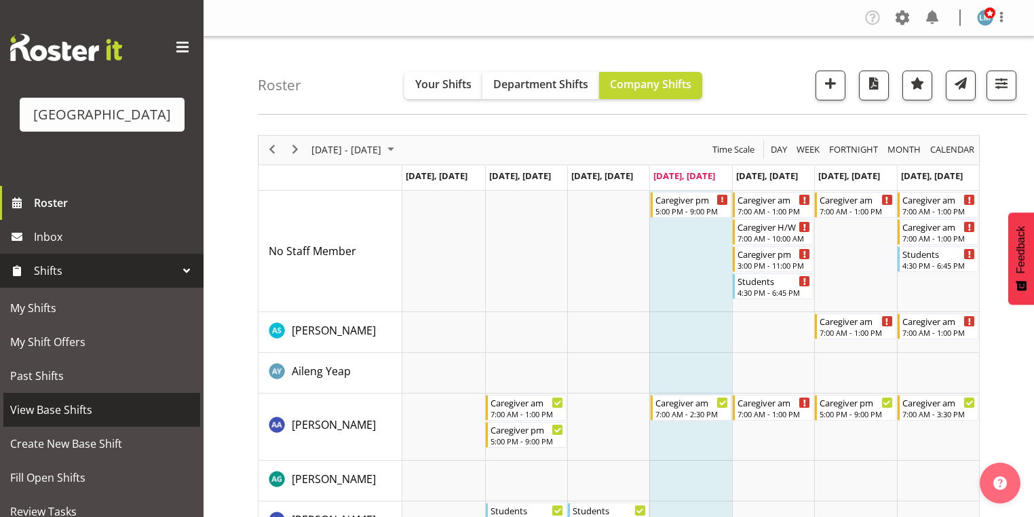
click at [128, 420] on span "View Base Shifts" at bounding box center [101, 410] width 183 height 20
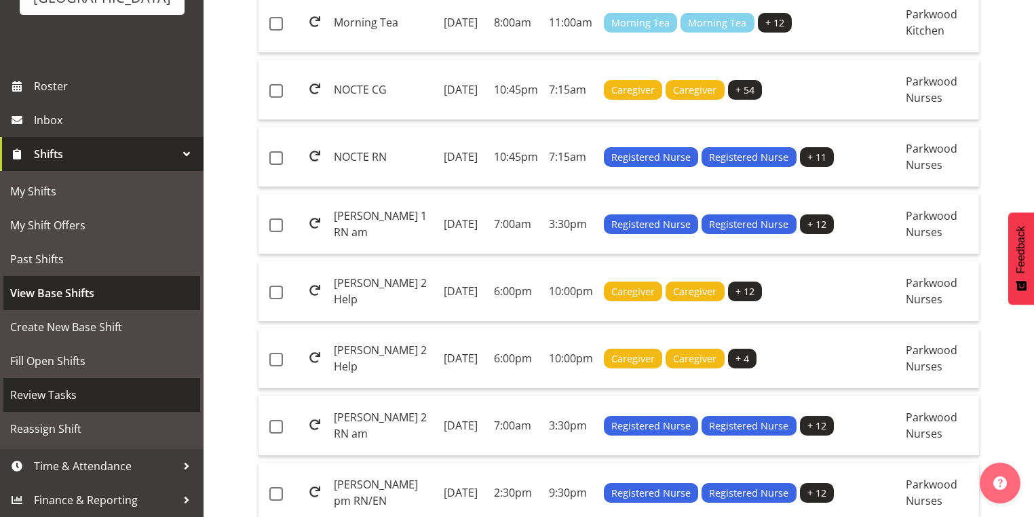
scroll to position [136, 0]
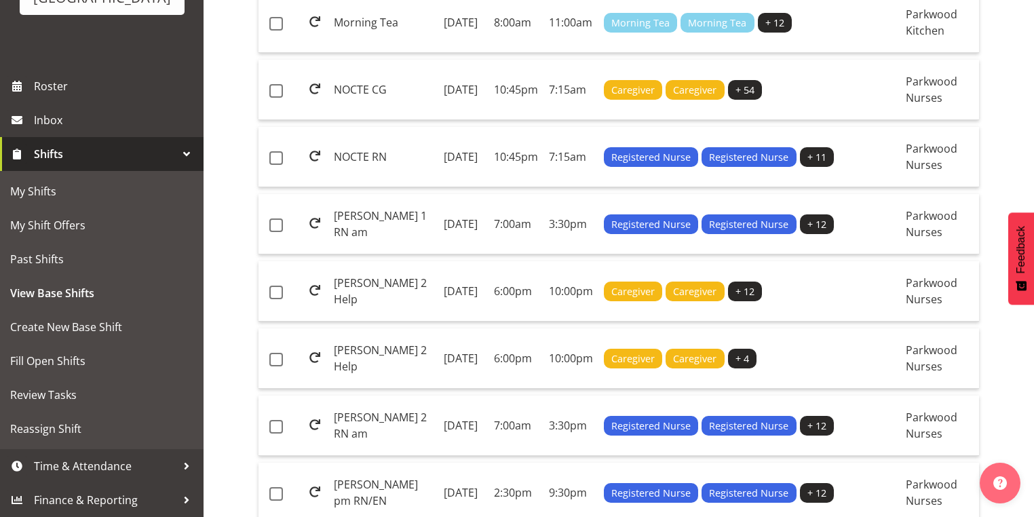
click at [177, 150] on div at bounding box center [186, 154] width 20 height 20
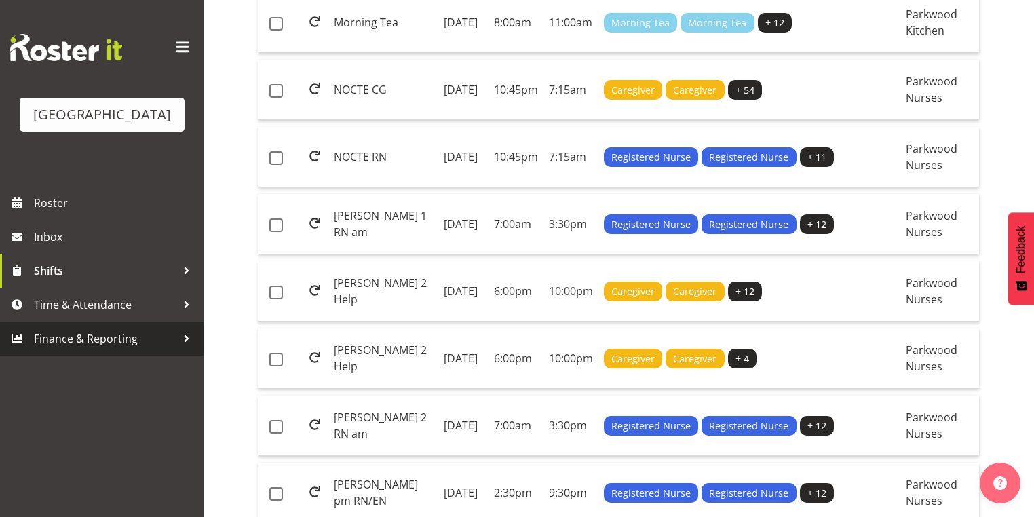
click at [187, 349] on div at bounding box center [186, 338] width 20 height 20
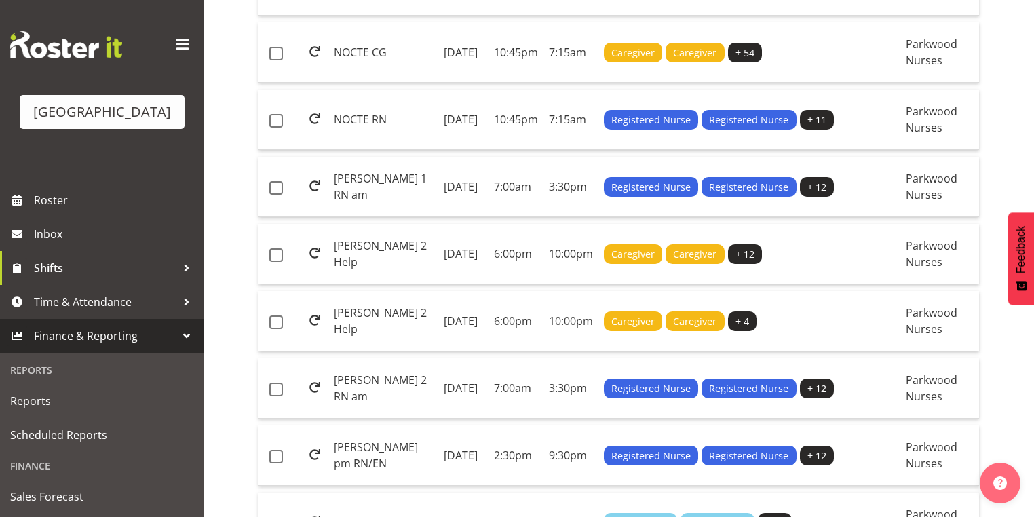
scroll to position [1303, 0]
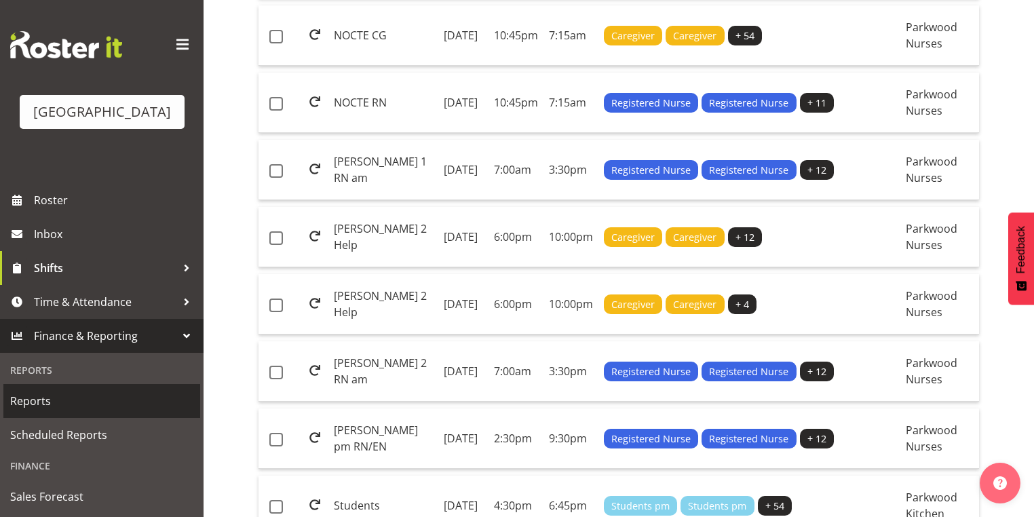
click at [47, 400] on span "Reports" at bounding box center [101, 401] width 183 height 20
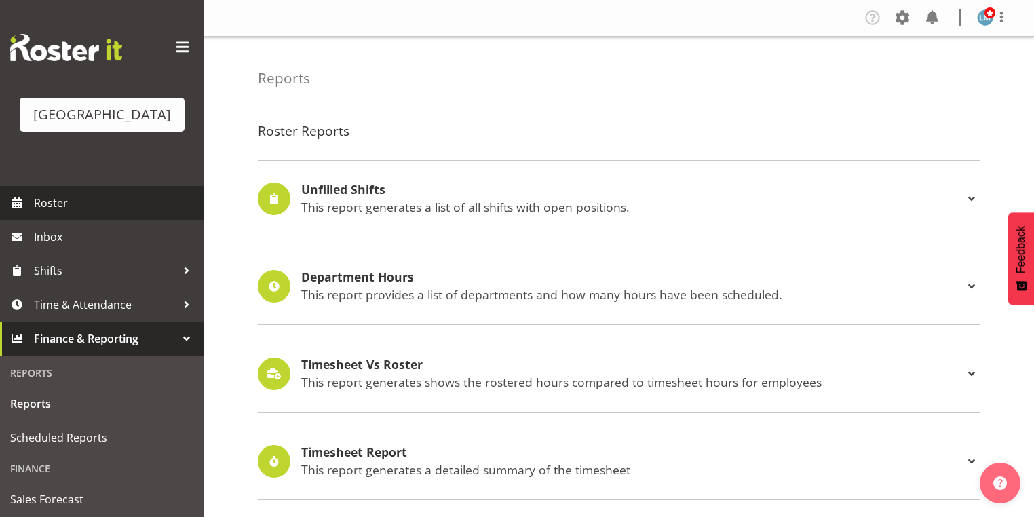
click at [60, 213] on span "Roster" at bounding box center [115, 203] width 163 height 20
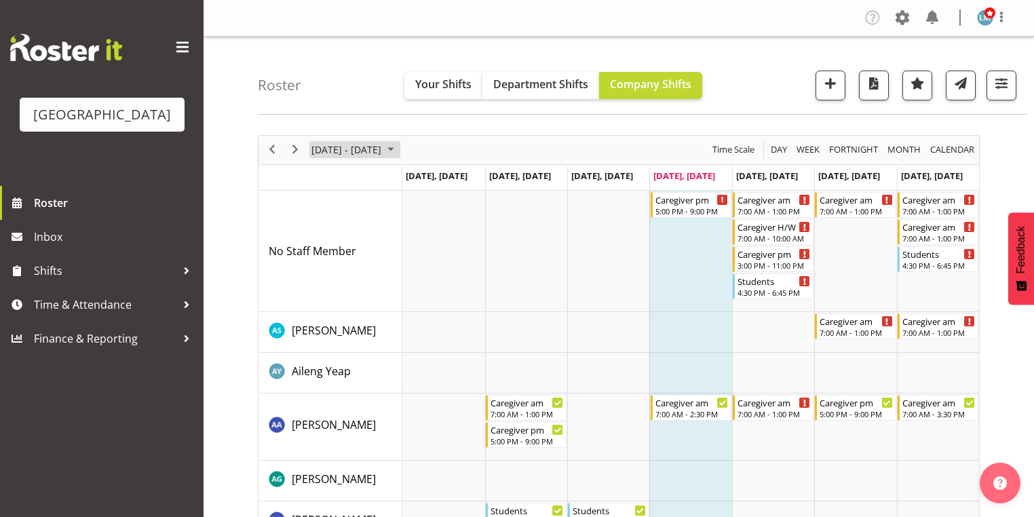
click at [399, 147] on span "September 2025" at bounding box center [391, 149] width 16 height 17
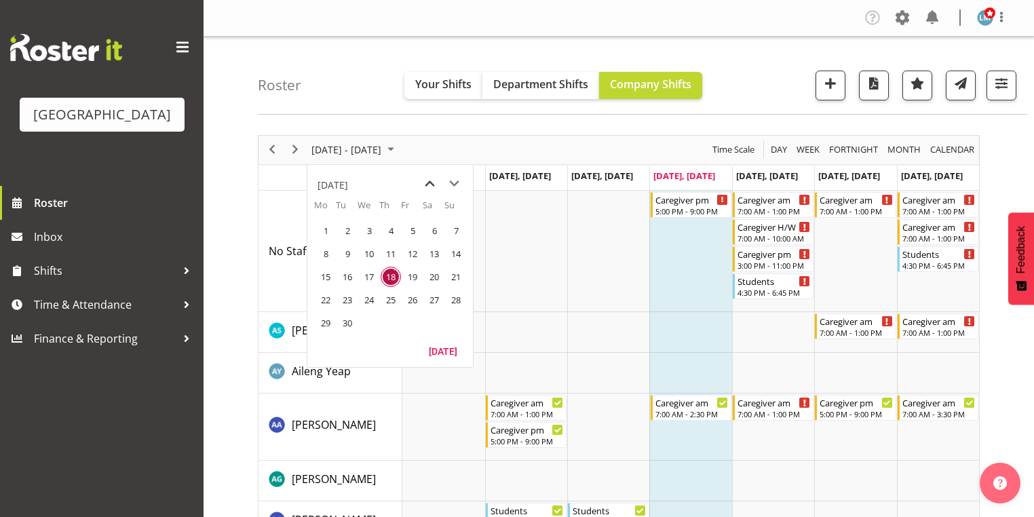
click at [431, 183] on span "previous month" at bounding box center [430, 184] width 24 height 24
